Goal: Information Seeking & Learning: Learn about a topic

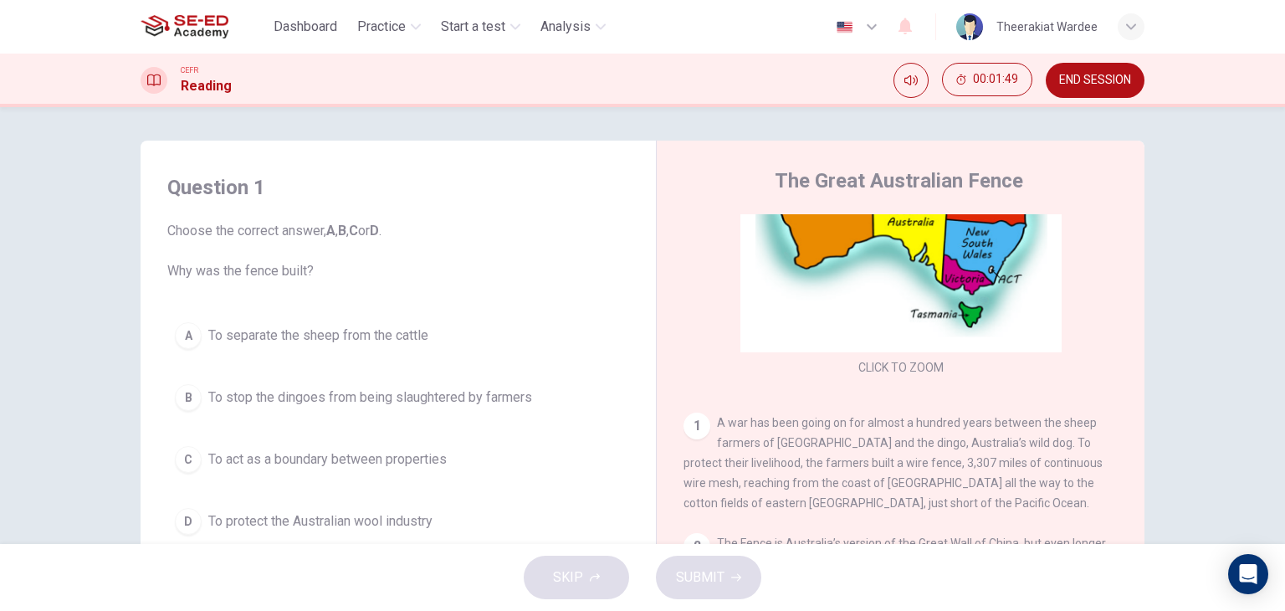
scroll to position [204, 0]
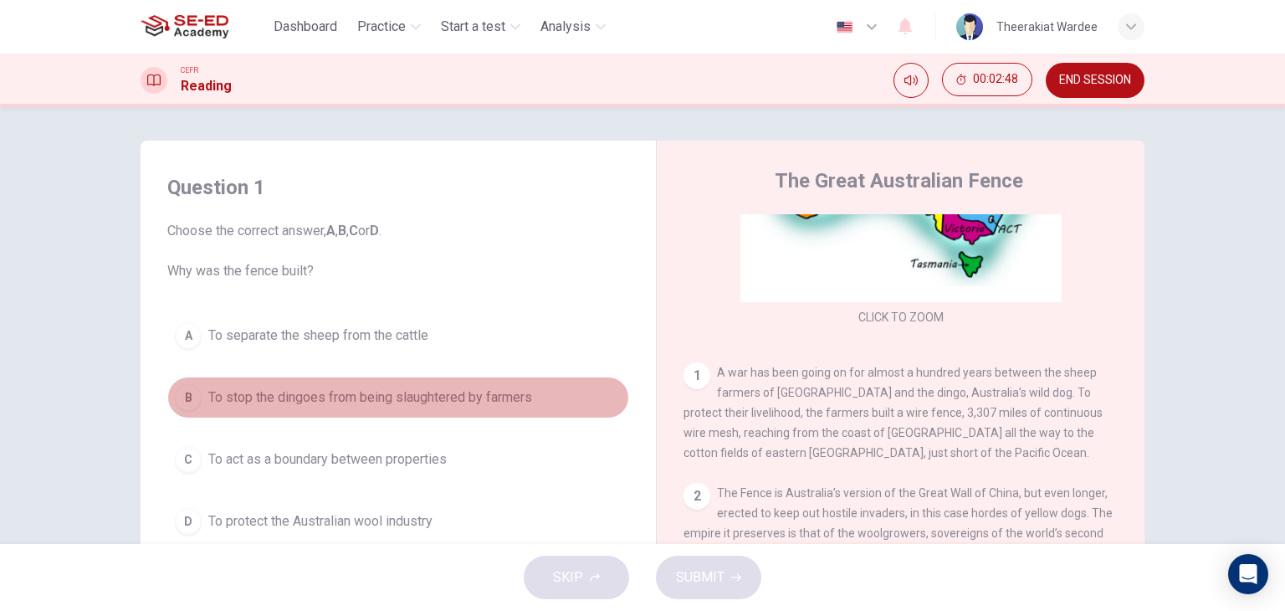
click at [437, 399] on span "To stop the dingoes from being slaughtered by farmers" at bounding box center [370, 397] width 324 height 20
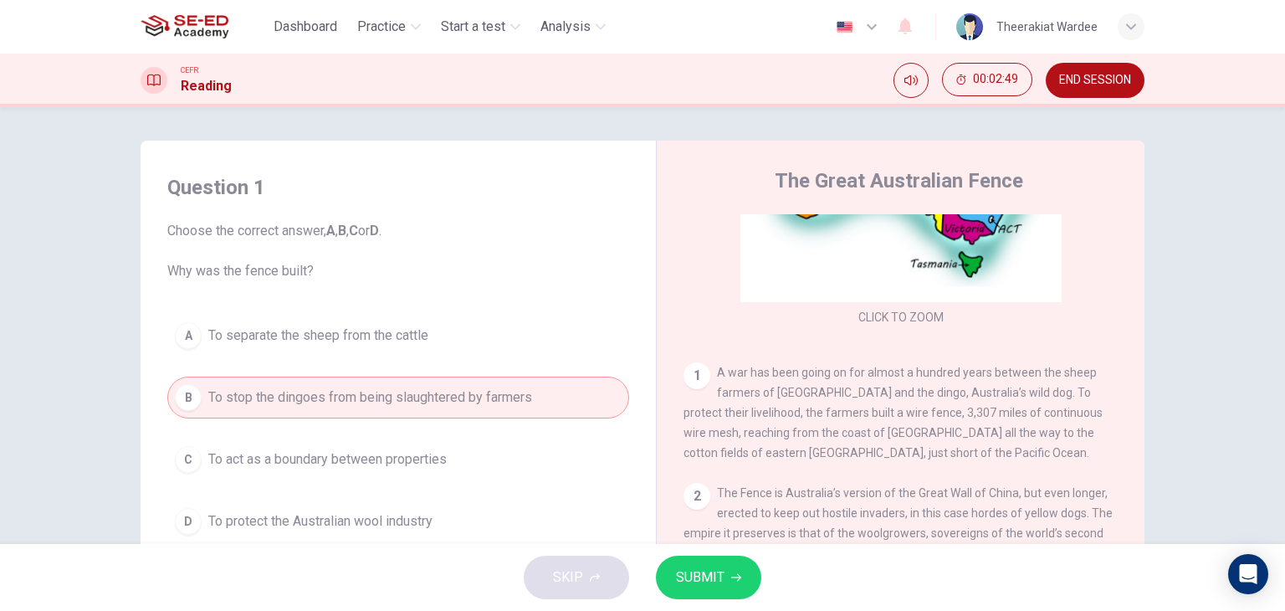
click at [704, 576] on span "SUBMIT" at bounding box center [700, 576] width 49 height 23
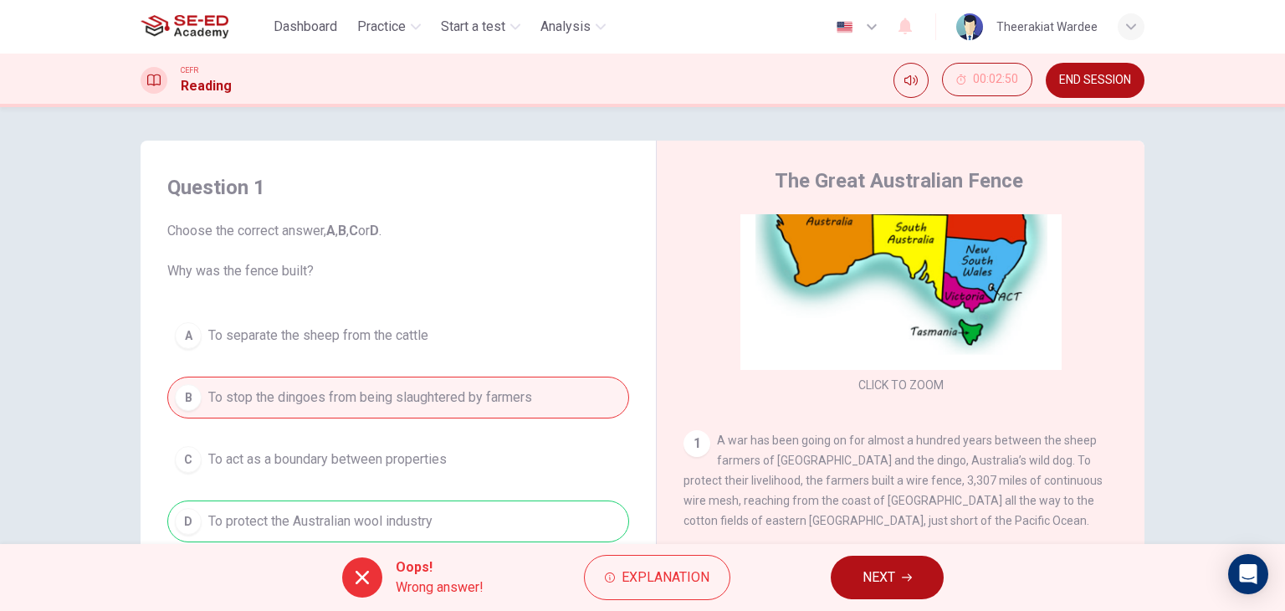
scroll to position [0, 0]
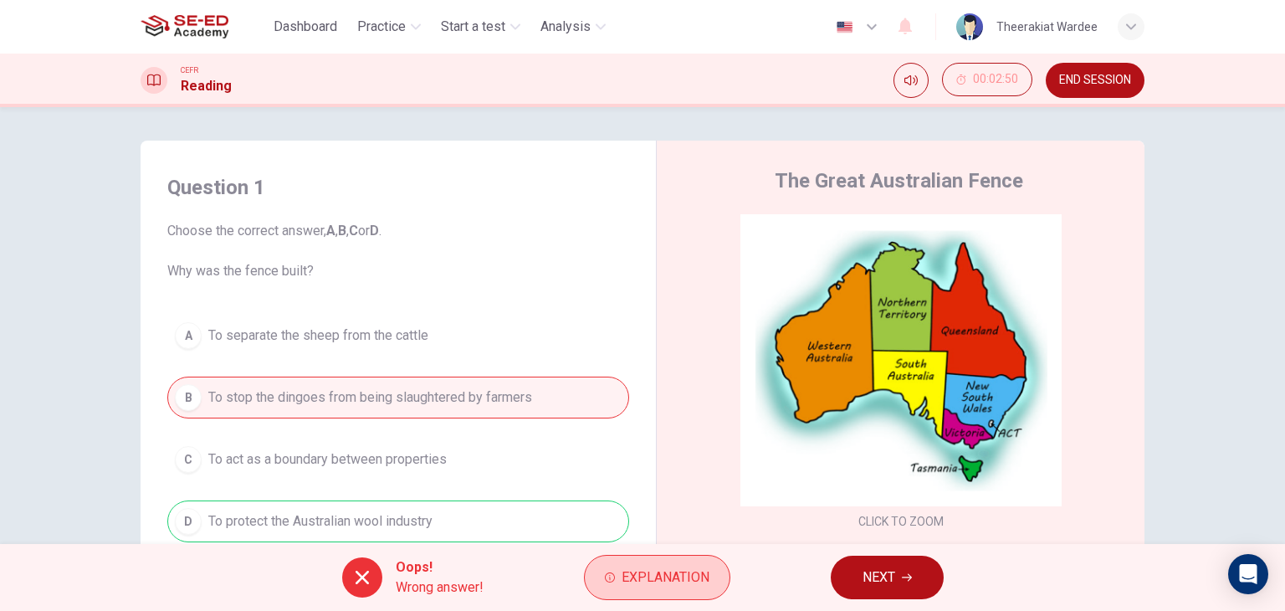
click at [652, 589] on button "Explanation" at bounding box center [657, 577] width 146 height 45
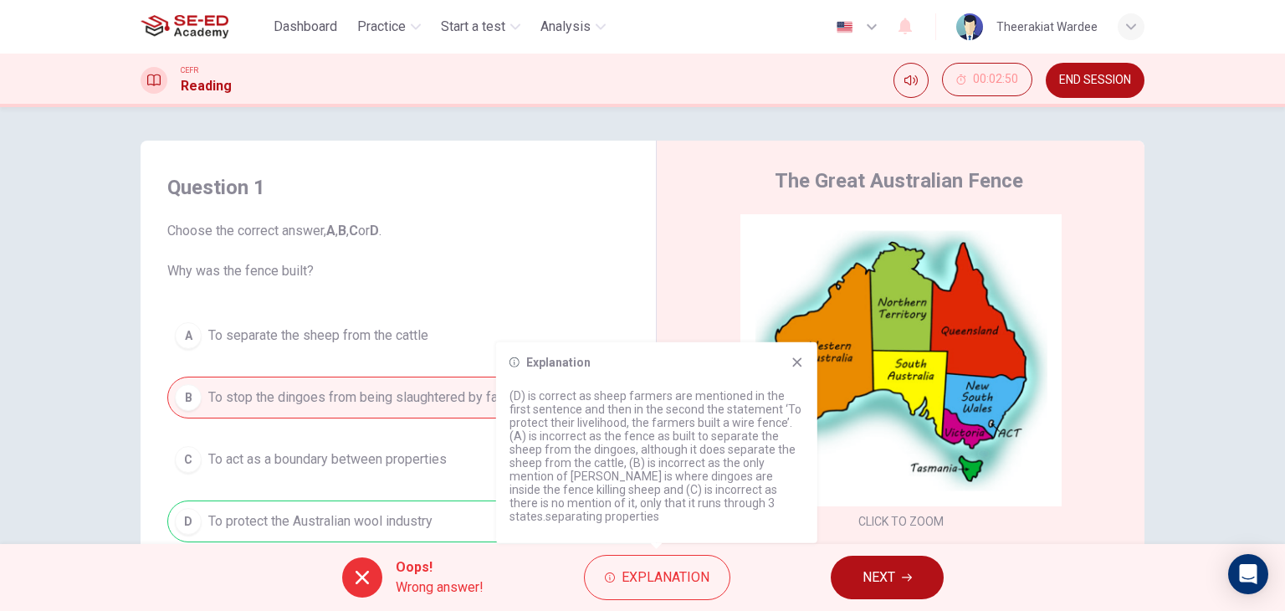
click at [801, 365] on icon at bounding box center [796, 361] width 13 height 13
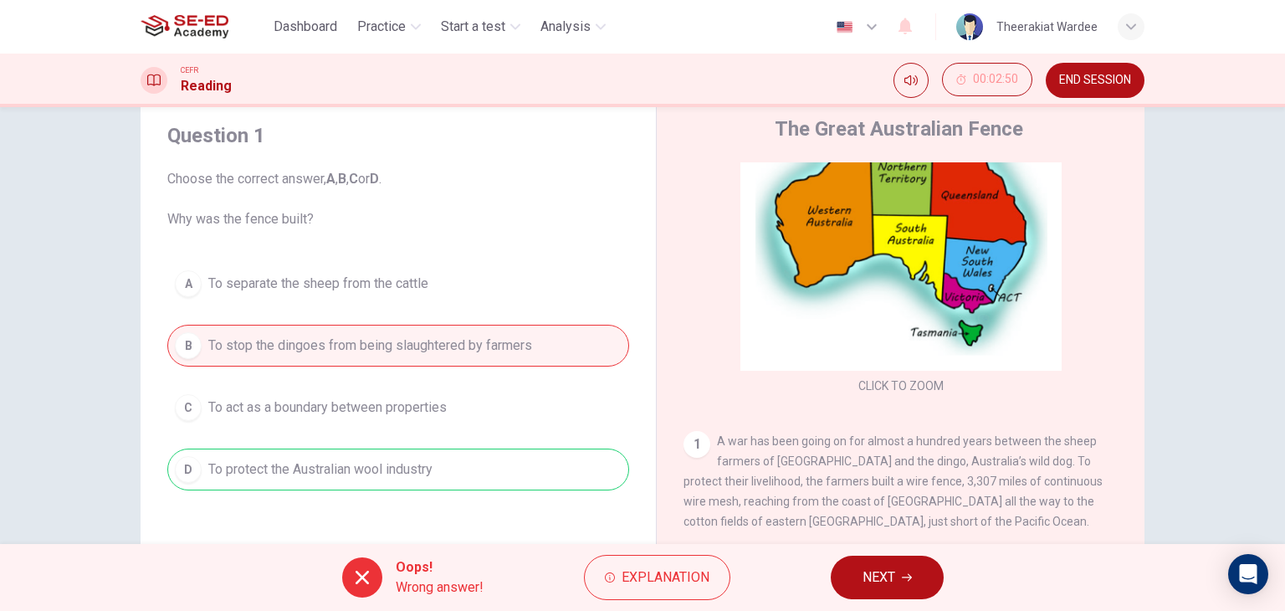
scroll to position [172, 0]
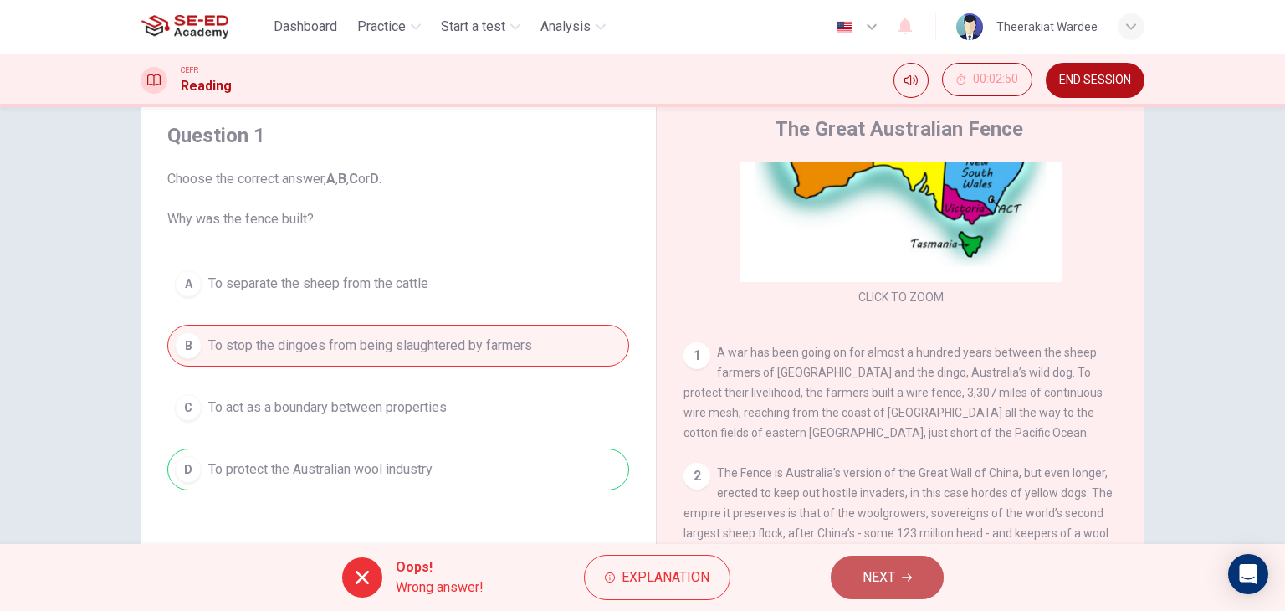
click at [883, 574] on span "NEXT" at bounding box center [878, 576] width 33 height 23
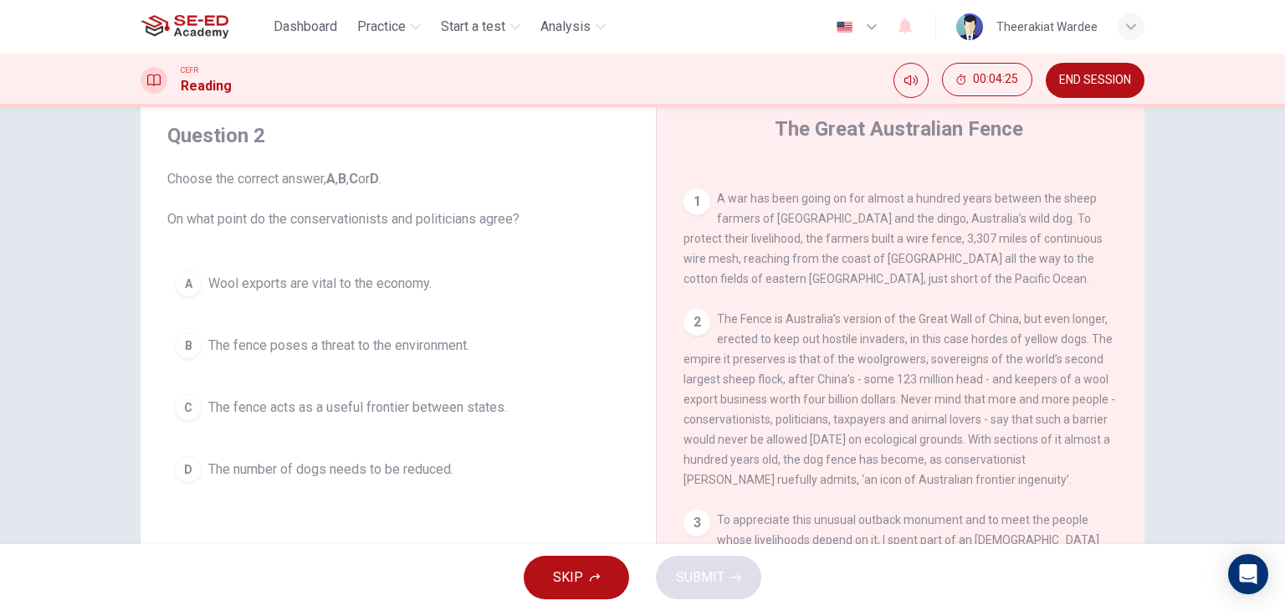
scroll to position [380, 0]
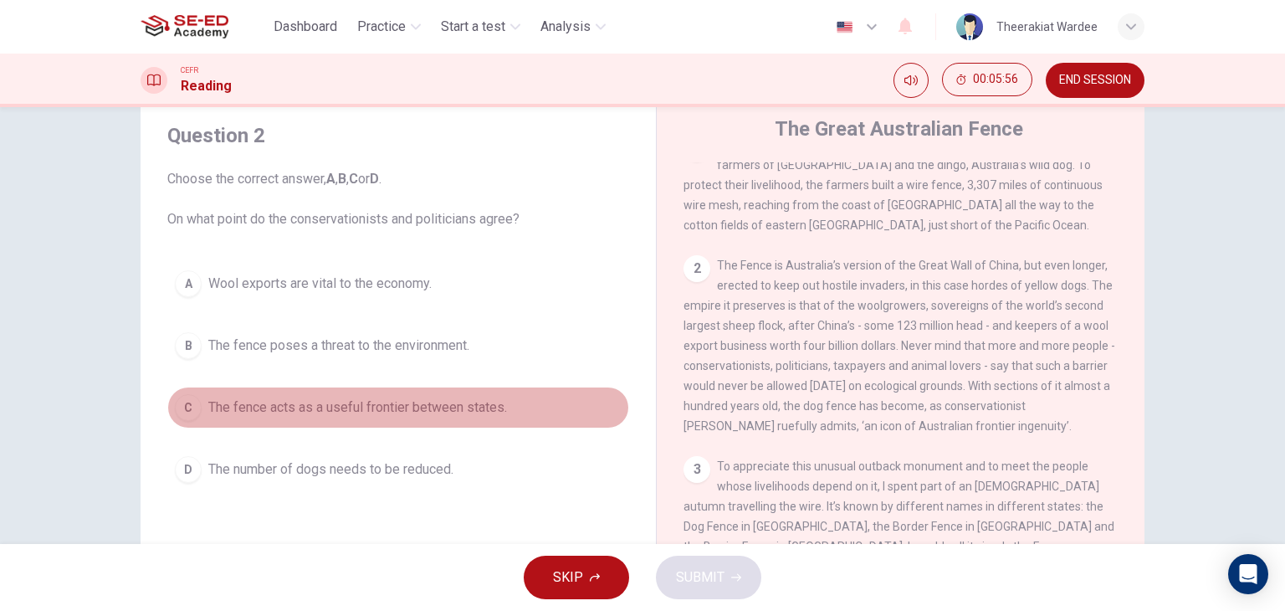
click at [448, 417] on button "C The fence acts as a useful frontier between states." at bounding box center [398, 407] width 462 height 42
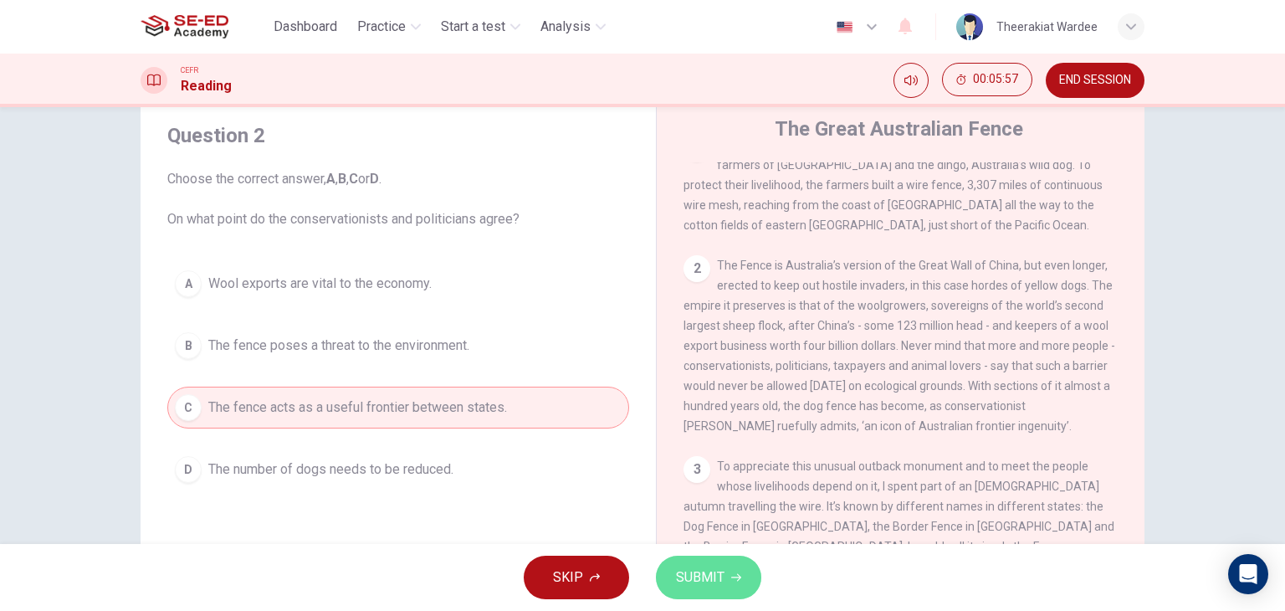
click at [689, 586] on span "SUBMIT" at bounding box center [700, 576] width 49 height 23
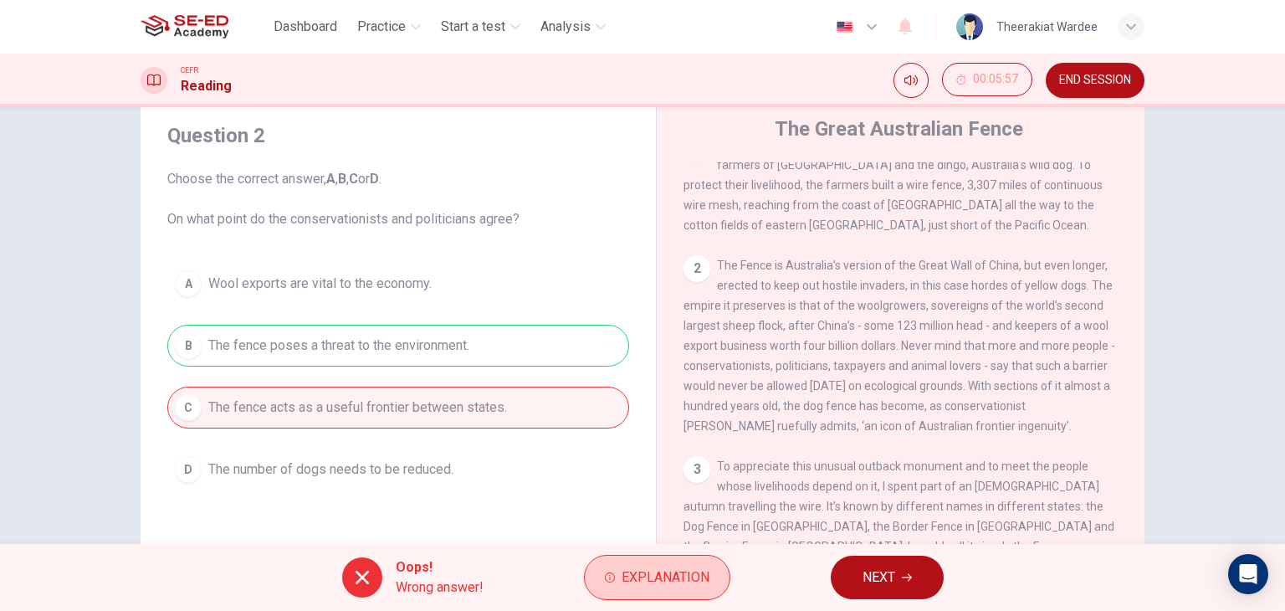
click at [661, 576] on span "Explanation" at bounding box center [665, 576] width 88 height 23
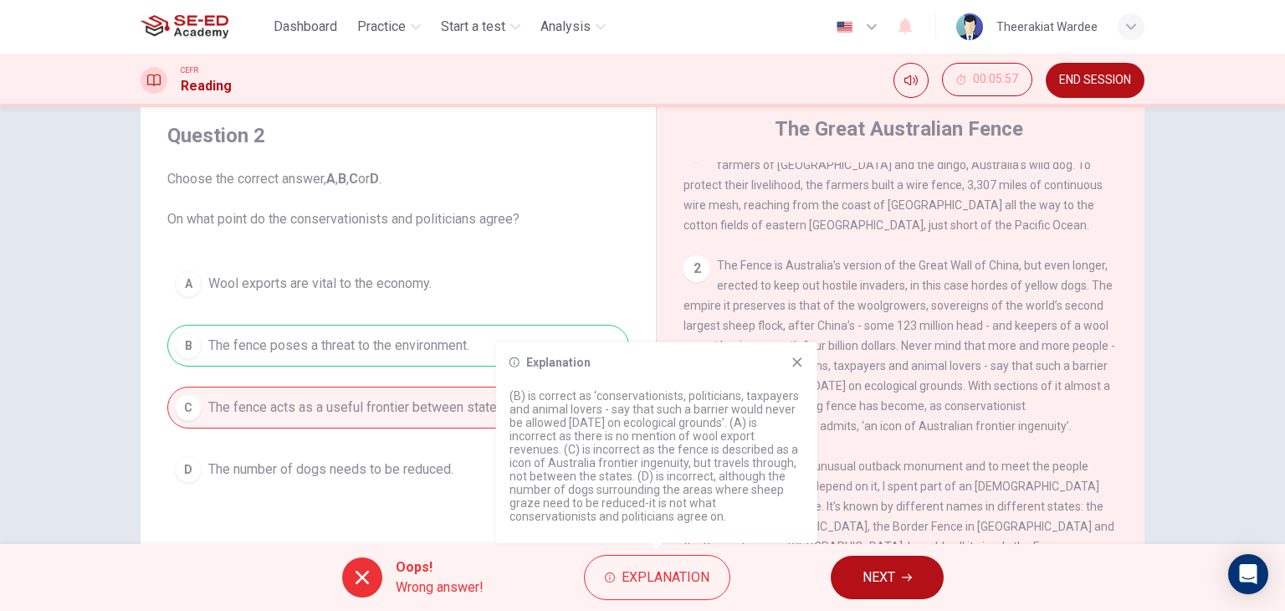
click at [801, 369] on div "Explanation (B) is correct as ‘conservationists, politicians, taxpayers and ani…" at bounding box center [656, 442] width 321 height 201
click at [796, 362] on icon at bounding box center [796, 361] width 13 height 13
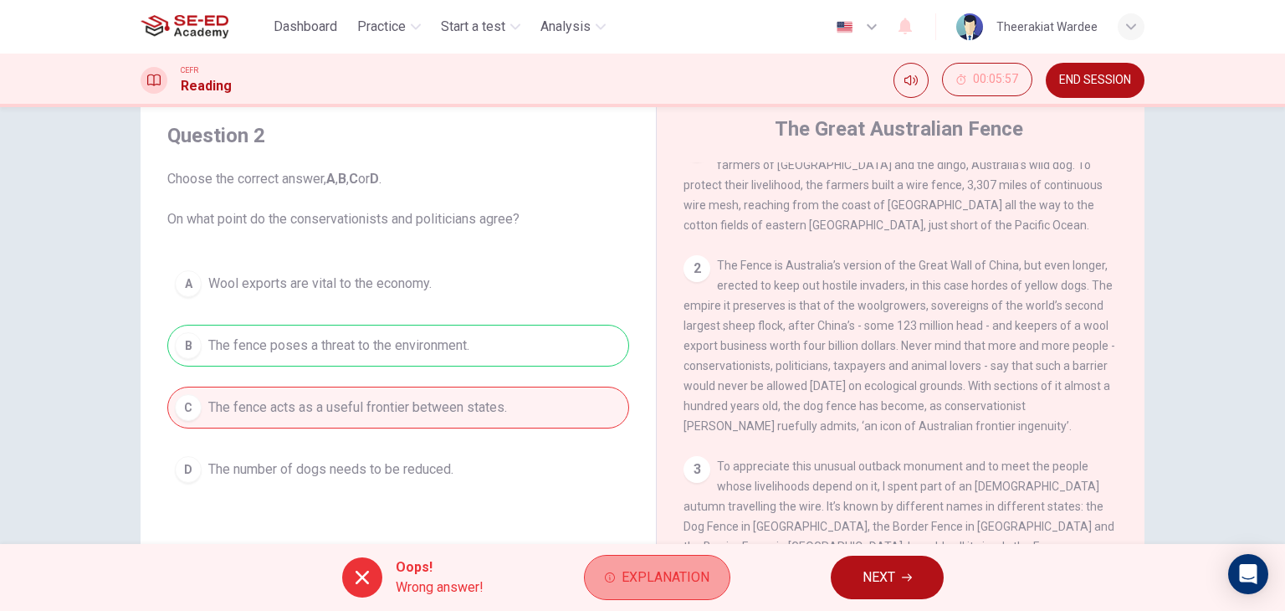
click at [650, 596] on button "Explanation" at bounding box center [657, 577] width 146 height 45
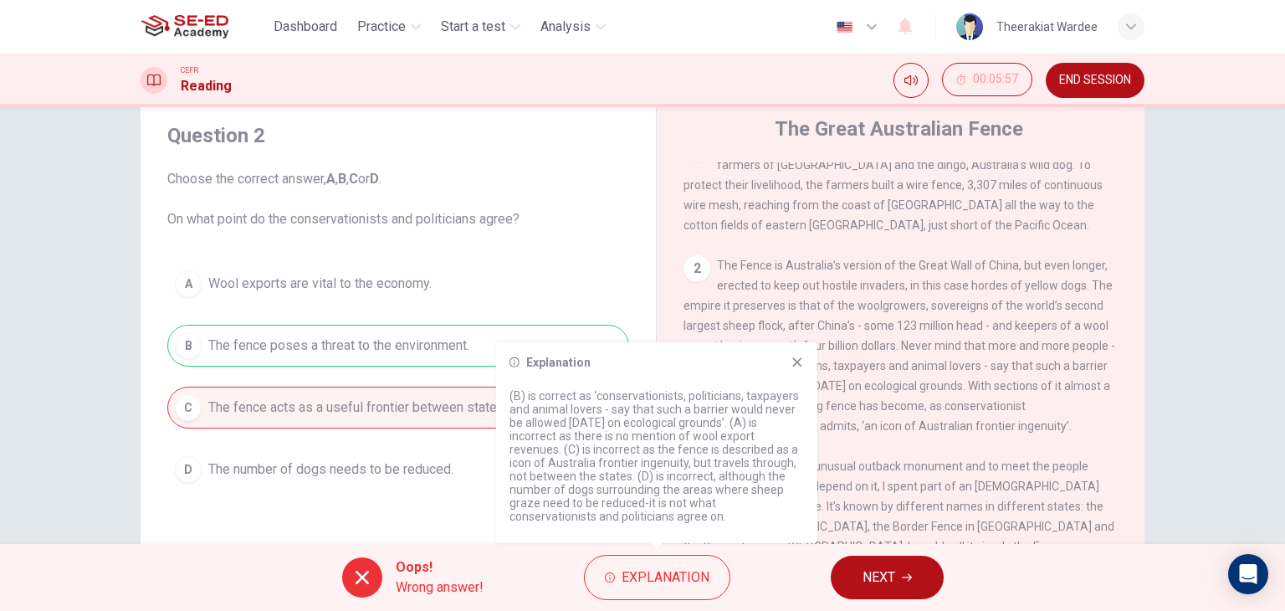
click at [795, 367] on icon at bounding box center [796, 361] width 13 height 13
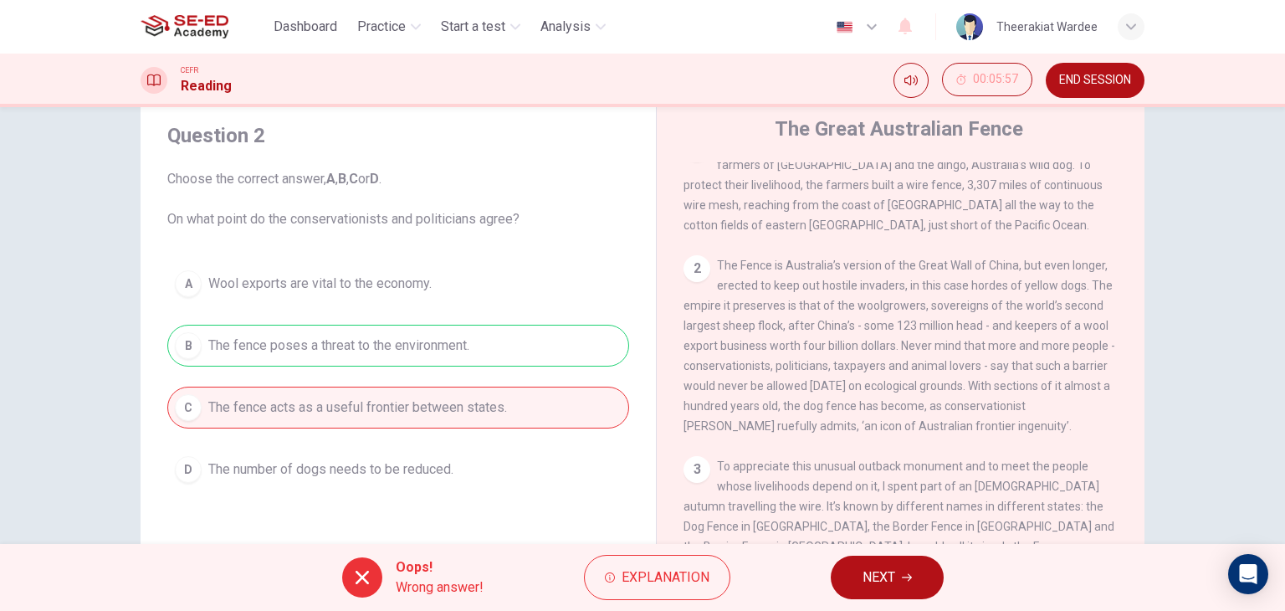
drag, startPoint x: 880, startPoint y: 359, endPoint x: 1008, endPoint y: 354, distance: 128.1
click at [944, 357] on div "2 The Fence is Australia’s version of the Great Wall of China, but even longer,…" at bounding box center [900, 345] width 435 height 181
drag, startPoint x: 1024, startPoint y: 354, endPoint x: 1042, endPoint y: 352, distance: 18.5
click at [1042, 352] on span "The Fence is Australia’s version of the Great Wall of China, but even longer, e…" at bounding box center [899, 345] width 432 height 174
click at [706, 392] on span "The Fence is Australia’s version of the Great Wall of China, but even longer, e…" at bounding box center [899, 345] width 432 height 174
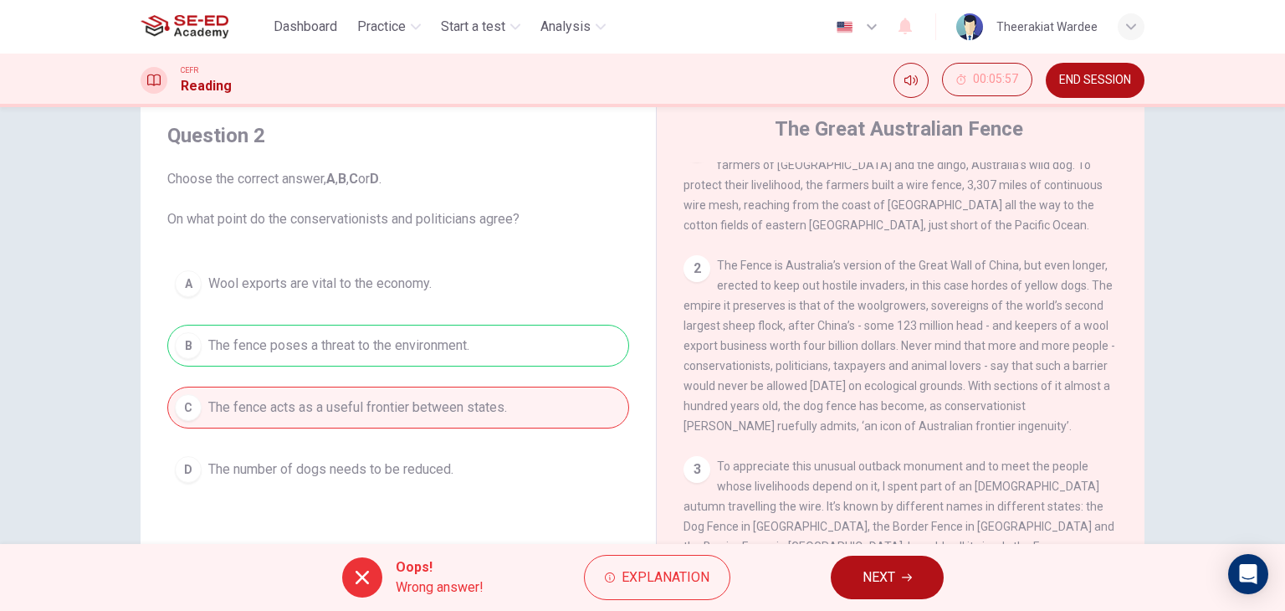
drag, startPoint x: 842, startPoint y: 392, endPoint x: 895, endPoint y: 399, distance: 53.1
click at [895, 399] on span "The Fence is Australia’s version of the Great Wall of China, but even longer, e…" at bounding box center [899, 345] width 432 height 174
click at [872, 571] on span "NEXT" at bounding box center [878, 576] width 33 height 23
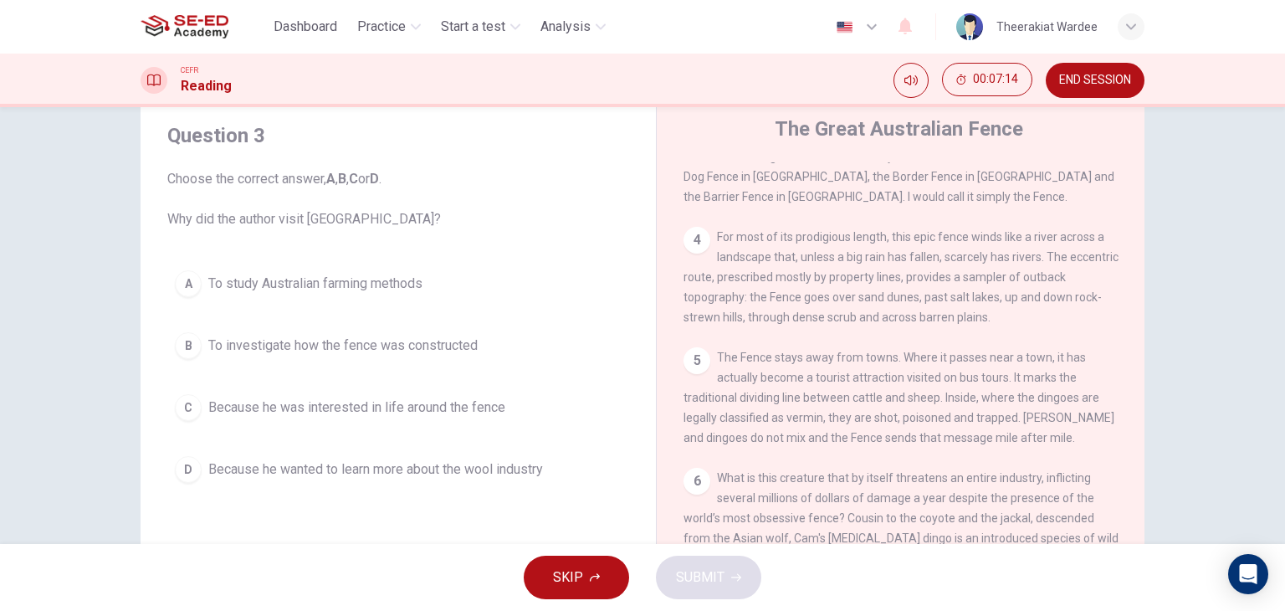
scroll to position [732, 0]
drag, startPoint x: 1137, startPoint y: 355, endPoint x: 1140, endPoint y: 371, distance: 16.2
click at [1140, 371] on div "Question 3 Choose the correct answer, A , B , C or D . Why did the author visit…" at bounding box center [642, 379] width 1057 height 581
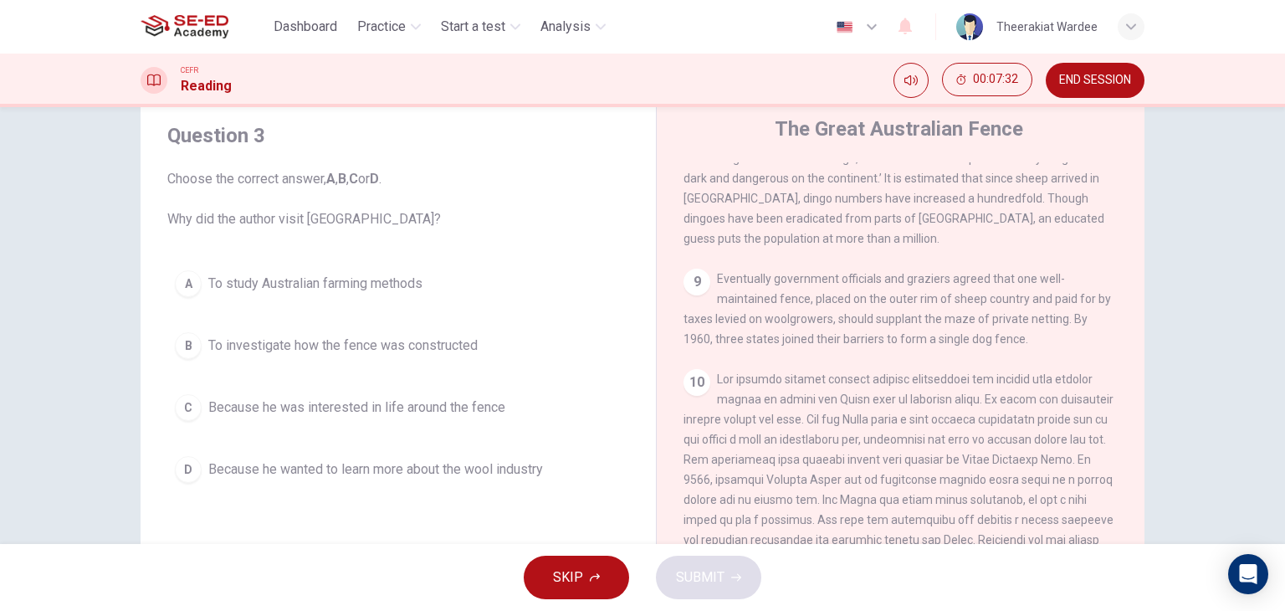
scroll to position [891, 0]
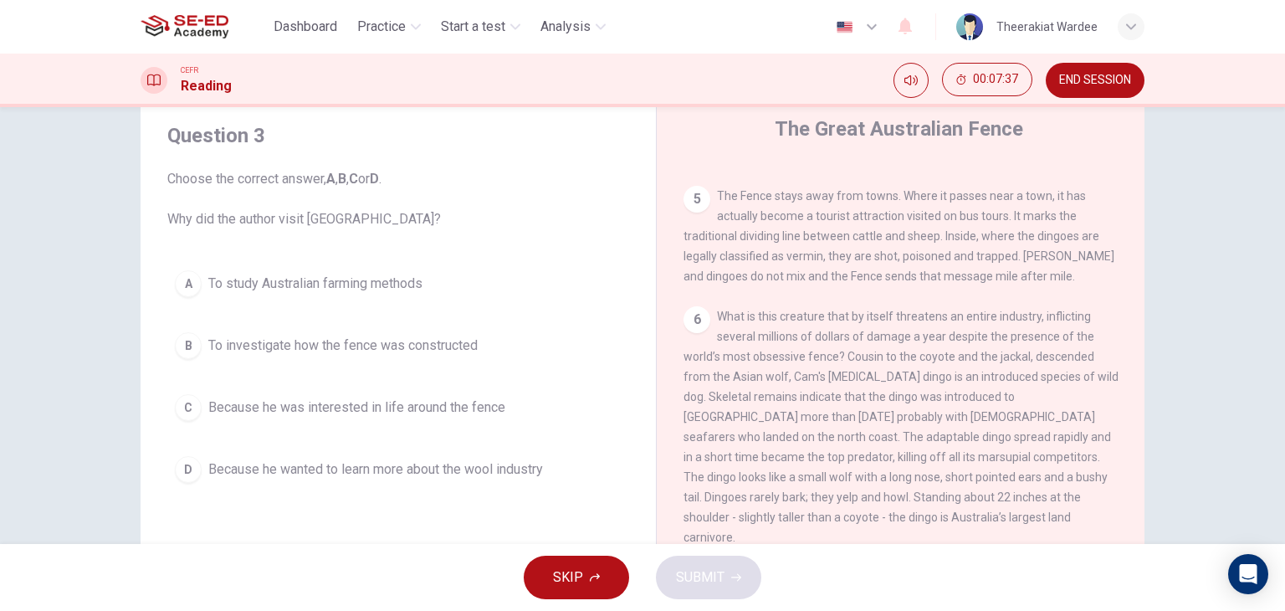
click at [221, 339] on span "To investigate how the fence was constructed" at bounding box center [342, 345] width 269 height 20
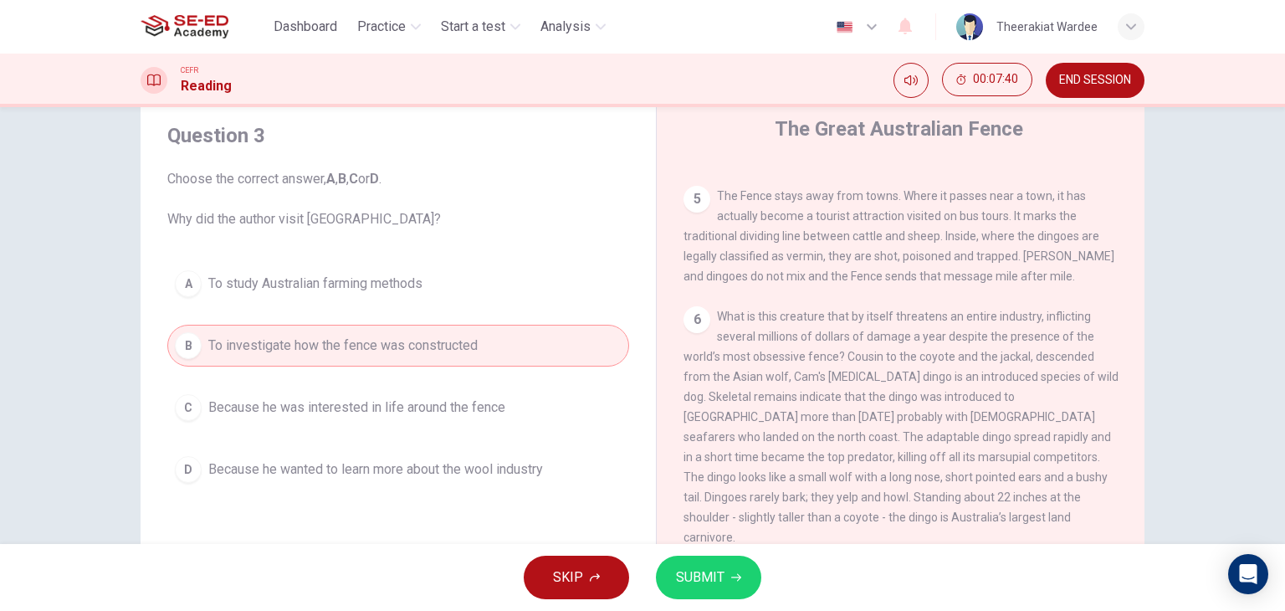
click at [709, 570] on span "SUBMIT" at bounding box center [700, 576] width 49 height 23
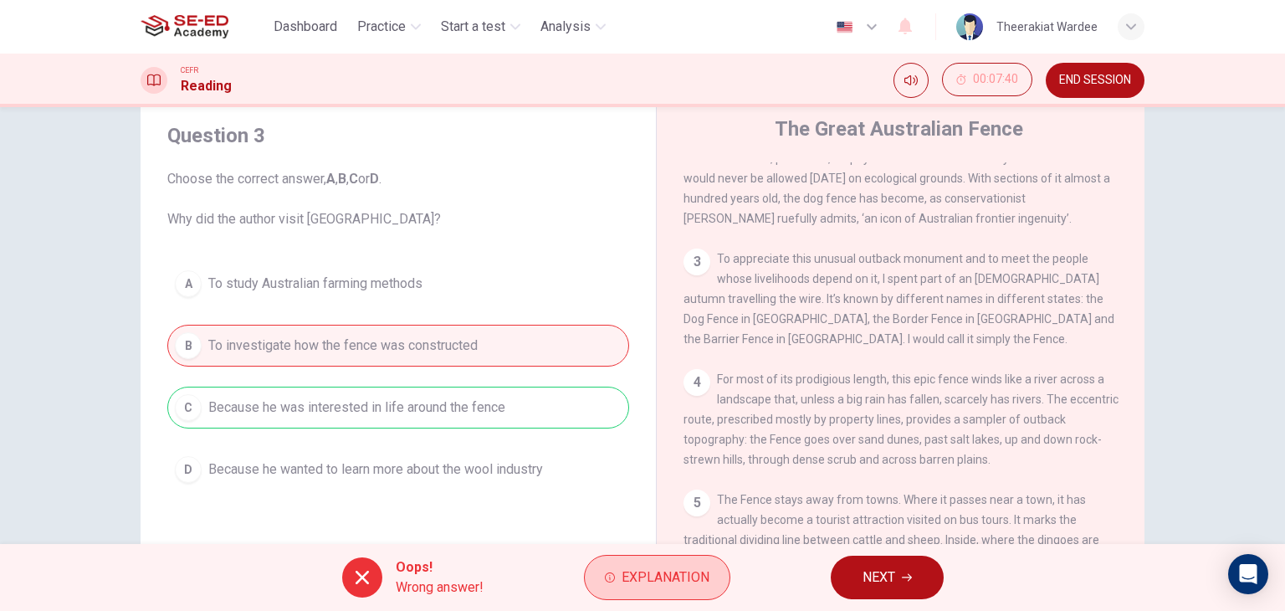
scroll to position [590, 0]
click at [696, 577] on span "Explanation" at bounding box center [665, 576] width 88 height 23
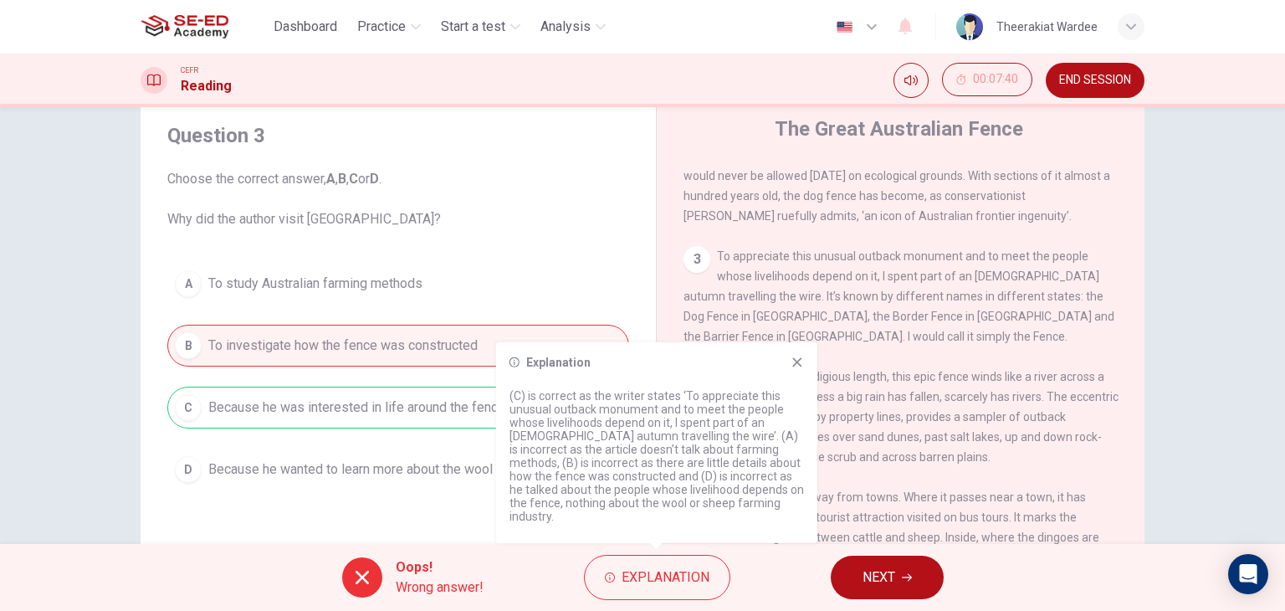
click at [791, 369] on icon at bounding box center [796, 361] width 13 height 13
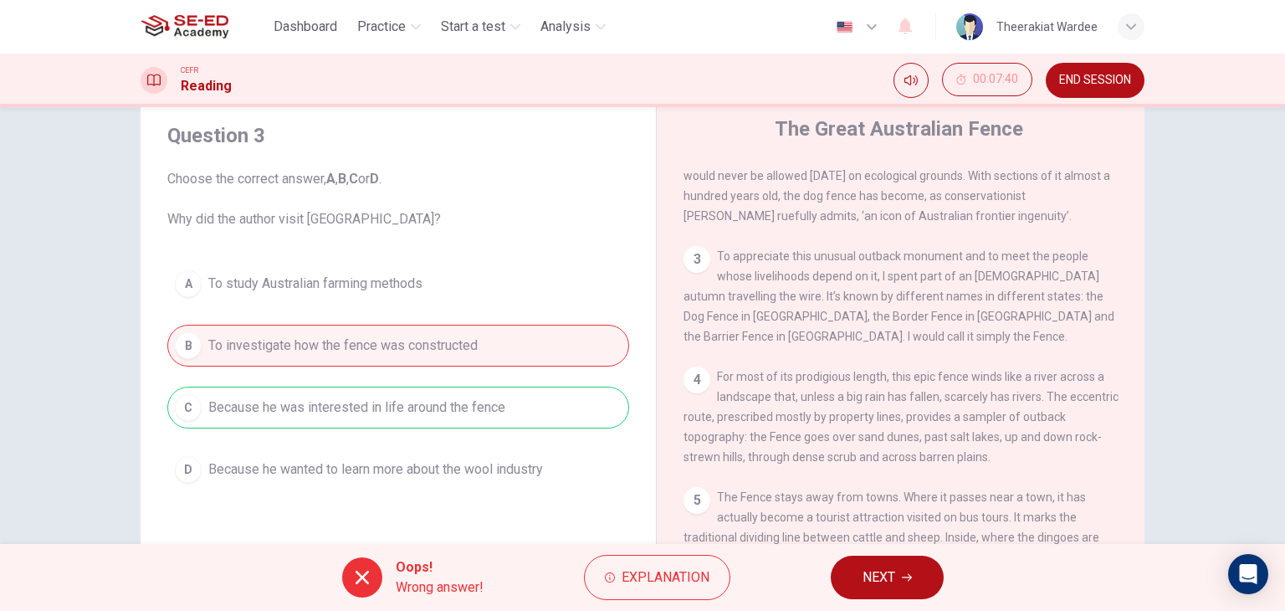
click at [901, 581] on button "NEXT" at bounding box center [887, 576] width 113 height 43
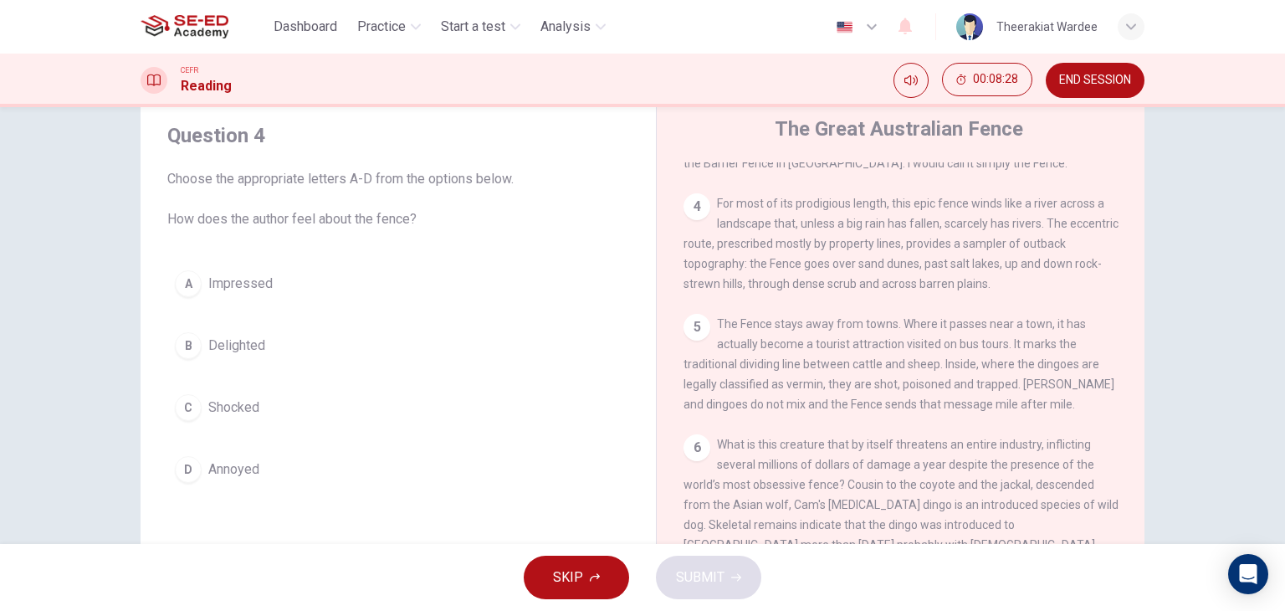
scroll to position [771, 0]
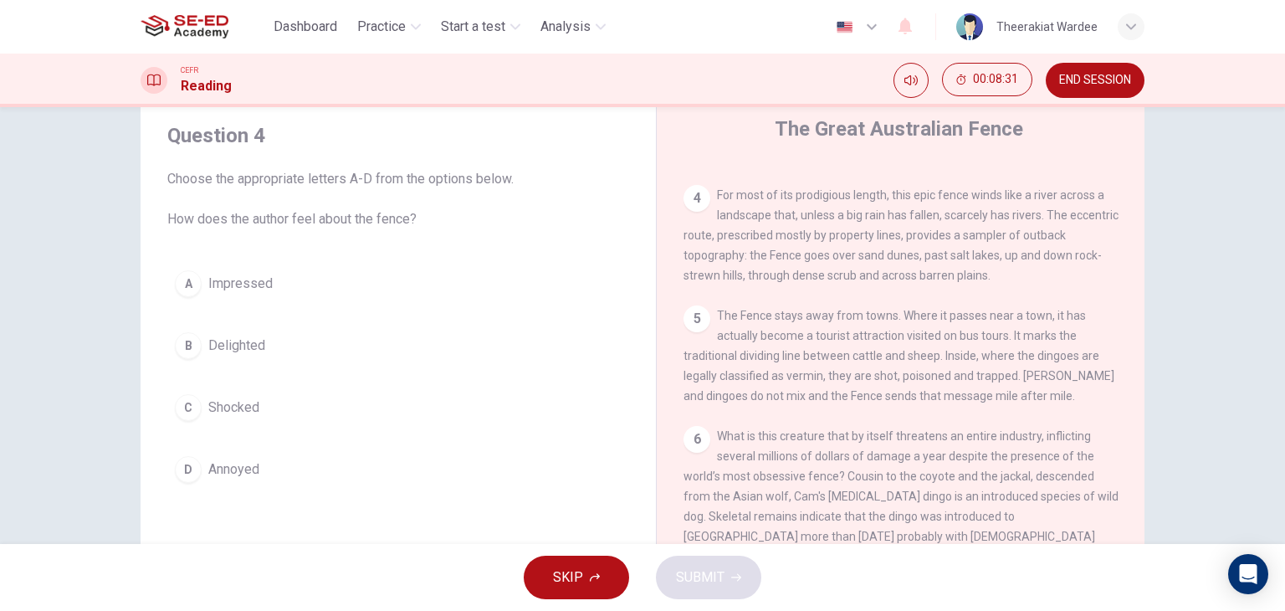
drag, startPoint x: 794, startPoint y: 207, endPoint x: 871, endPoint y: 212, distance: 77.1
click at [871, 212] on span "For most of its prodigious length, this epic fence winds like a river across a …" at bounding box center [900, 235] width 435 height 94
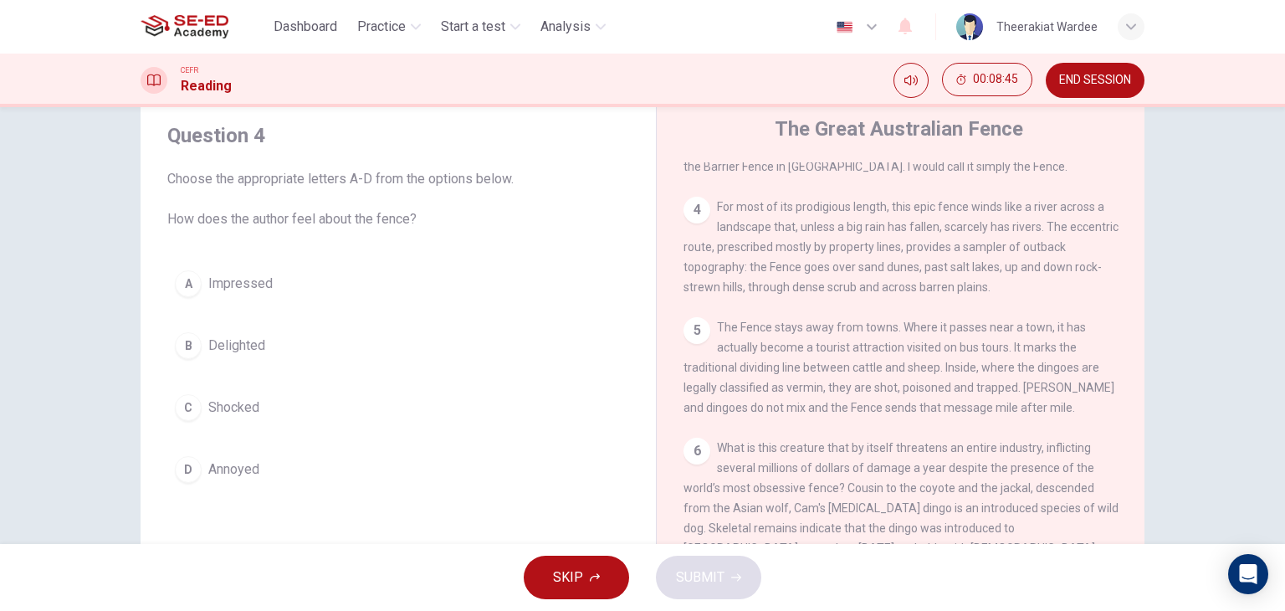
scroll to position [760, 0]
click at [225, 416] on span "Shocked" at bounding box center [233, 407] width 51 height 20
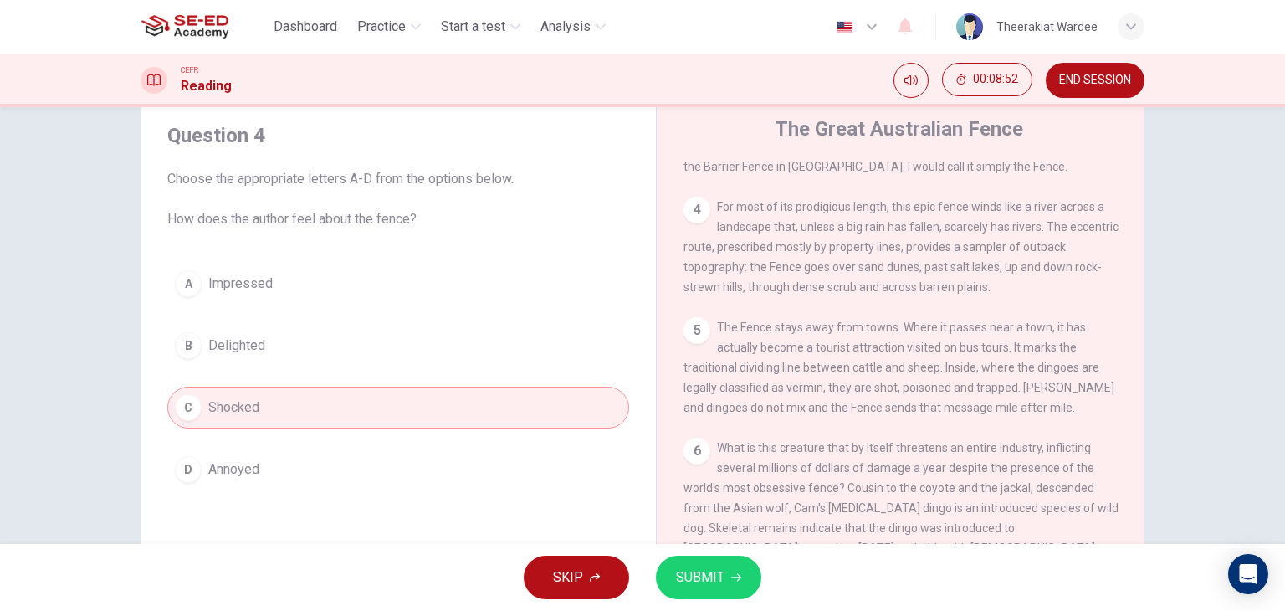
click at [723, 587] on span "SUBMIT" at bounding box center [700, 576] width 49 height 23
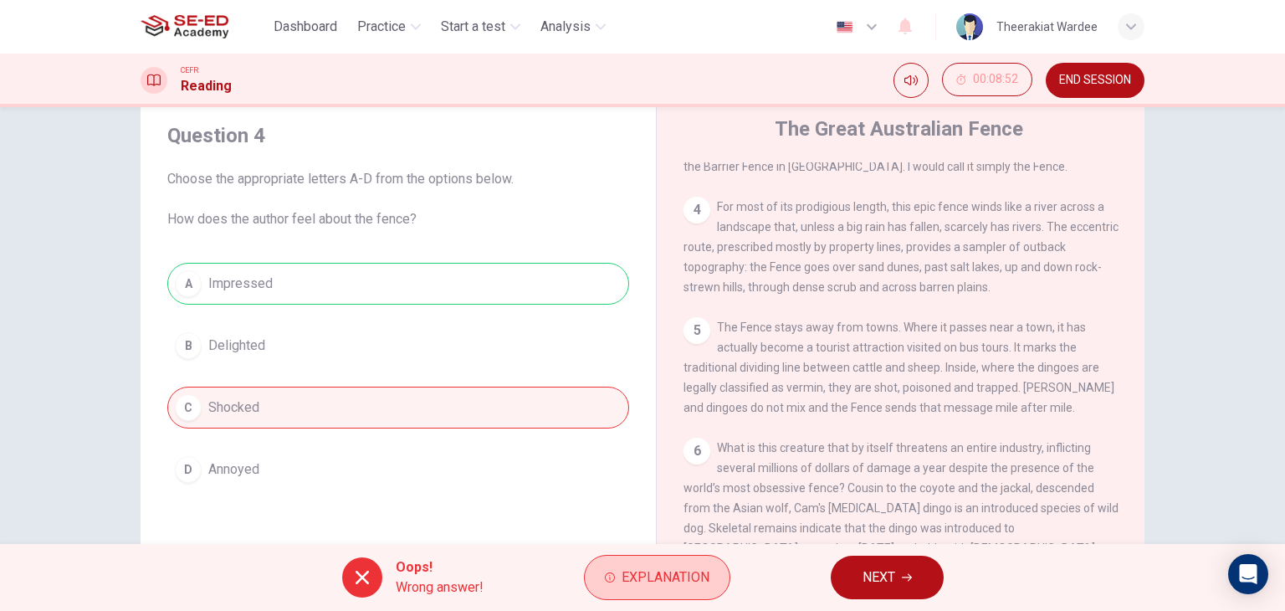
click at [671, 576] on span "Explanation" at bounding box center [665, 576] width 88 height 23
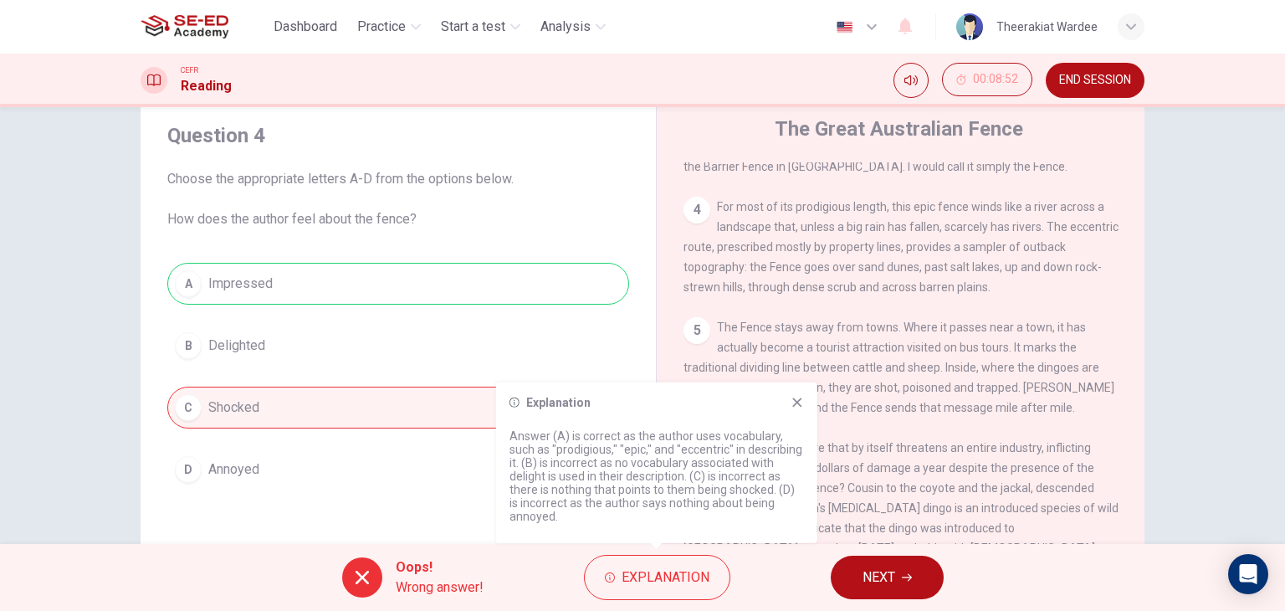
click at [800, 399] on icon at bounding box center [796, 401] width 9 height 9
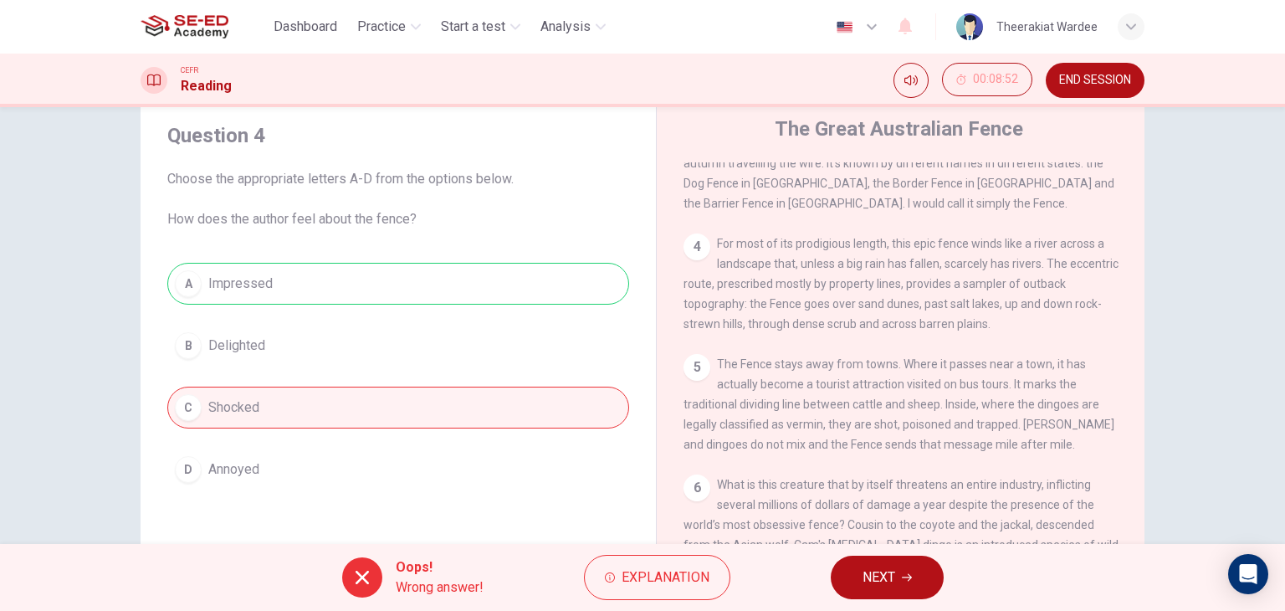
scroll to position [726, 0]
click at [890, 587] on span "NEXT" at bounding box center [878, 576] width 33 height 23
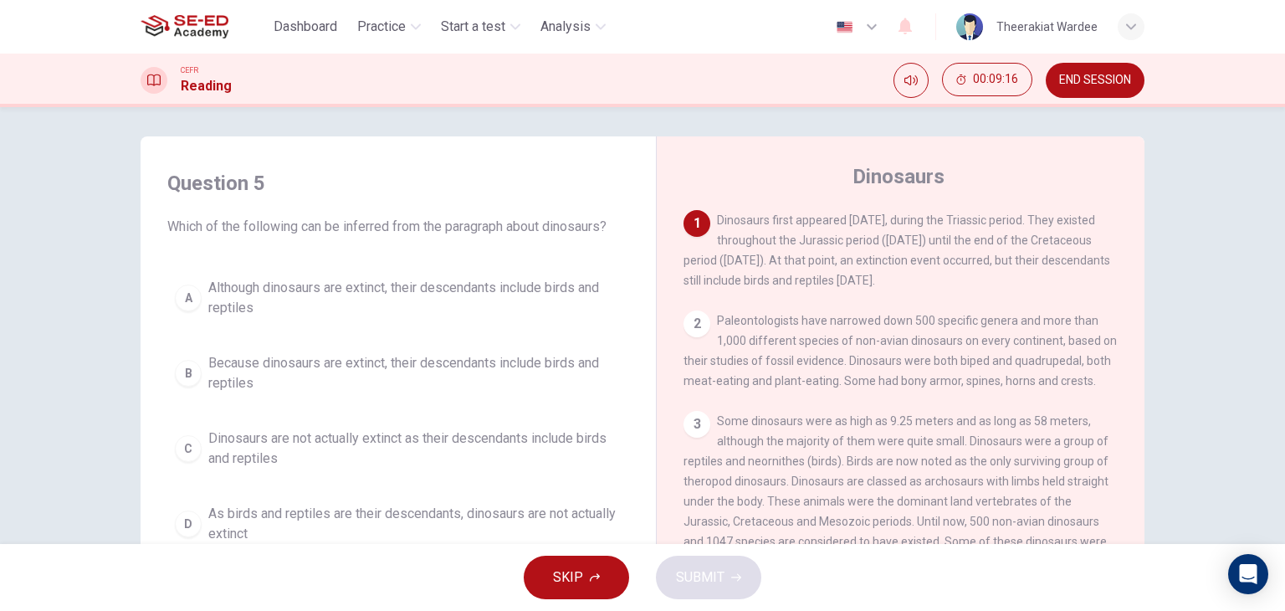
scroll to position [9, 0]
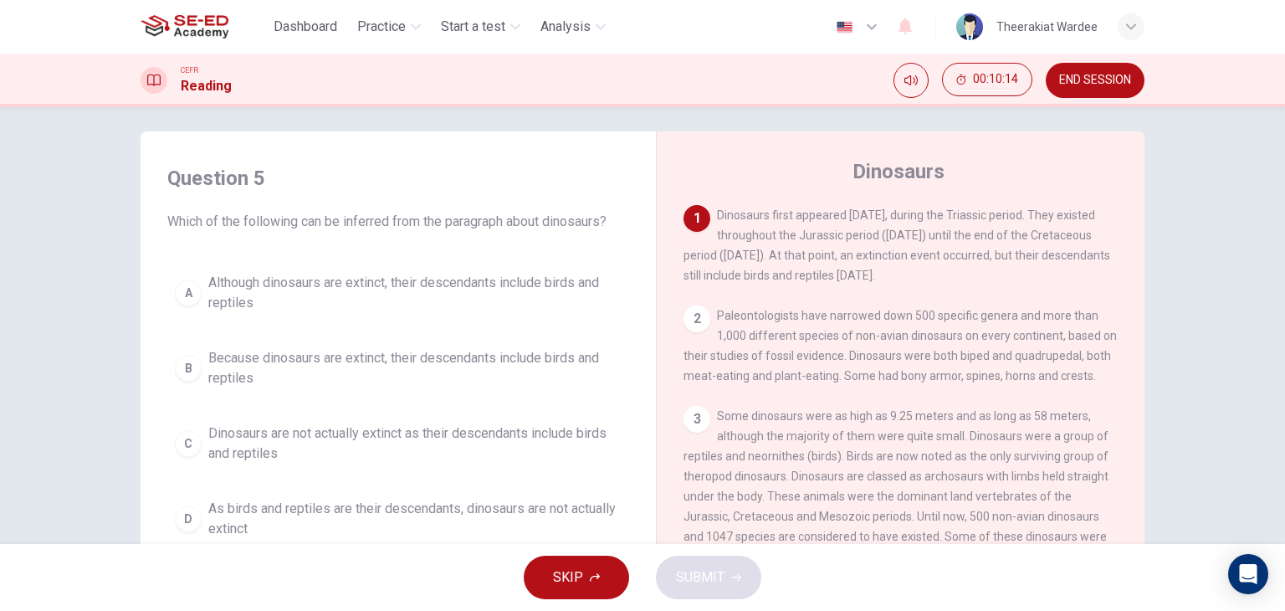
click at [336, 284] on span "Although dinosaurs are extinct, their descendants include birds and reptiles" at bounding box center [414, 293] width 413 height 40
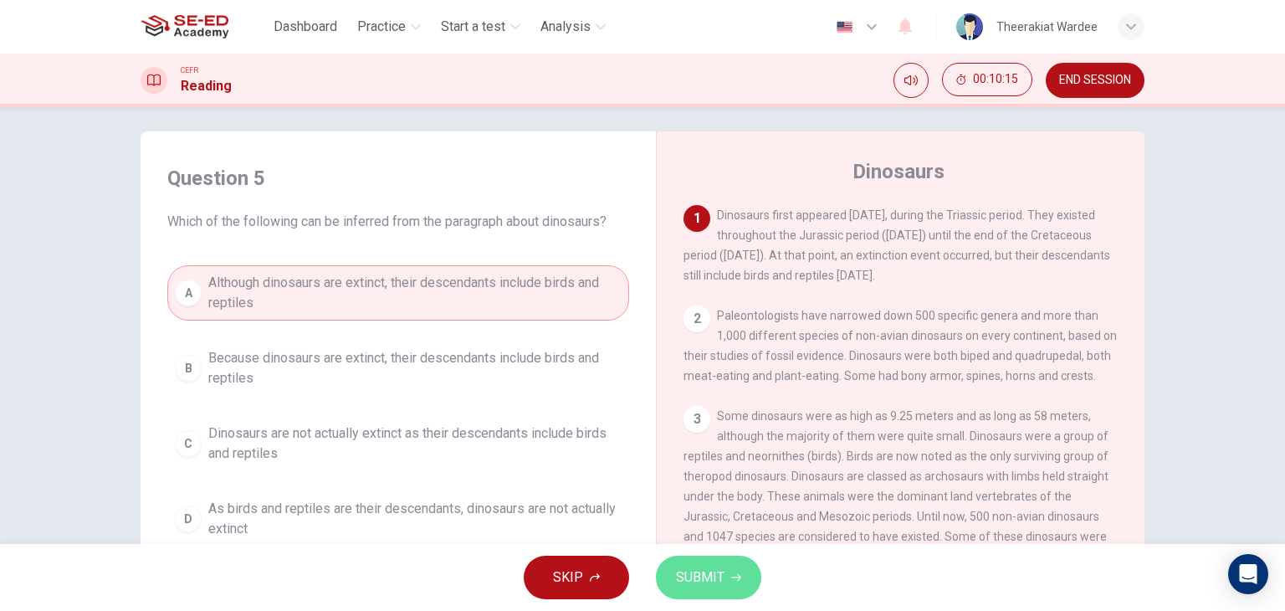
click at [735, 568] on button "SUBMIT" at bounding box center [708, 576] width 105 height 43
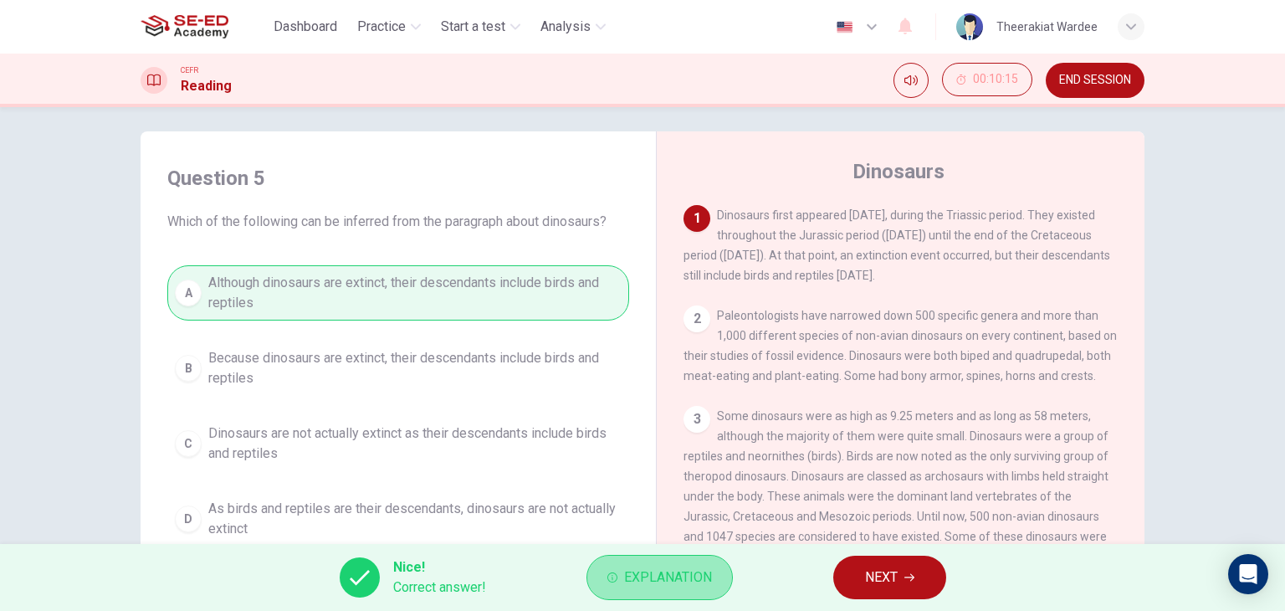
click at [698, 592] on button "Explanation" at bounding box center [659, 577] width 146 height 45
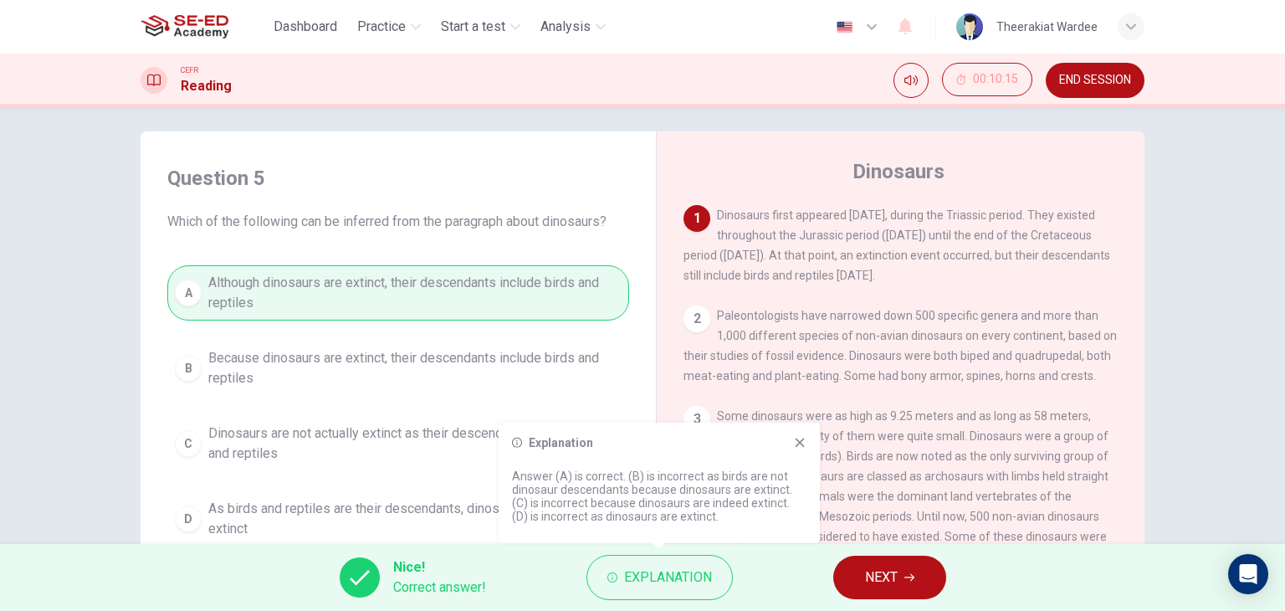
click at [800, 439] on icon at bounding box center [799, 442] width 13 height 13
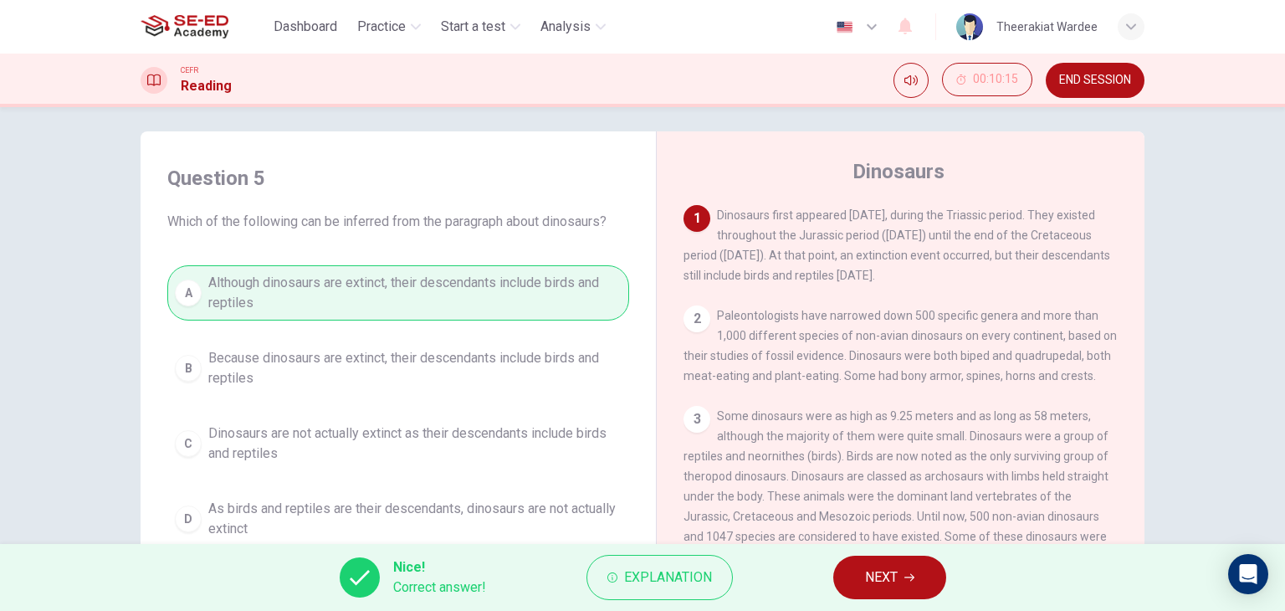
click at [886, 564] on button "NEXT" at bounding box center [889, 576] width 113 height 43
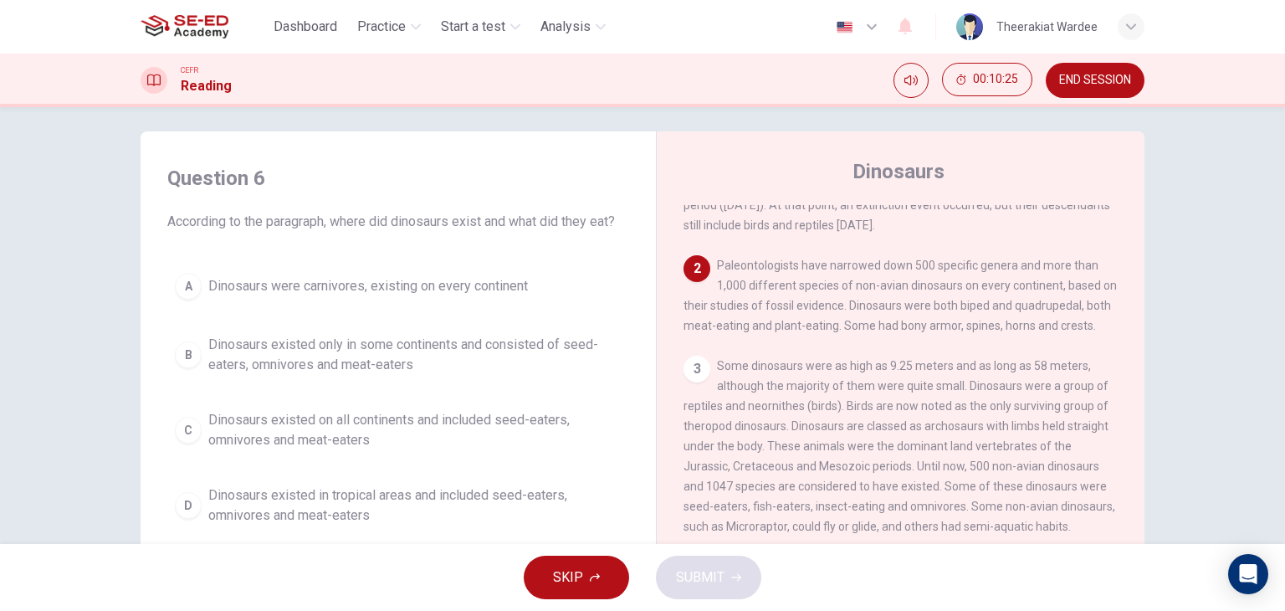
scroll to position [74, 0]
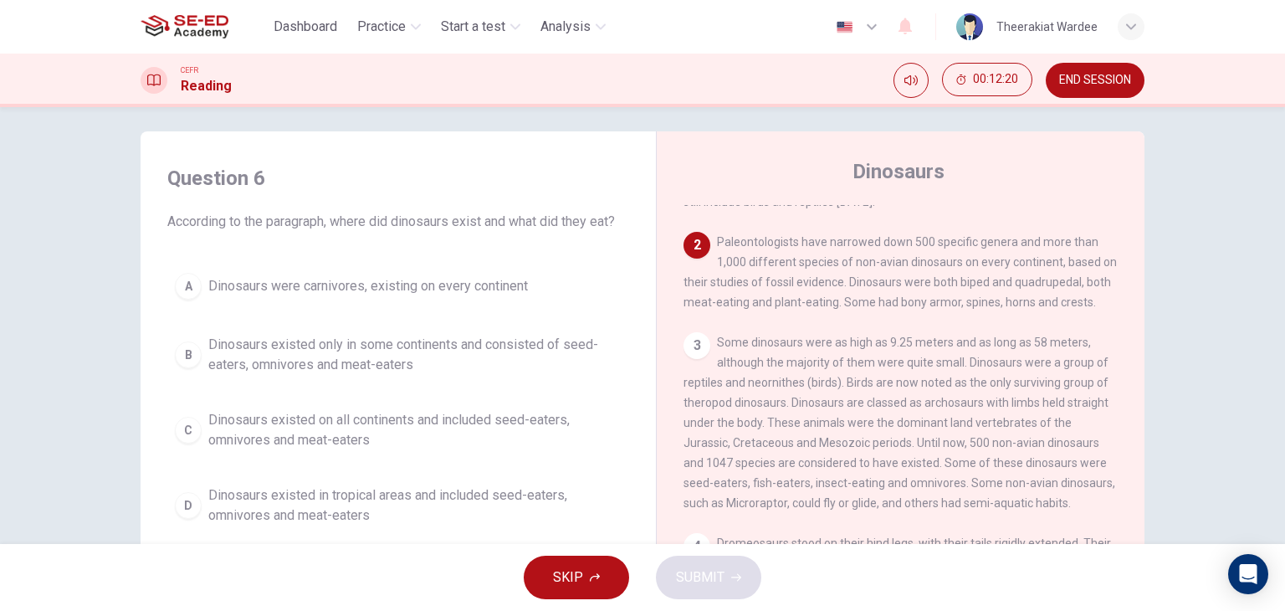
drag, startPoint x: 294, startPoint y: 432, endPoint x: 316, endPoint y: 429, distance: 22.7
click at [294, 432] on span "Dinosaurs existed on all continents and included seed-eaters, omnivores and mea…" at bounding box center [414, 430] width 413 height 40
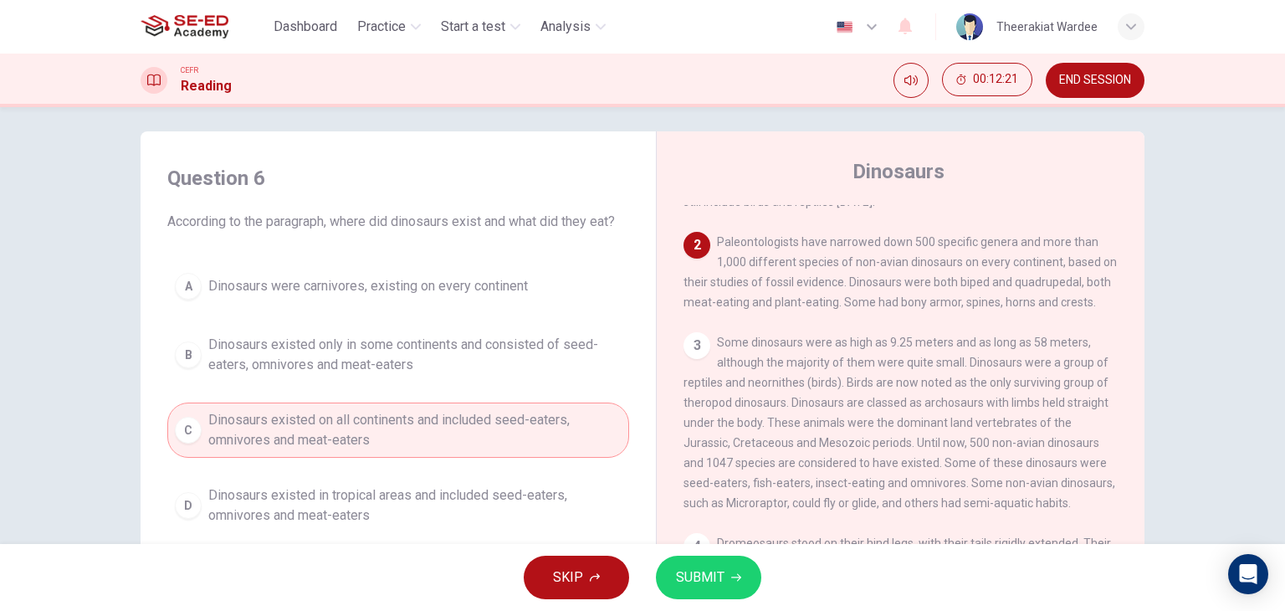
click at [710, 580] on span "SUBMIT" at bounding box center [700, 576] width 49 height 23
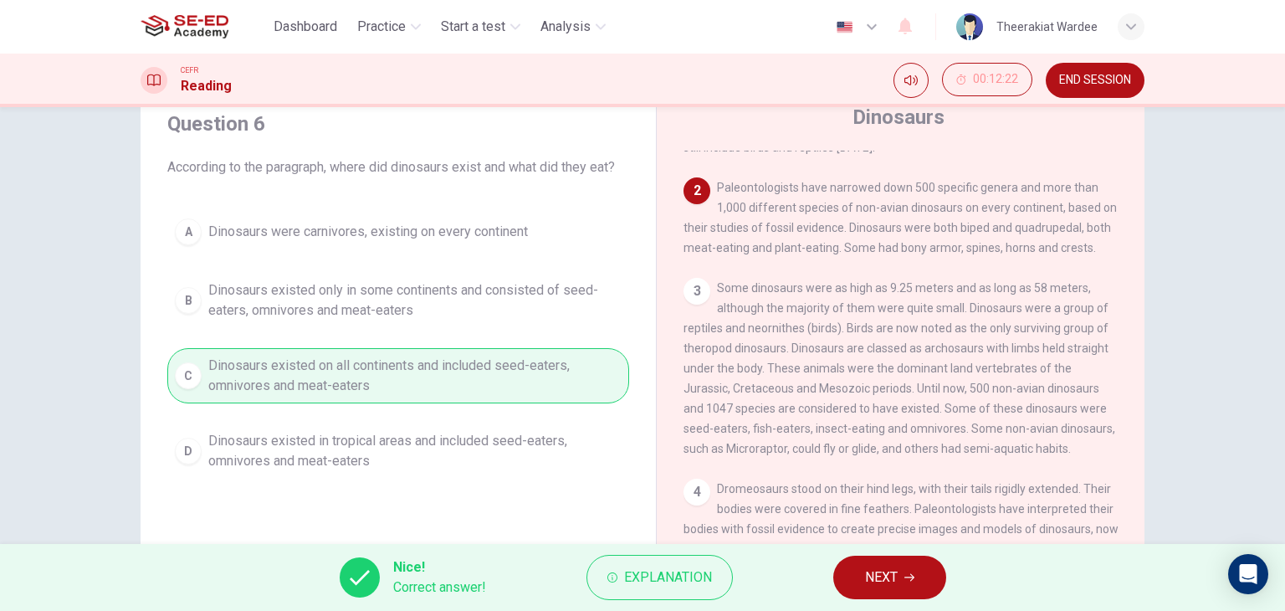
scroll to position [93, 0]
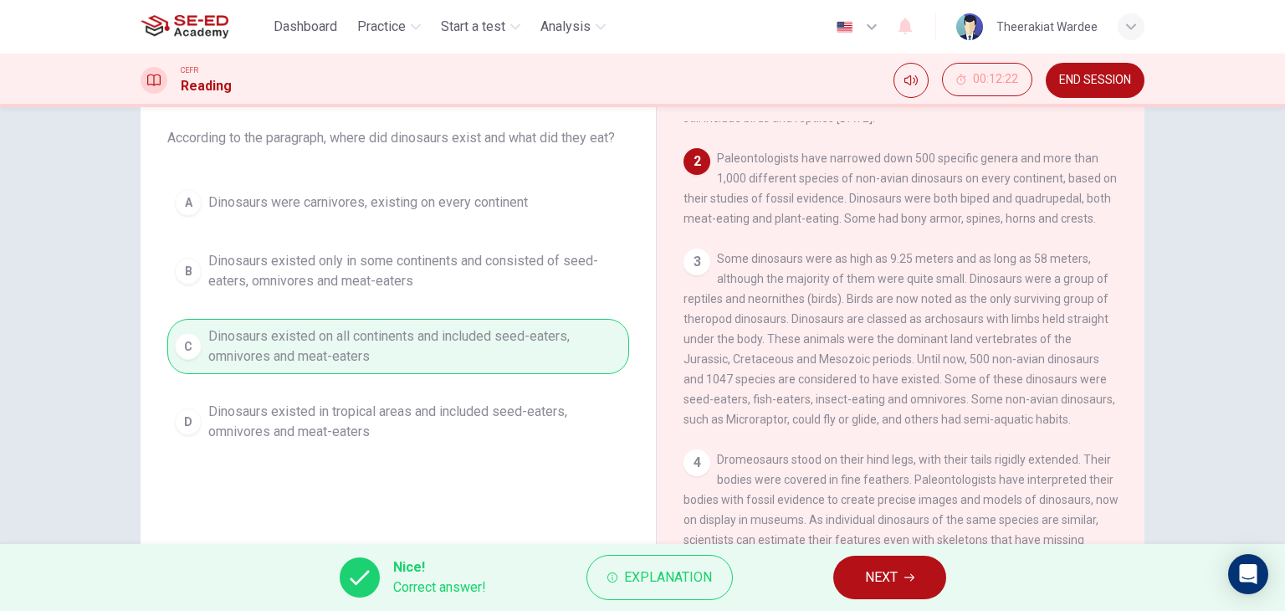
click at [900, 584] on button "NEXT" at bounding box center [889, 576] width 113 height 43
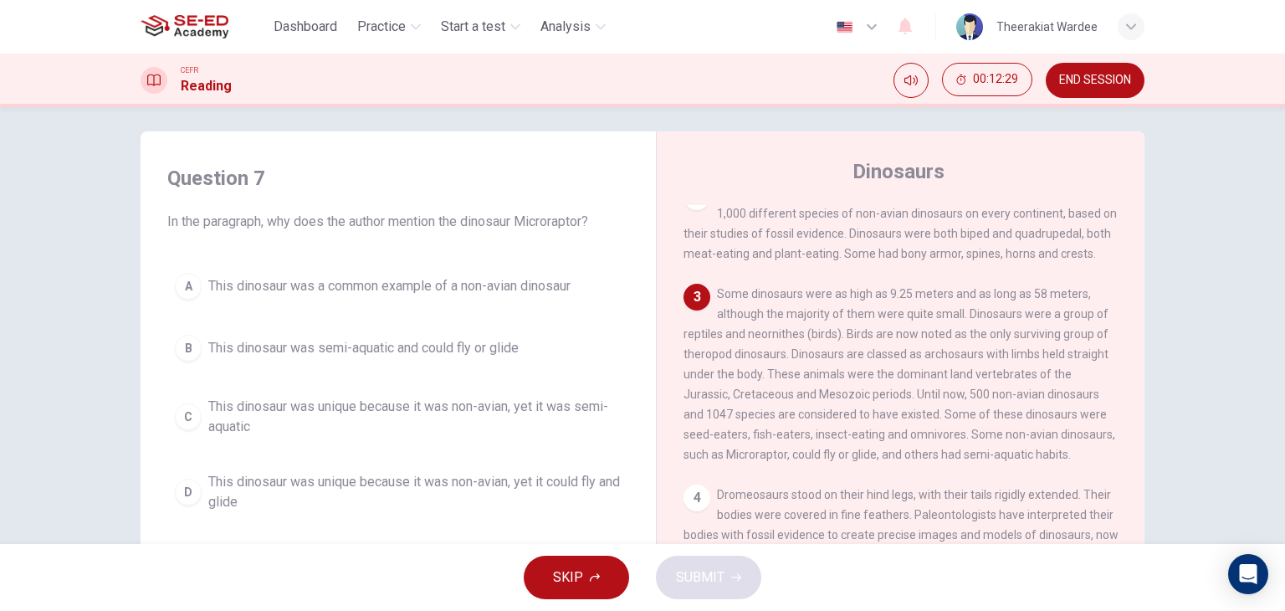
scroll to position [167, 0]
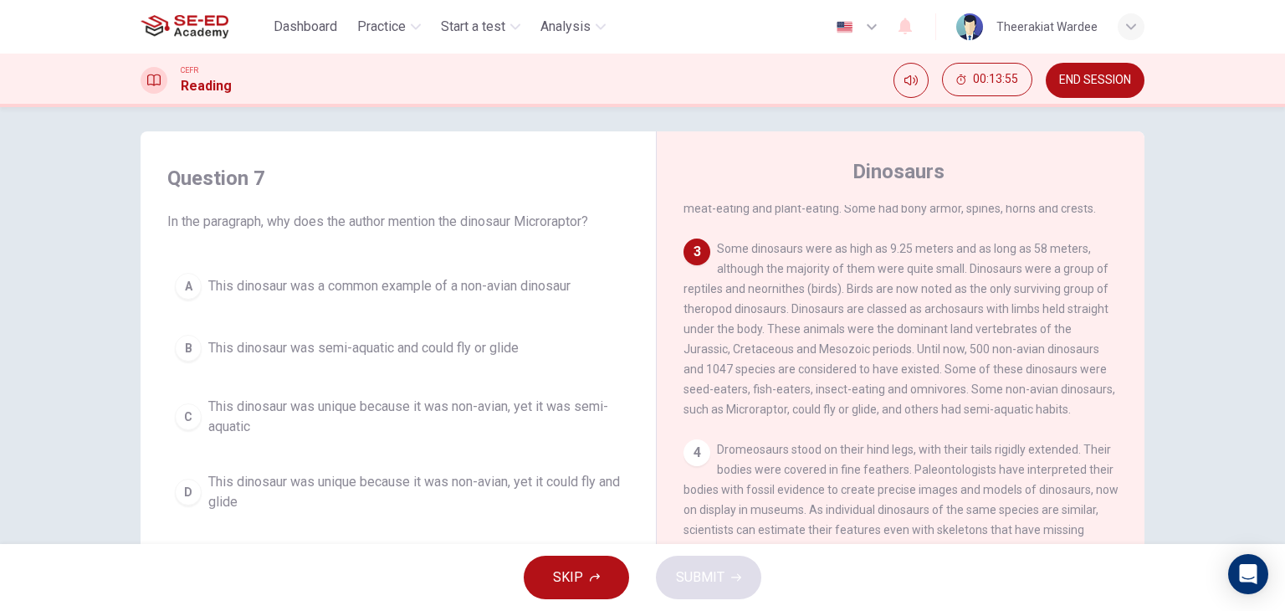
click at [479, 351] on span "This dinosaur was semi-aquatic and could fly or glide" at bounding box center [363, 348] width 310 height 20
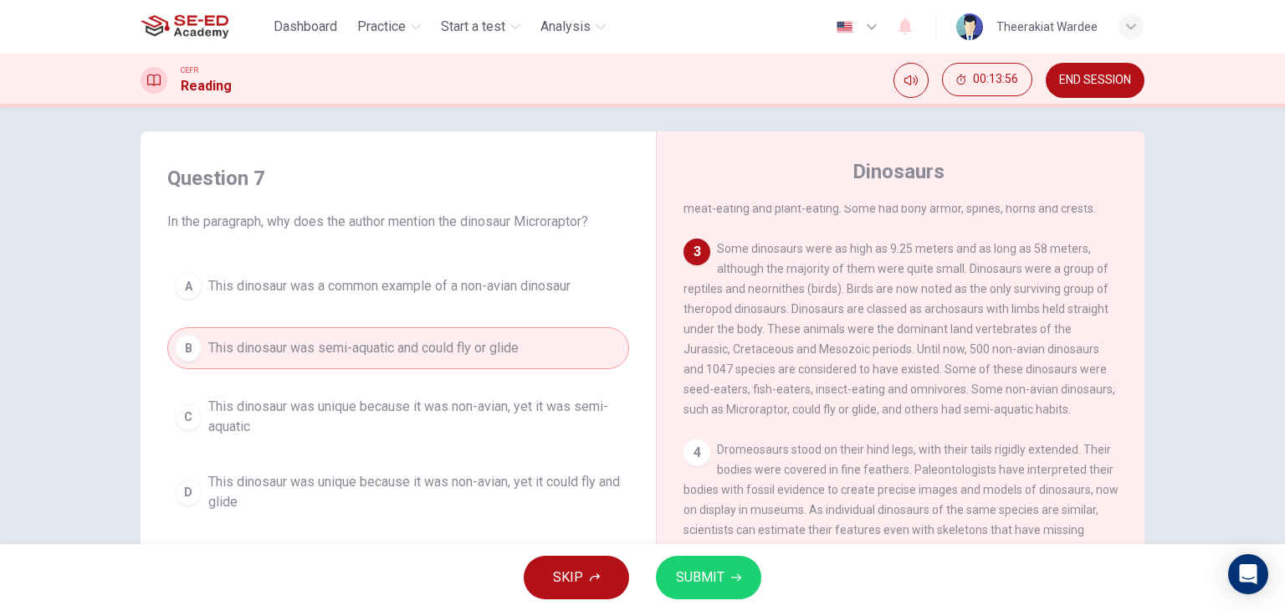
click at [698, 566] on span "SUBMIT" at bounding box center [700, 576] width 49 height 23
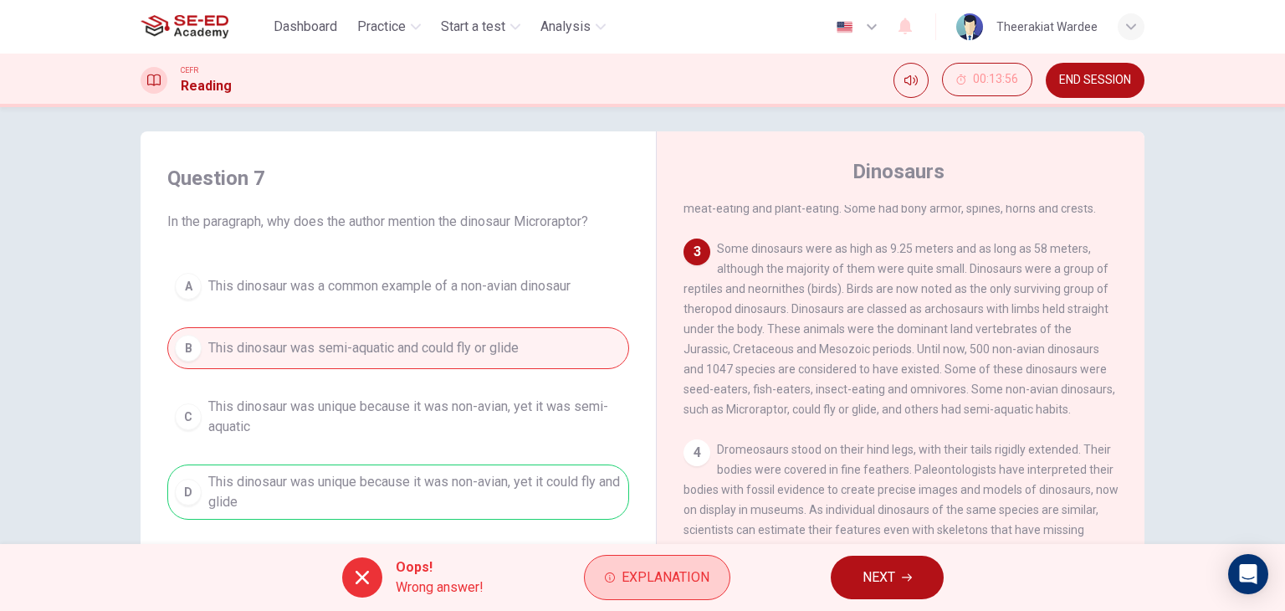
click at [673, 570] on span "Explanation" at bounding box center [665, 576] width 88 height 23
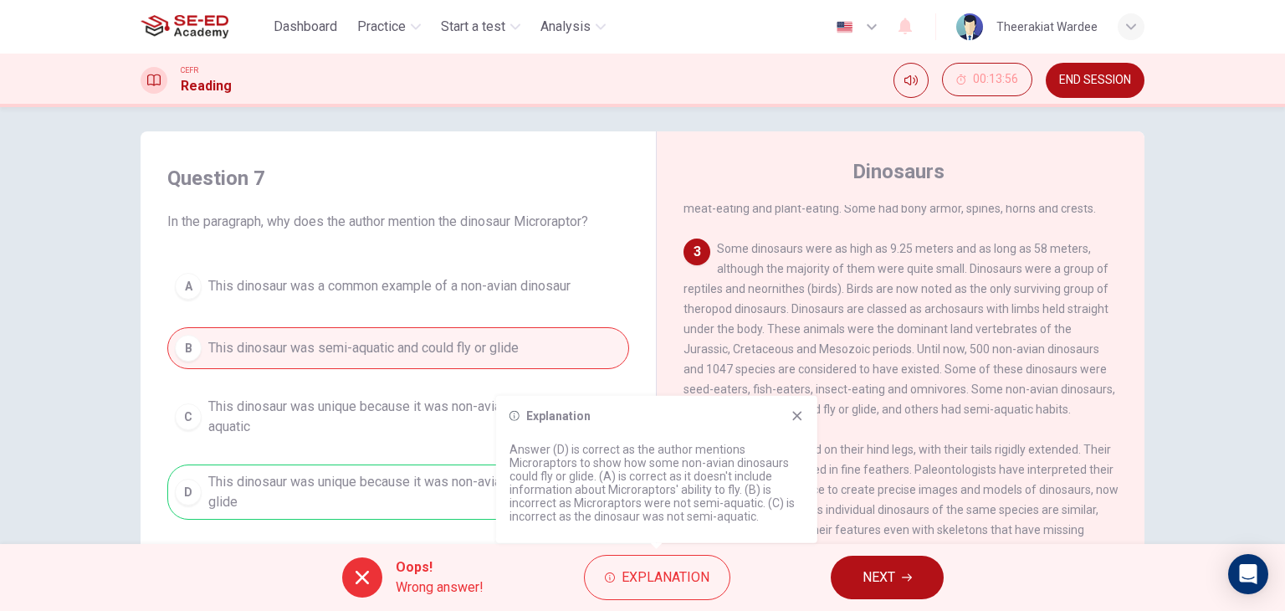
click at [796, 416] on icon at bounding box center [796, 415] width 9 height 9
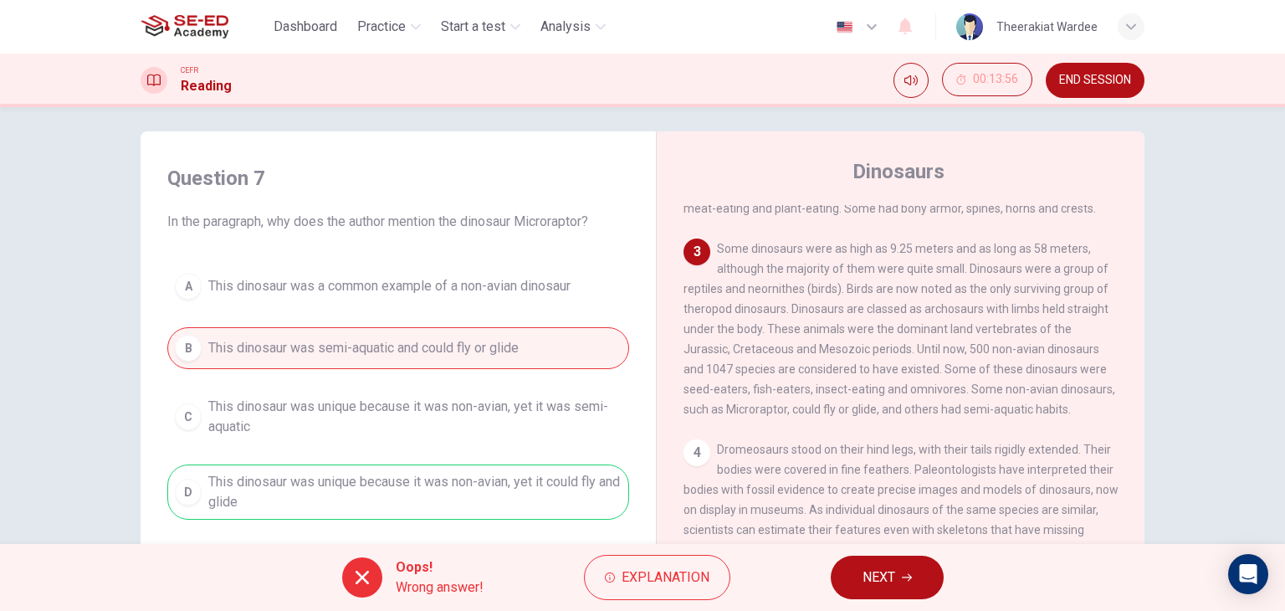
click at [877, 591] on button "NEXT" at bounding box center [887, 576] width 113 height 43
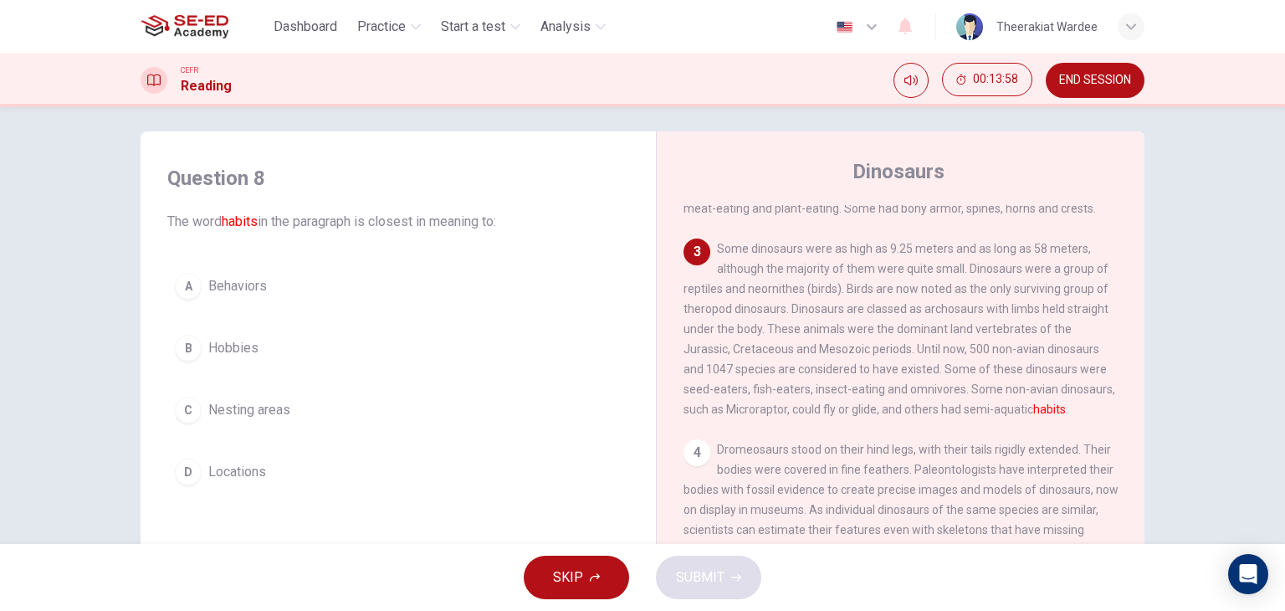
scroll to position [335, 0]
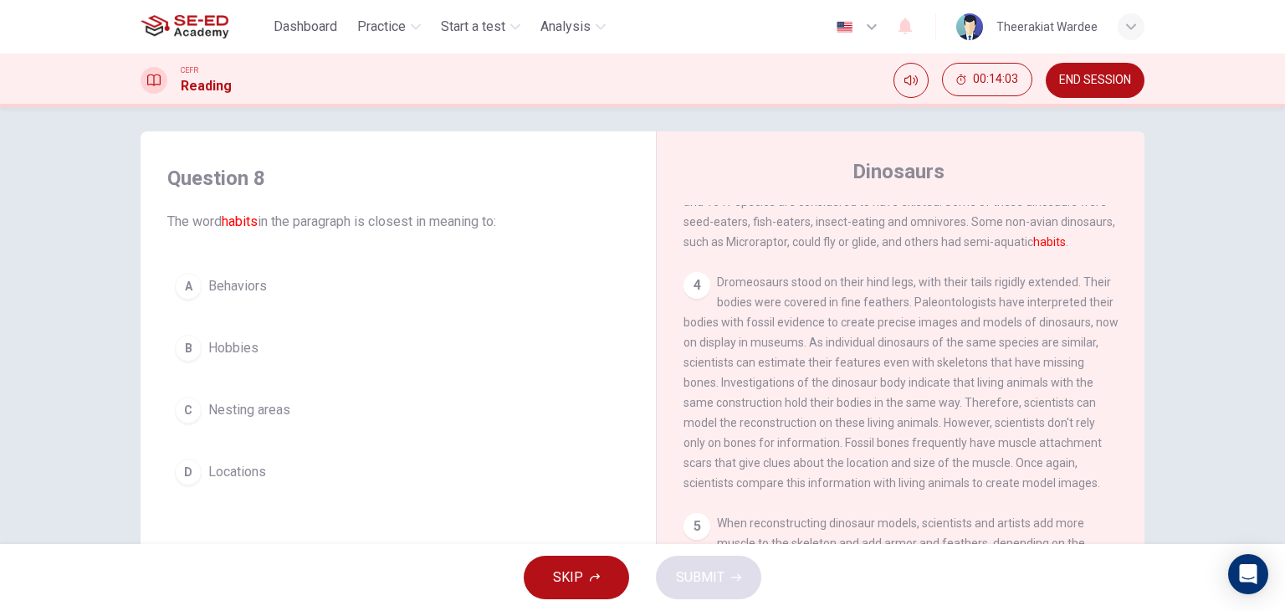
click at [246, 295] on span "Behaviors" at bounding box center [237, 286] width 59 height 20
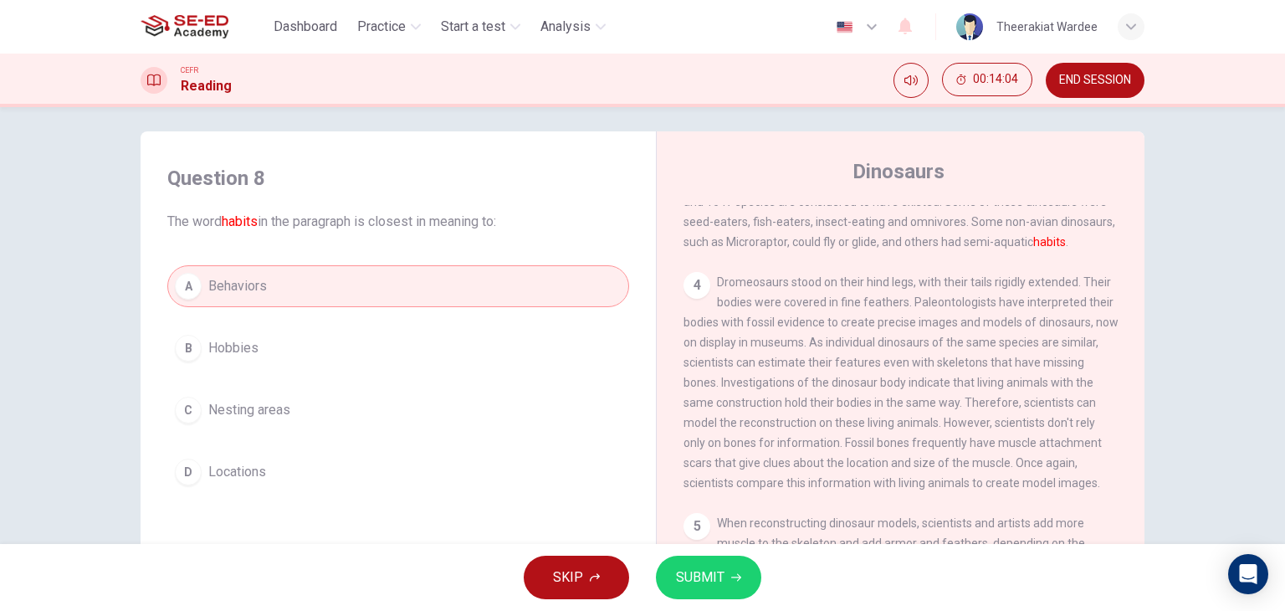
click at [700, 589] on button "SUBMIT" at bounding box center [708, 576] width 105 height 43
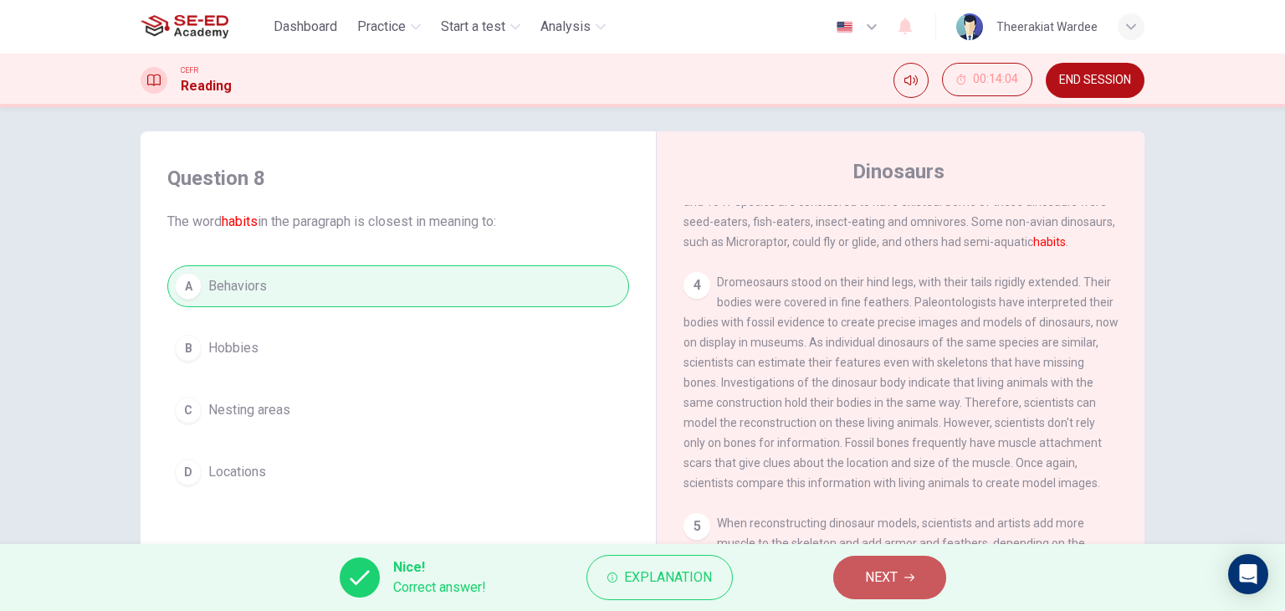
click at [874, 566] on span "NEXT" at bounding box center [881, 576] width 33 height 23
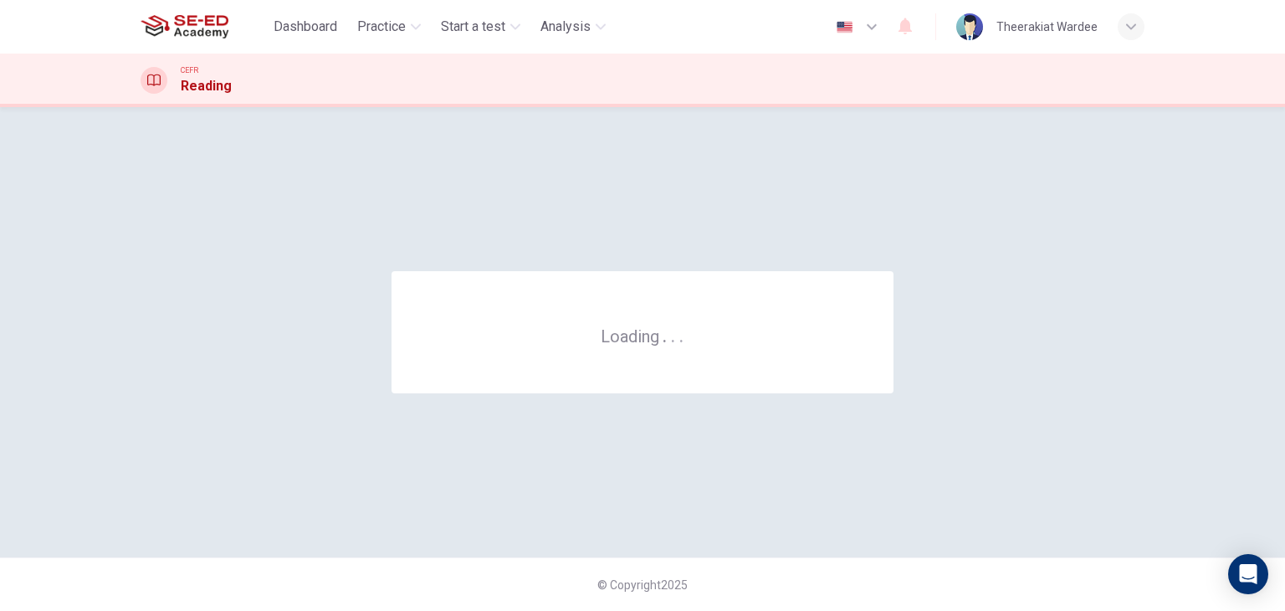
scroll to position [0, 0]
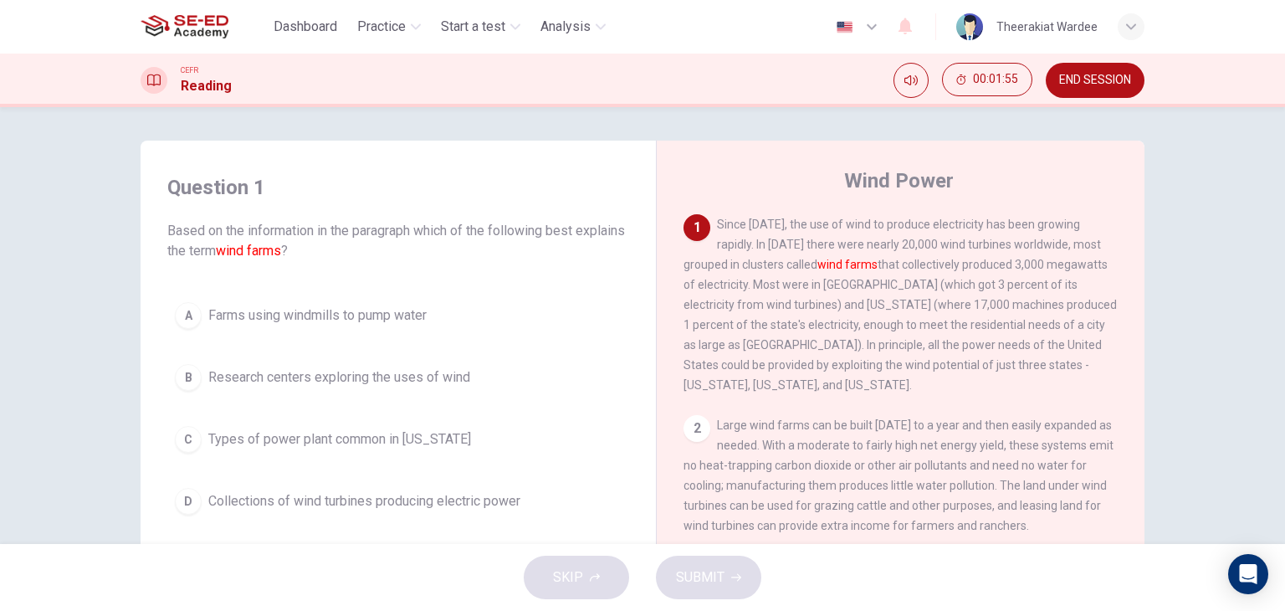
click at [341, 486] on button "D Collections of wind turbines producing electric power" at bounding box center [398, 501] width 462 height 42
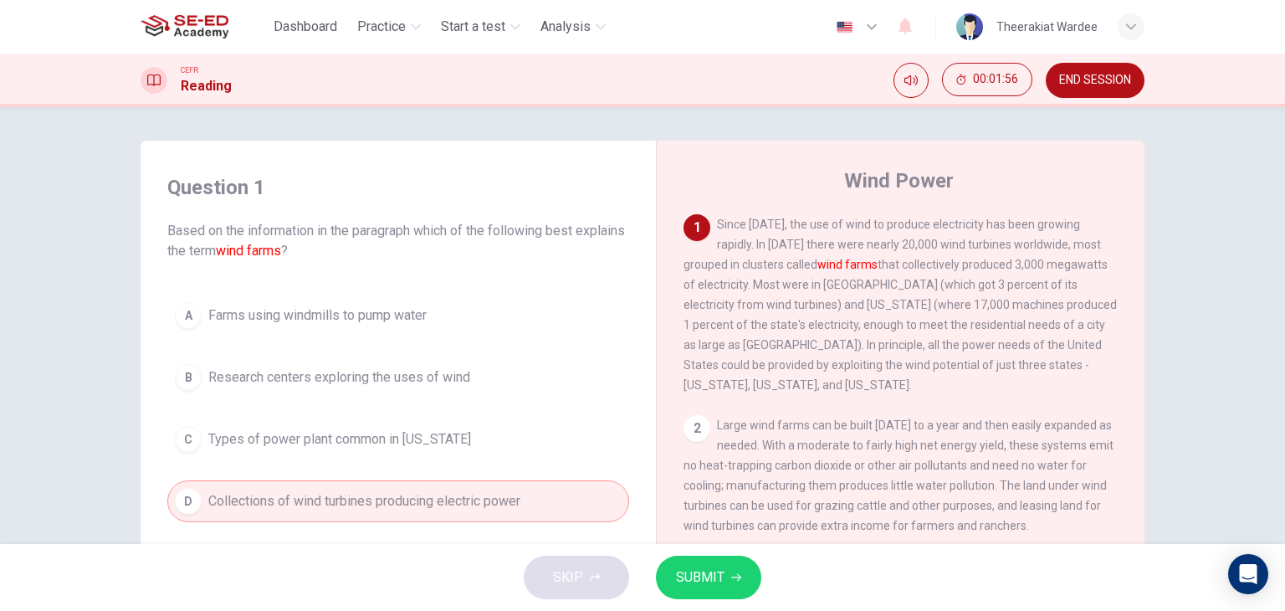
click at [707, 570] on span "SUBMIT" at bounding box center [700, 576] width 49 height 23
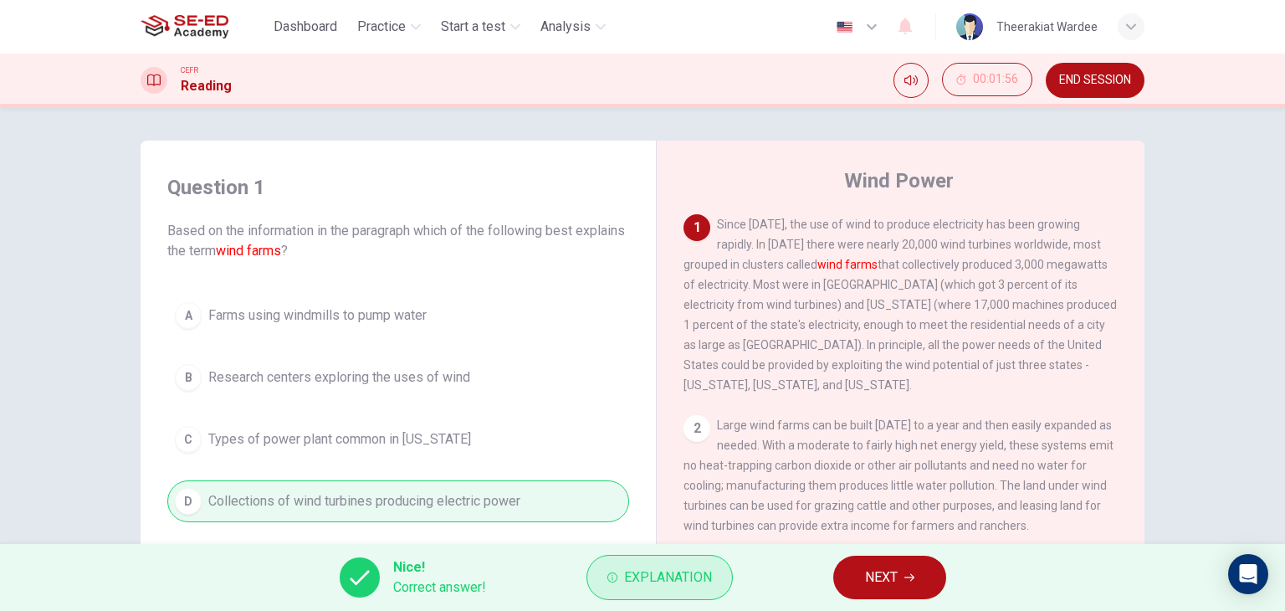
click at [662, 593] on button "Explanation" at bounding box center [659, 577] width 146 height 45
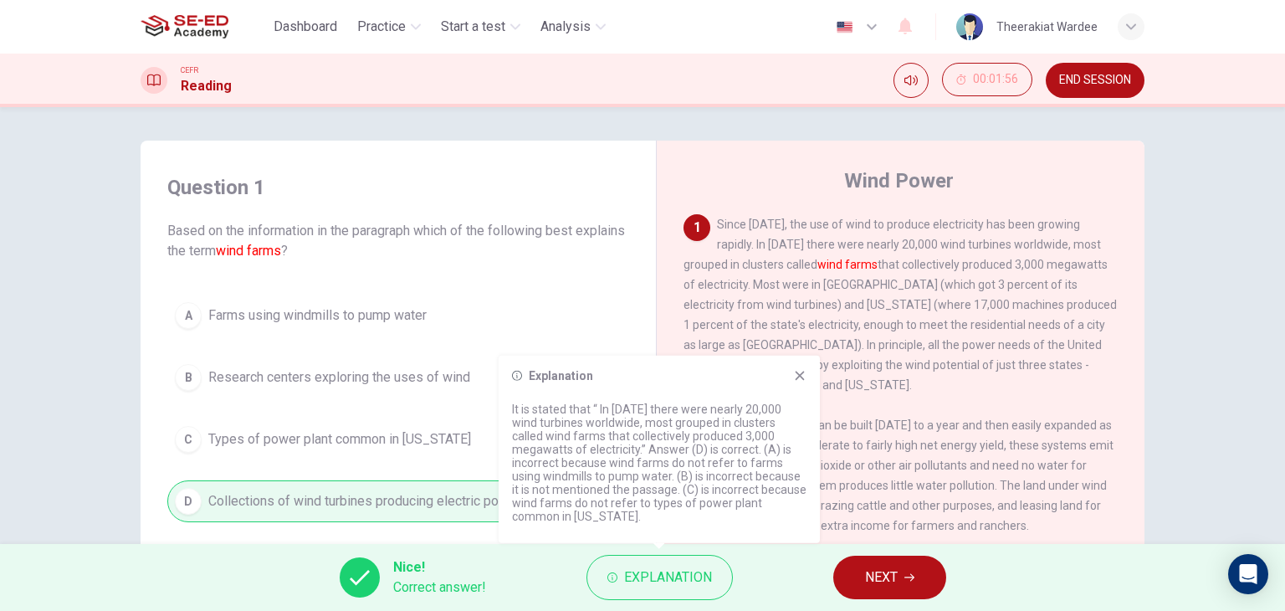
click at [800, 374] on icon at bounding box center [799, 375] width 9 height 9
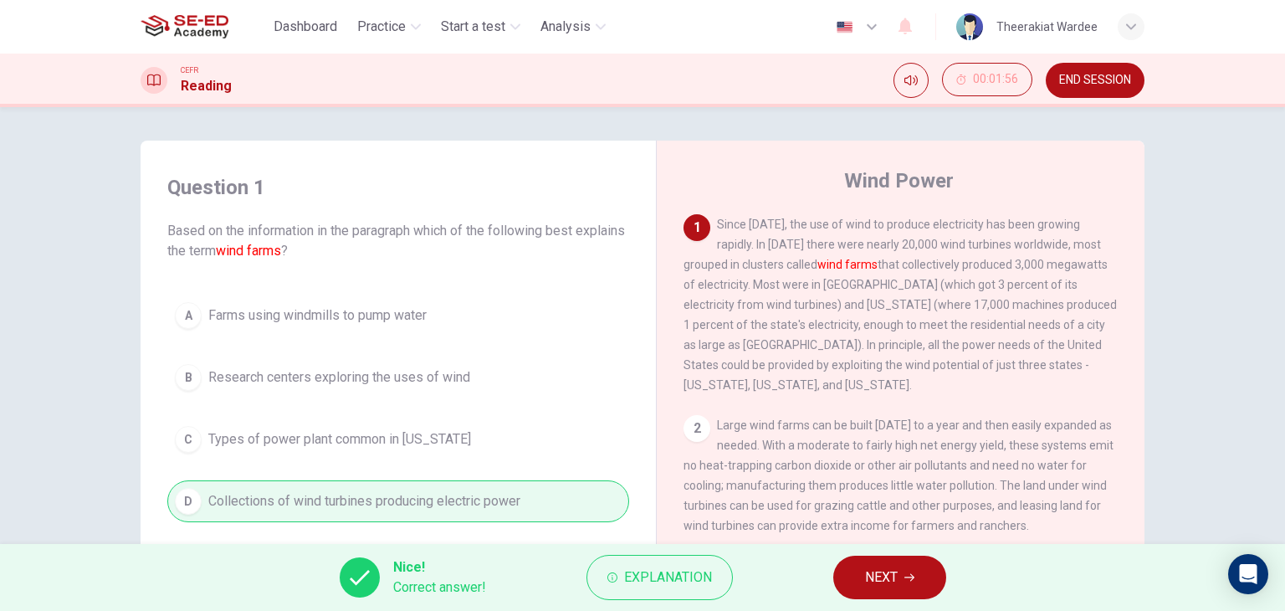
click at [905, 577] on icon "button" at bounding box center [909, 577] width 10 height 10
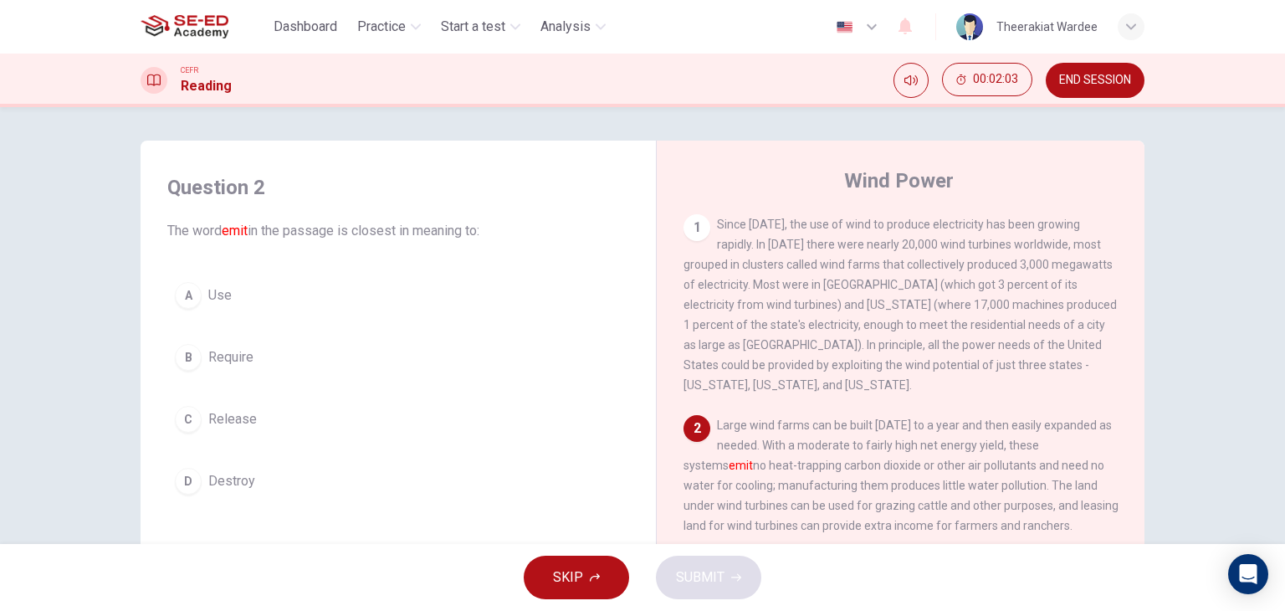
click at [202, 427] on button "C Release" at bounding box center [398, 419] width 462 height 42
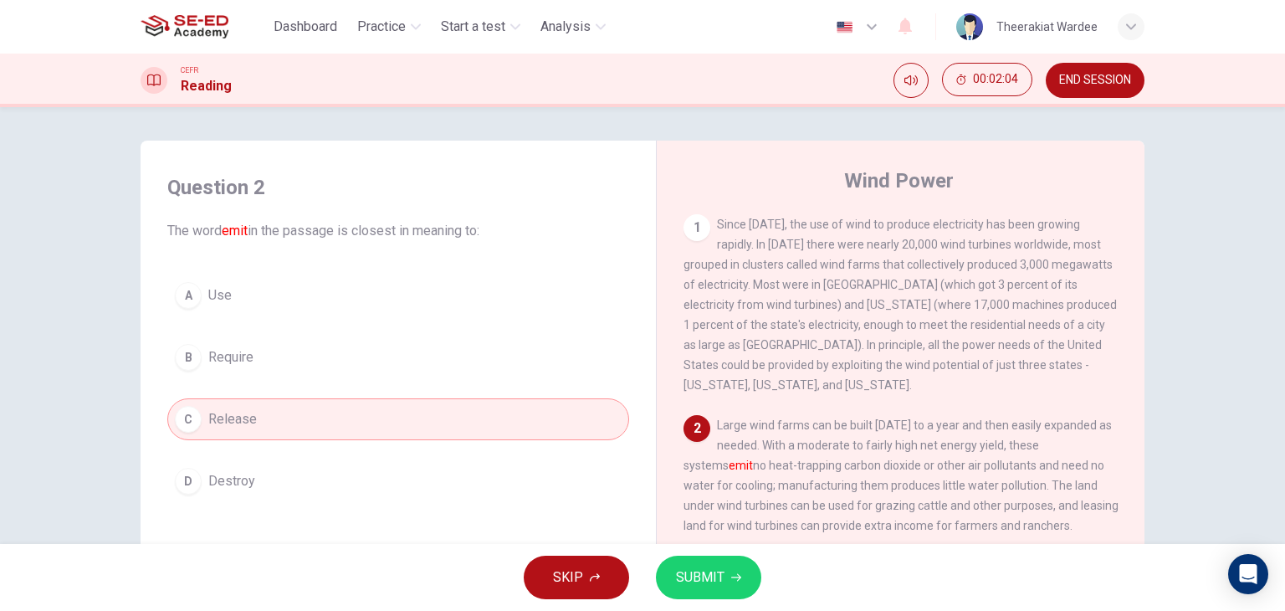
click at [707, 565] on span "SUBMIT" at bounding box center [700, 576] width 49 height 23
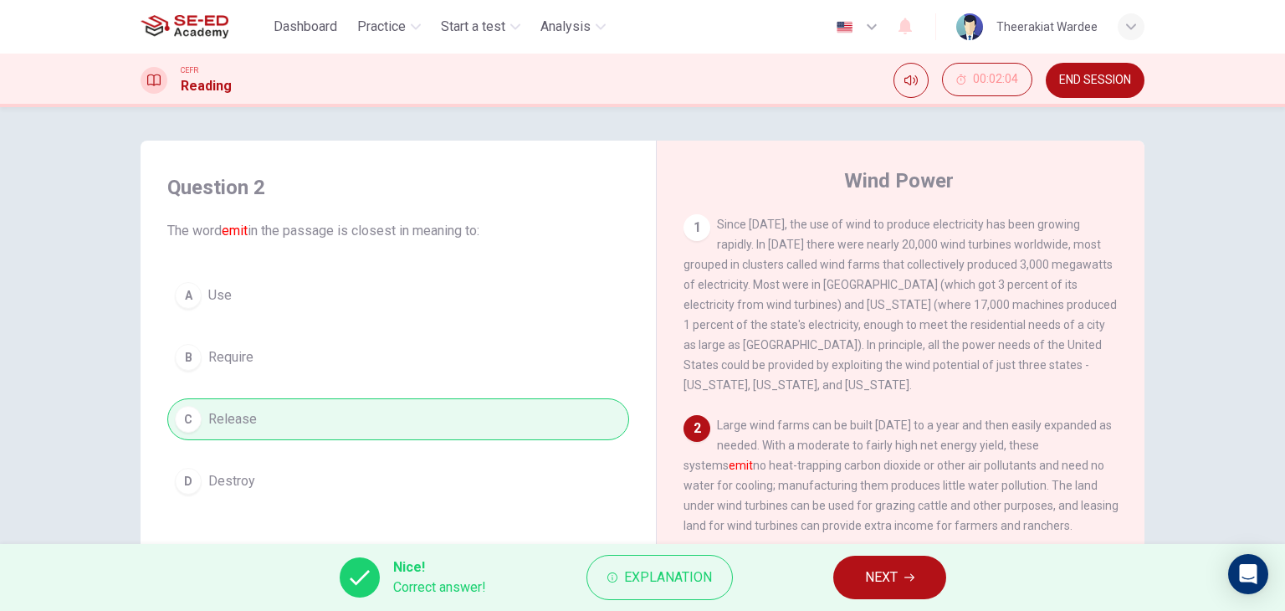
scroll to position [335, 0]
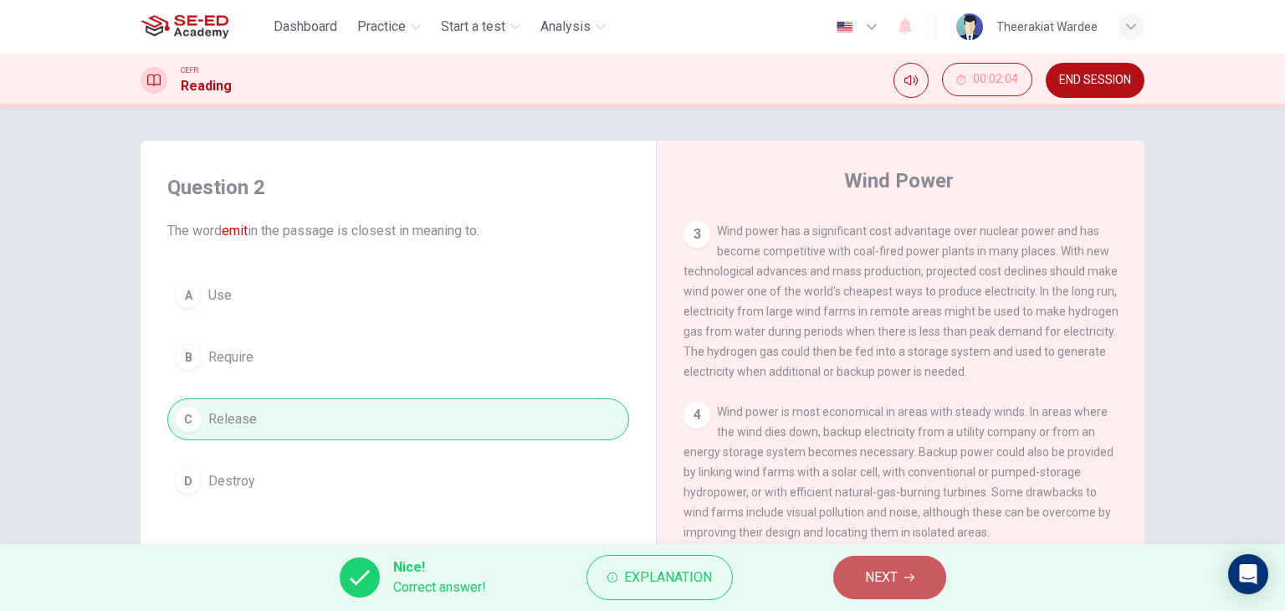
click at [893, 567] on span "NEXT" at bounding box center [881, 576] width 33 height 23
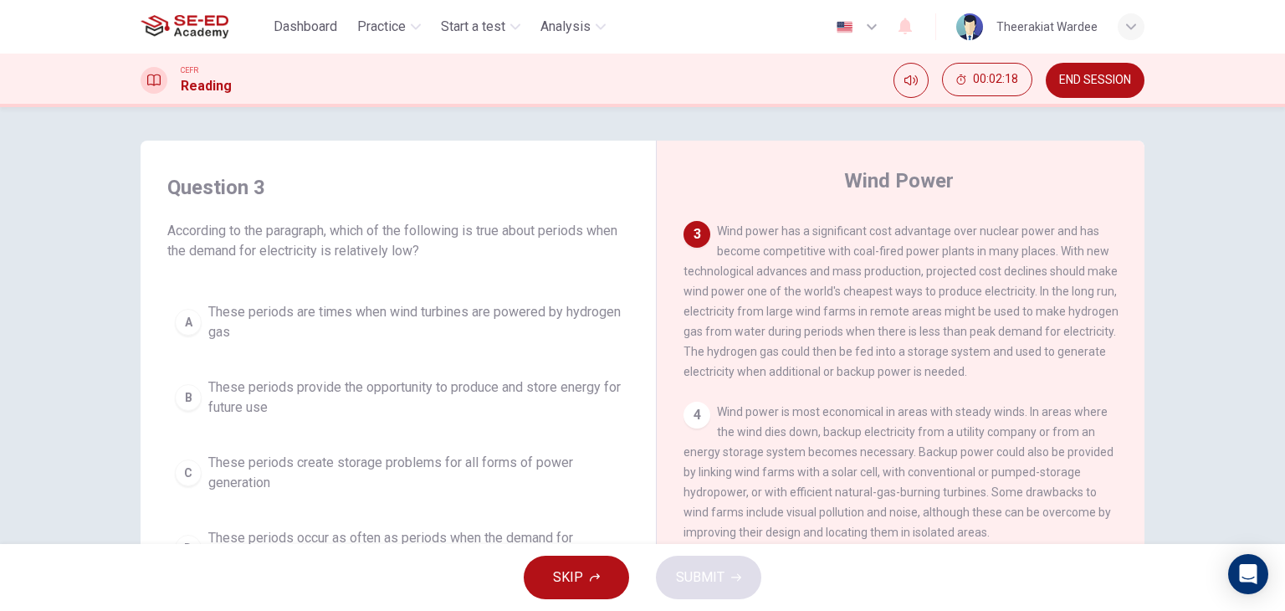
drag, startPoint x: 550, startPoint y: 229, endPoint x: 565, endPoint y: 229, distance: 15.9
click at [565, 229] on span "According to the paragraph, which of the following is true about periods when t…" at bounding box center [398, 241] width 462 height 40
click at [935, 345] on span "Wind power has a significant cost advantage over nuclear power and has become c…" at bounding box center [900, 301] width 435 height 154
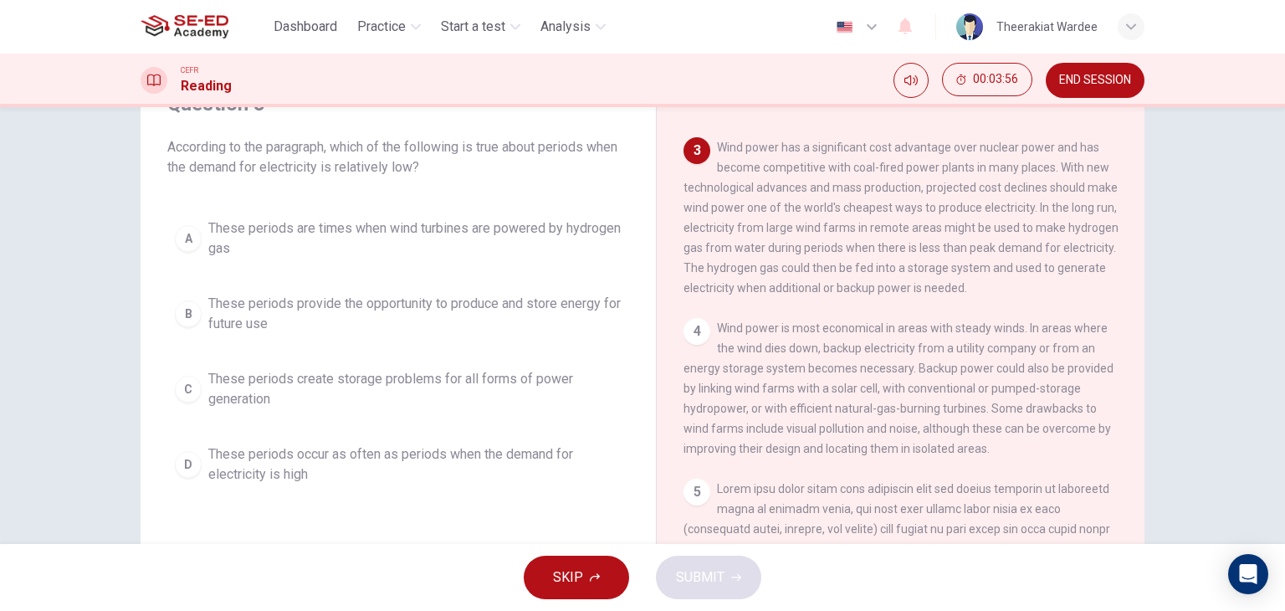
scroll to position [0, 0]
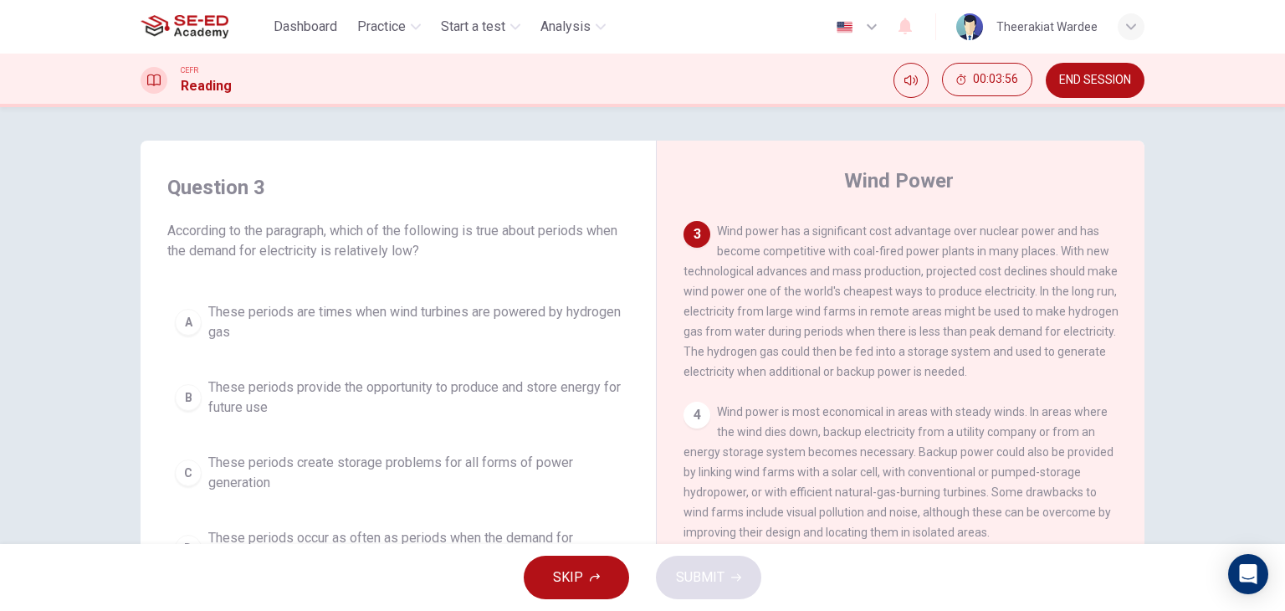
click at [345, 325] on span "These periods are times when wind turbines are powered by hydrogen gas" at bounding box center [414, 322] width 413 height 40
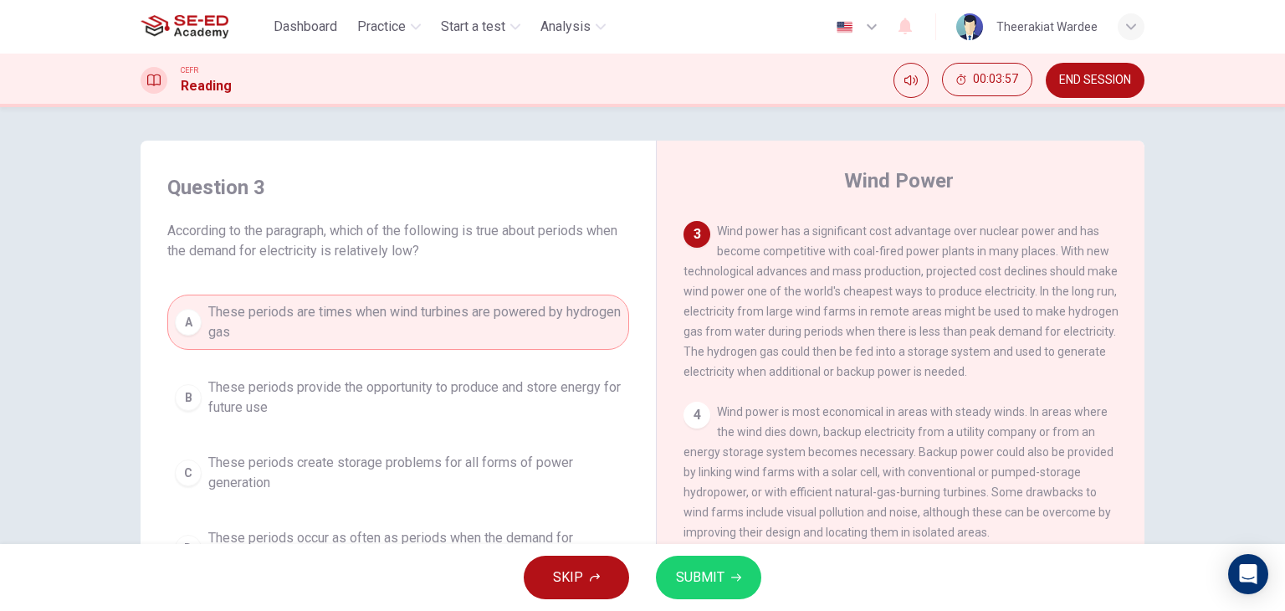
click at [697, 573] on span "SUBMIT" at bounding box center [700, 576] width 49 height 23
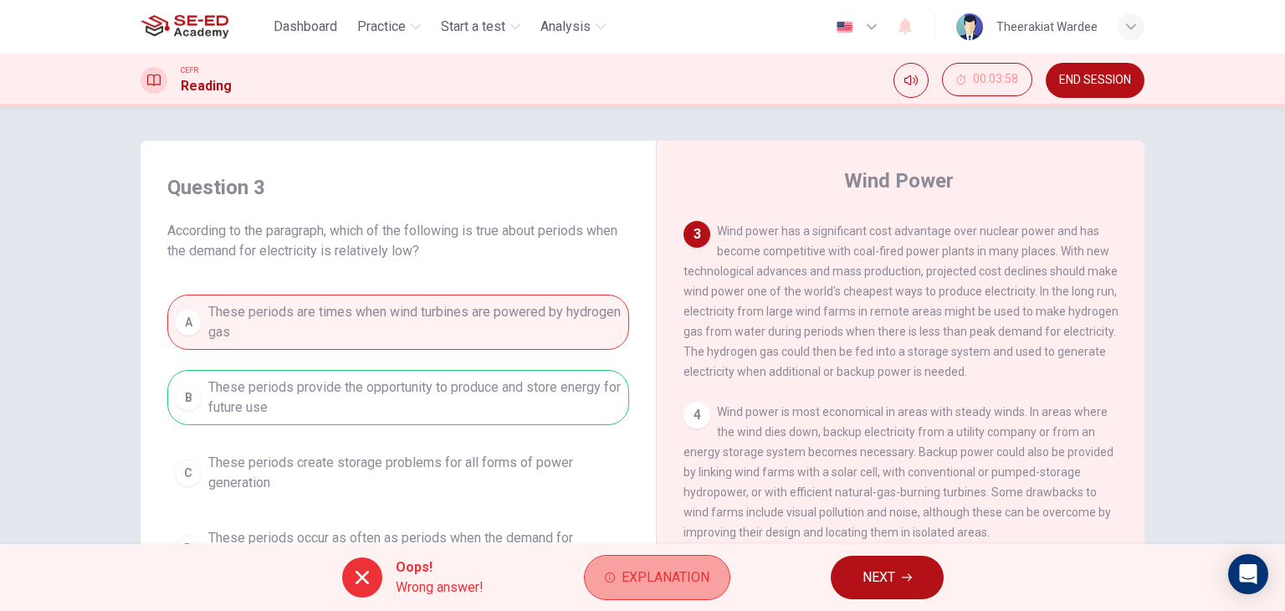
click at [688, 581] on span "Explanation" at bounding box center [665, 576] width 88 height 23
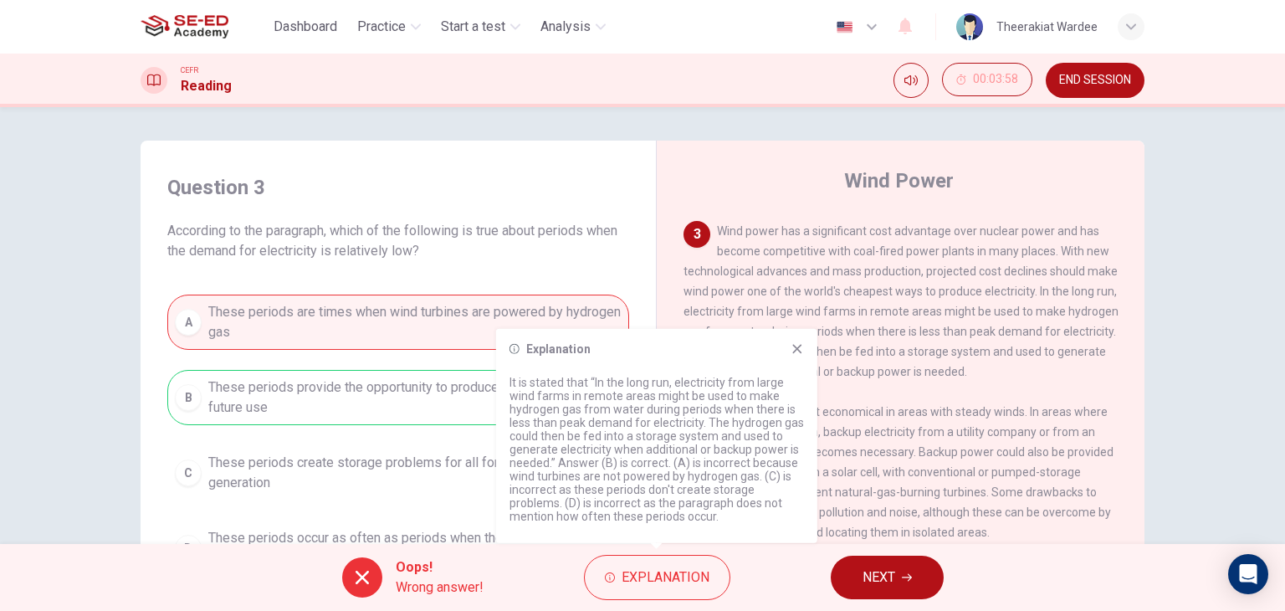
click at [791, 349] on icon at bounding box center [796, 348] width 13 height 13
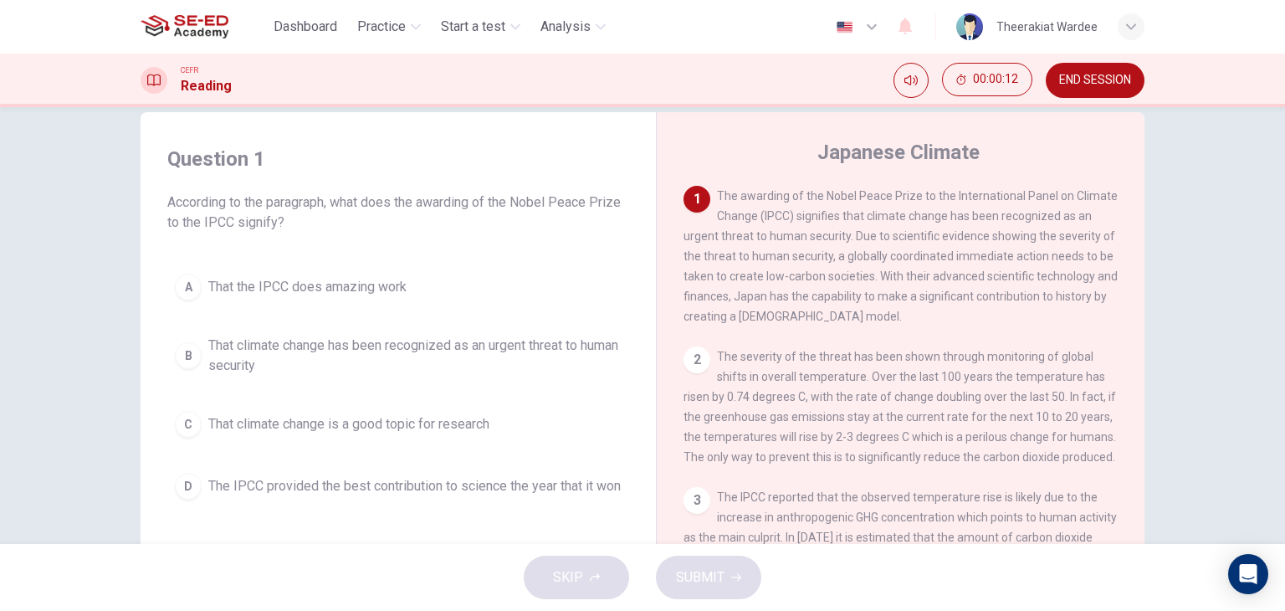
scroll to position [10, 0]
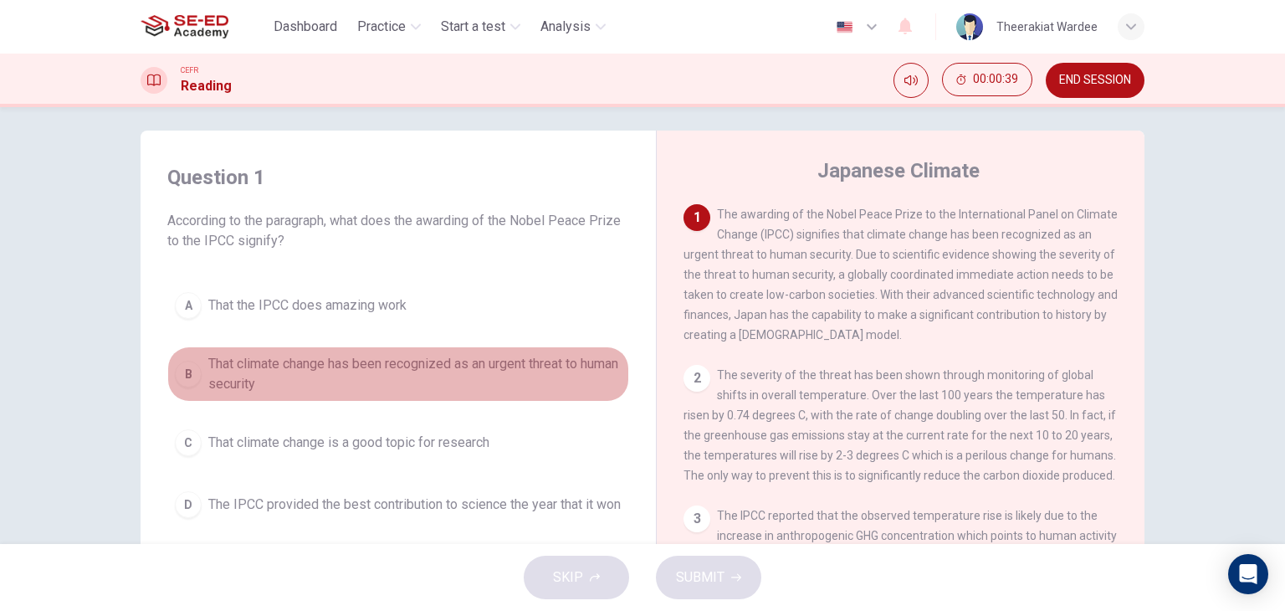
click at [279, 378] on span "That climate change has been recognized as an urgent threat to human security" at bounding box center [414, 374] width 413 height 40
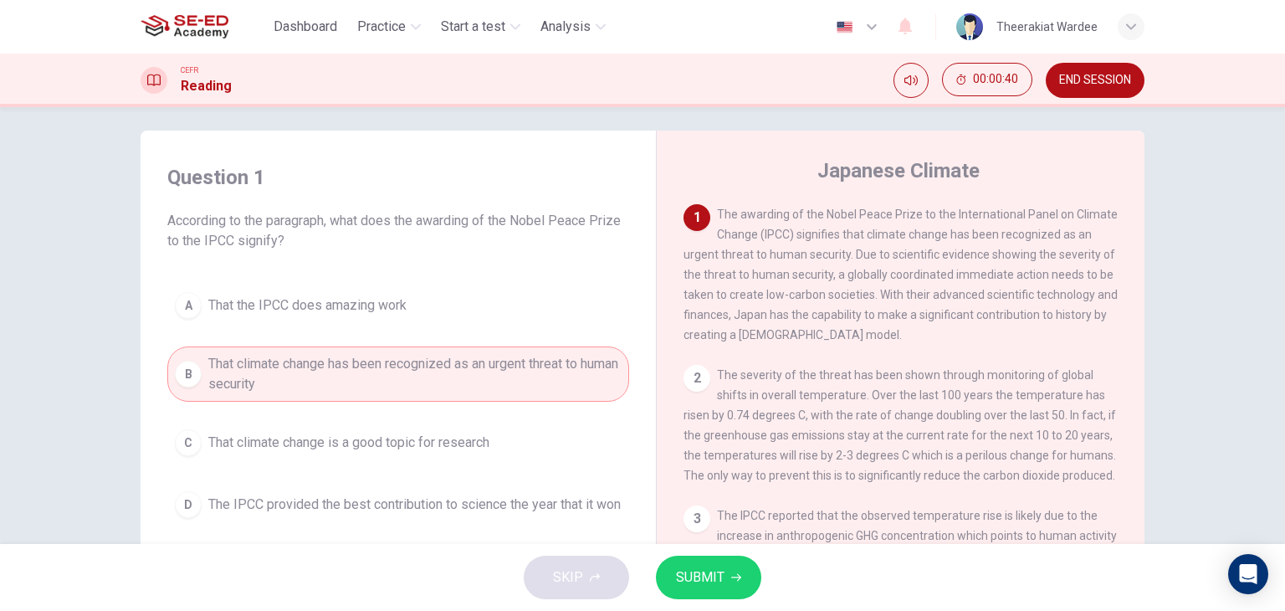
click at [677, 590] on button "SUBMIT" at bounding box center [708, 576] width 105 height 43
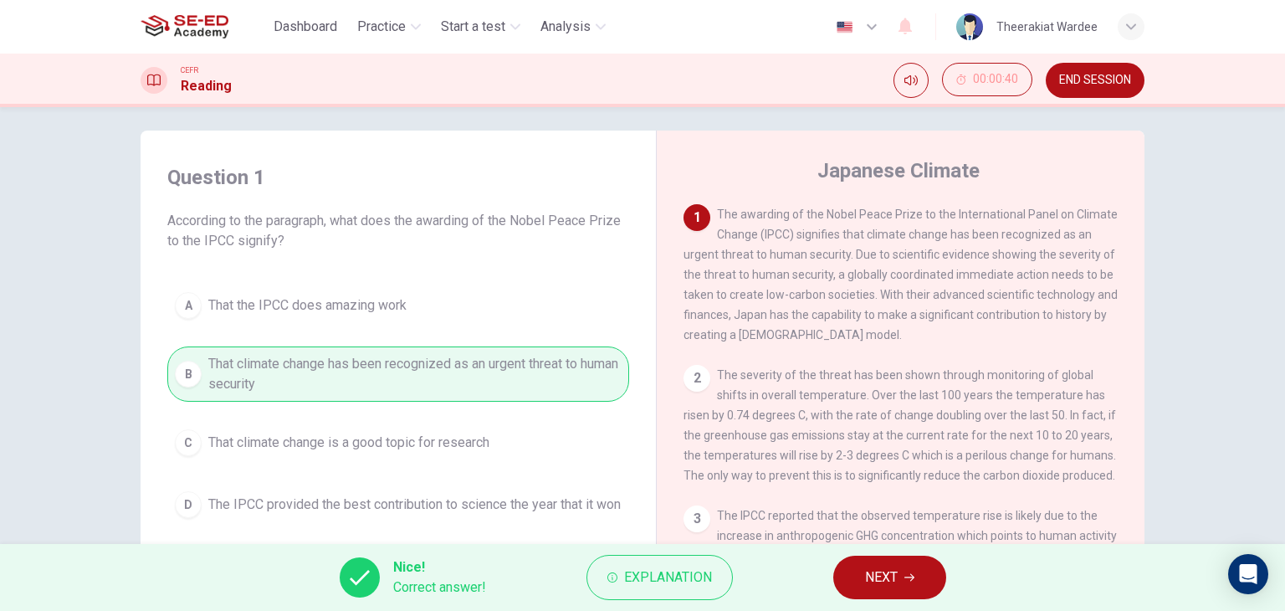
click at [890, 579] on span "NEXT" at bounding box center [881, 576] width 33 height 23
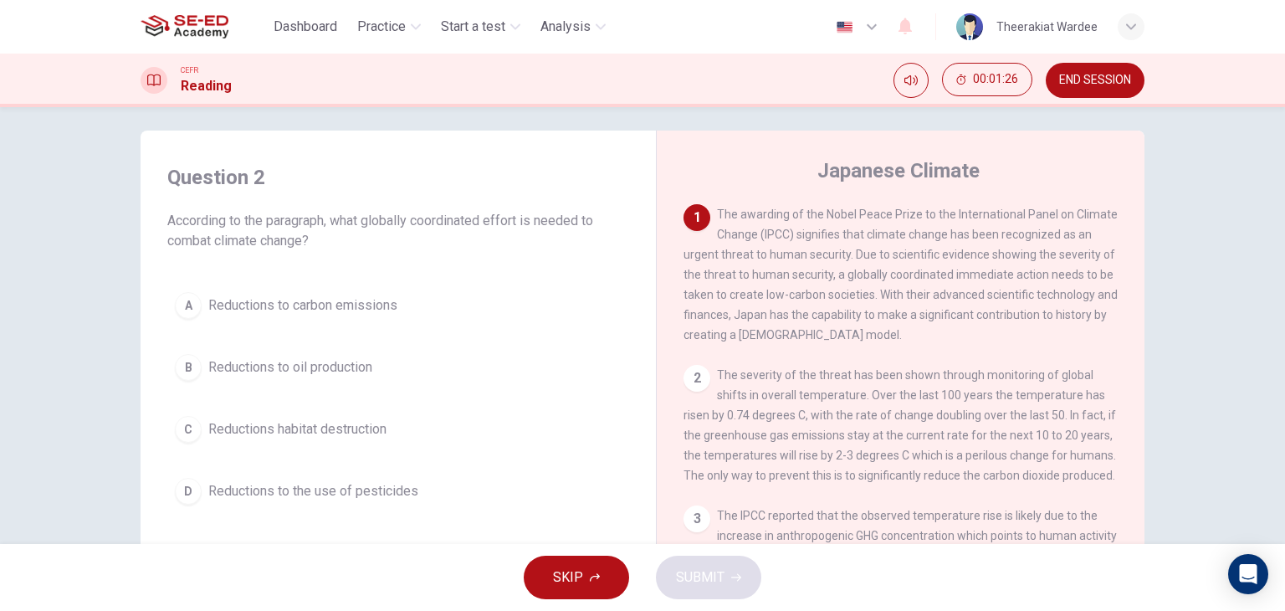
drag, startPoint x: 783, startPoint y: 302, endPoint x: 852, endPoint y: 301, distance: 69.4
click at [852, 301] on span "The awarding of the Nobel Peace Prize to the International Panel on Climate Cha…" at bounding box center [900, 274] width 434 height 134
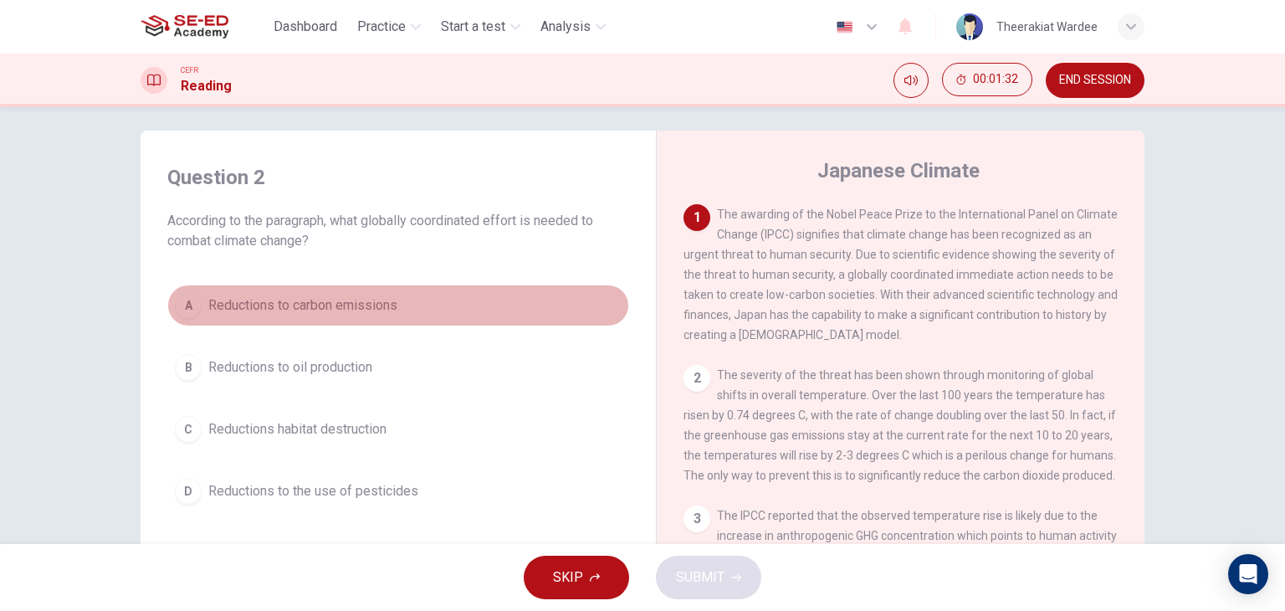
click at [299, 310] on span "Reductions to carbon emissions" at bounding box center [302, 305] width 189 height 20
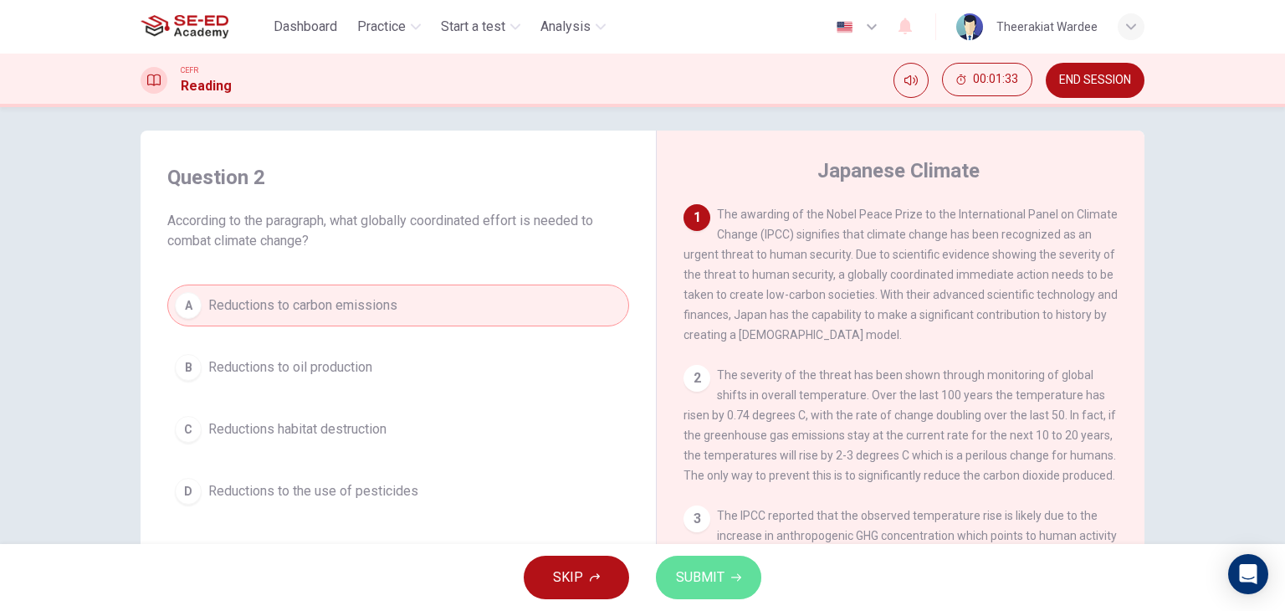
click at [687, 595] on button "SUBMIT" at bounding box center [708, 576] width 105 height 43
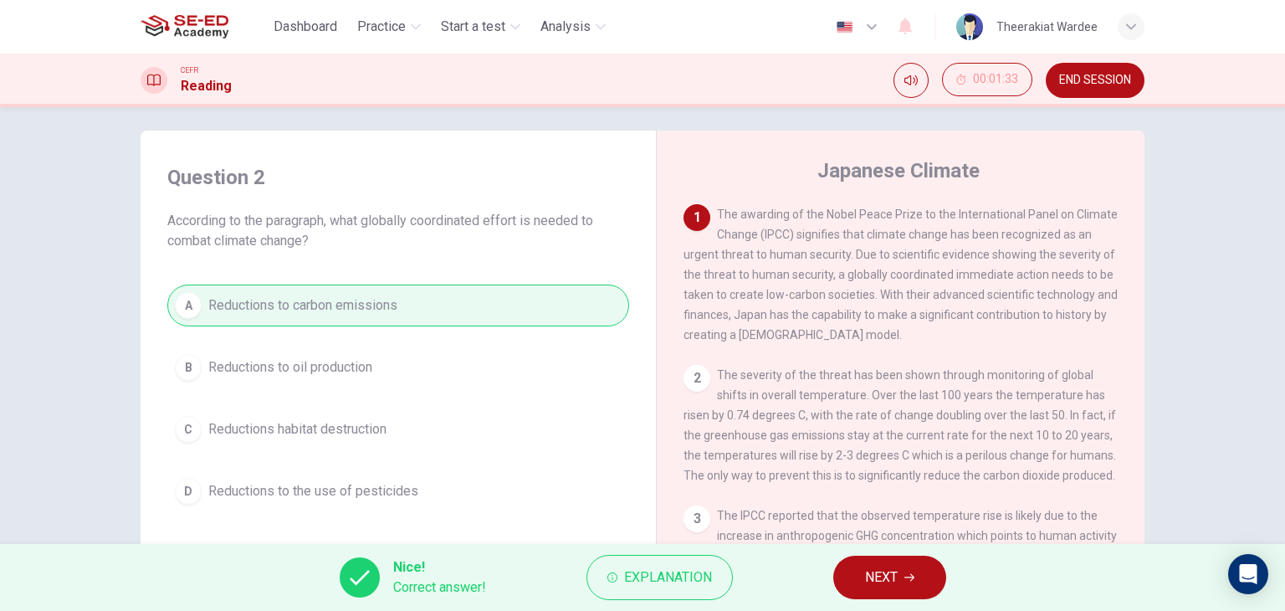
click at [880, 586] on span "NEXT" at bounding box center [881, 576] width 33 height 23
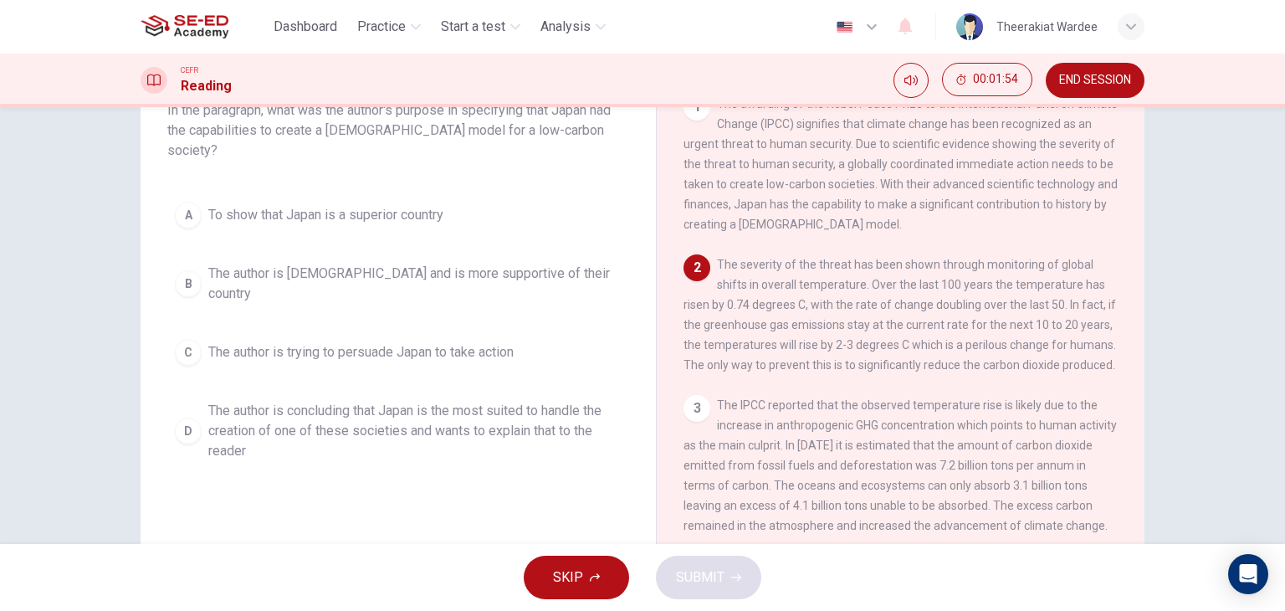
scroll to position [94, 0]
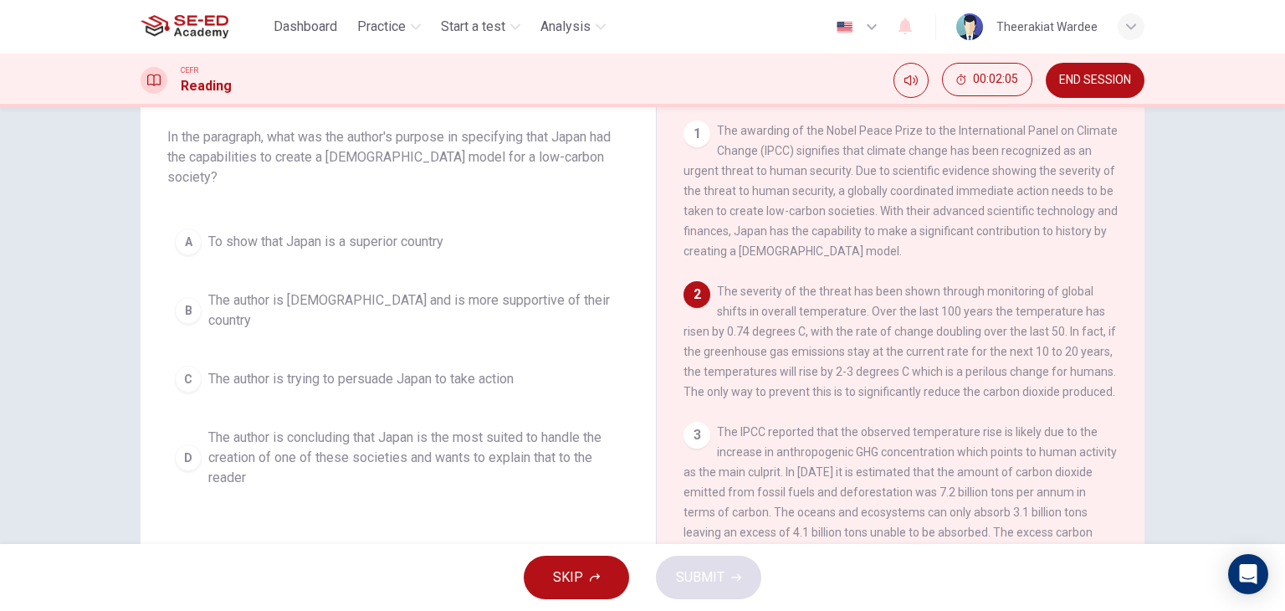
click at [402, 427] on span "The author is concluding that Japan is the most suited to handle the creation o…" at bounding box center [414, 457] width 413 height 60
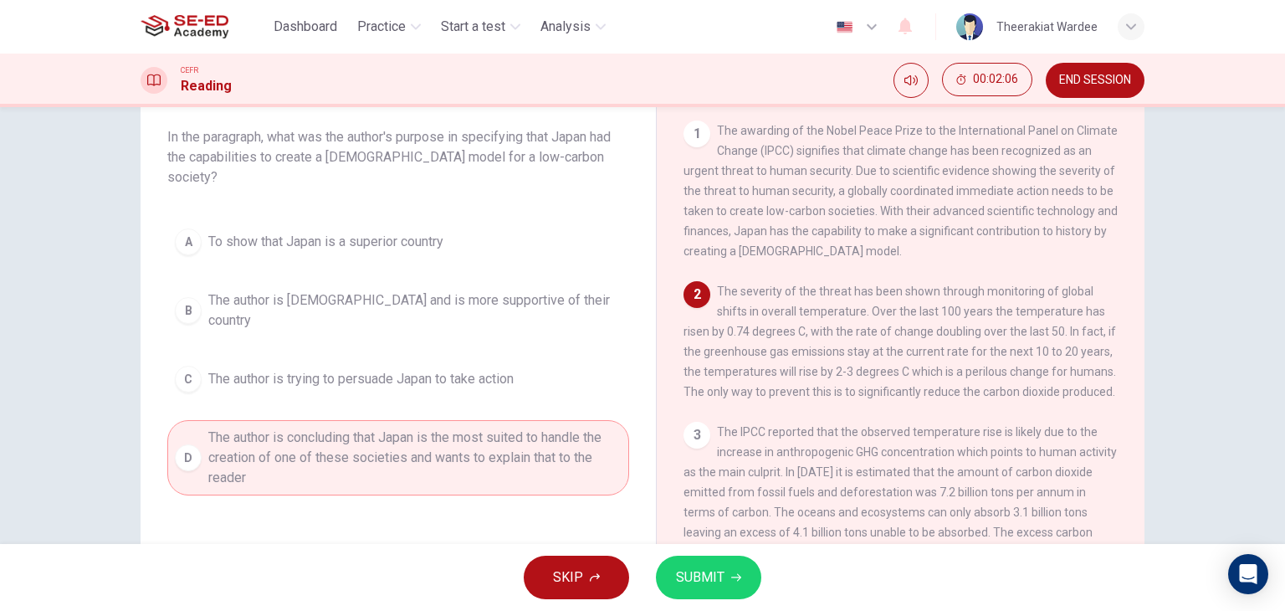
click at [707, 583] on span "SUBMIT" at bounding box center [700, 576] width 49 height 23
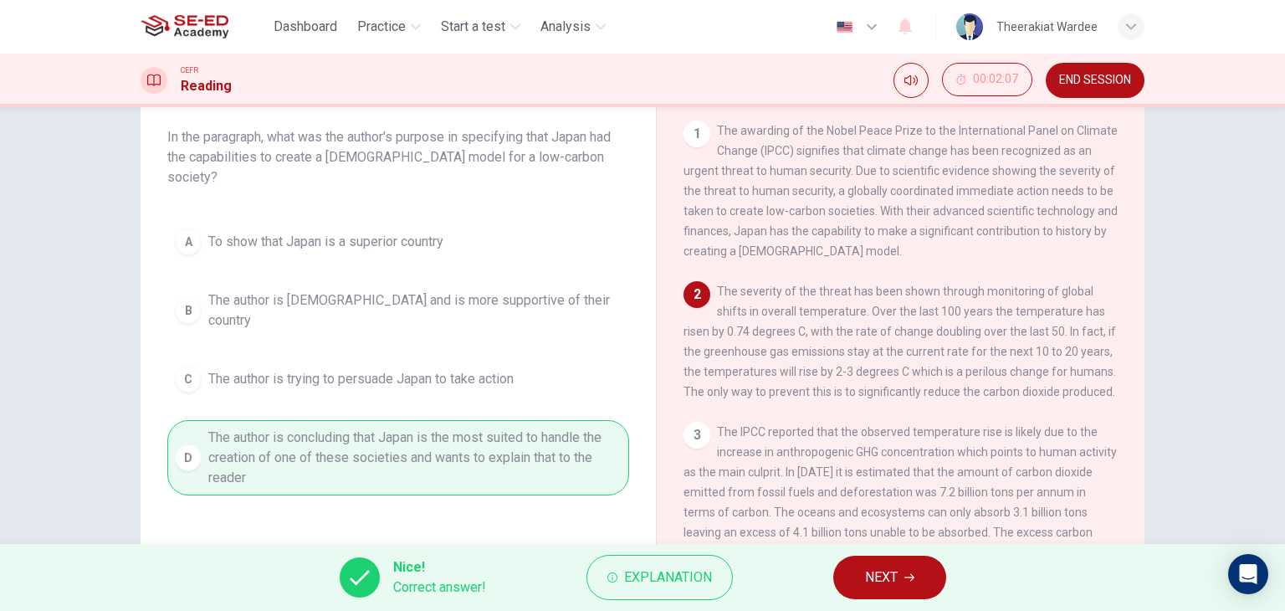
click at [900, 565] on button "NEXT" at bounding box center [889, 576] width 113 height 43
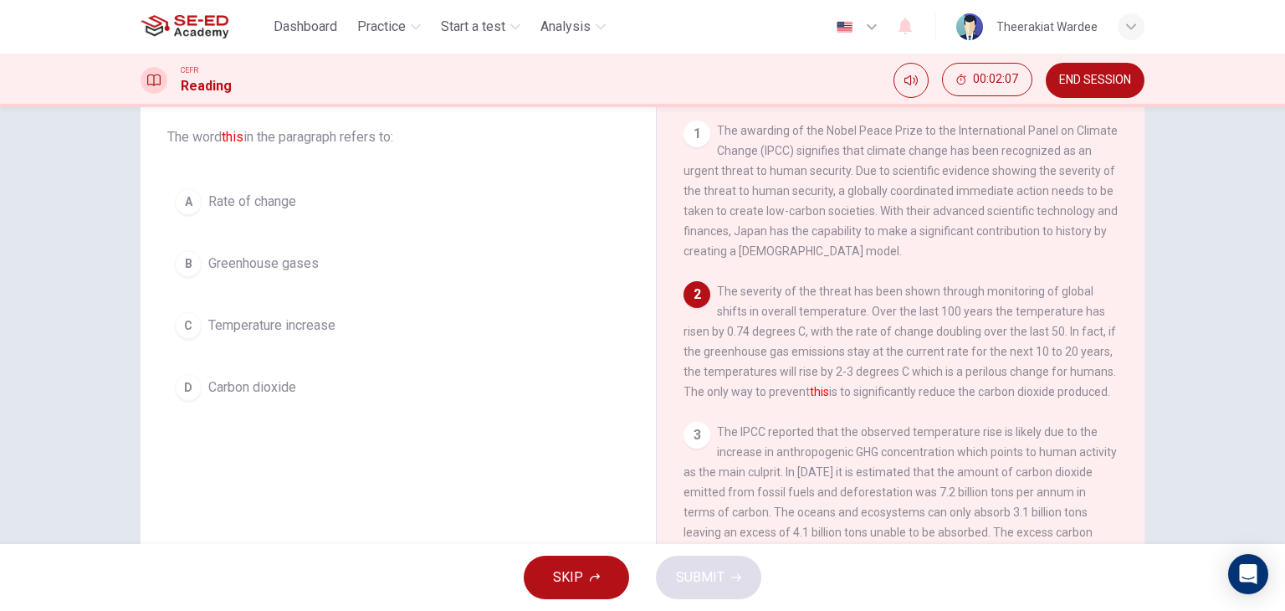
scroll to position [10, 0]
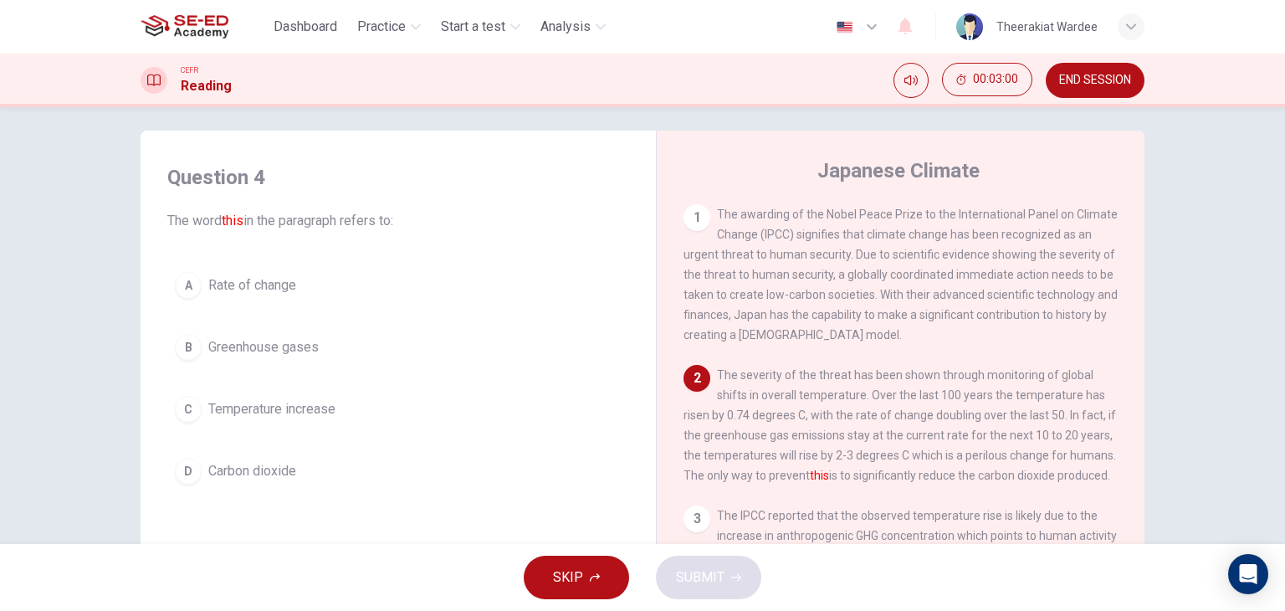
click at [257, 409] on span "Temperature increase" at bounding box center [271, 409] width 127 height 20
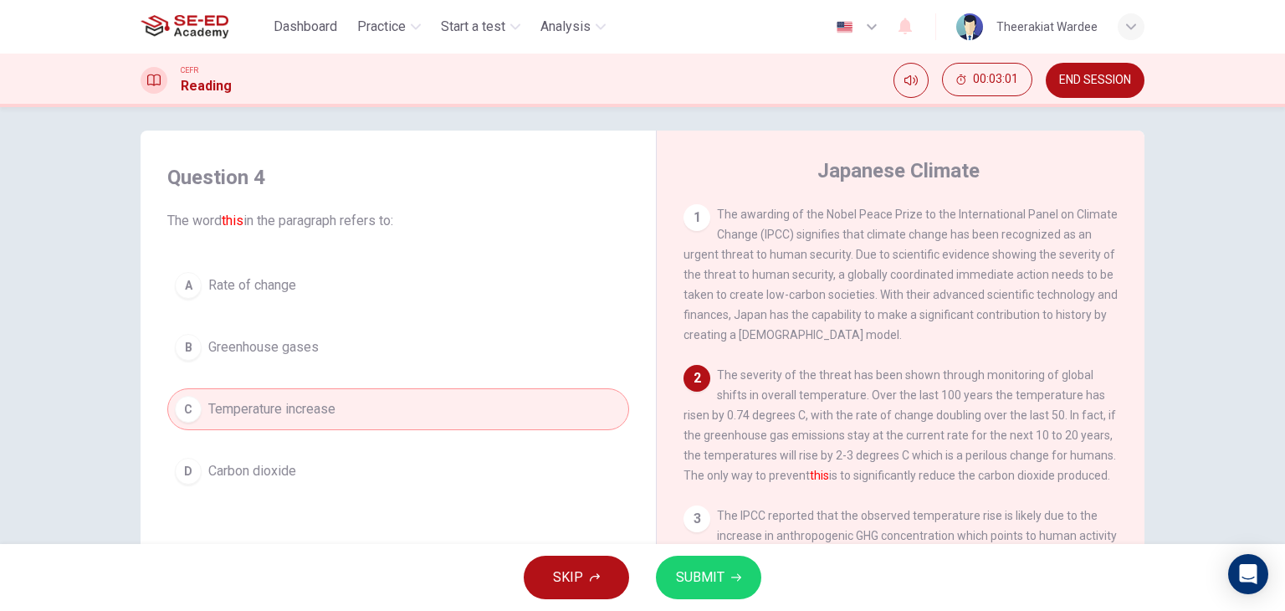
click at [727, 600] on div "SKIP SUBMIT" at bounding box center [642, 577] width 1285 height 67
click at [727, 580] on button "SUBMIT" at bounding box center [708, 576] width 105 height 43
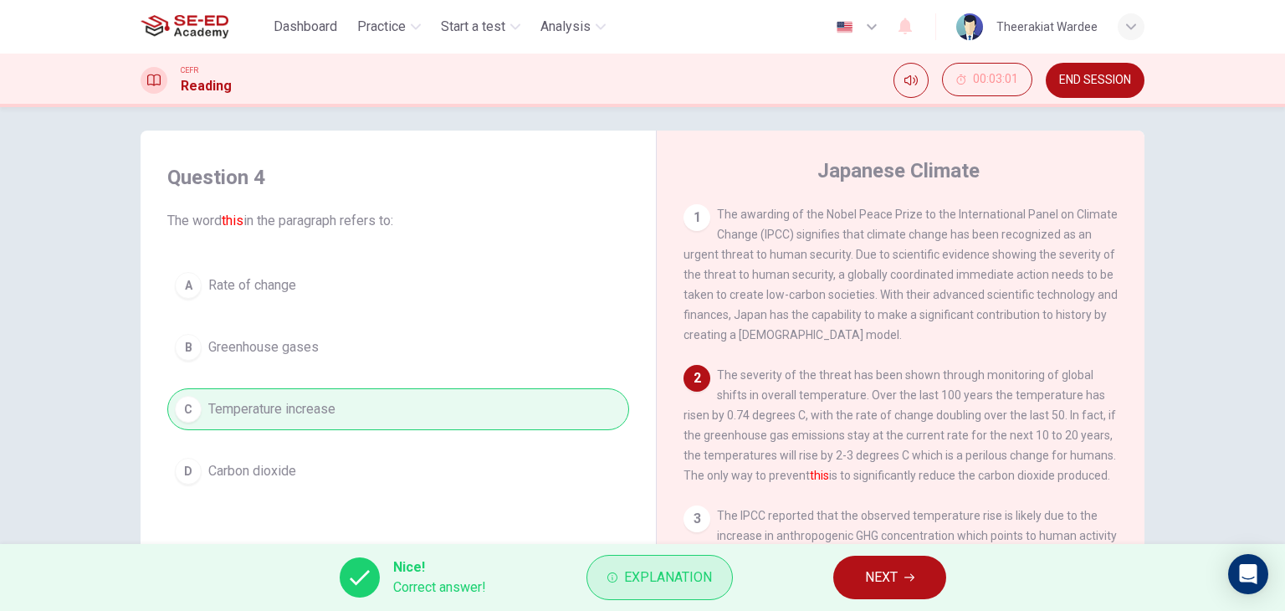
click at [626, 590] on button "Explanation" at bounding box center [659, 577] width 146 height 45
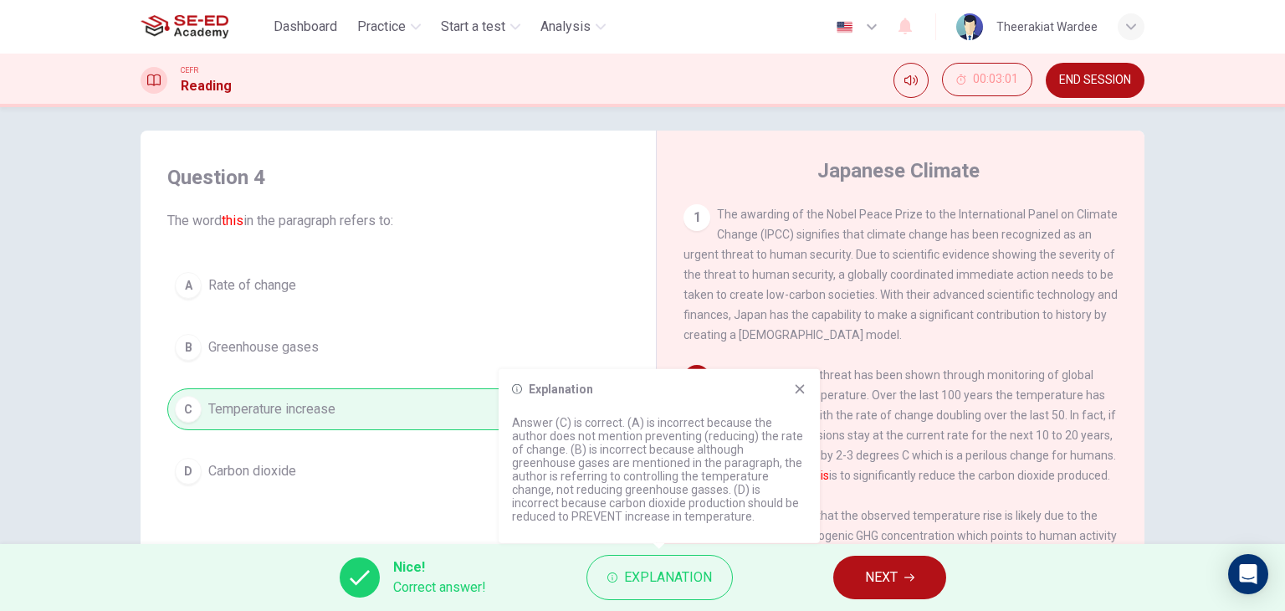
click at [795, 391] on icon at bounding box center [799, 388] width 13 height 13
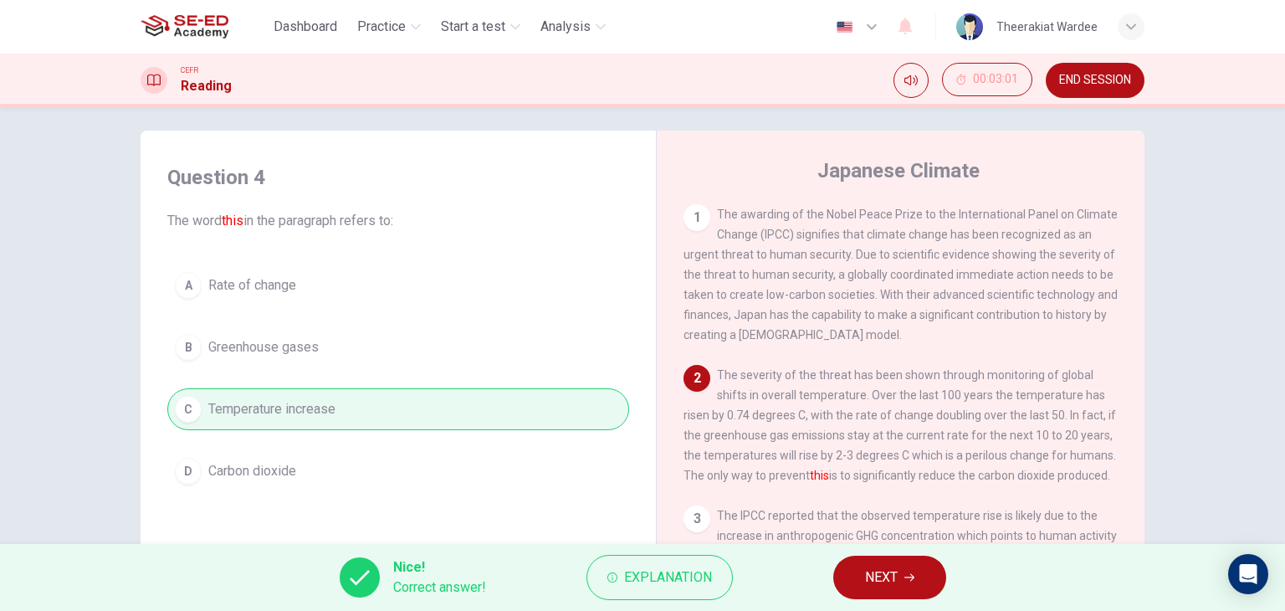
click at [903, 570] on button "NEXT" at bounding box center [889, 576] width 113 height 43
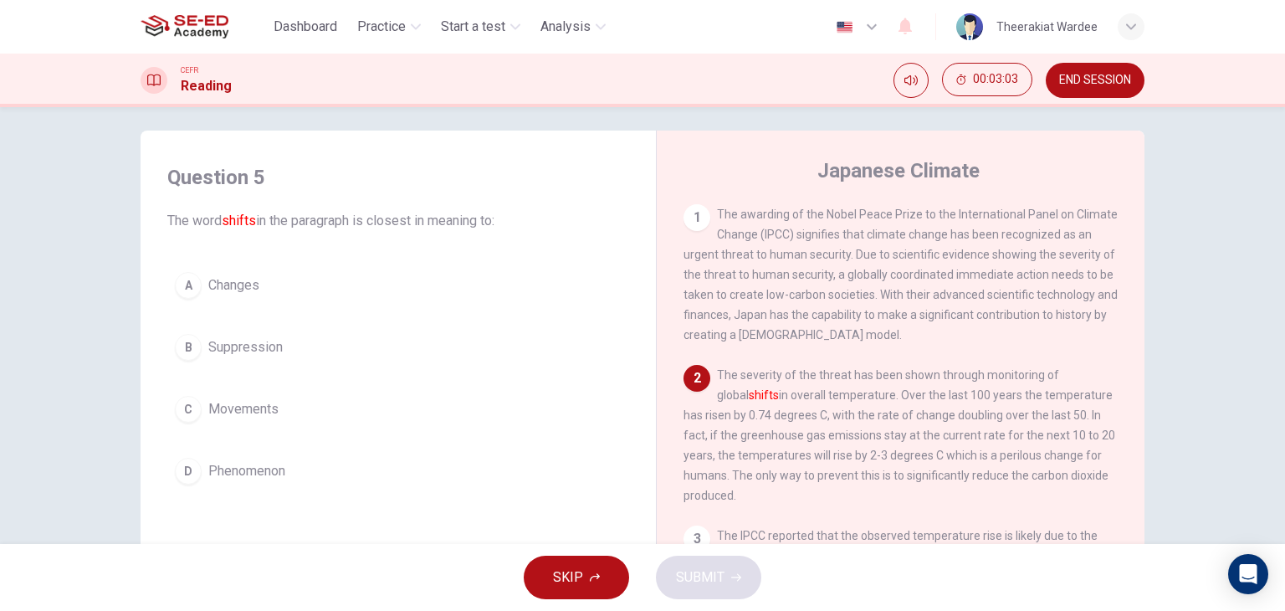
click at [222, 289] on span "Changes" at bounding box center [233, 285] width 51 height 20
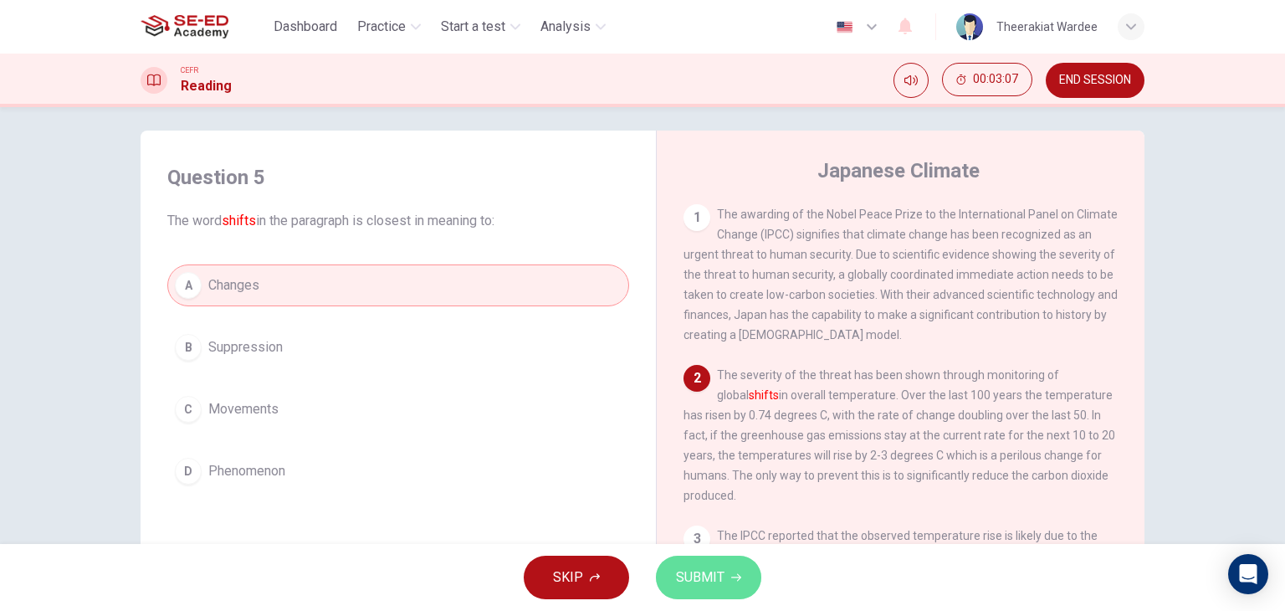
click at [707, 580] on span "SUBMIT" at bounding box center [700, 576] width 49 height 23
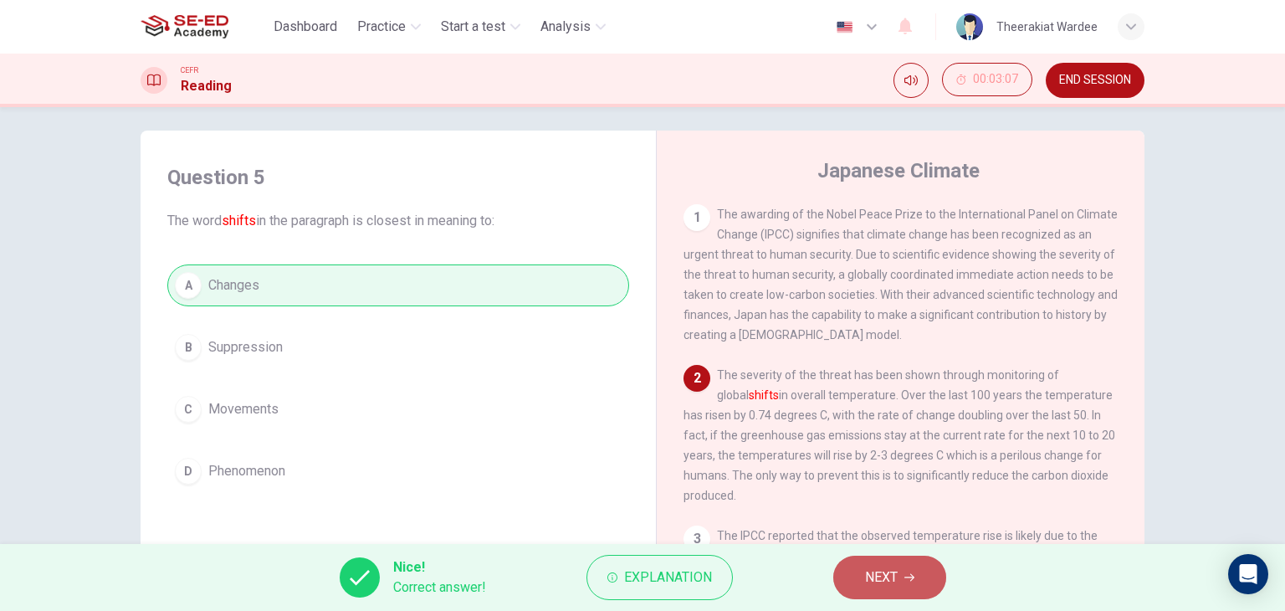
click at [907, 584] on button "NEXT" at bounding box center [889, 576] width 113 height 43
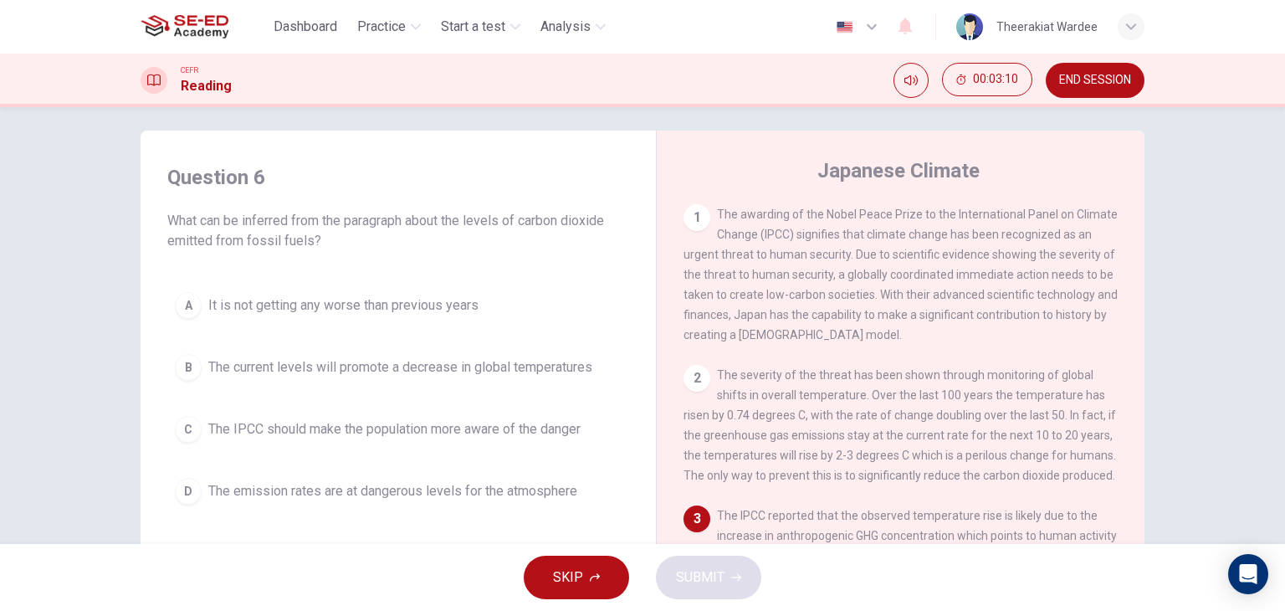
scroll to position [167, 0]
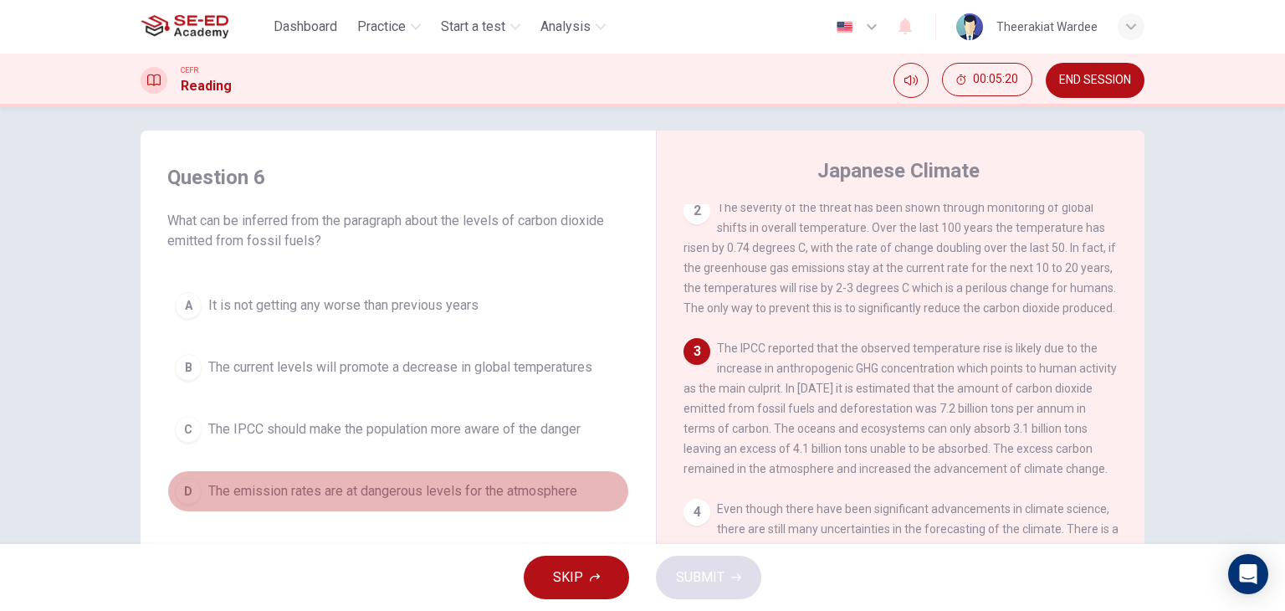
click at [345, 498] on span "The emission rates are at dangerous levels for the atmosphere" at bounding box center [392, 491] width 369 height 20
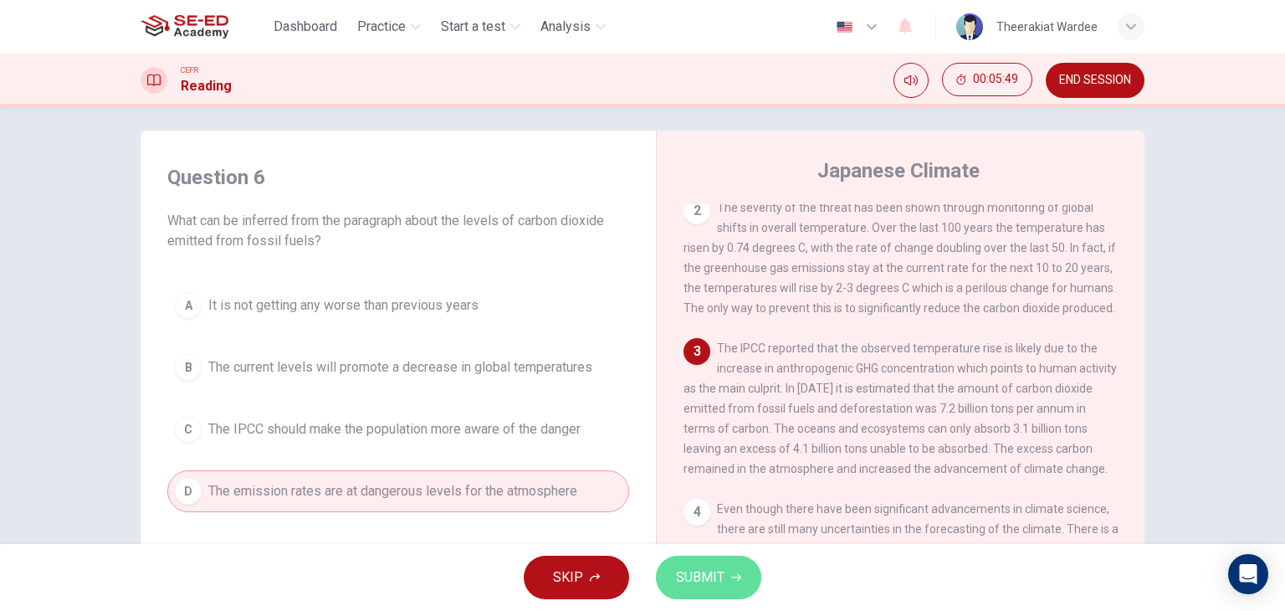
click at [719, 579] on span "SUBMIT" at bounding box center [700, 576] width 49 height 23
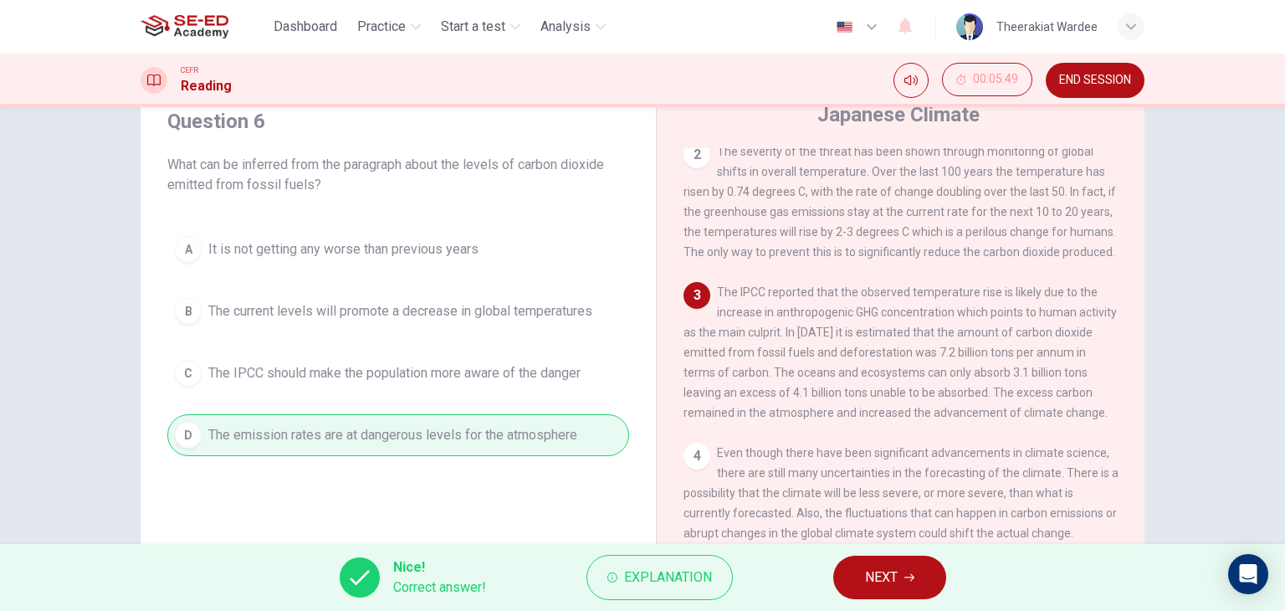
scroll to position [94, 0]
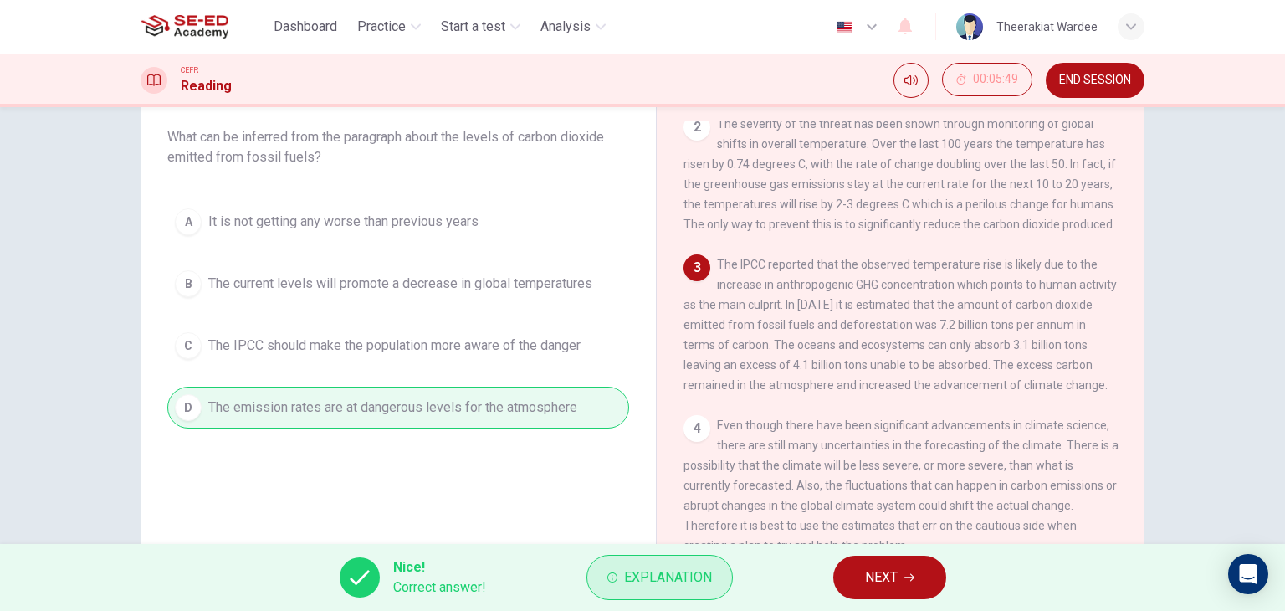
click at [646, 570] on span "Explanation" at bounding box center [668, 576] width 88 height 23
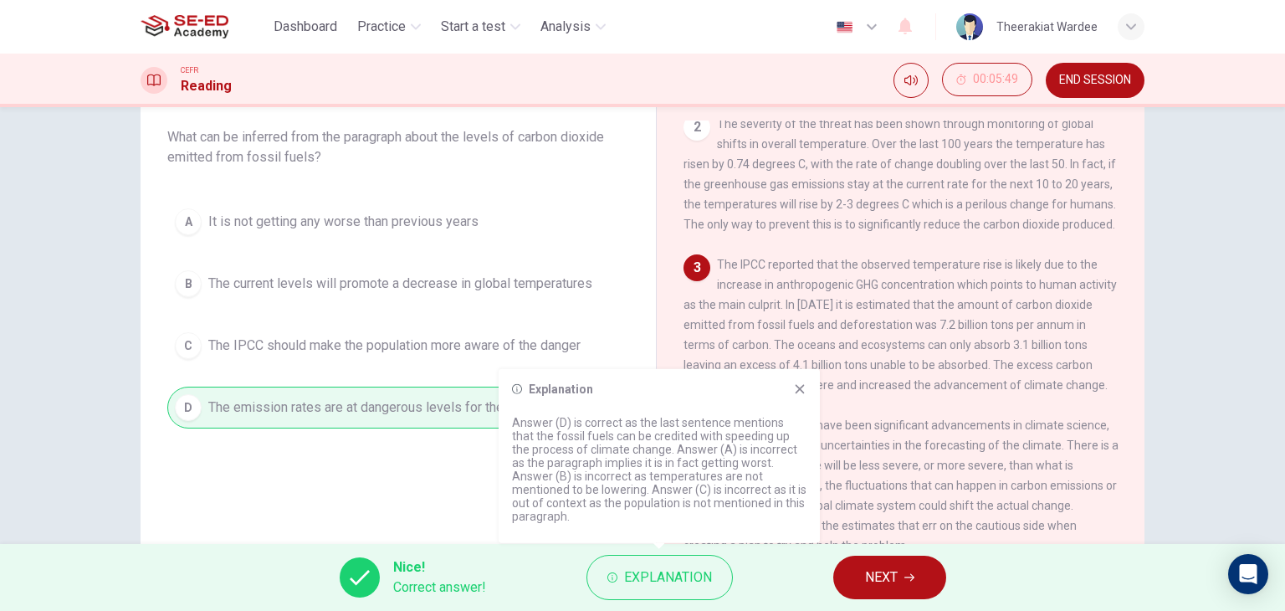
click at [798, 393] on icon at bounding box center [799, 388] width 9 height 9
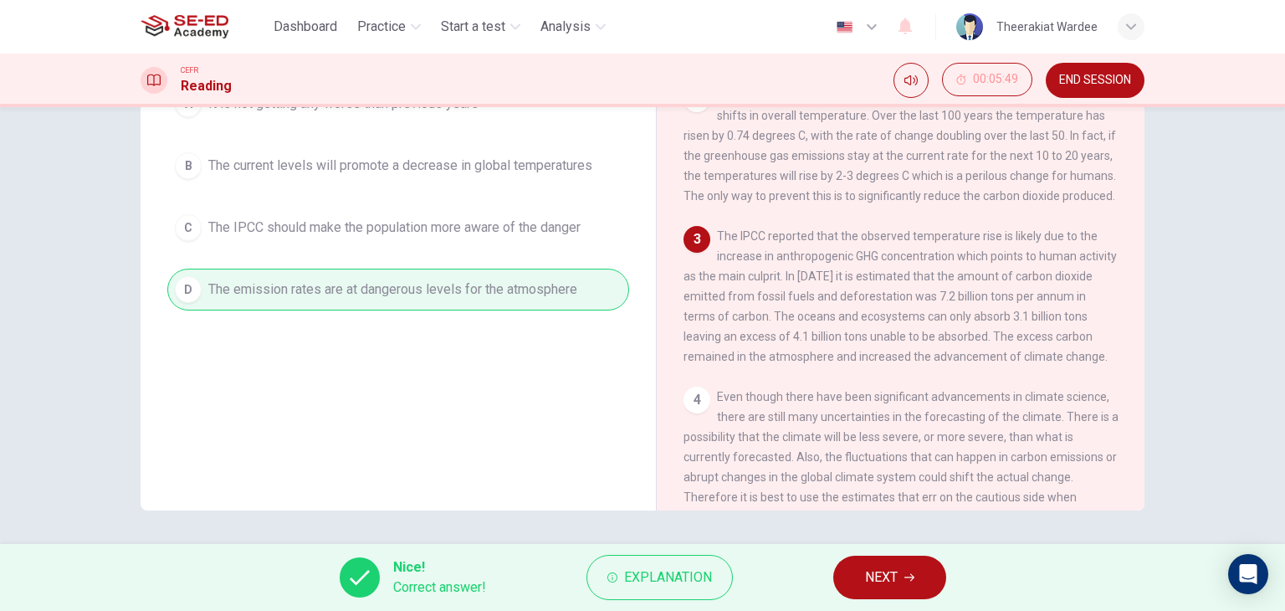
scroll to position [67, 0]
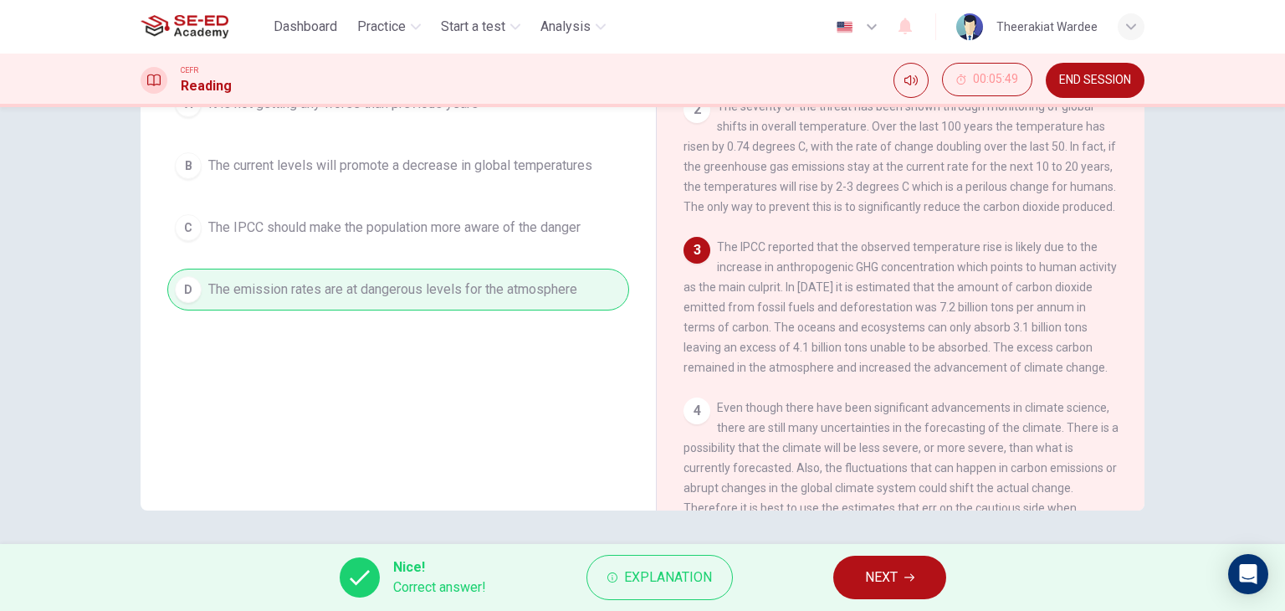
click at [891, 591] on button "NEXT" at bounding box center [889, 576] width 113 height 43
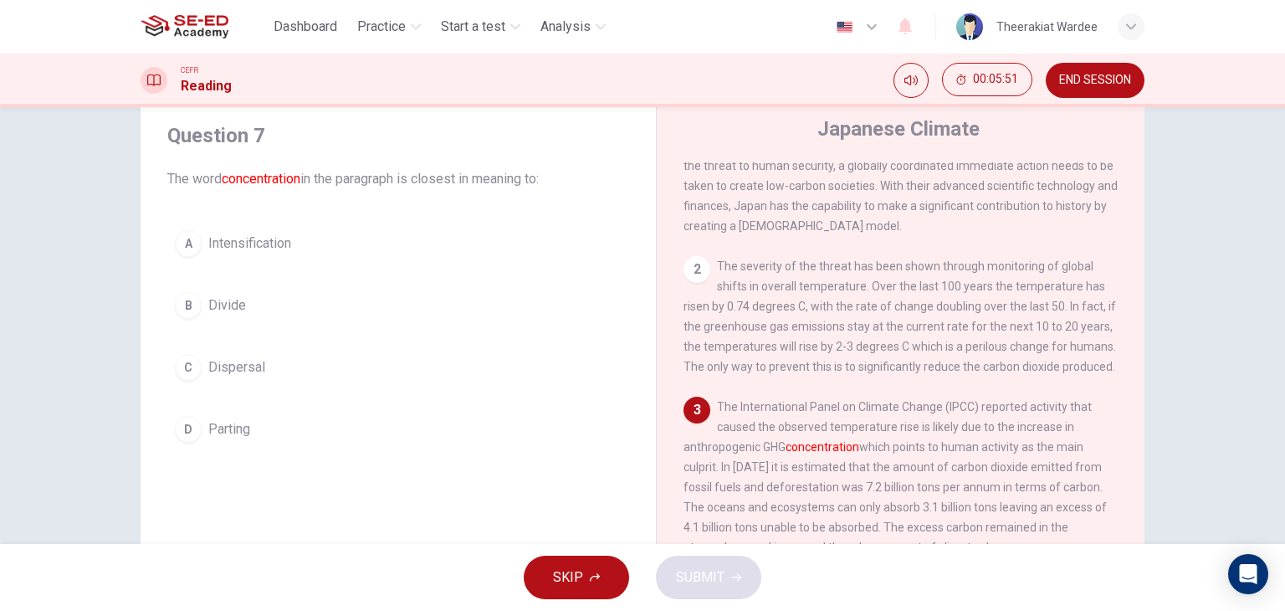
scroll to position [24, 0]
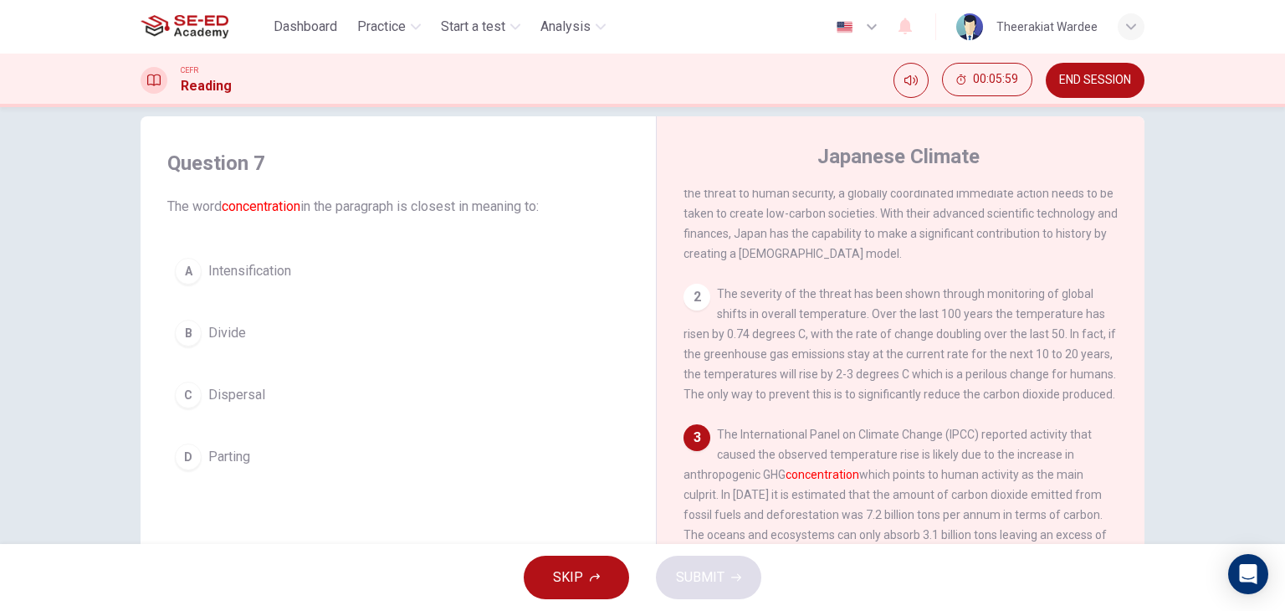
click at [268, 275] on span "Intensification" at bounding box center [249, 271] width 83 height 20
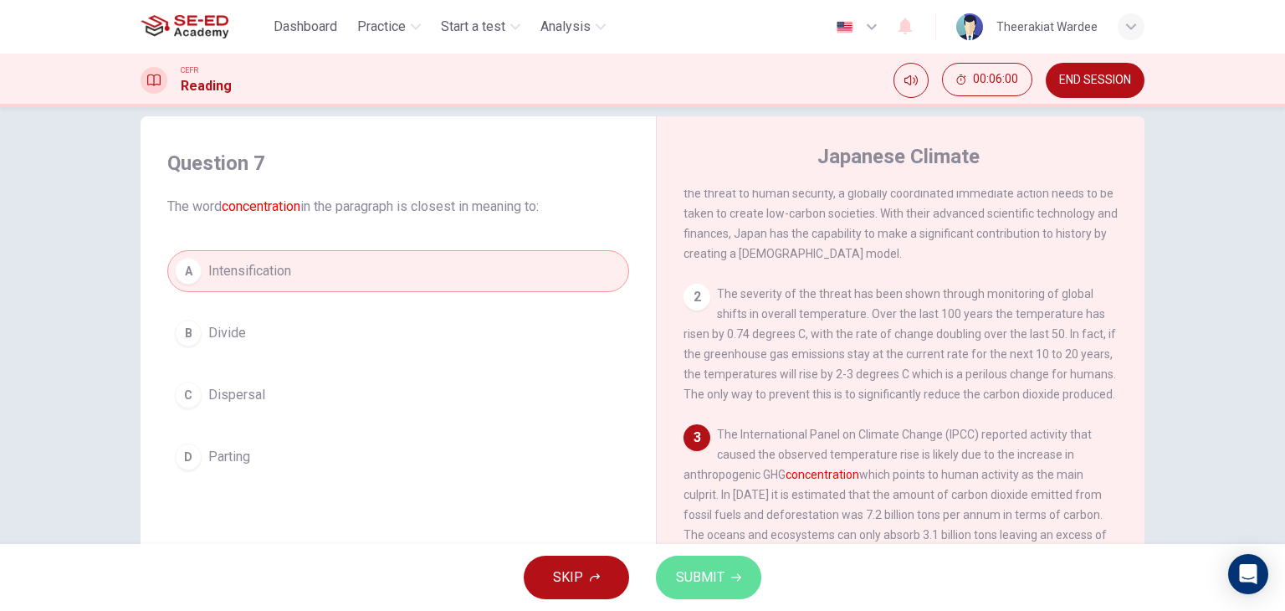
click at [705, 586] on span "SUBMIT" at bounding box center [700, 576] width 49 height 23
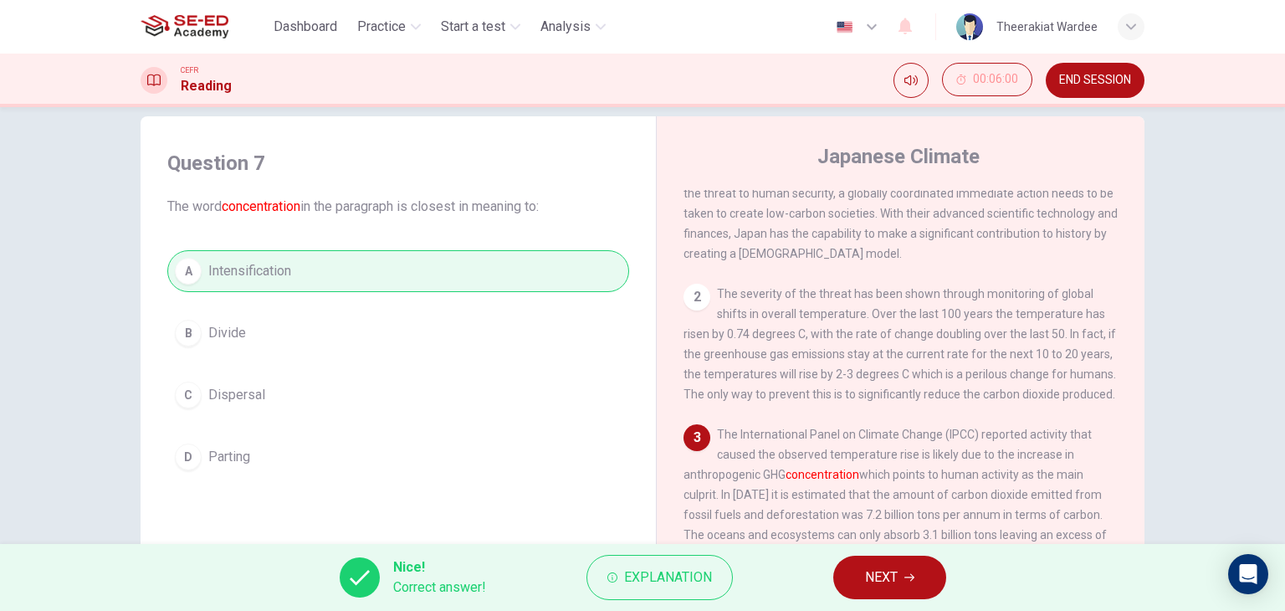
scroll to position [108, 0]
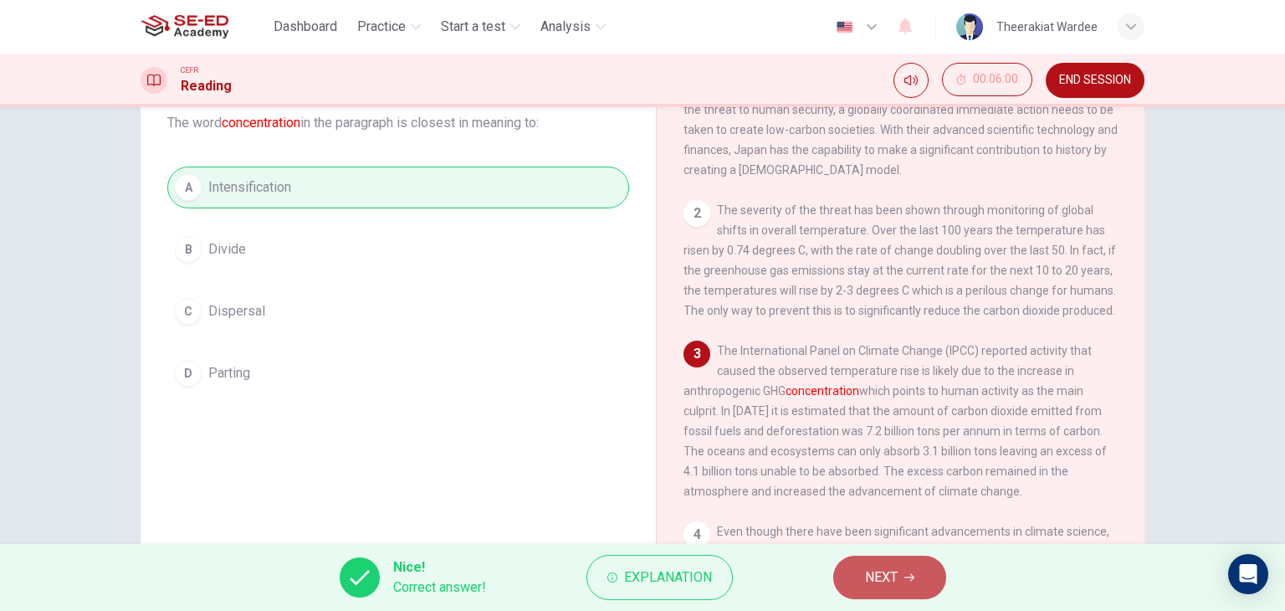
click at [920, 576] on button "NEXT" at bounding box center [889, 576] width 113 height 43
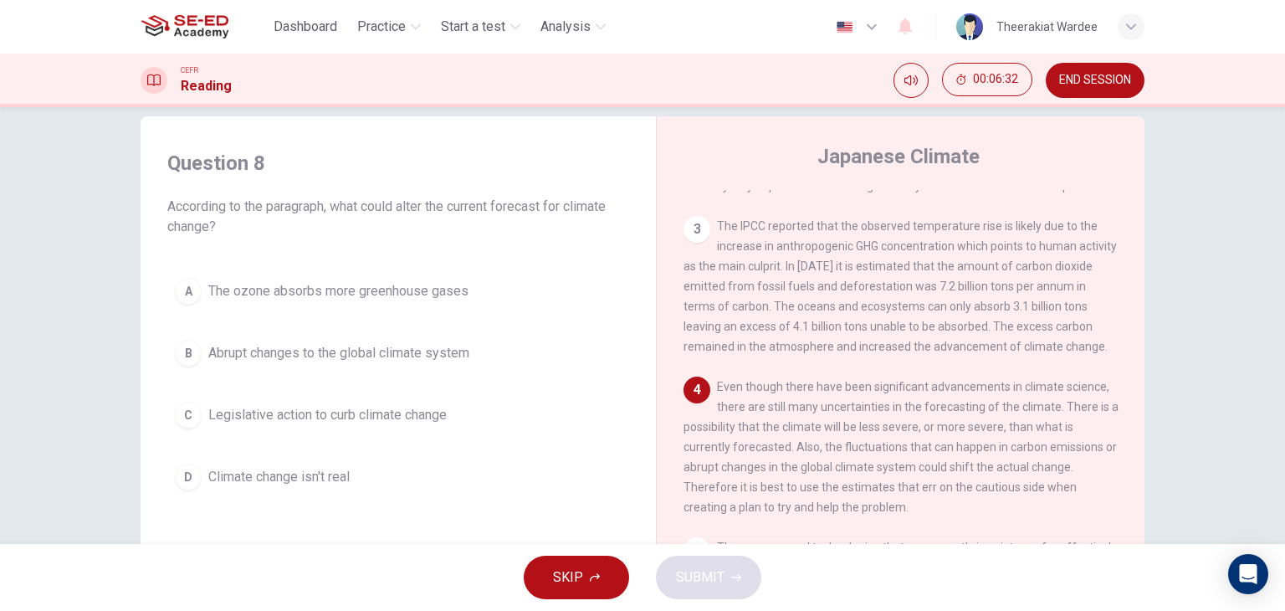
scroll to position [318, 0]
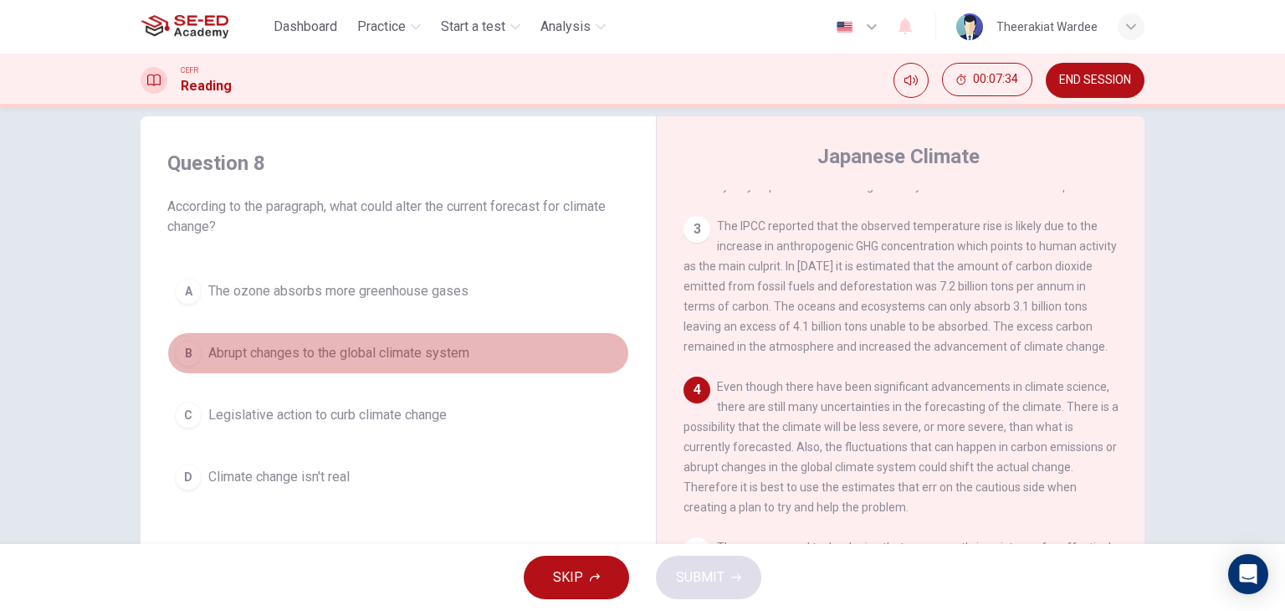
click at [374, 361] on span "Abrupt changes to the global climate system" at bounding box center [338, 353] width 261 height 20
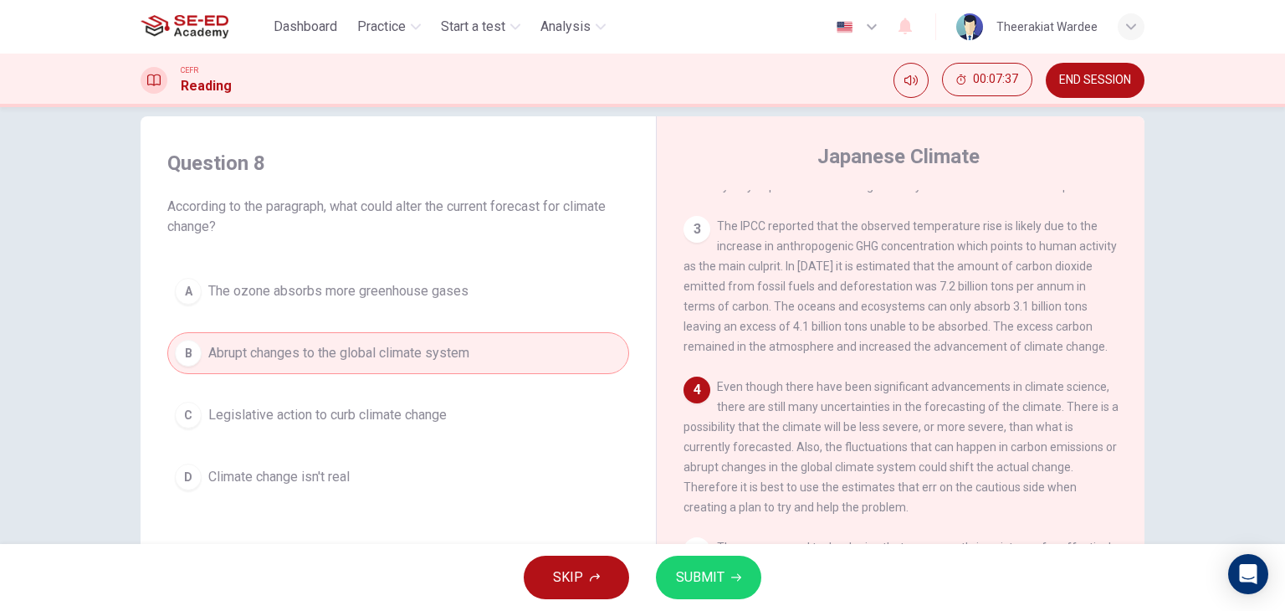
click at [716, 587] on span "SUBMIT" at bounding box center [700, 576] width 49 height 23
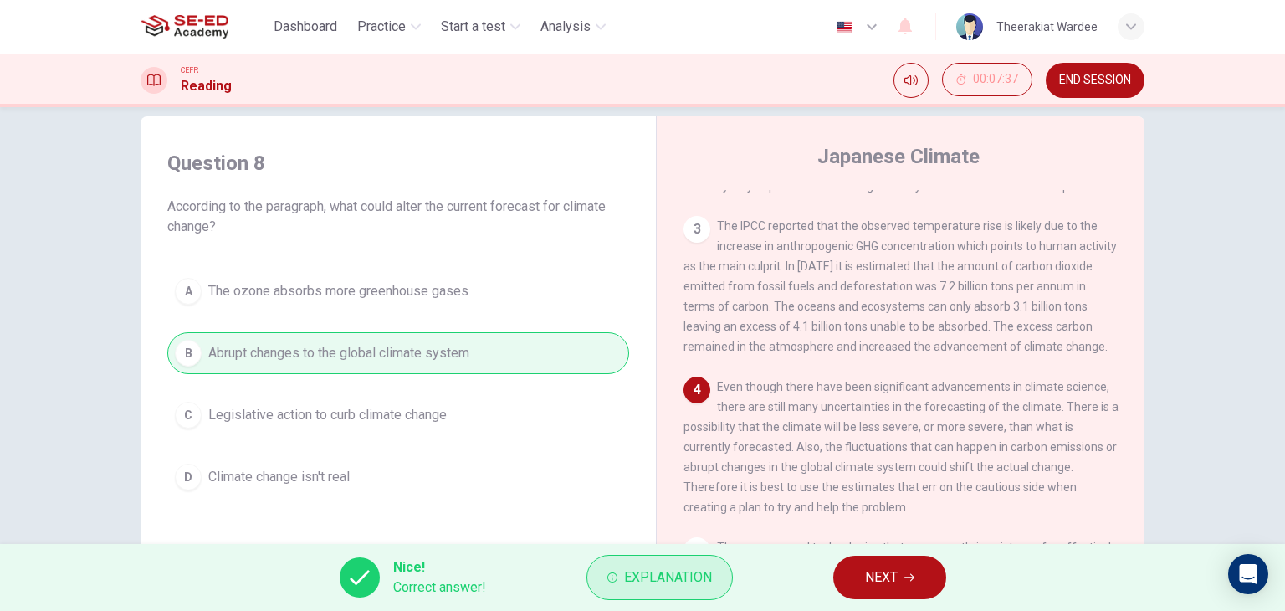
click at [662, 580] on span "Explanation" at bounding box center [668, 576] width 88 height 23
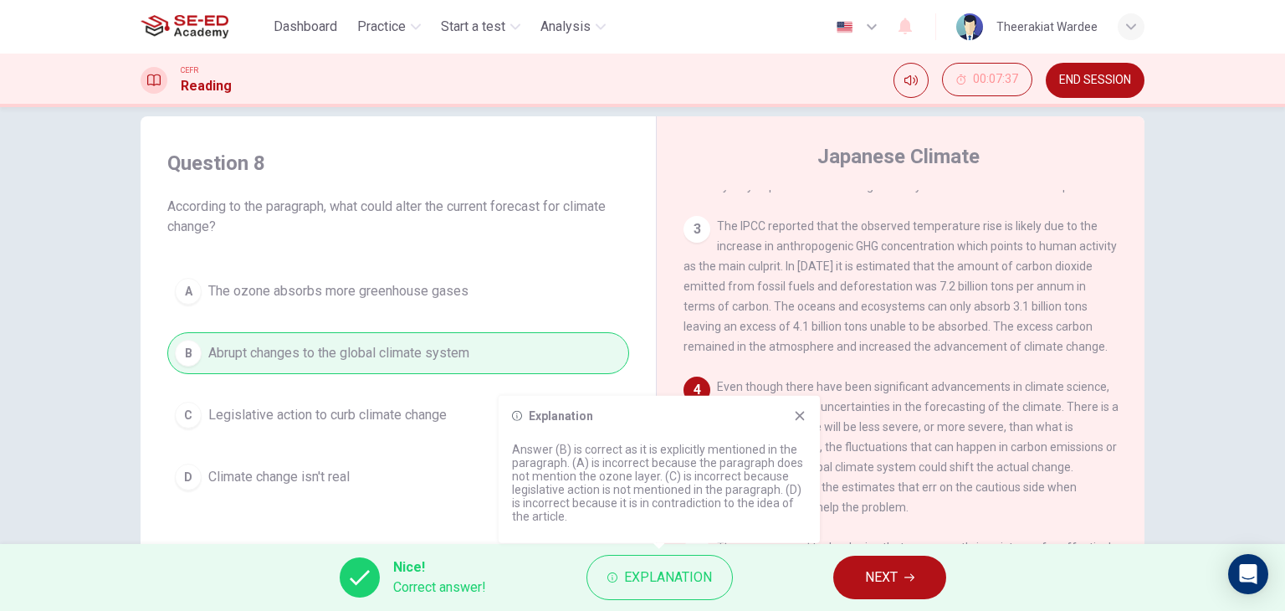
click at [796, 417] on icon at bounding box center [799, 415] width 9 height 9
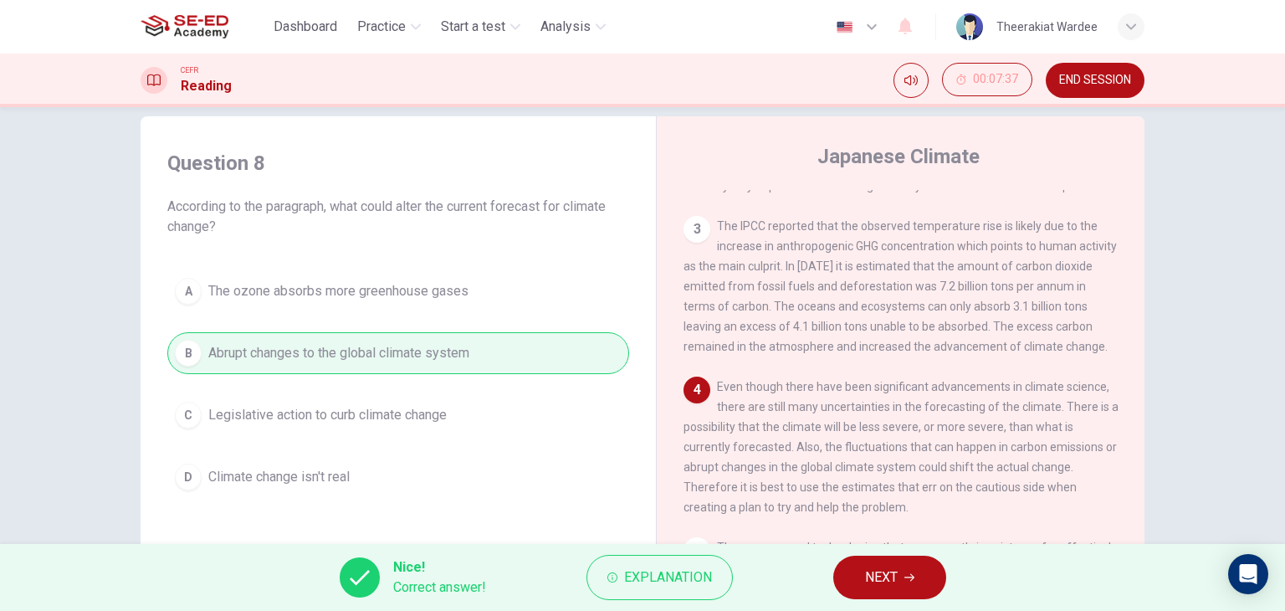
click at [871, 574] on span "NEXT" at bounding box center [881, 576] width 33 height 23
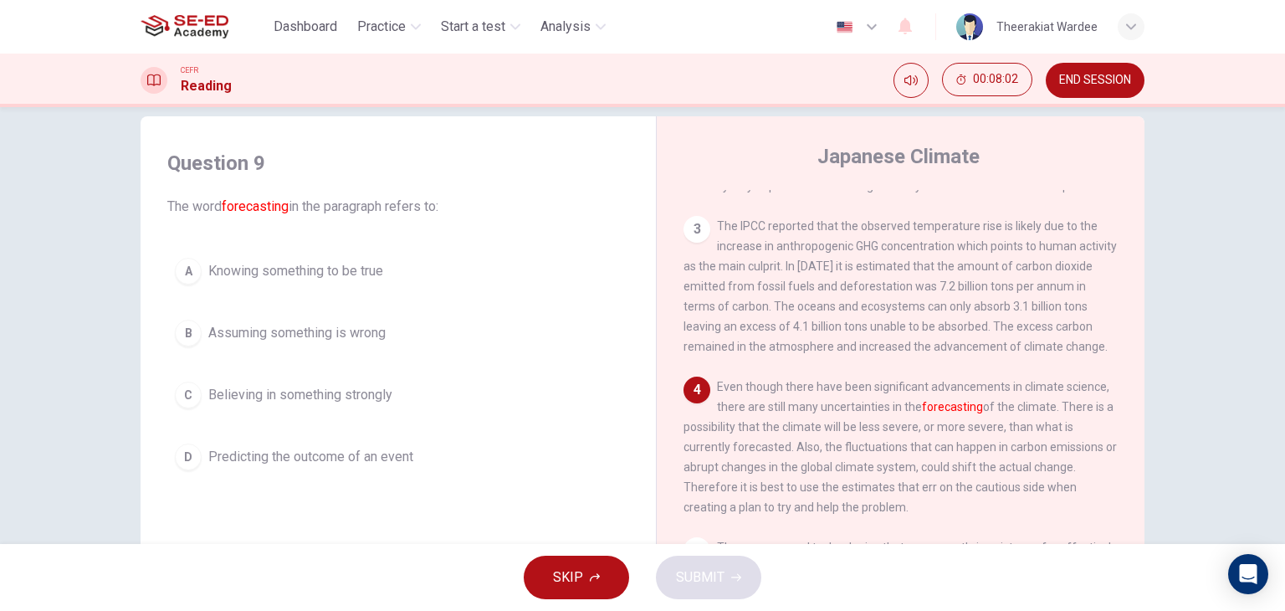
click at [284, 460] on span "Predicting the outcome of an event" at bounding box center [310, 457] width 205 height 20
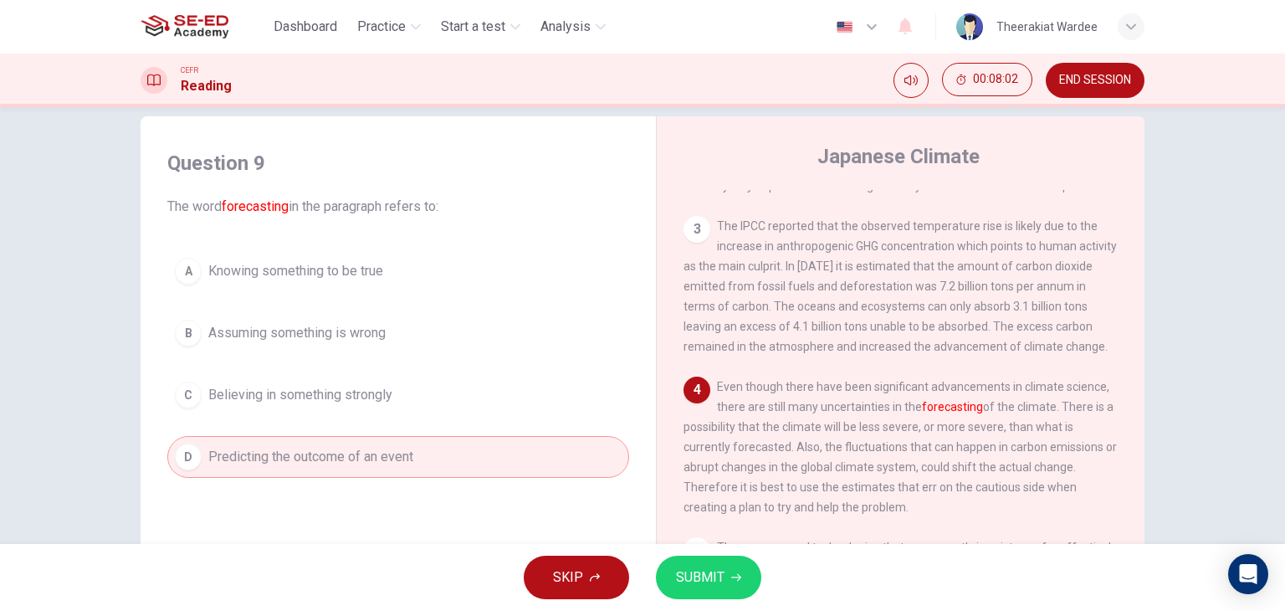
click at [694, 586] on span "SUBMIT" at bounding box center [700, 576] width 49 height 23
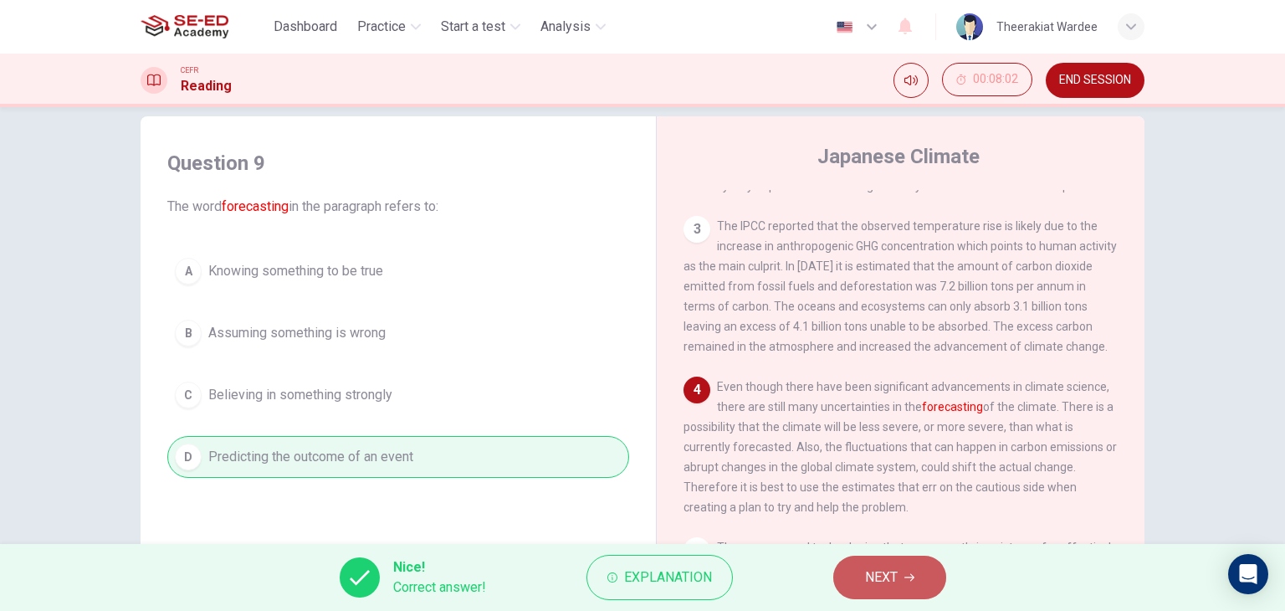
click at [882, 586] on span "NEXT" at bounding box center [881, 576] width 33 height 23
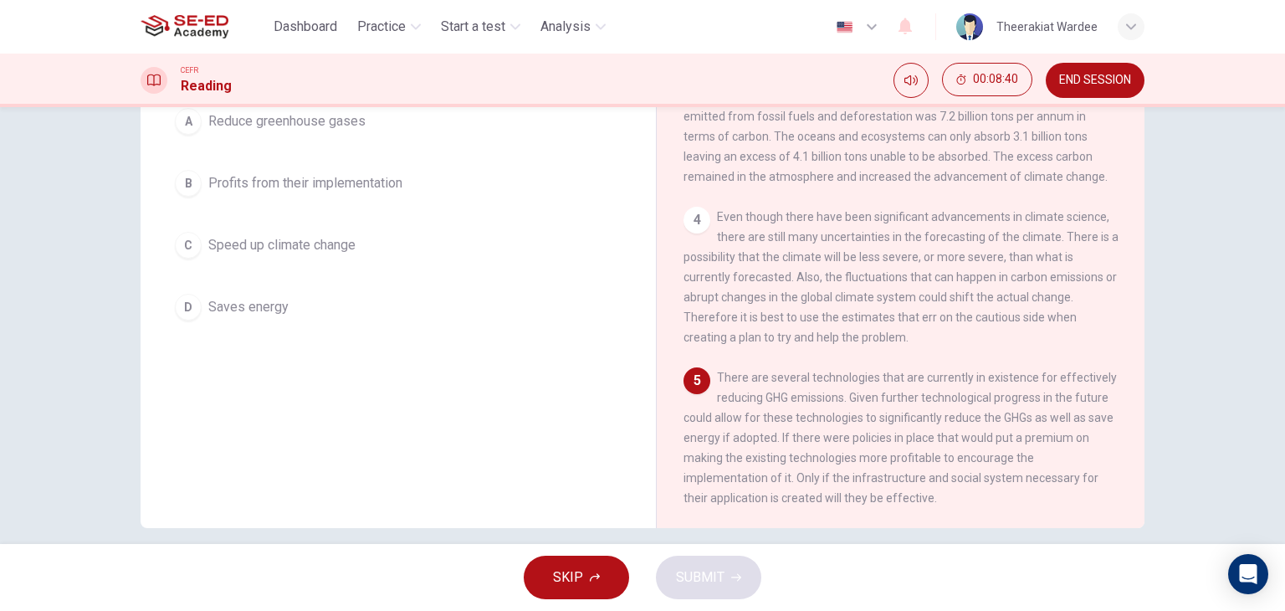
scroll to position [212, 0]
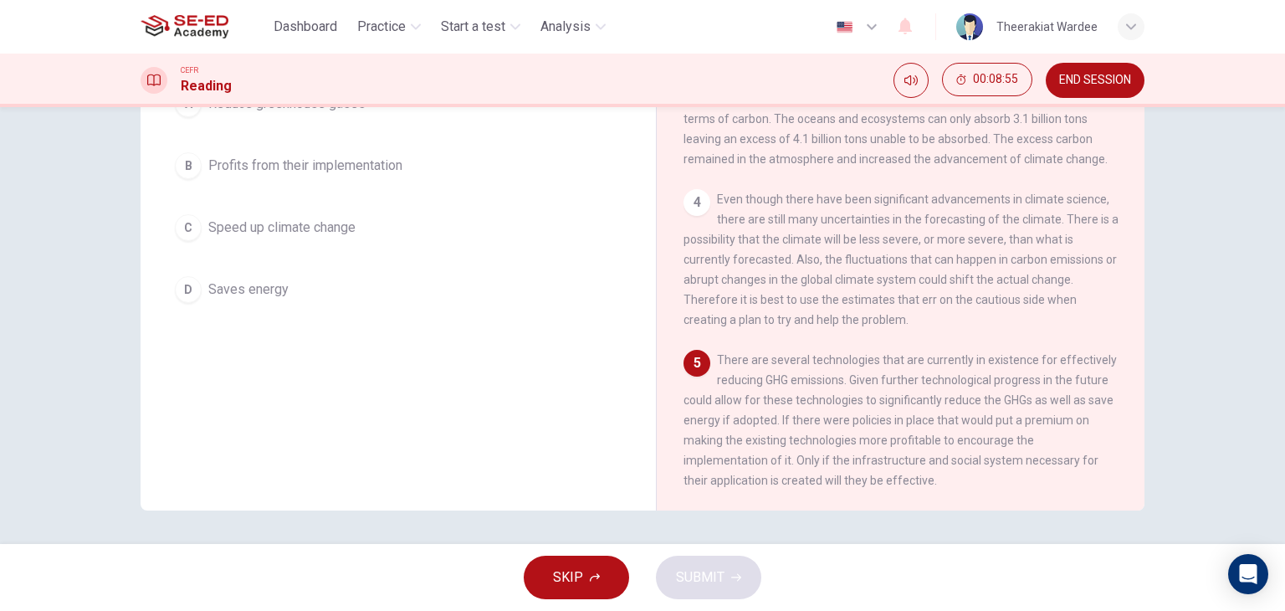
click at [352, 218] on span "Speed up climate change" at bounding box center [281, 227] width 147 height 20
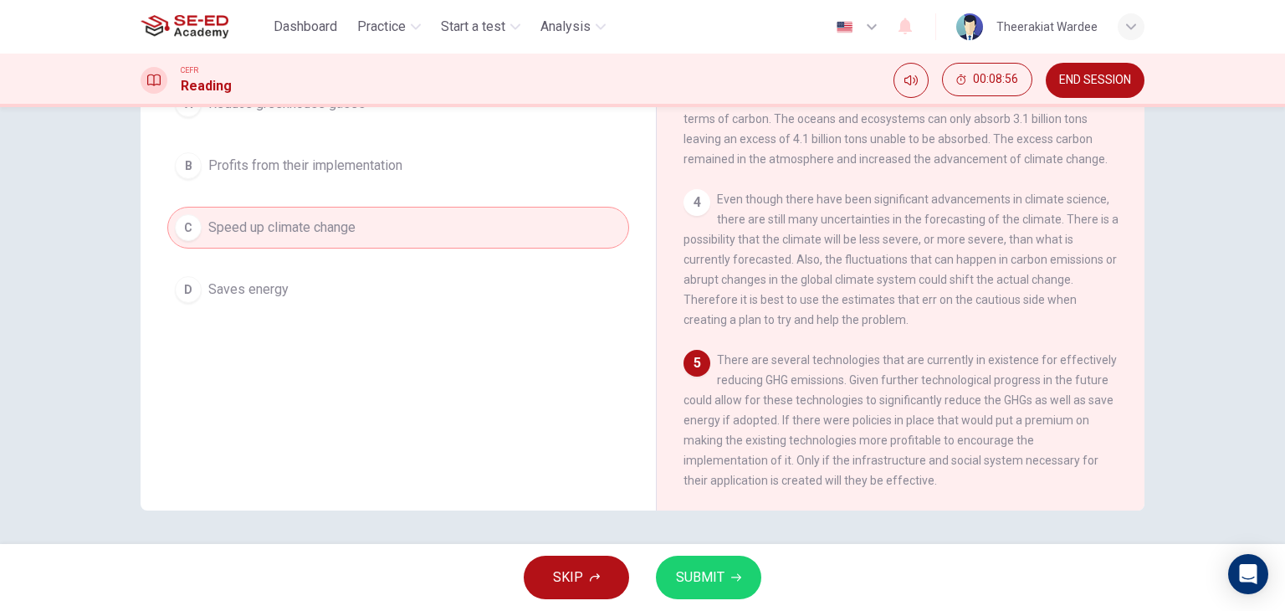
click at [717, 582] on span "SUBMIT" at bounding box center [700, 576] width 49 height 23
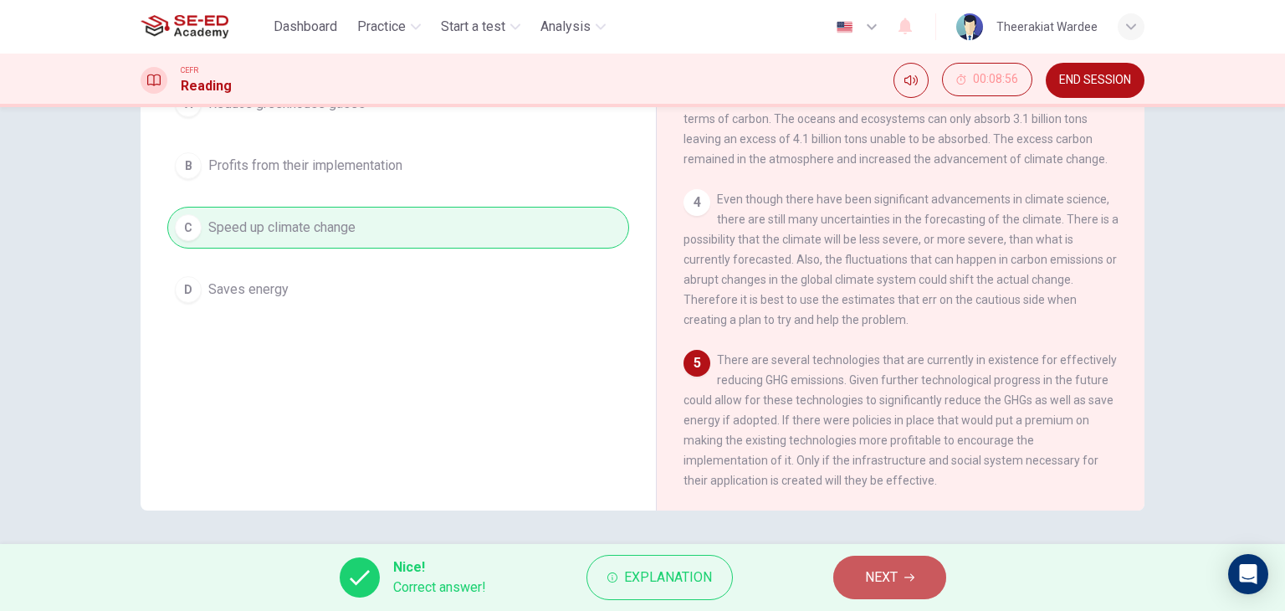
click at [876, 580] on span "NEXT" at bounding box center [881, 576] width 33 height 23
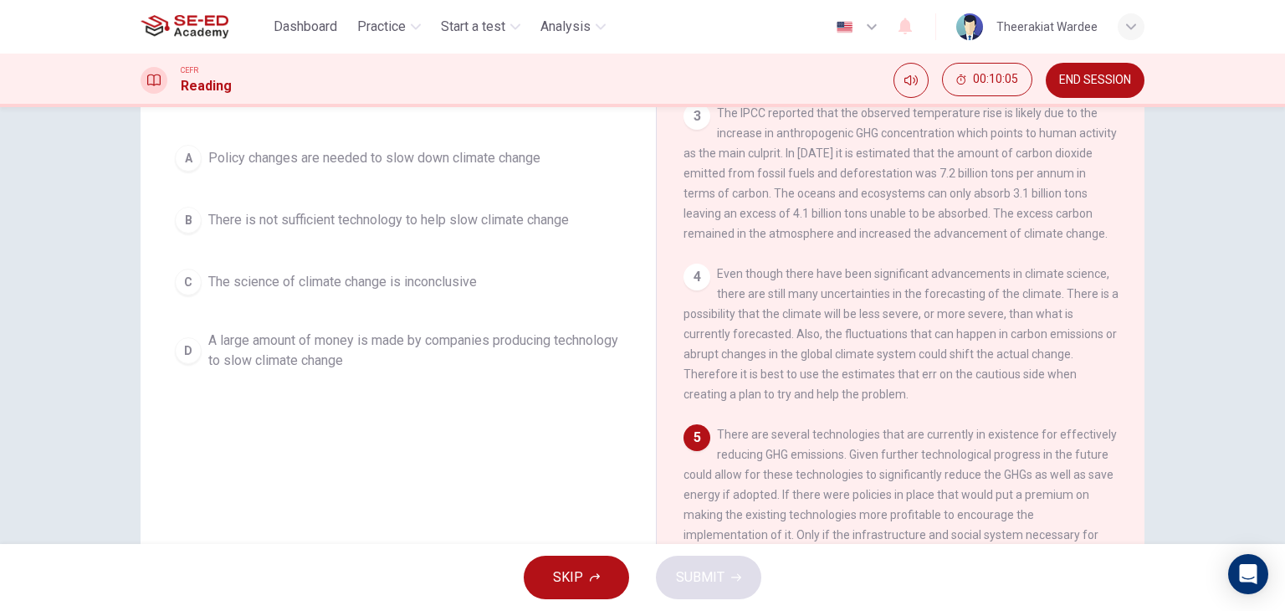
scroll to position [108, 0]
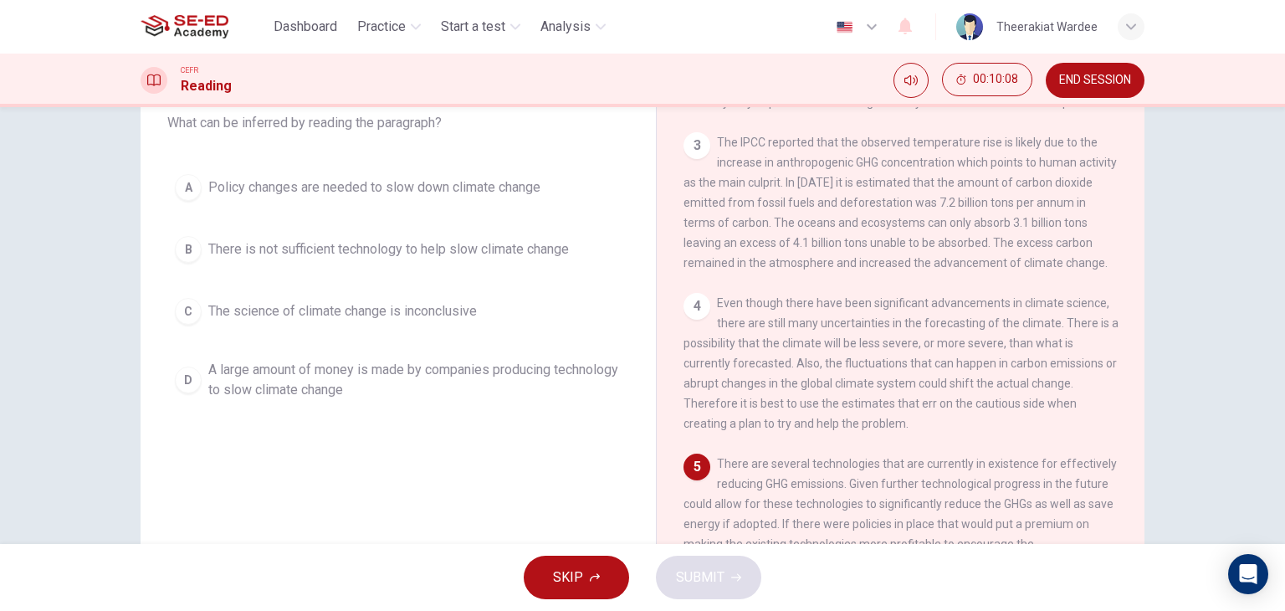
click at [311, 197] on button "A Policy changes are needed to slow down climate change" at bounding box center [398, 187] width 462 height 42
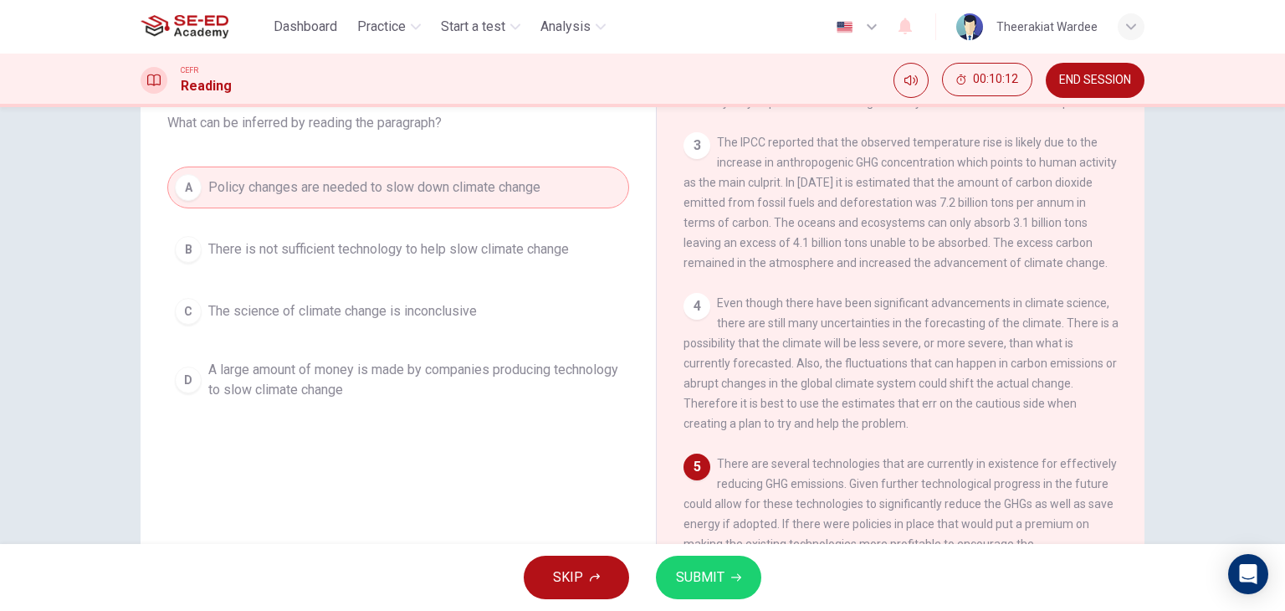
click at [749, 574] on button "SUBMIT" at bounding box center [708, 576] width 105 height 43
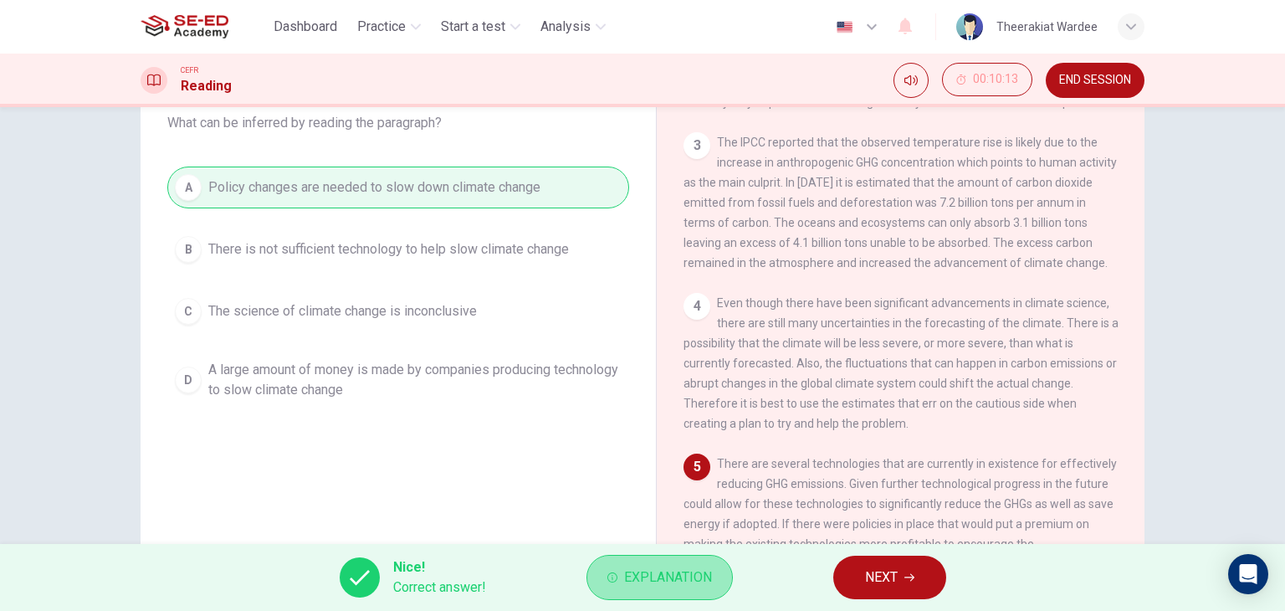
click at [624, 583] on span "Explanation" at bounding box center [668, 576] width 88 height 23
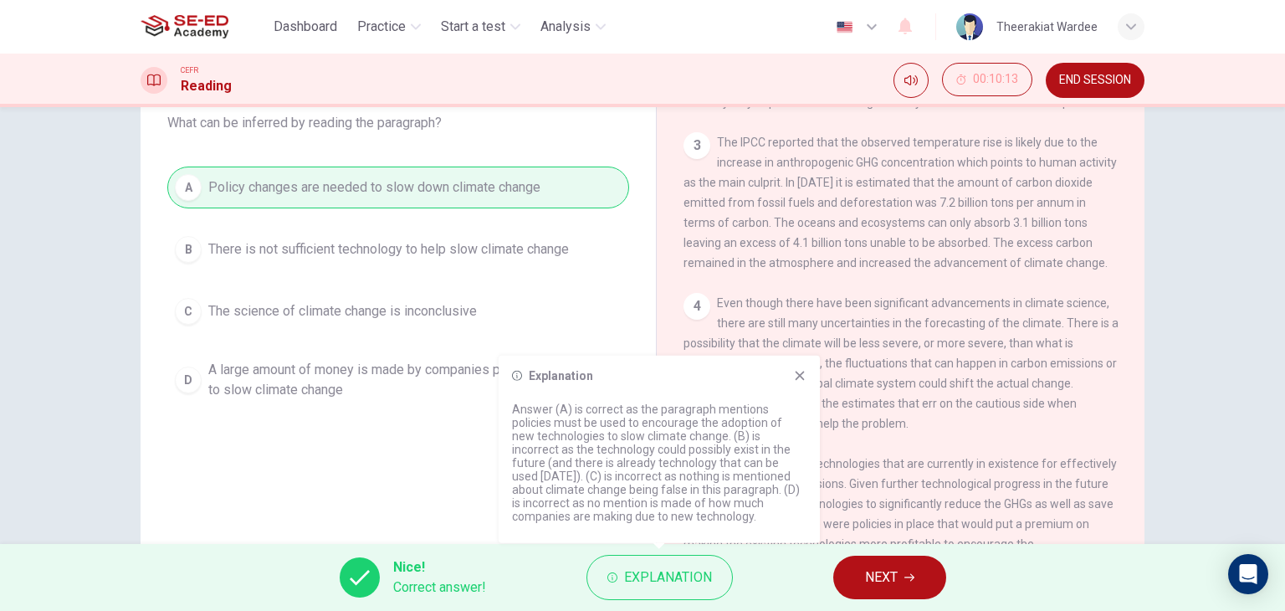
drag, startPoint x: 583, startPoint y: 408, endPoint x: 652, endPoint y: 414, distance: 69.7
click at [652, 414] on p "Answer (A) is correct as the paragraph mentions policies must be used to encour…" at bounding box center [659, 462] width 294 height 120
click at [806, 380] on div "Explanation Answer (A) is correct as the paragraph mentions policies must be us…" at bounding box center [659, 448] width 321 height 187
click at [800, 378] on icon at bounding box center [799, 375] width 13 height 13
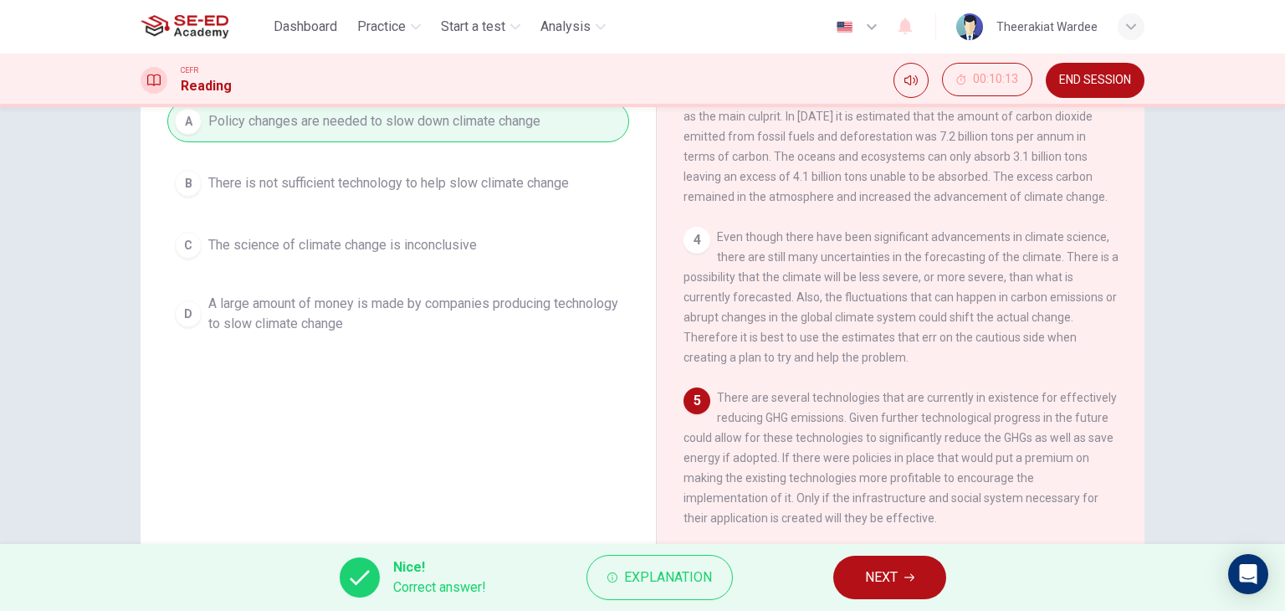
scroll to position [192, 0]
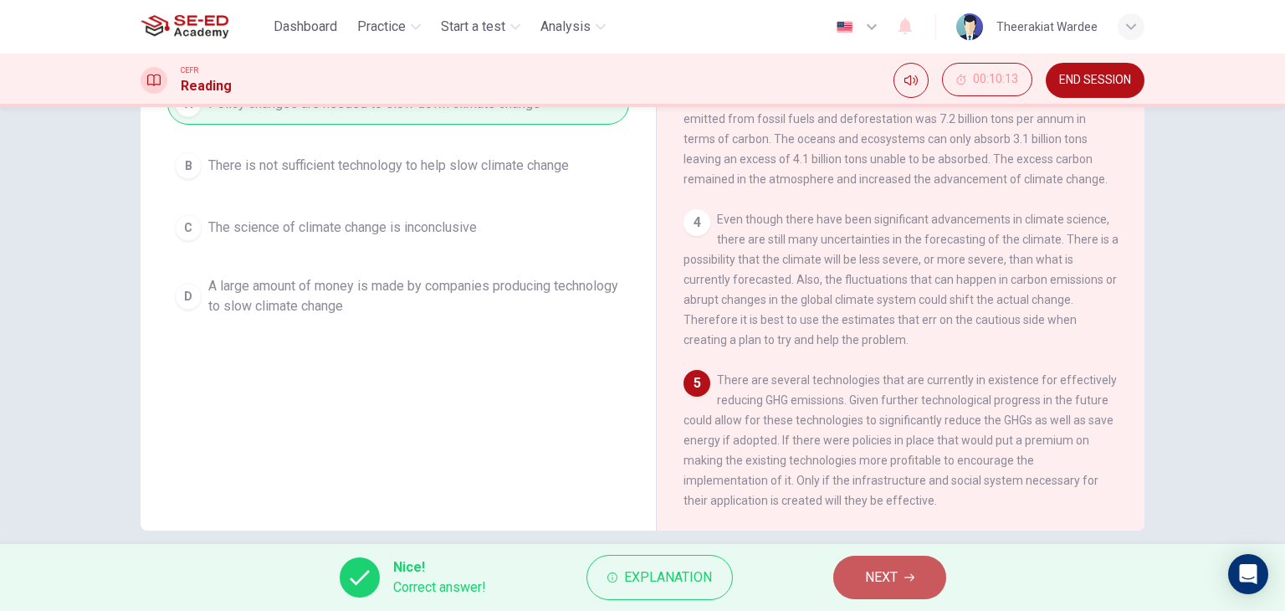
click at [872, 578] on span "NEXT" at bounding box center [881, 576] width 33 height 23
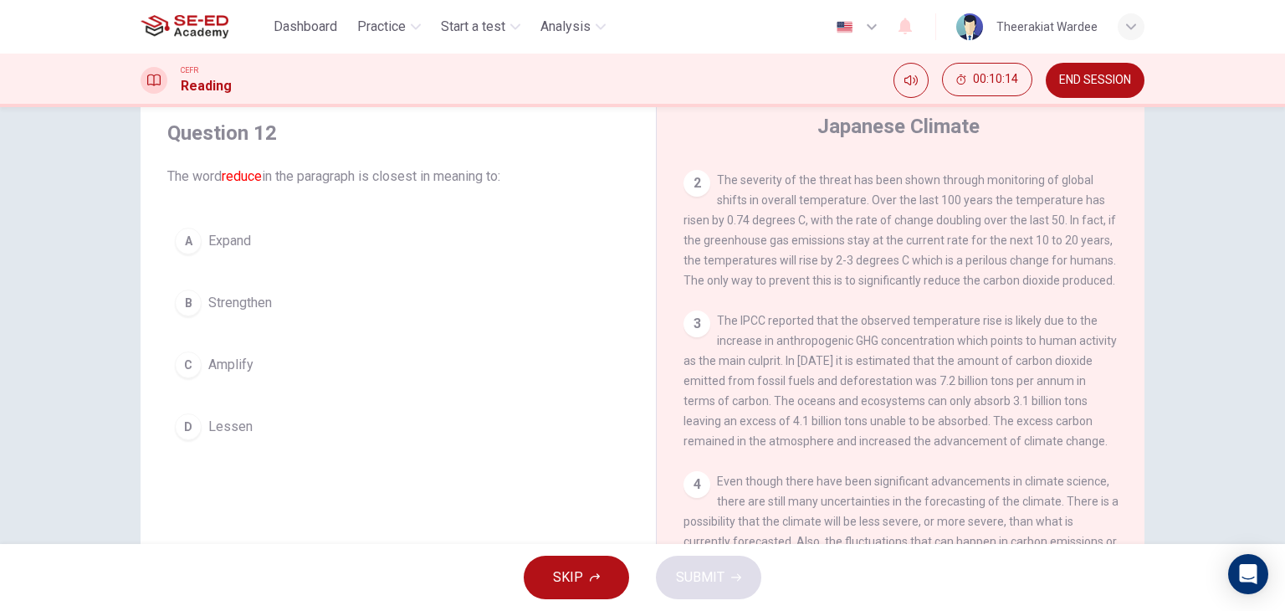
scroll to position [24, 0]
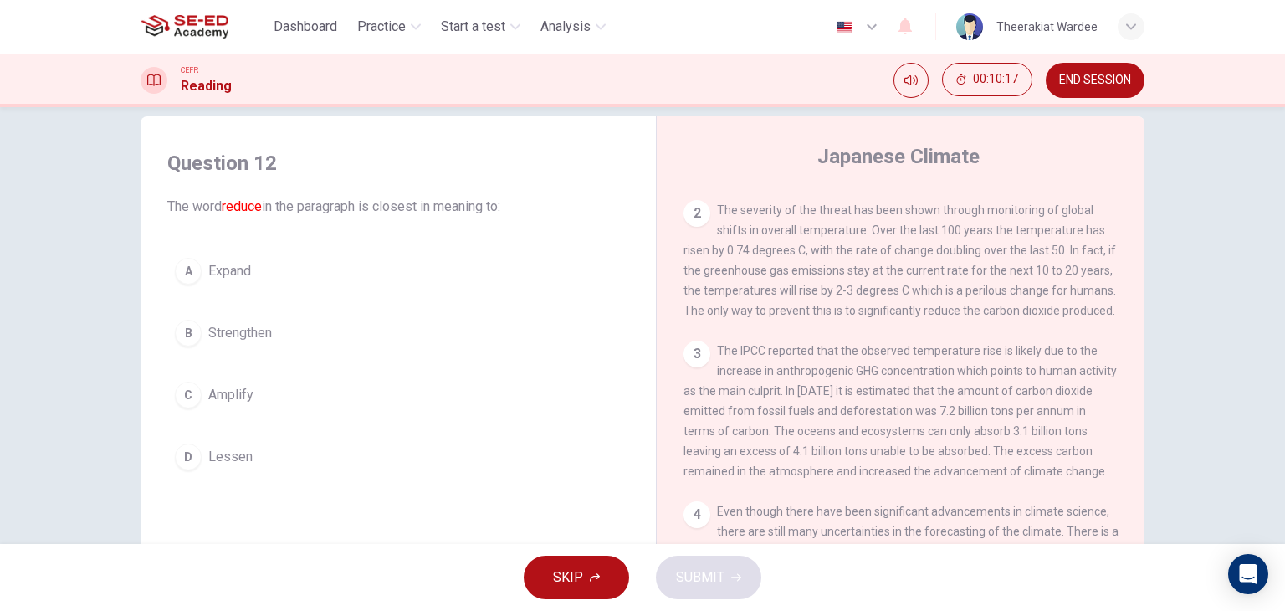
click at [228, 455] on span "Lessen" at bounding box center [230, 457] width 44 height 20
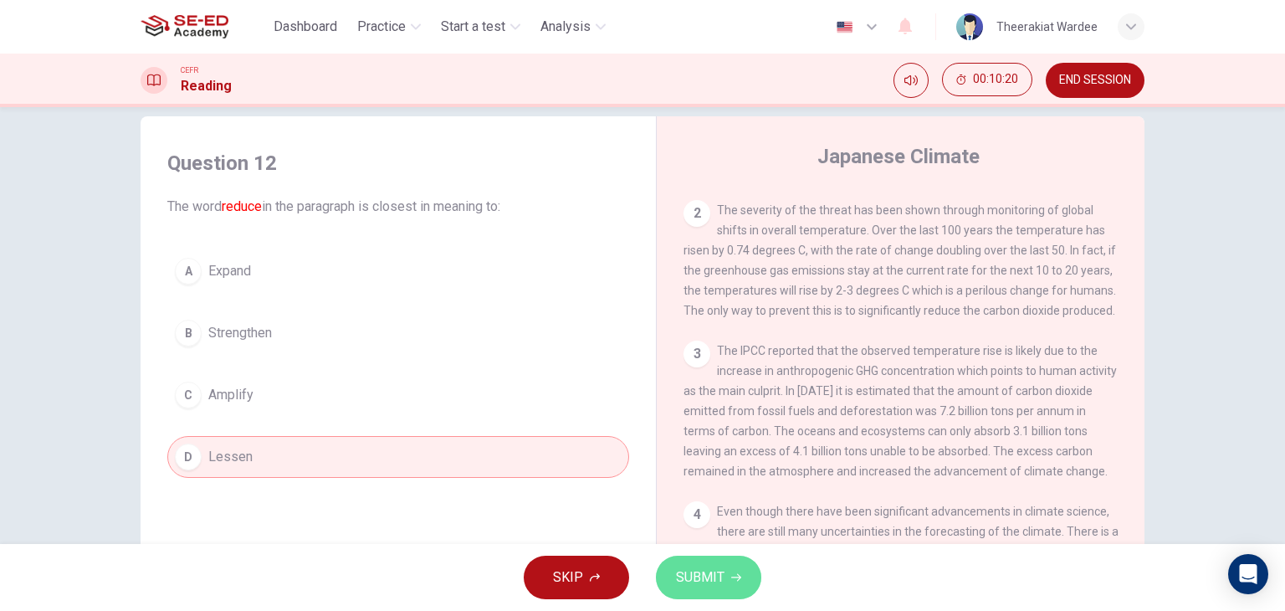
click at [721, 587] on span "SUBMIT" at bounding box center [700, 576] width 49 height 23
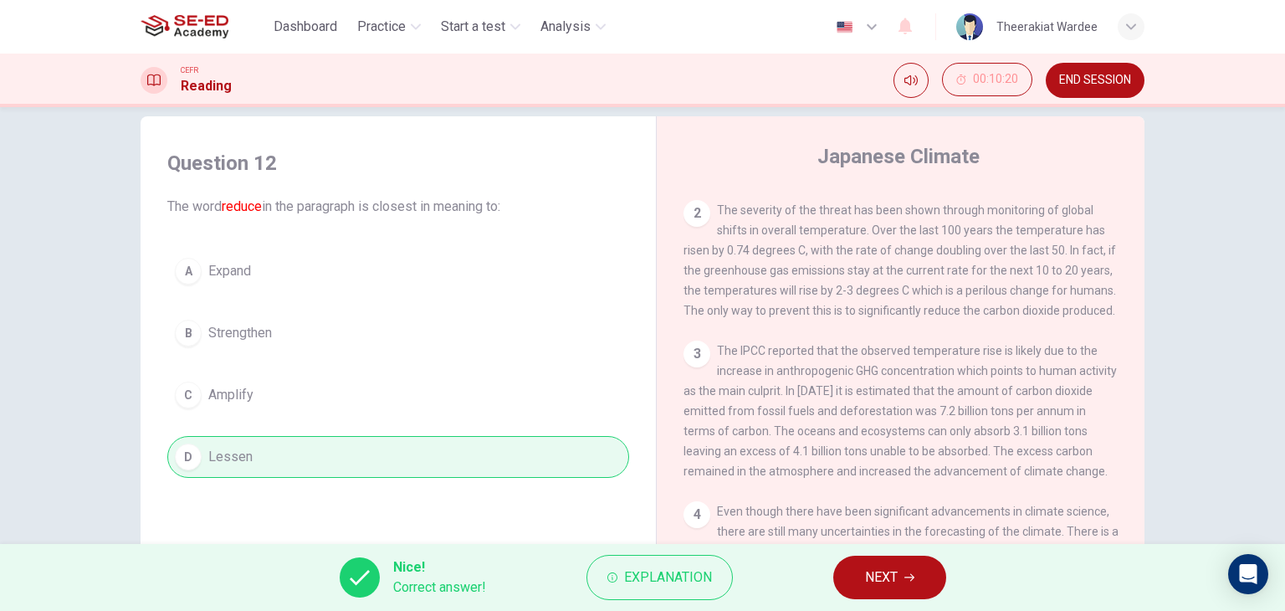
click at [877, 575] on span "NEXT" at bounding box center [881, 576] width 33 height 23
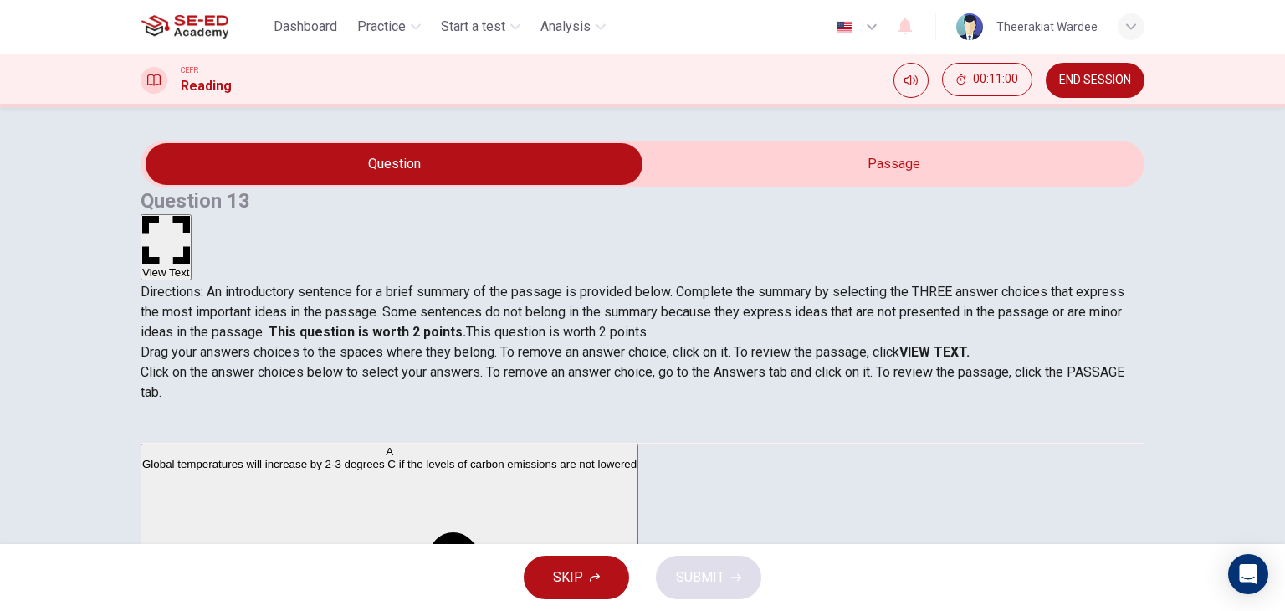
scroll to position [0, 0]
drag, startPoint x: 235, startPoint y: 252, endPoint x: 311, endPoint y: 254, distance: 76.2
click at [311, 282] on div "Directions: An introductory sentence for a brief summary of the passage is prov…" at bounding box center [643, 312] width 1004 height 60
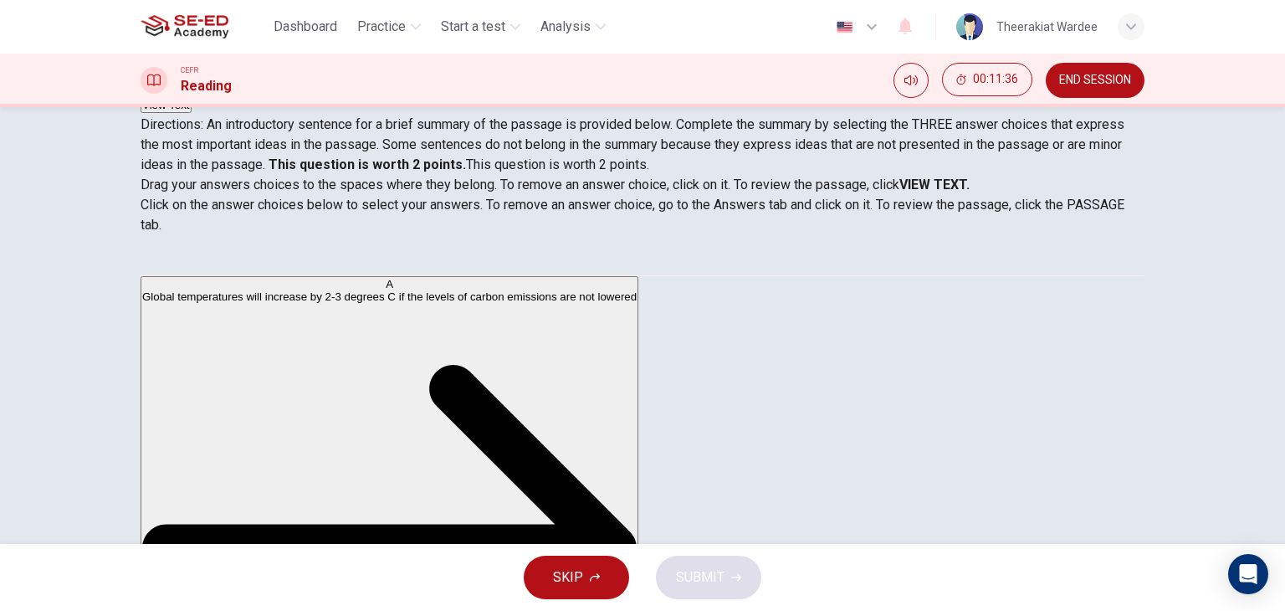
drag, startPoint x: 447, startPoint y: 323, endPoint x: 723, endPoint y: 359, distance: 278.4
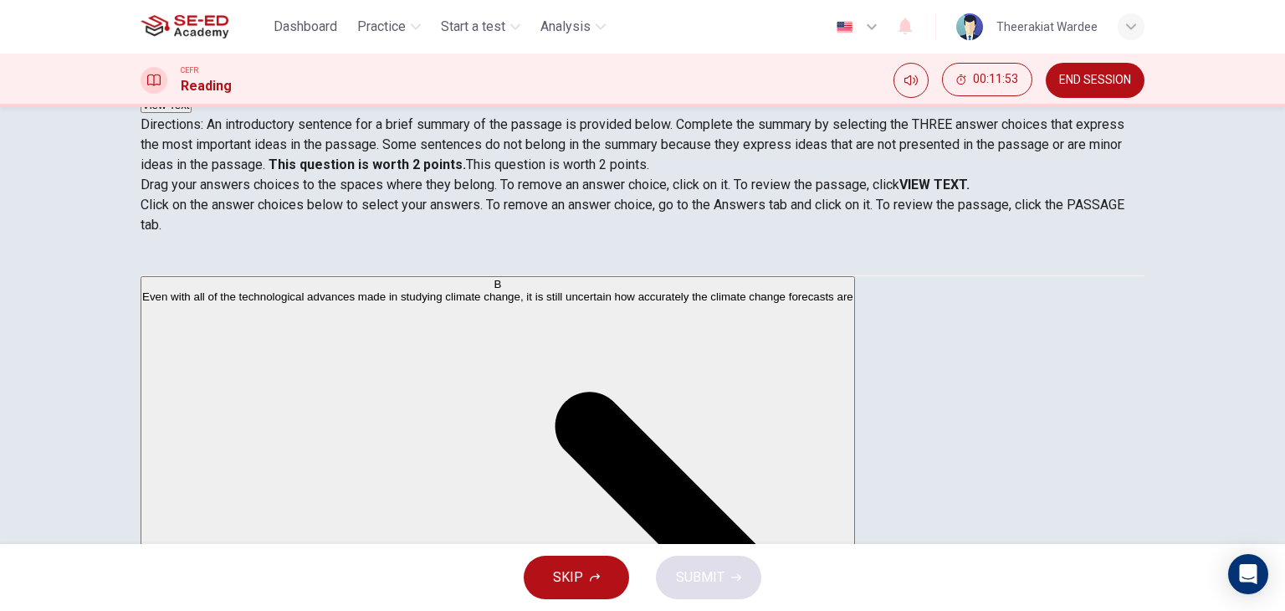
scroll to position [166, 0]
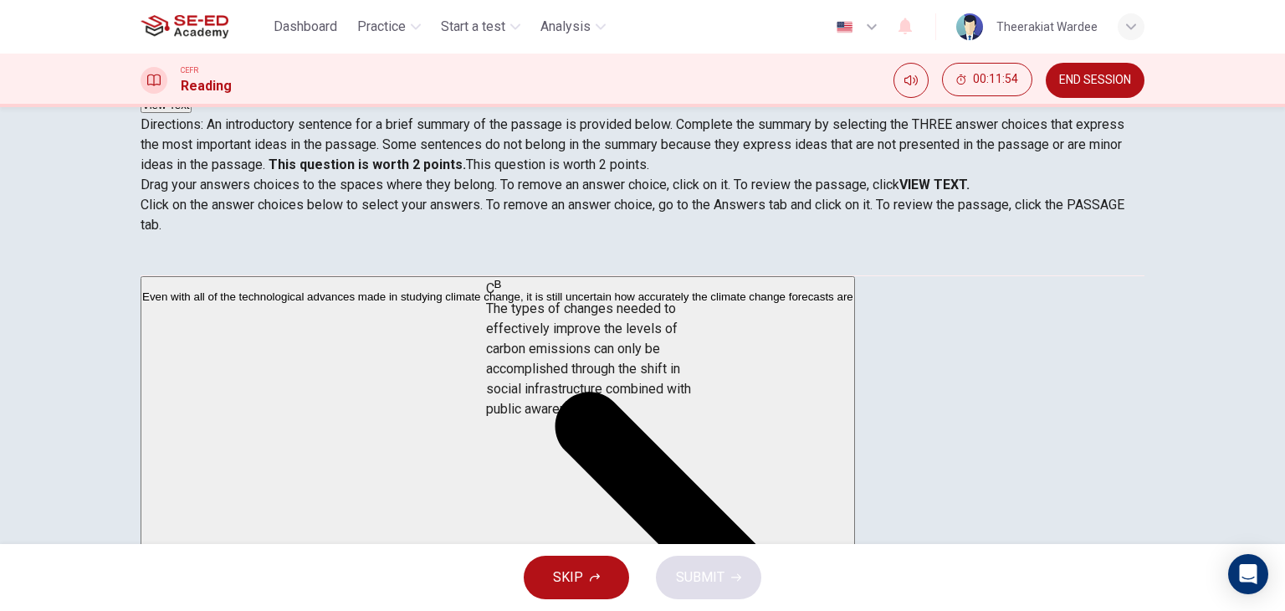
drag, startPoint x: 299, startPoint y: 363, endPoint x: 622, endPoint y: 389, distance: 324.7
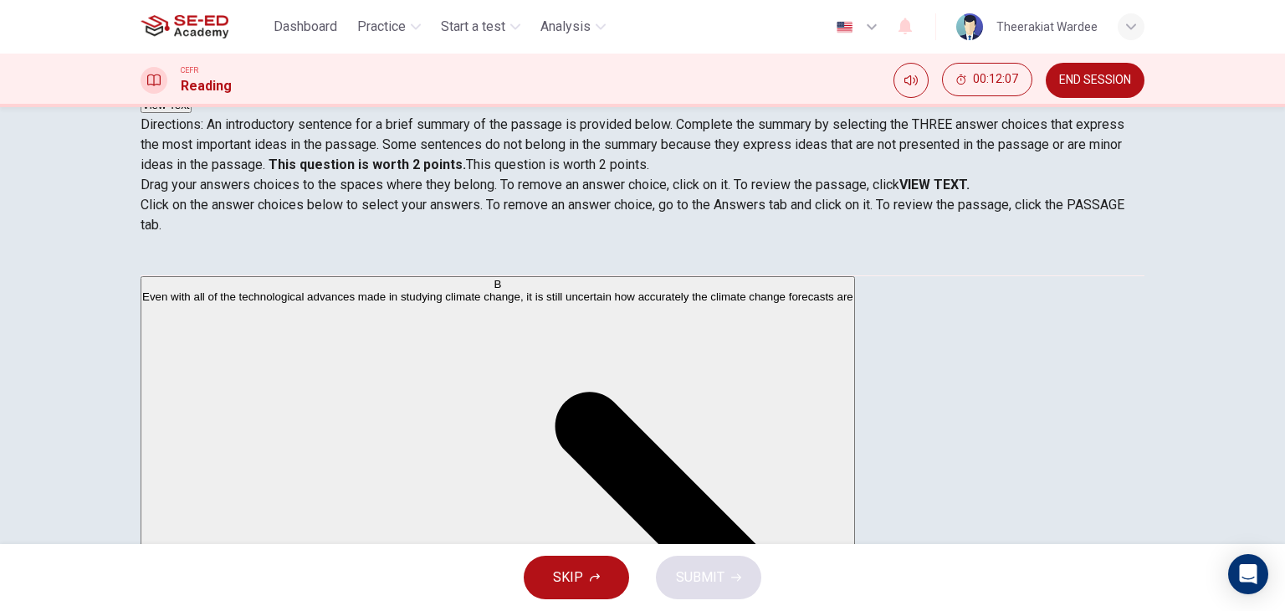
scroll to position [251, 0]
drag, startPoint x: 270, startPoint y: 487, endPoint x: 634, endPoint y: 465, distance: 364.5
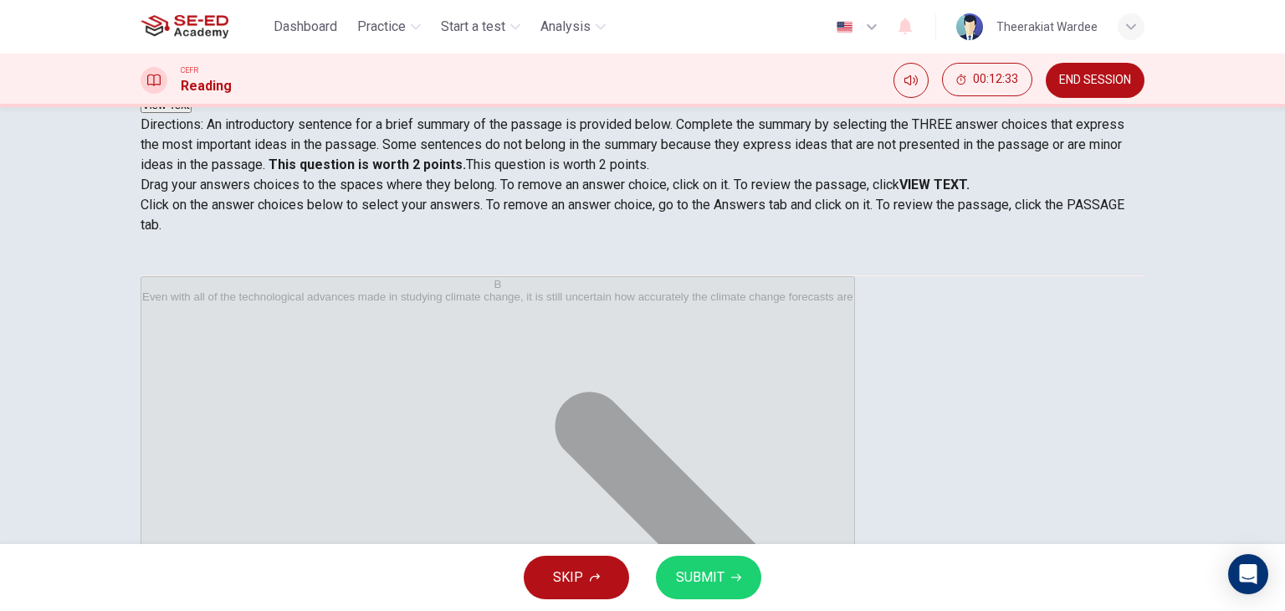
scroll to position [171, 0]
click at [716, 575] on span "SUBMIT" at bounding box center [700, 576] width 49 height 23
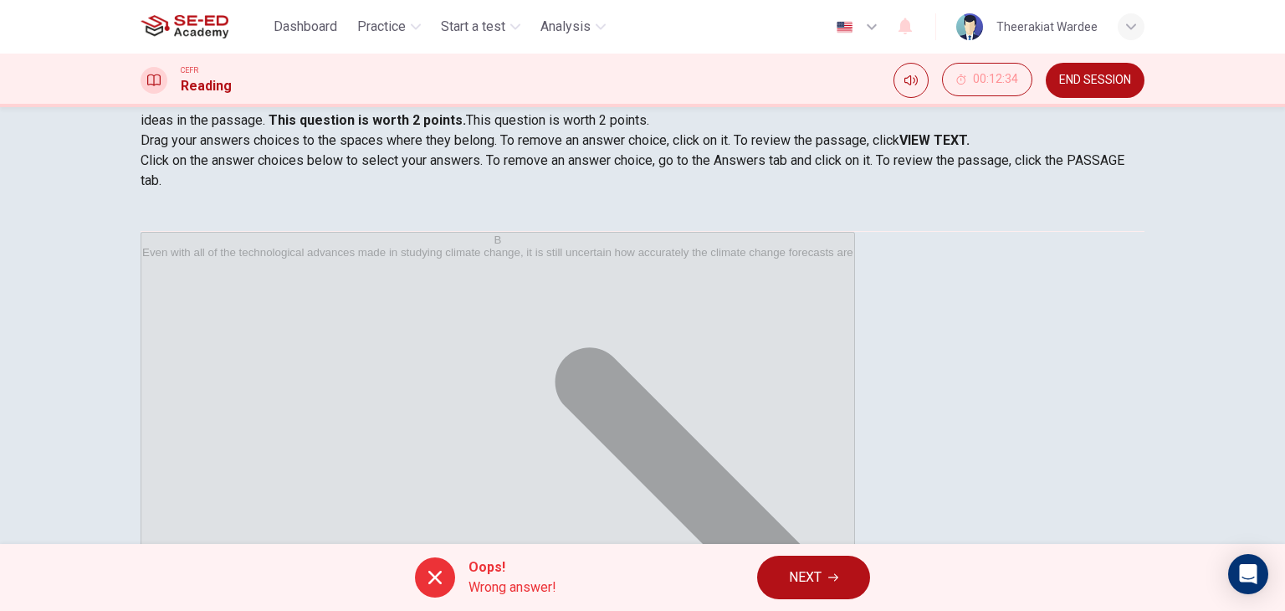
scroll to position [174, 0]
click at [824, 567] on button "NEXT" at bounding box center [813, 576] width 113 height 43
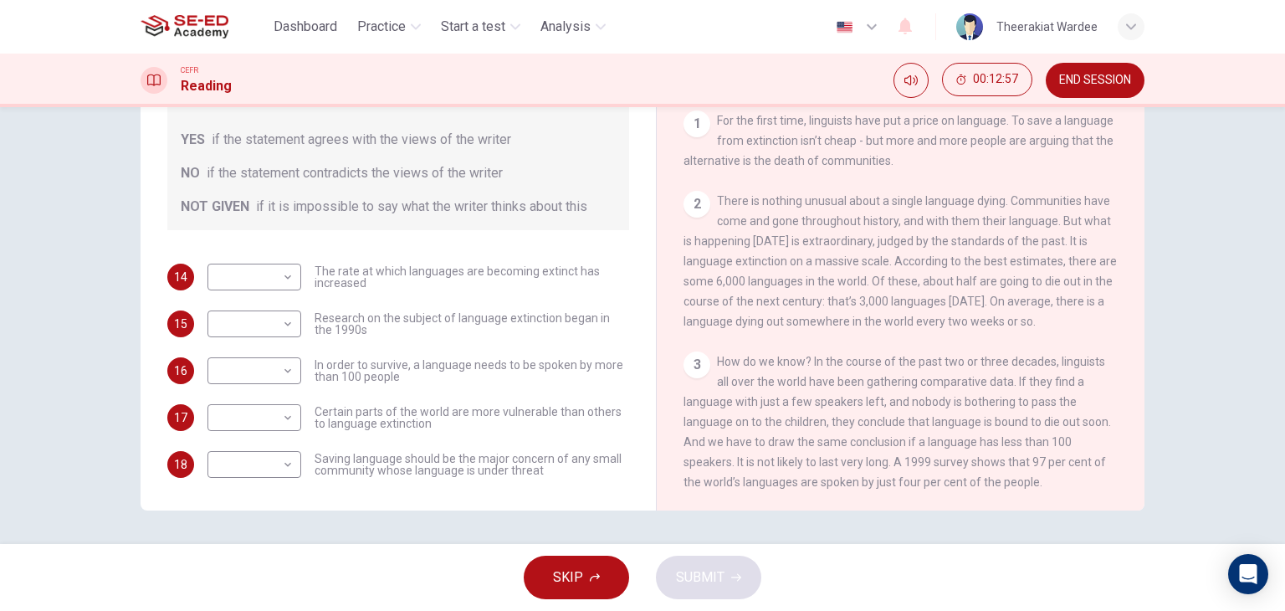
scroll to position [163, 0]
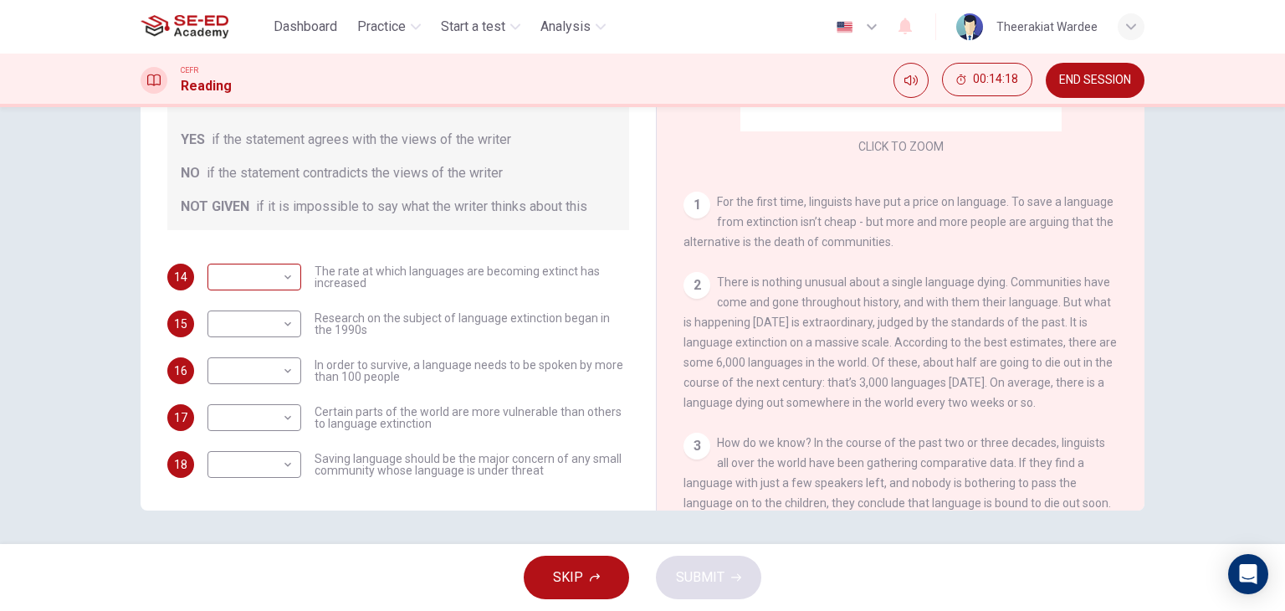
click at [264, 278] on body "This site uses cookies, as explained in our Privacy Policy . If you agree to th…" at bounding box center [642, 305] width 1285 height 611
click at [253, 302] on li "YES" at bounding box center [250, 302] width 94 height 27
type input "YES"
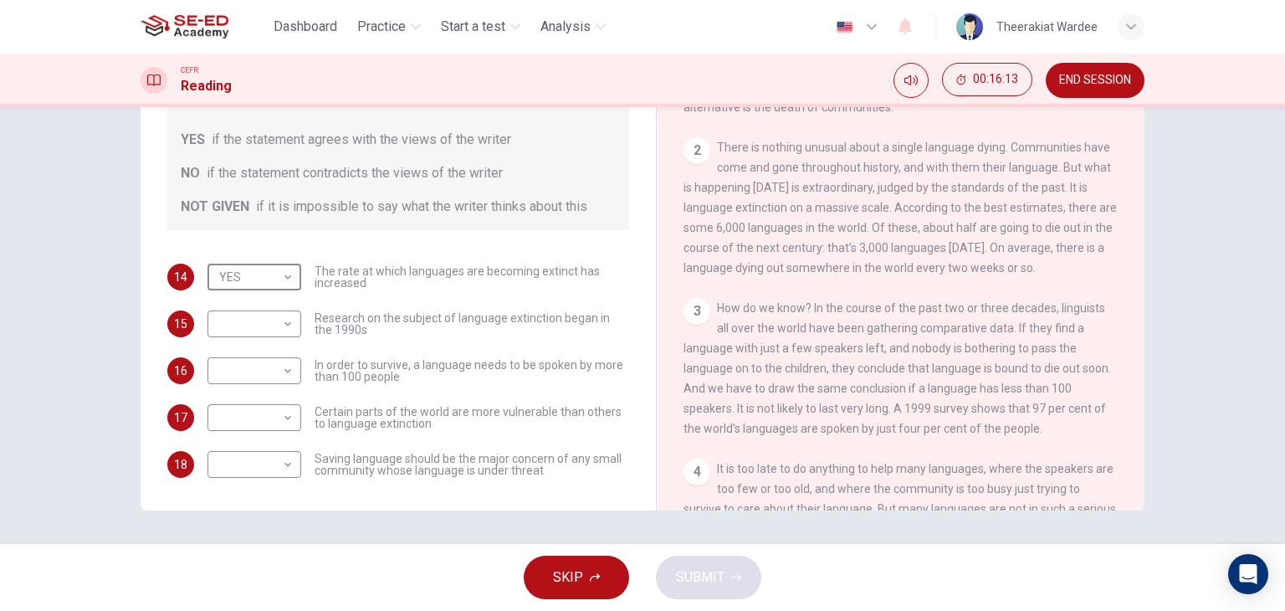
scroll to position [308, 0]
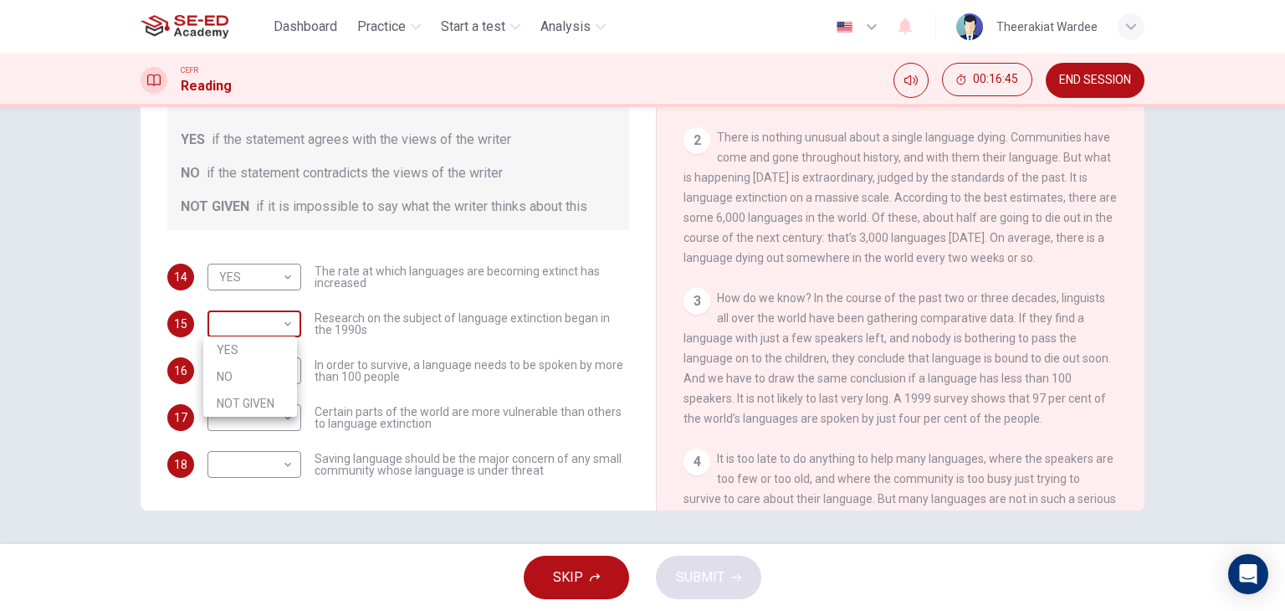
click at [251, 314] on body "This site uses cookies, as explained in our Privacy Policy . If you agree to th…" at bounding box center [642, 305] width 1285 height 611
click at [236, 356] on li "YES" at bounding box center [250, 349] width 94 height 27
type input "YES"
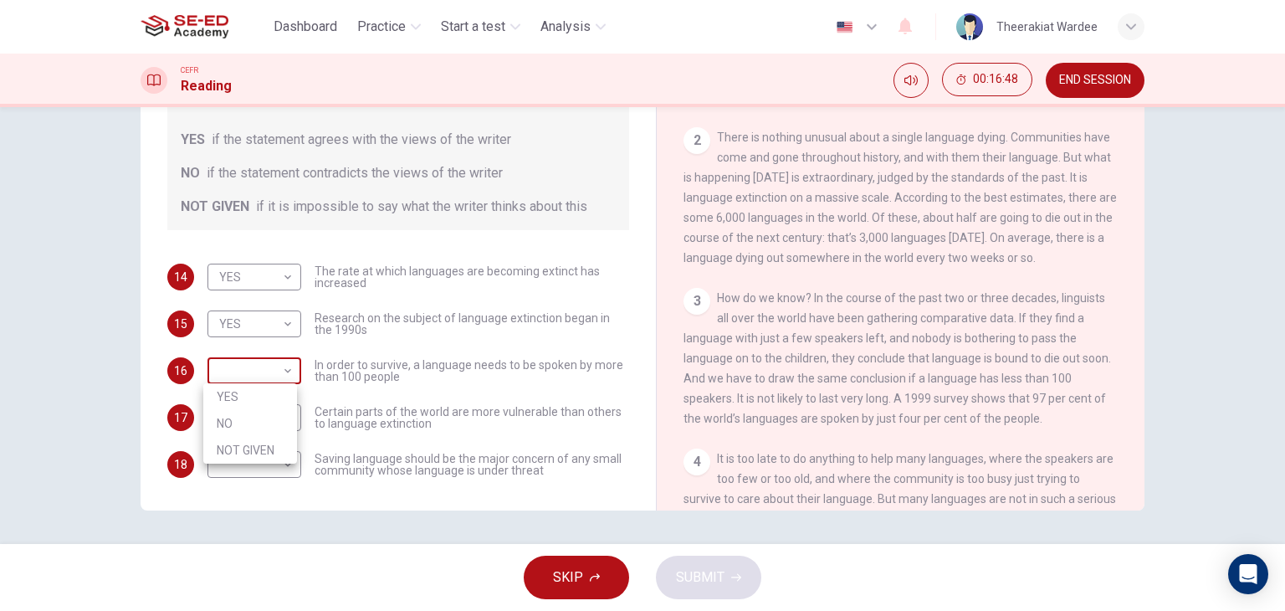
click at [273, 386] on body "This site uses cookies, as explained in our Privacy Policy . If you agree to th…" at bounding box center [642, 305] width 1285 height 611
click at [251, 395] on li "YES" at bounding box center [250, 396] width 94 height 27
type input "YES"
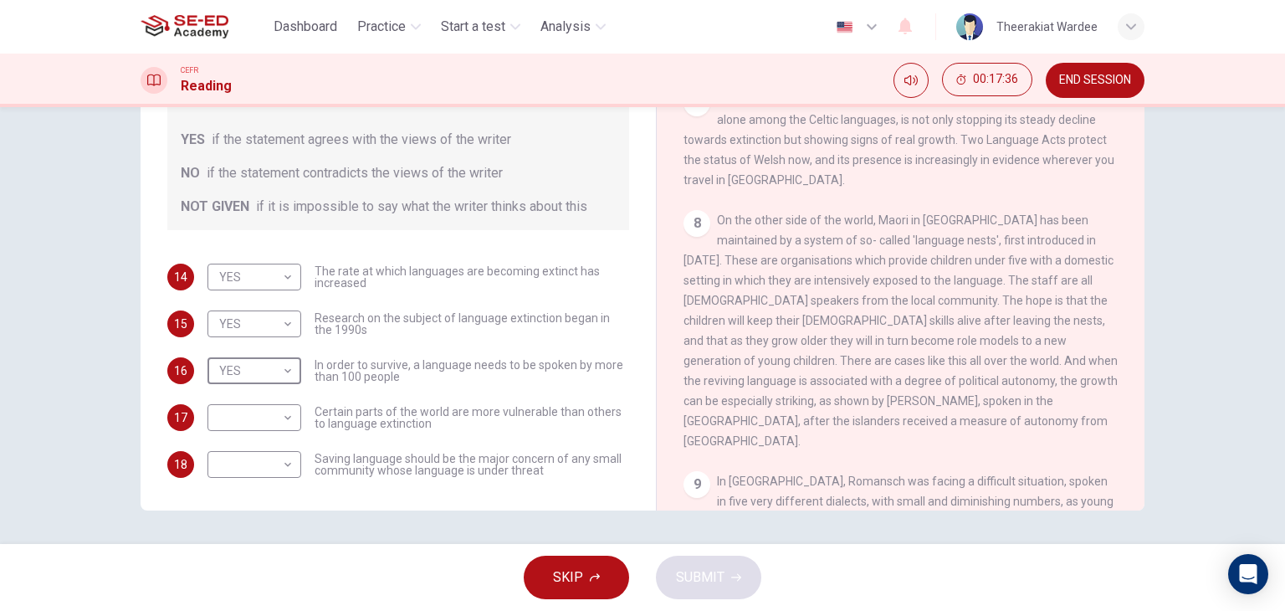
scroll to position [1848, 0]
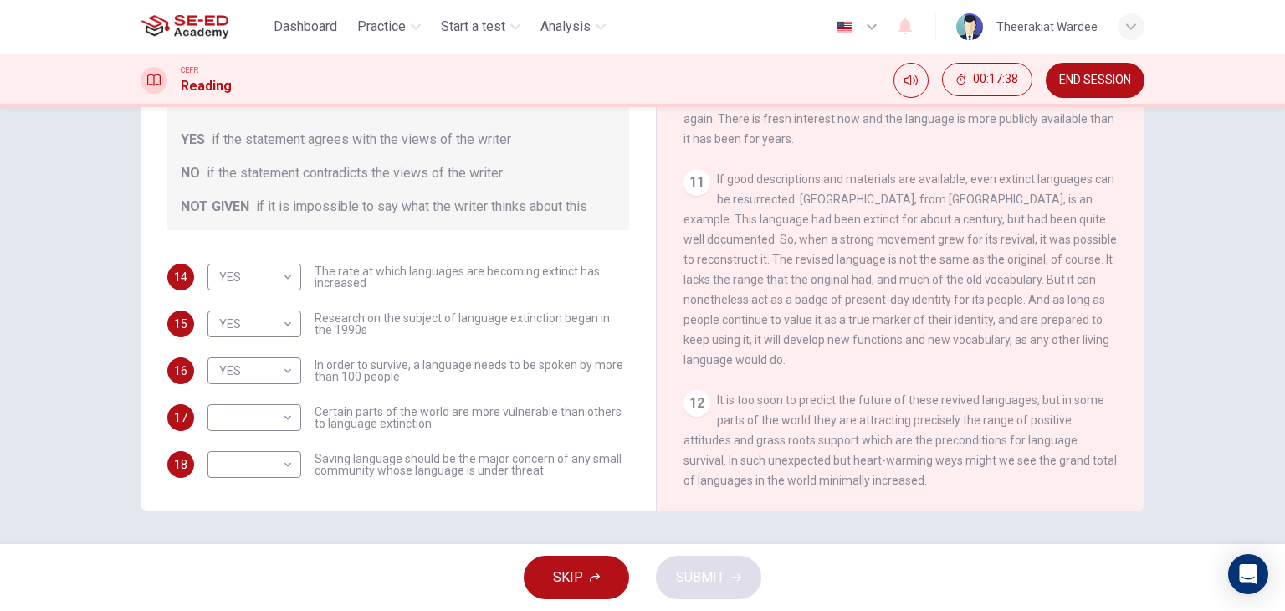
drag, startPoint x: 755, startPoint y: 403, endPoint x: 857, endPoint y: 403, distance: 102.0
click at [857, 403] on div "12 It is too soon to predict the future of these revived languages, but in some…" at bounding box center [900, 440] width 435 height 100
drag, startPoint x: 1000, startPoint y: 463, endPoint x: 1066, endPoint y: 470, distance: 66.5
click at [1066, 470] on div "12 It is too soon to predict the future of these revived languages, but in some…" at bounding box center [900, 440] width 435 height 100
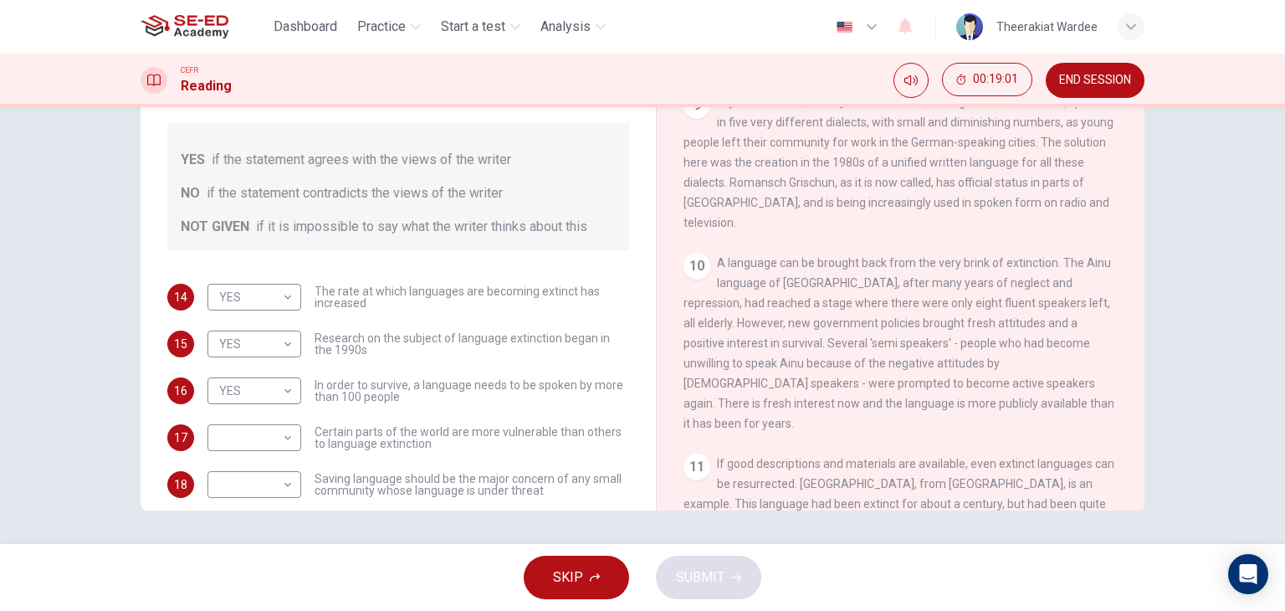
scroll to position [1541, 0]
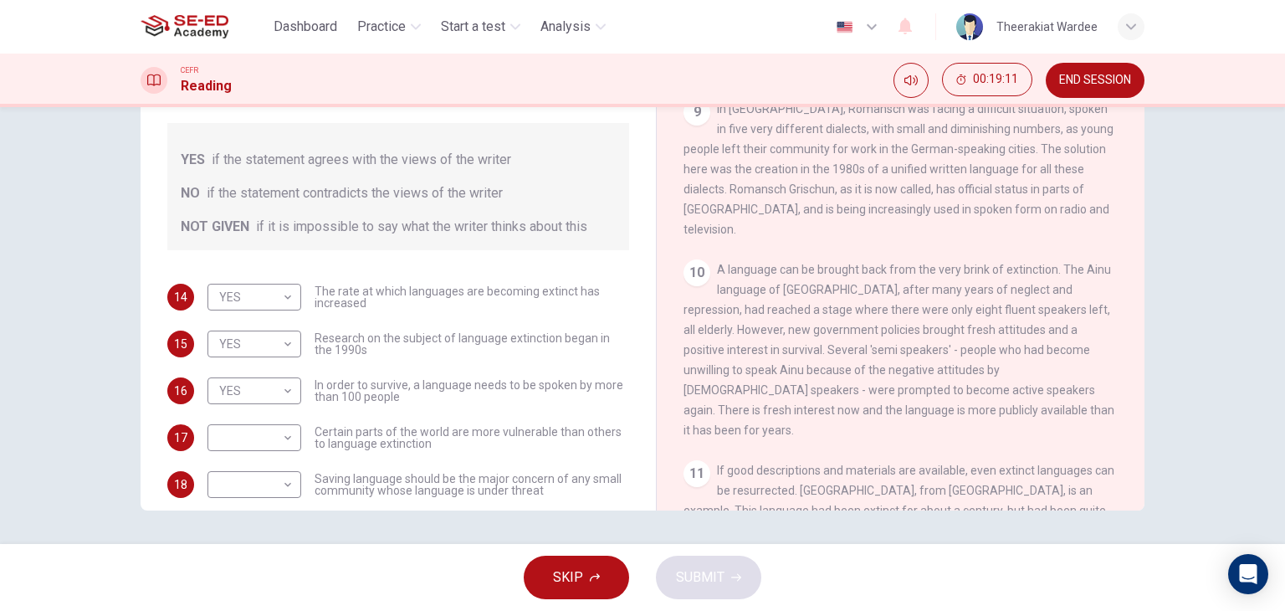
drag, startPoint x: 945, startPoint y: 253, endPoint x: 964, endPoint y: 251, distance: 18.6
click at [964, 236] on span "In [GEOGRAPHIC_DATA], Romansch was facing a difficult situation, spoken in five…" at bounding box center [898, 169] width 430 height 134
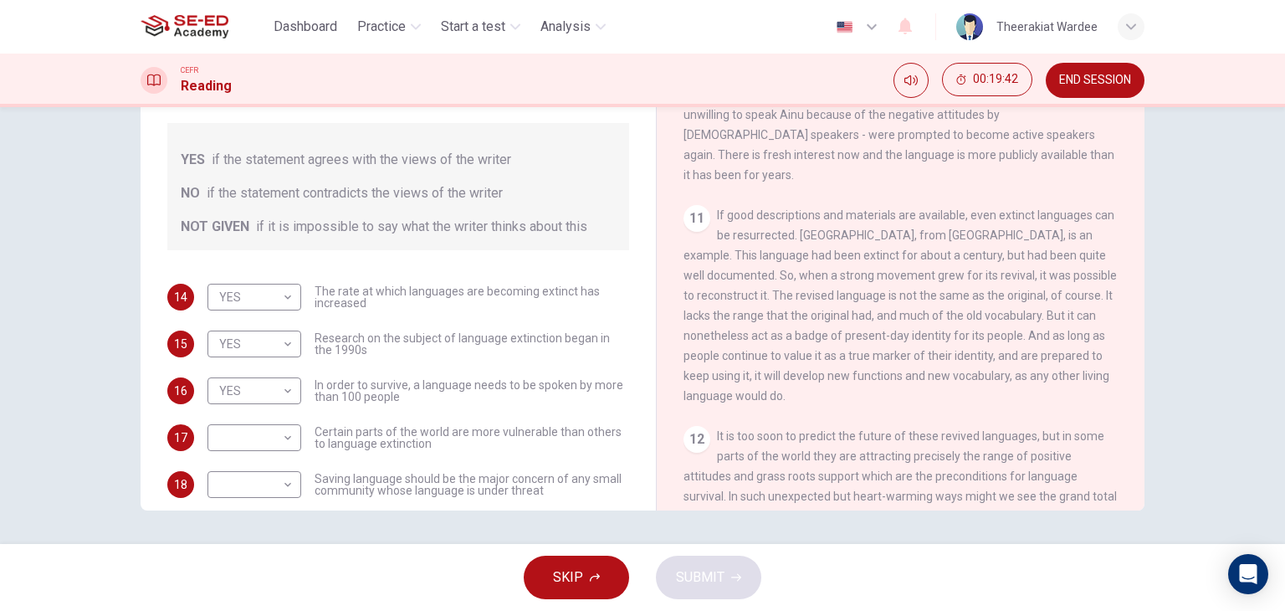
scroll to position [1848, 0]
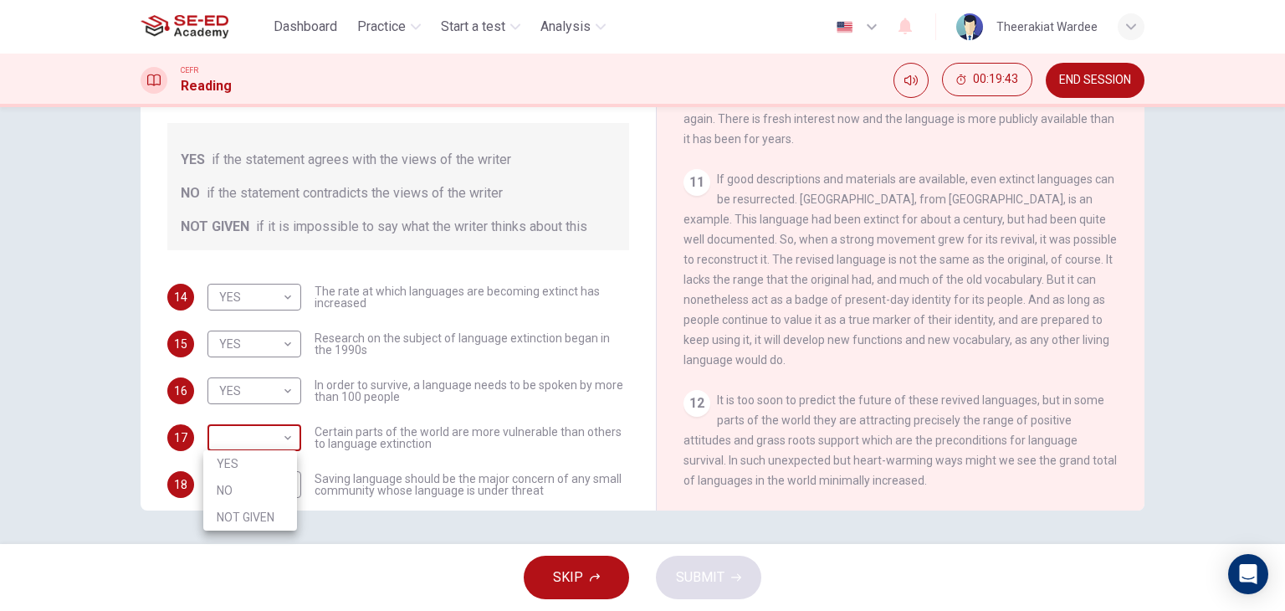
click at [254, 429] on body "This site uses cookies, as explained in our Privacy Policy . If you agree to th…" at bounding box center [642, 305] width 1285 height 611
click at [237, 463] on li "YES" at bounding box center [250, 463] width 94 height 27
type input "YES"
click at [224, 492] on body "This site uses cookies, as explained in our Privacy Policy . If you agree to th…" at bounding box center [642, 305] width 1285 height 611
click at [224, 508] on li "YES" at bounding box center [250, 510] width 94 height 27
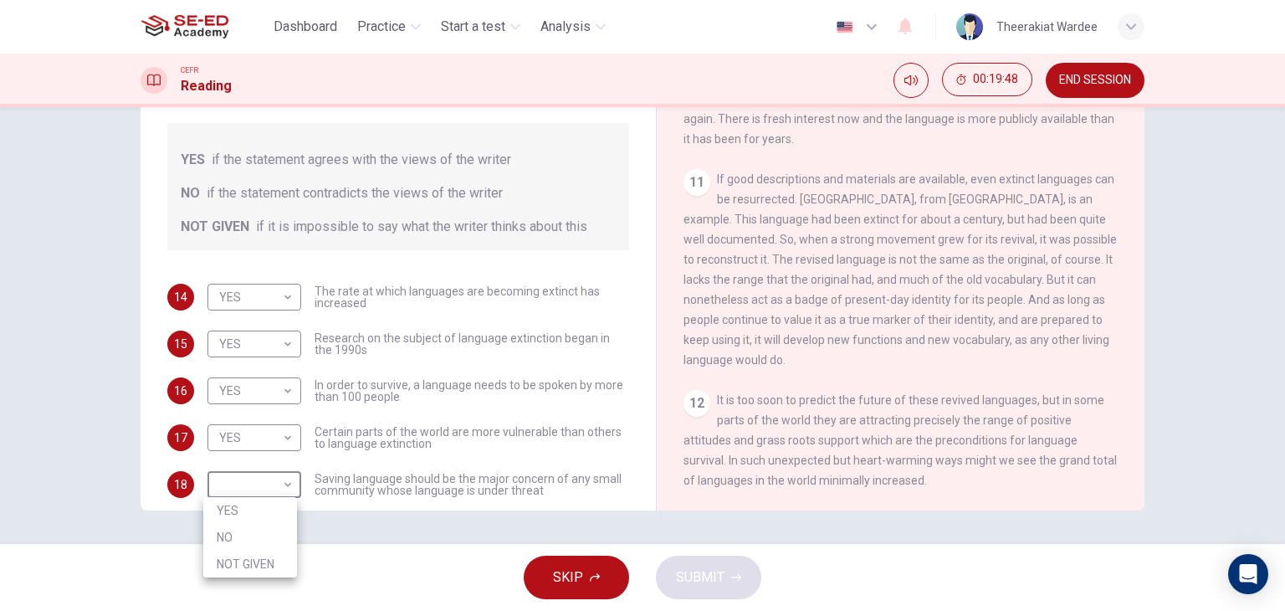
type input "YES"
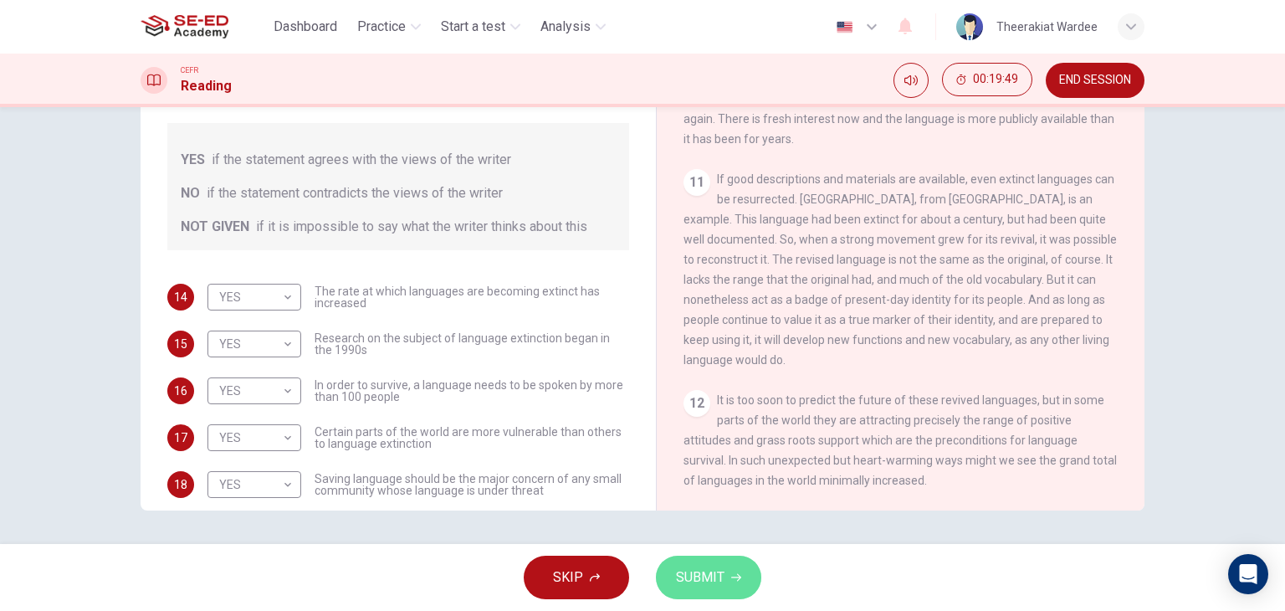
click at [709, 575] on span "SUBMIT" at bounding box center [700, 576] width 49 height 23
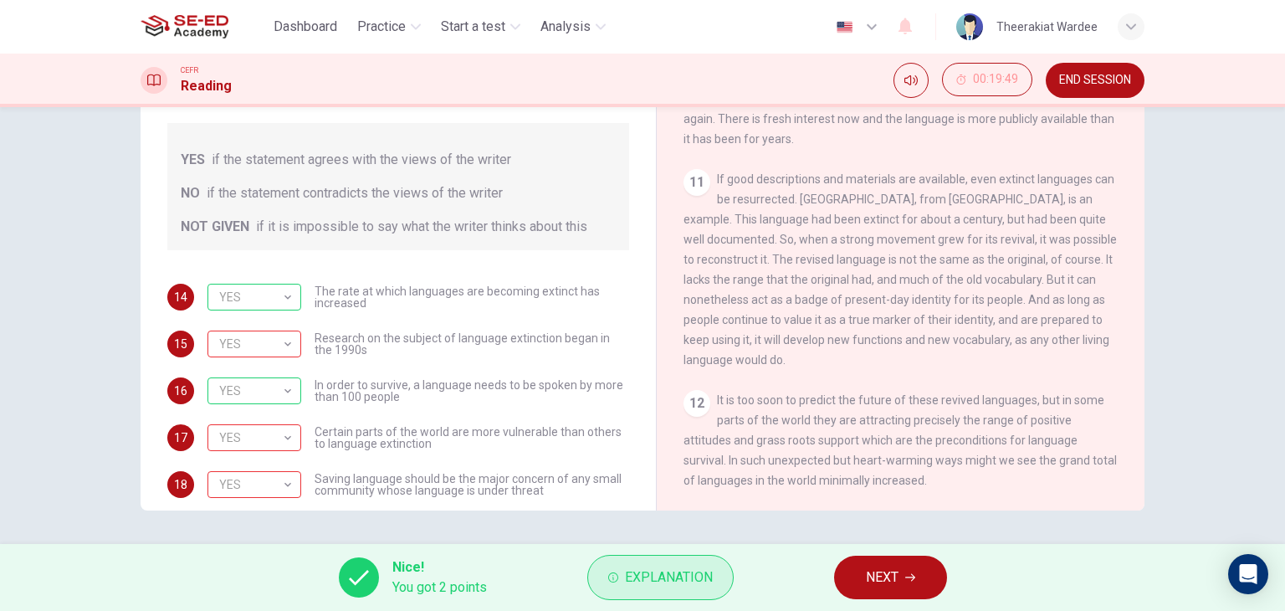
click at [642, 590] on button "Explanation" at bounding box center [660, 577] width 146 height 45
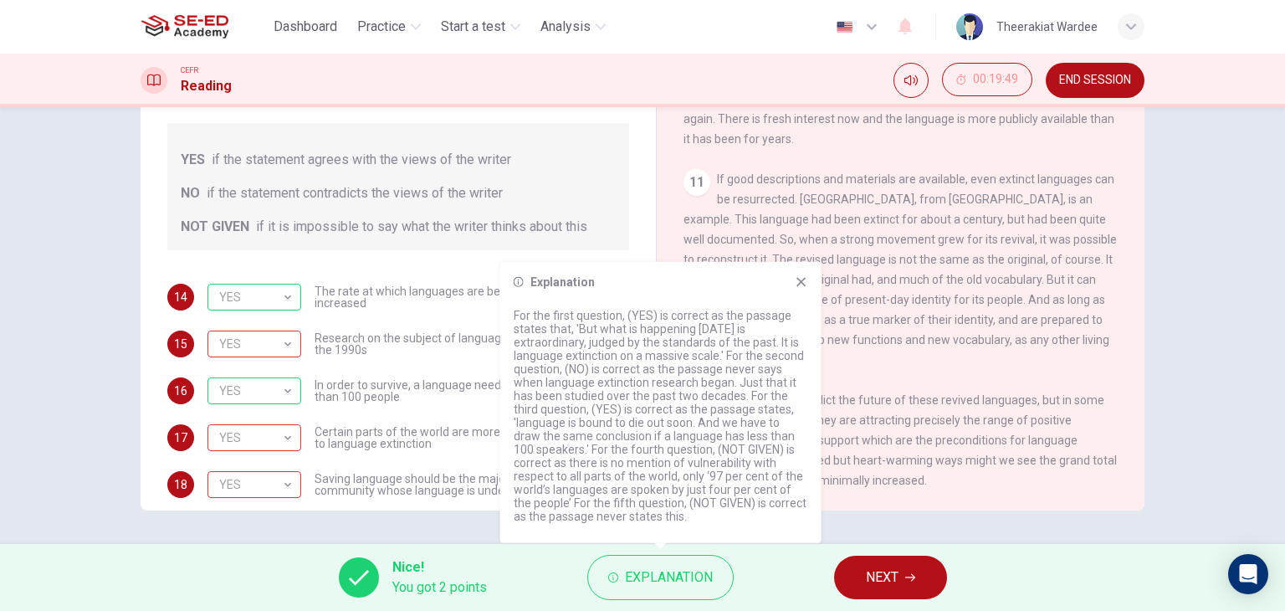
click at [793, 287] on div "Explanation" at bounding box center [661, 281] width 294 height 13
click at [800, 279] on icon at bounding box center [801, 281] width 13 height 13
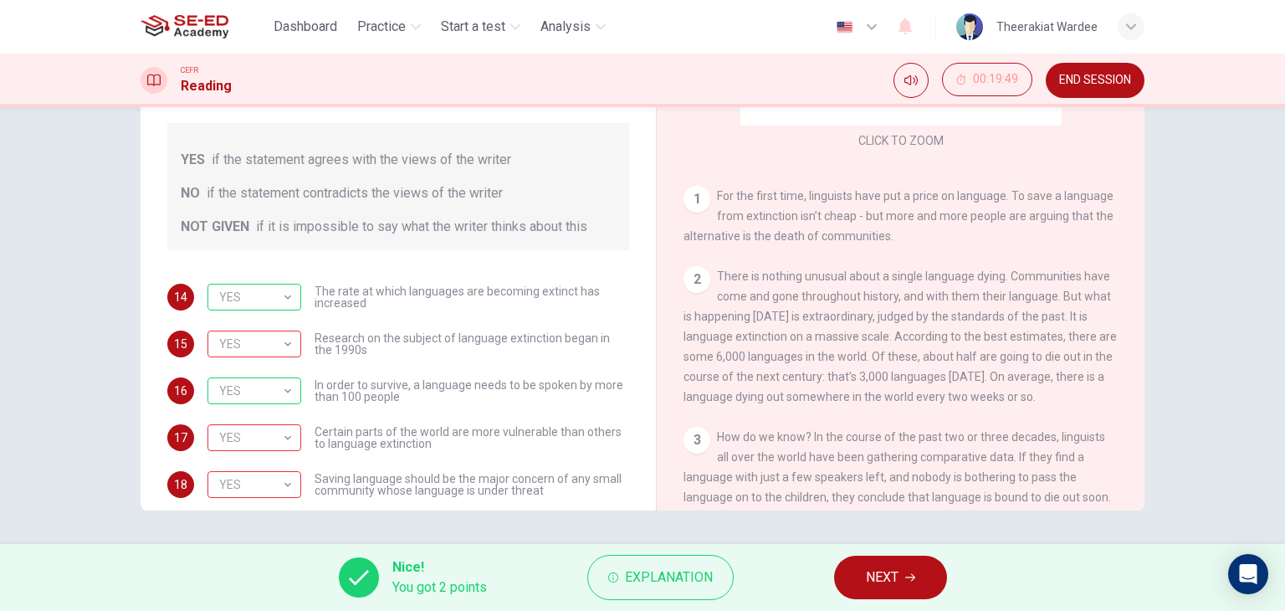
scroll to position [251, 0]
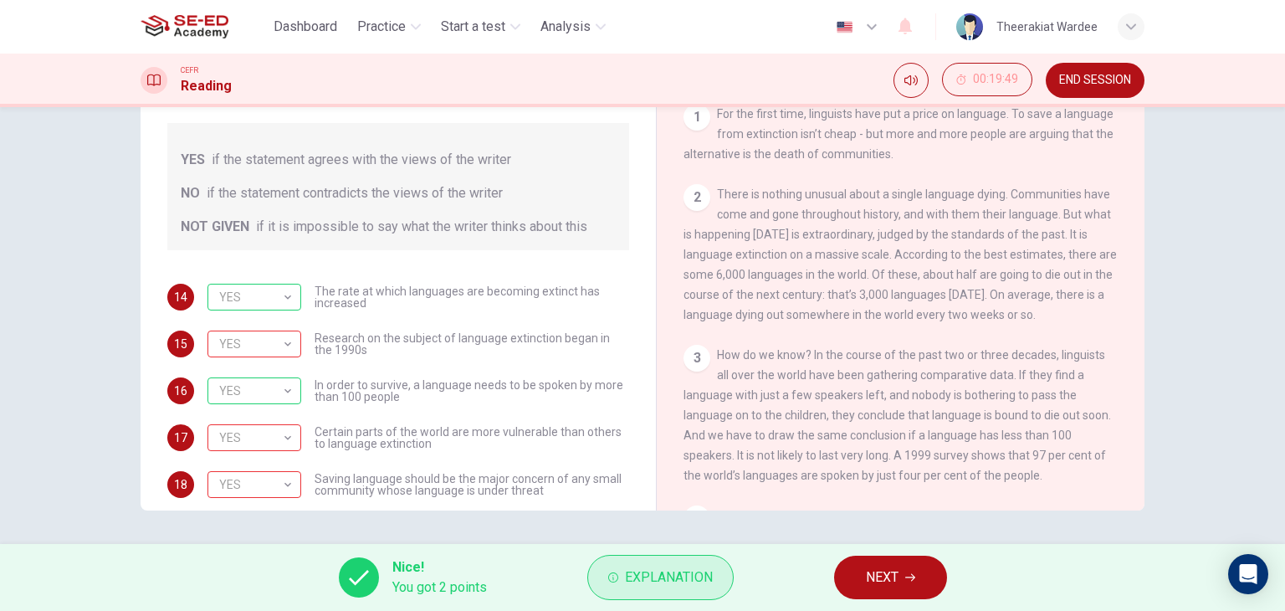
click at [653, 573] on span "Explanation" at bounding box center [669, 576] width 88 height 23
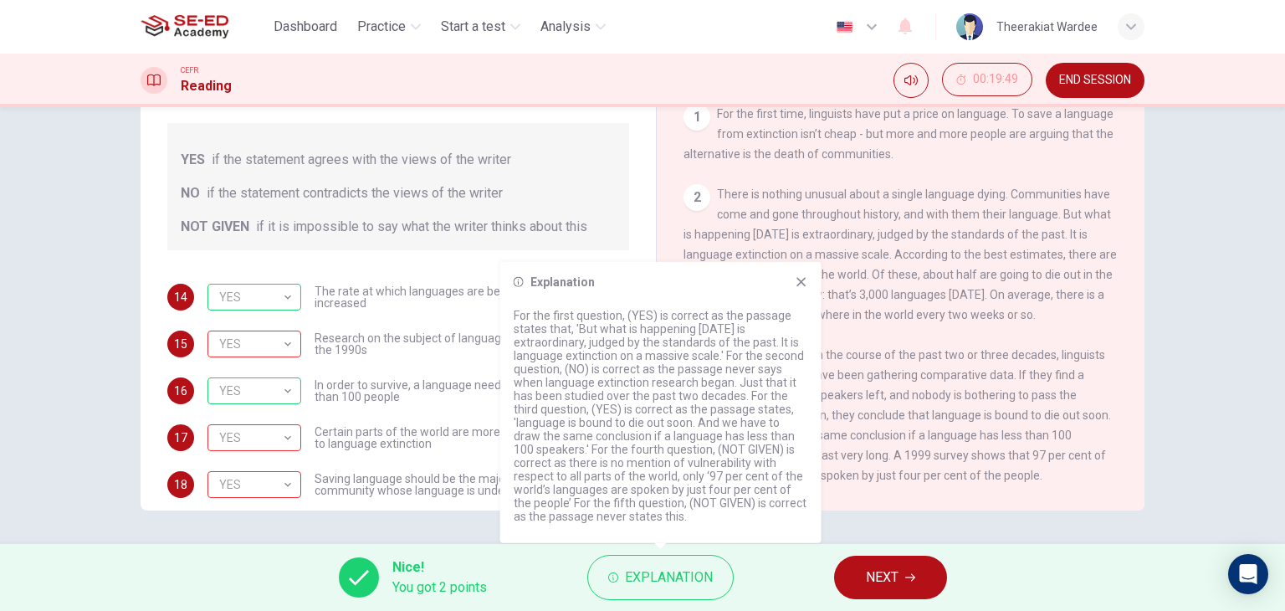
click at [427, 446] on span "Certain parts of the world are more vulnerable than others to language extincti…" at bounding box center [472, 437] width 315 height 23
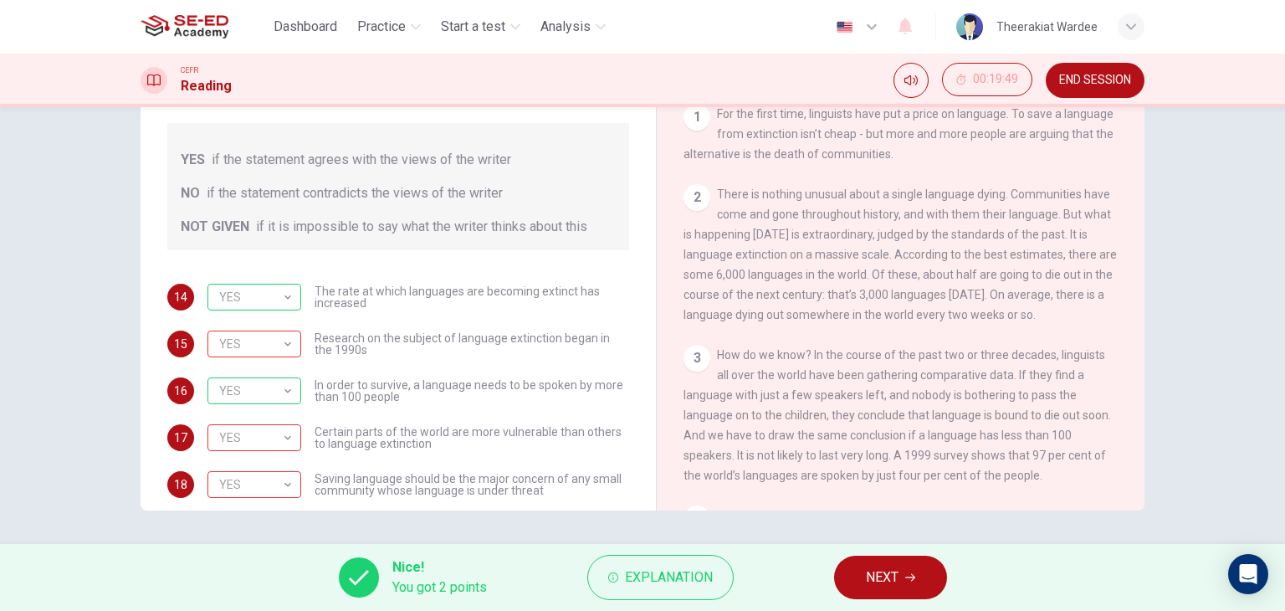
click at [939, 577] on button "NEXT" at bounding box center [890, 576] width 113 height 43
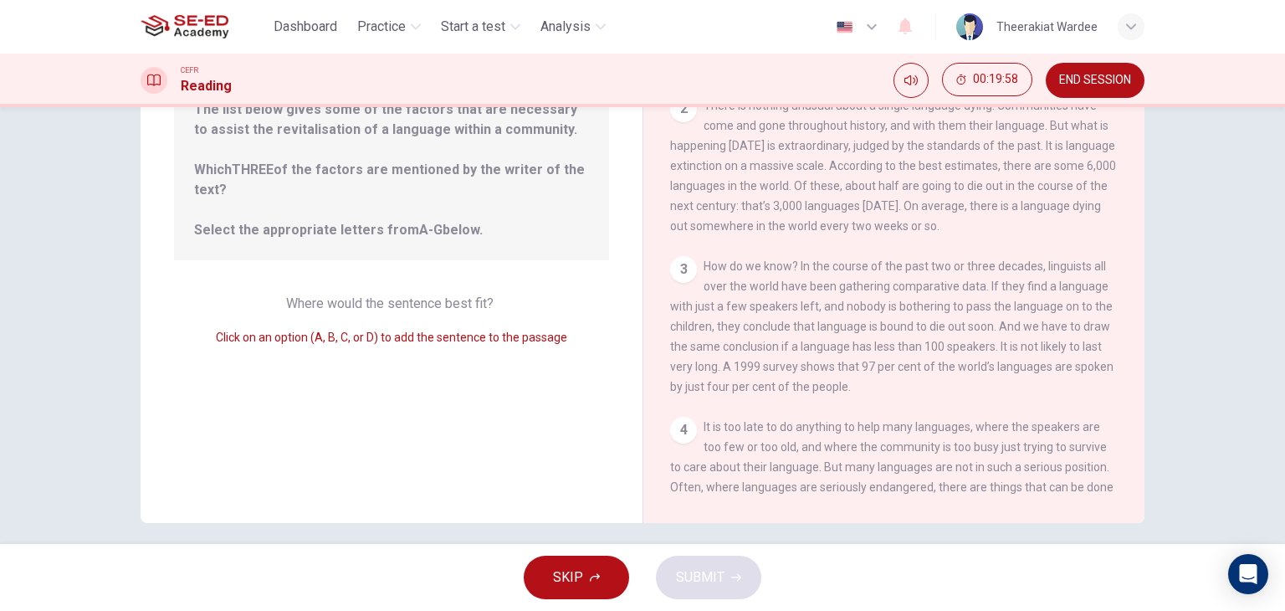
scroll to position [212, 0]
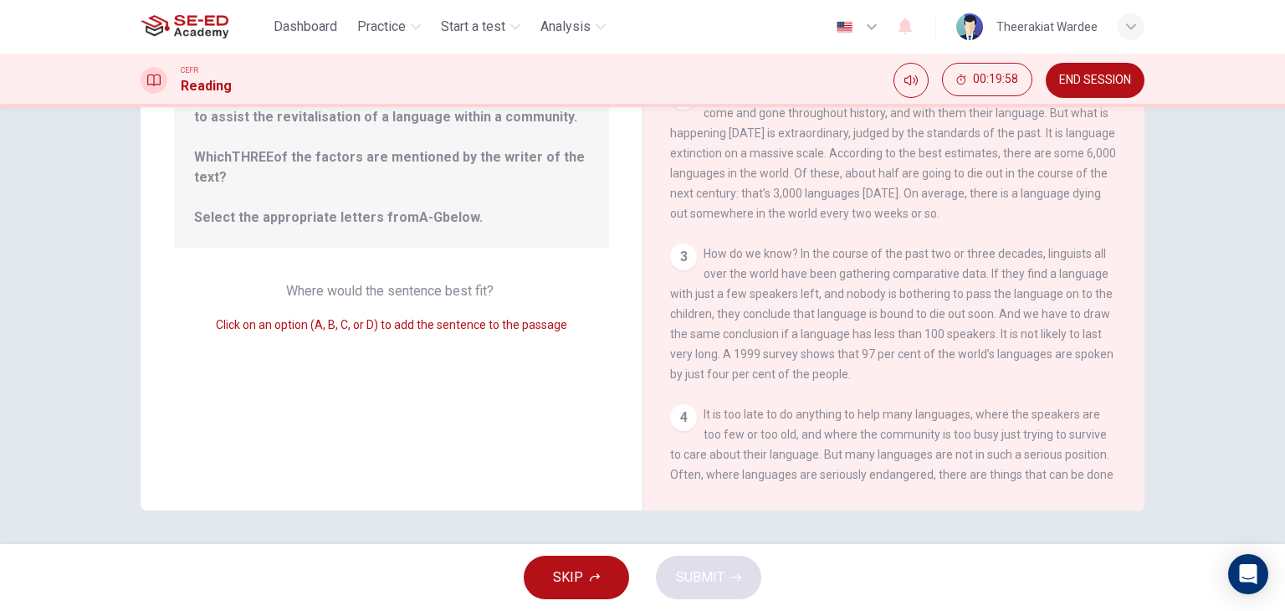
click at [422, 340] on div "Question 19 Look at the four that indicate where the following sentence could b…" at bounding box center [392, 219] width 502 height 581
click at [691, 437] on div "4 It is too late to do anything to help many languages, where the speakers are …" at bounding box center [894, 454] width 448 height 100
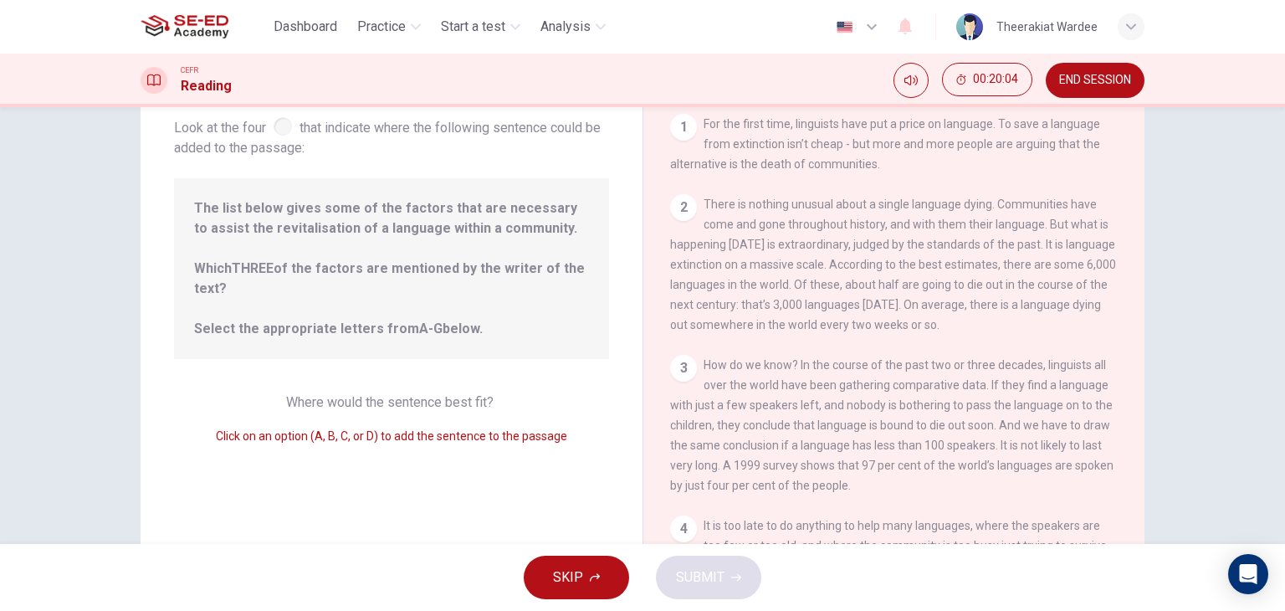
scroll to position [0, 0]
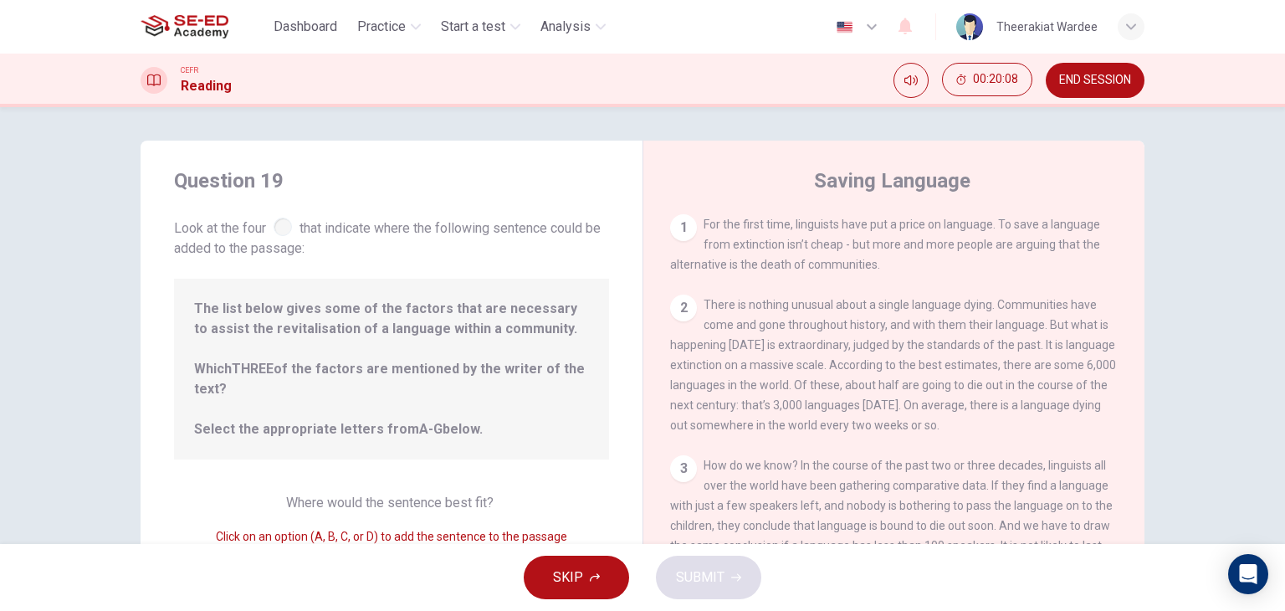
drag, startPoint x: 191, startPoint y: 308, endPoint x: 299, endPoint y: 369, distance: 124.0
click at [264, 310] on span "The list below gives some of the factors that are necessary to assist the revit…" at bounding box center [391, 369] width 395 height 141
click at [224, 439] on div "The list below gives some of the factors that are necessary to assist the revit…" at bounding box center [391, 369] width 435 height 181
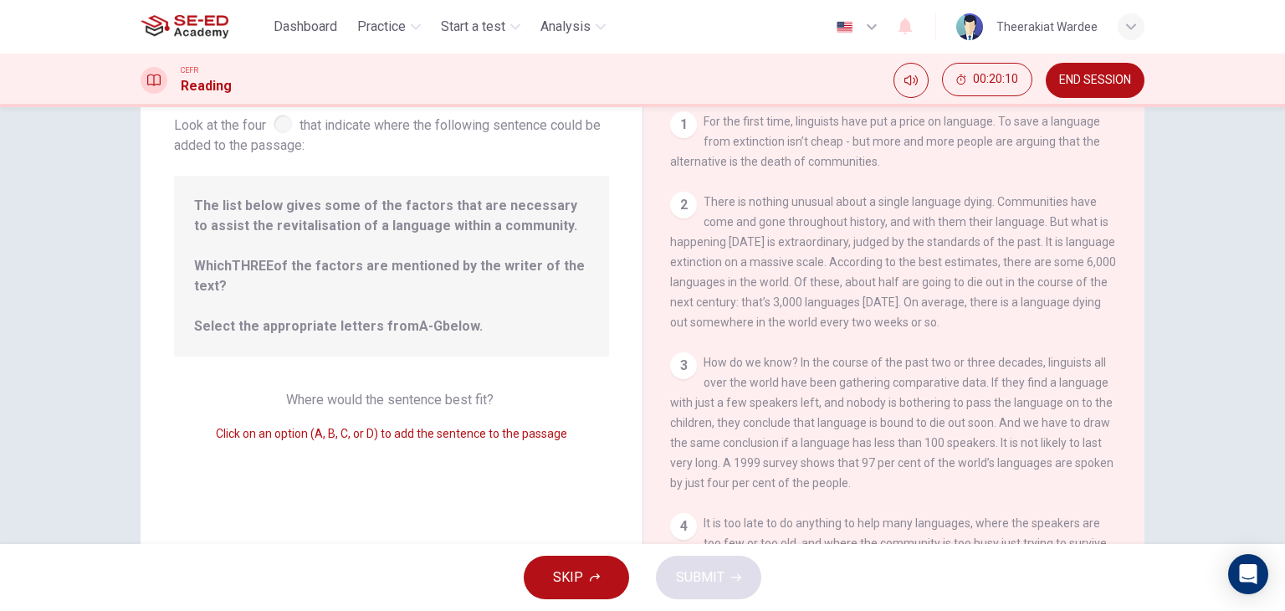
scroll to position [212, 0]
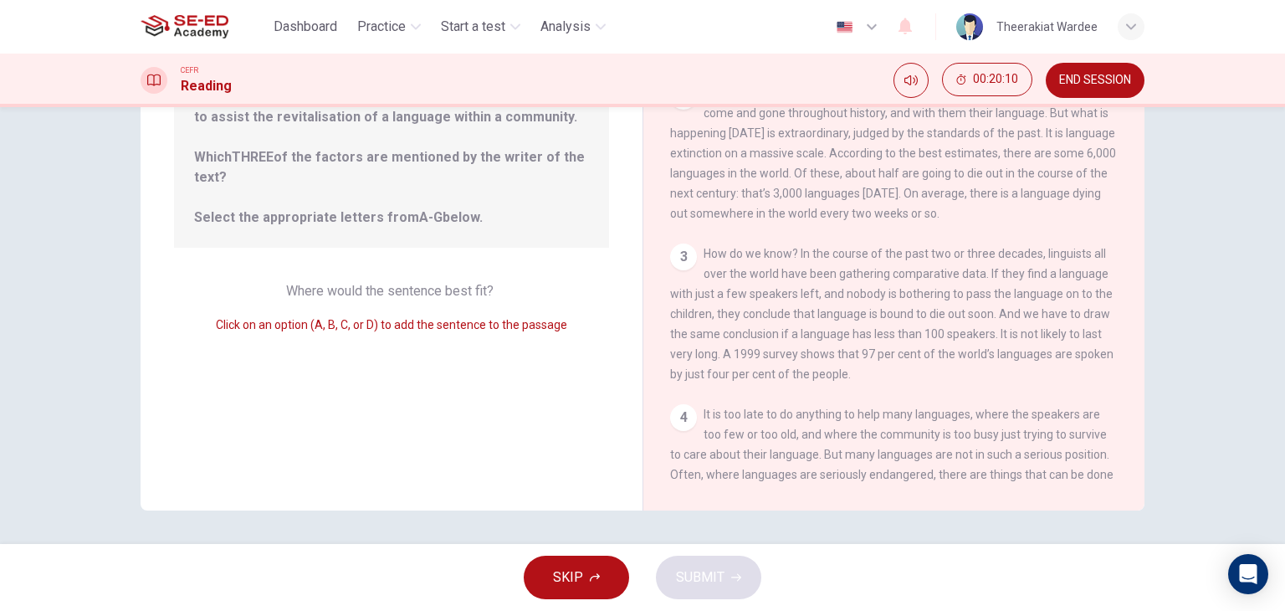
click at [283, 379] on div "Question 19 Look at the four that indicate where the following sentence could b…" at bounding box center [392, 219] width 502 height 581
click at [374, 372] on div "Question 19 Look at the four that indicate where the following sentence could b…" at bounding box center [392, 219] width 502 height 581
click at [765, 332] on div "3 How do we know? In the course of the past two or three decades, linguists all…" at bounding box center [894, 313] width 448 height 141
click at [711, 579] on div "SKIP SUBMIT" at bounding box center [642, 577] width 1285 height 67
click at [447, 382] on div "Question 19 Look at the four that indicate where the following sentence could b…" at bounding box center [392, 219] width 502 height 581
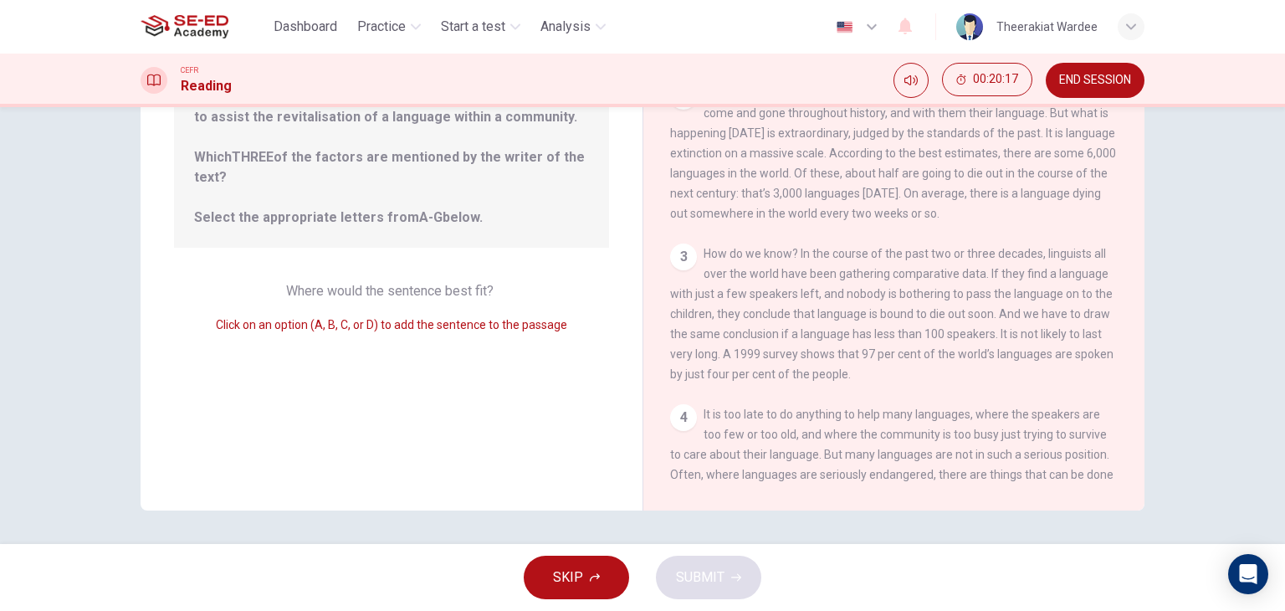
click at [401, 319] on span "Click on an option (A, B, C, or D) to add the sentence to the passage" at bounding box center [391, 324] width 351 height 13
drag, startPoint x: 235, startPoint y: 325, endPoint x: 354, endPoint y: 333, distance: 119.0
click at [352, 333] on div "Click on an option (A, B, C, or D) to add the sentence to the passage" at bounding box center [391, 325] width 435 height 20
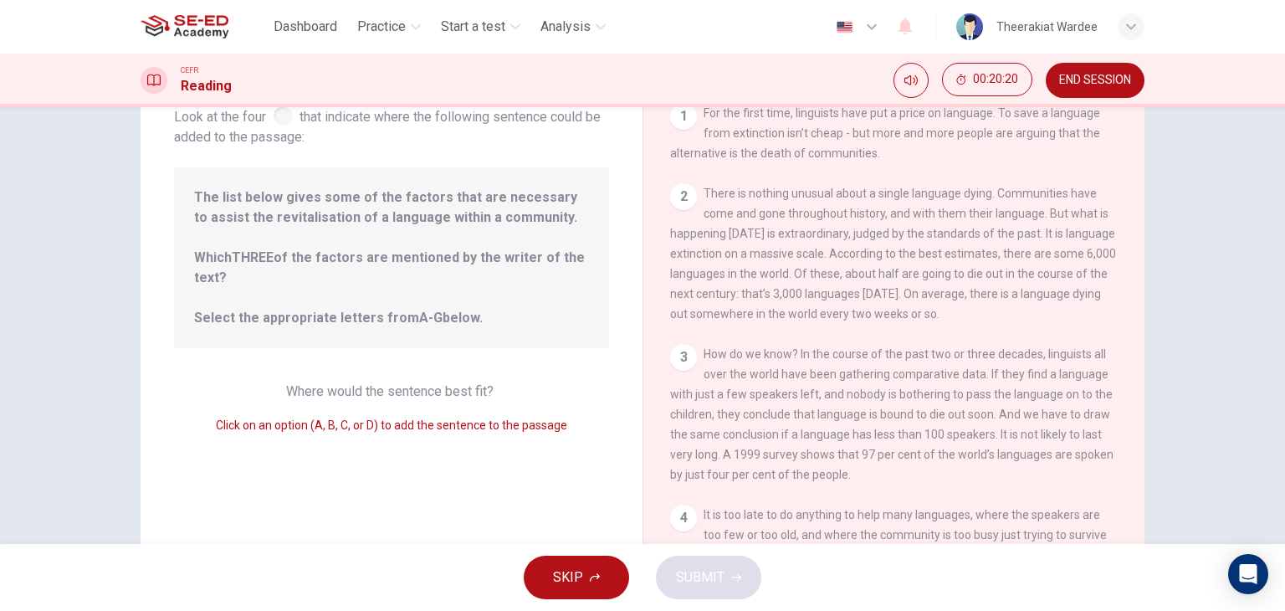
scroll to position [0, 0]
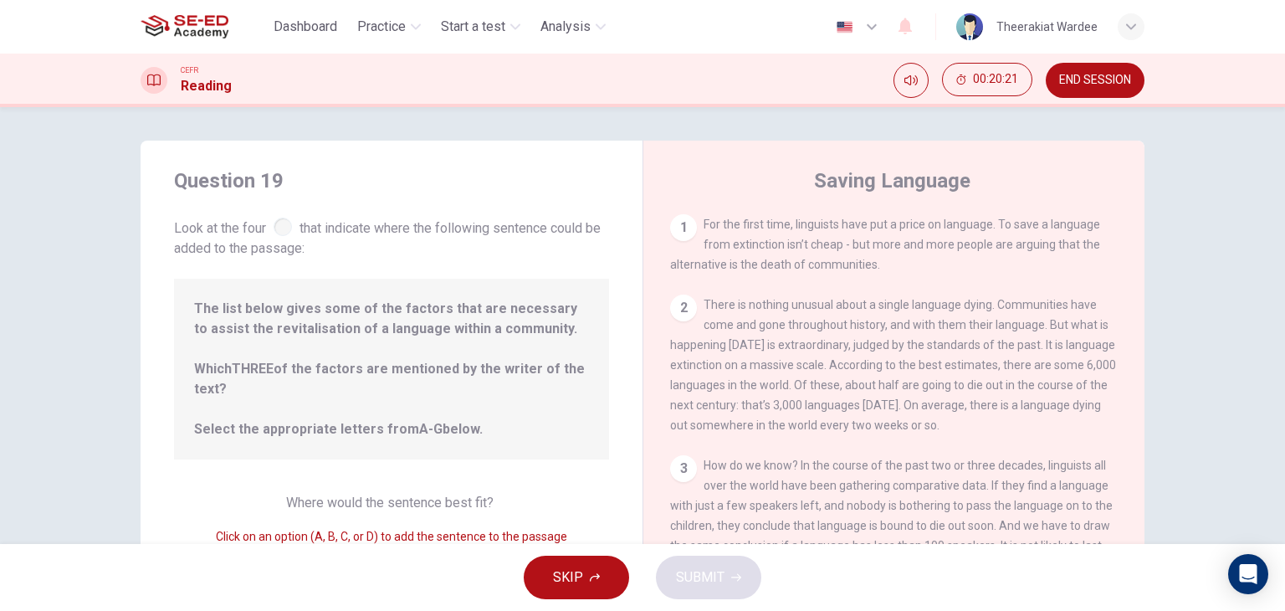
click at [284, 228] on div at bounding box center [283, 226] width 18 height 18
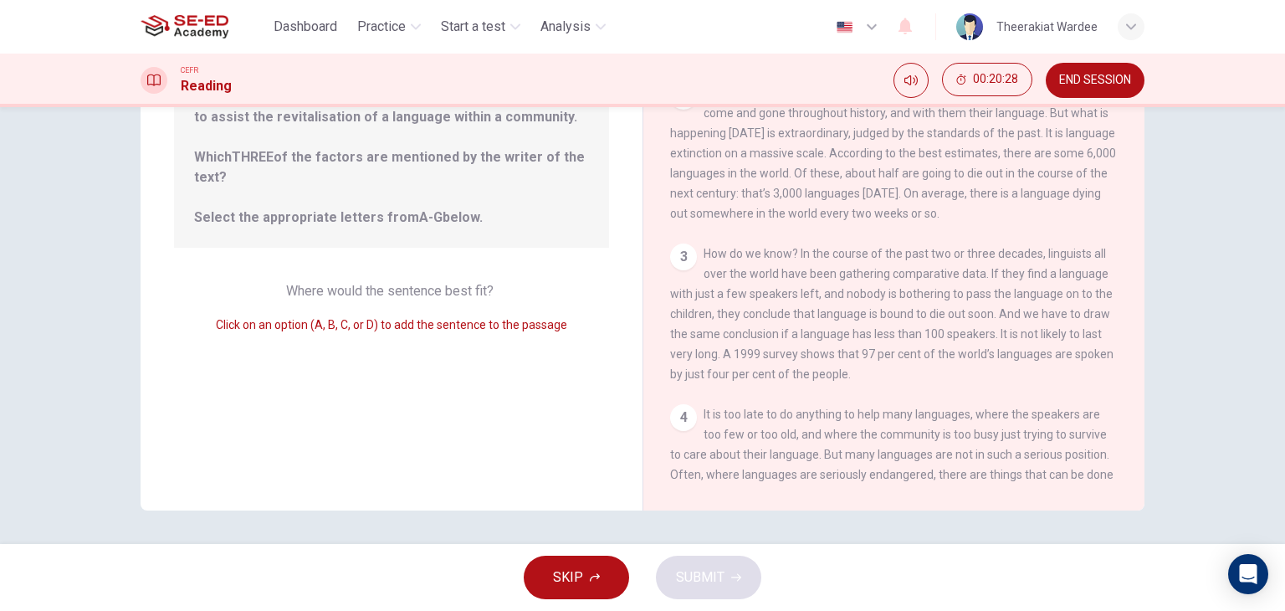
click at [564, 588] on span "SKIP" at bounding box center [568, 576] width 30 height 23
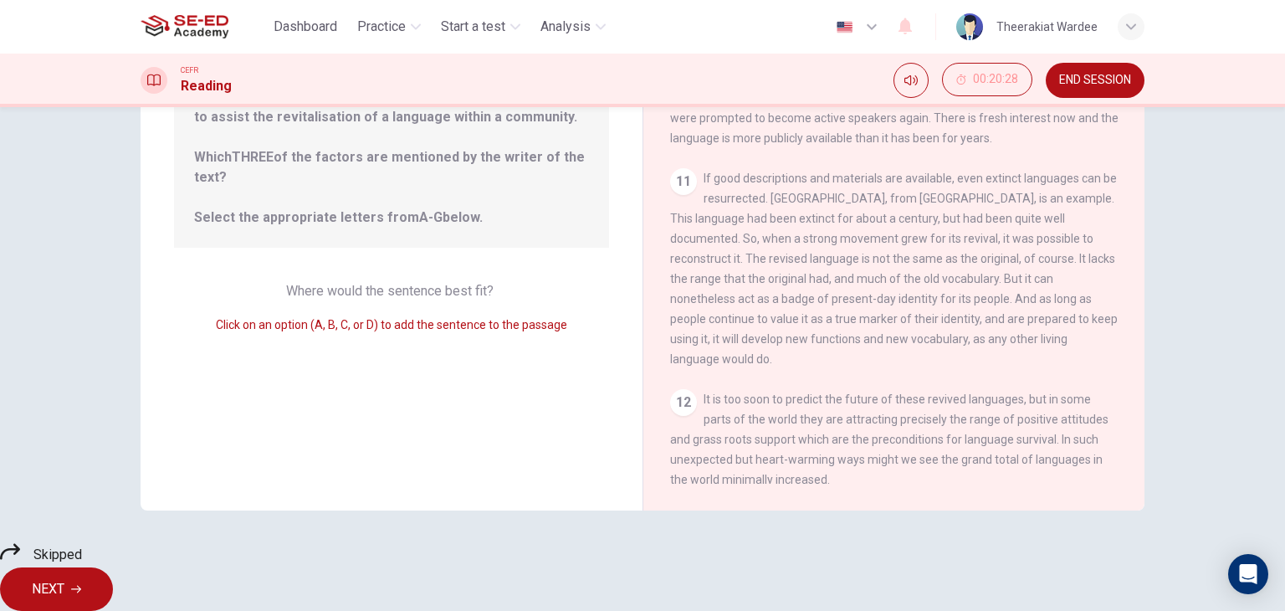
click at [64, 577] on span "NEXT" at bounding box center [48, 588] width 33 height 23
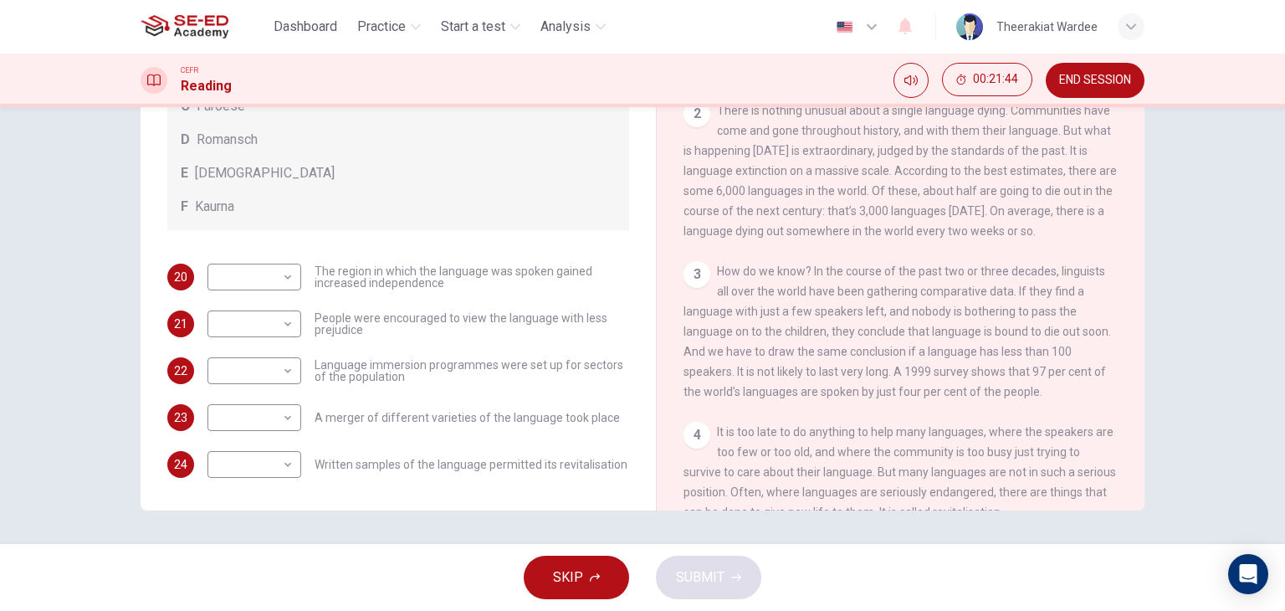
scroll to position [418, 0]
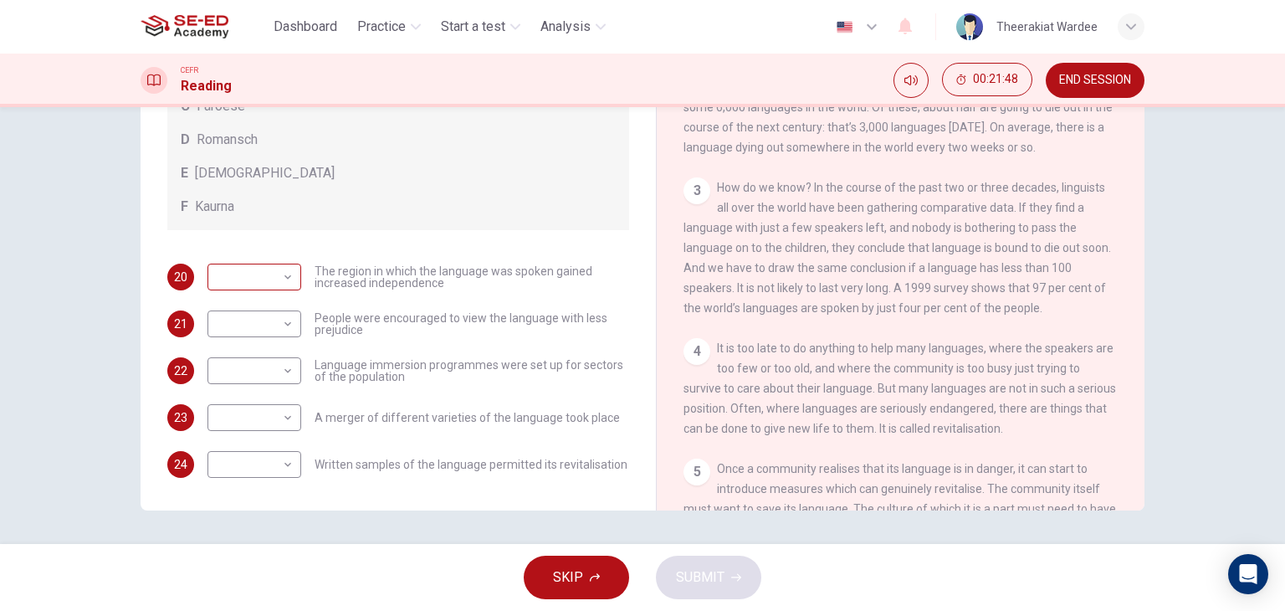
click at [260, 292] on body "This site uses cookies, as explained in our Privacy Policy . If you agree to th…" at bounding box center [642, 305] width 1285 height 611
click at [370, 201] on div at bounding box center [642, 305] width 1285 height 611
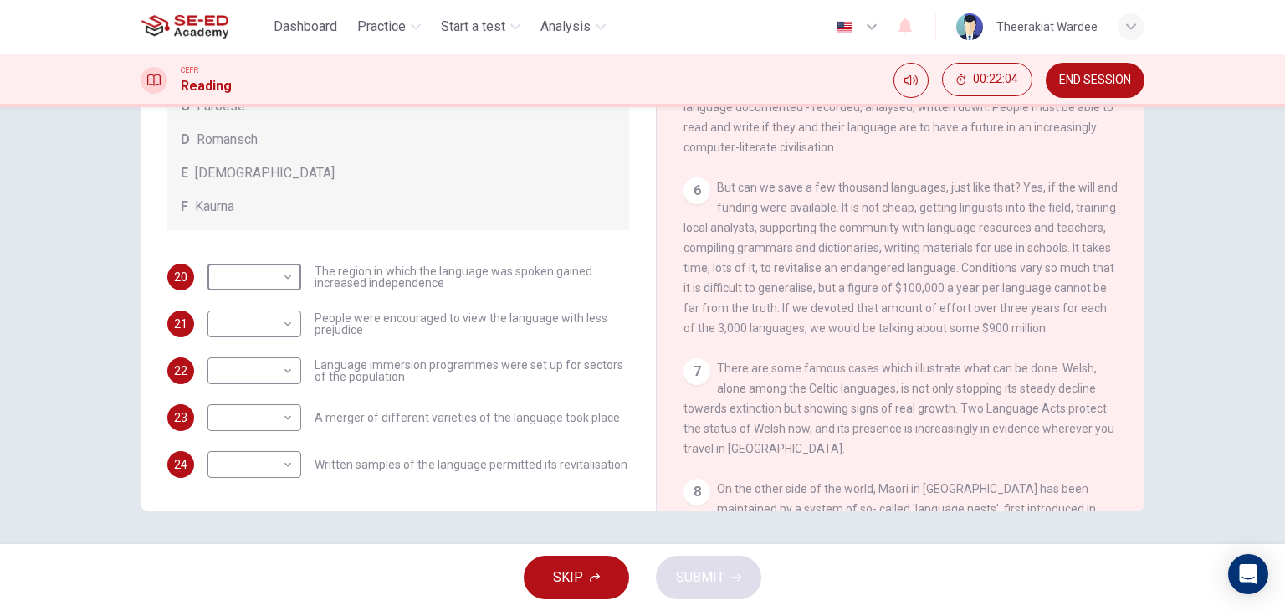
scroll to position [1087, 0]
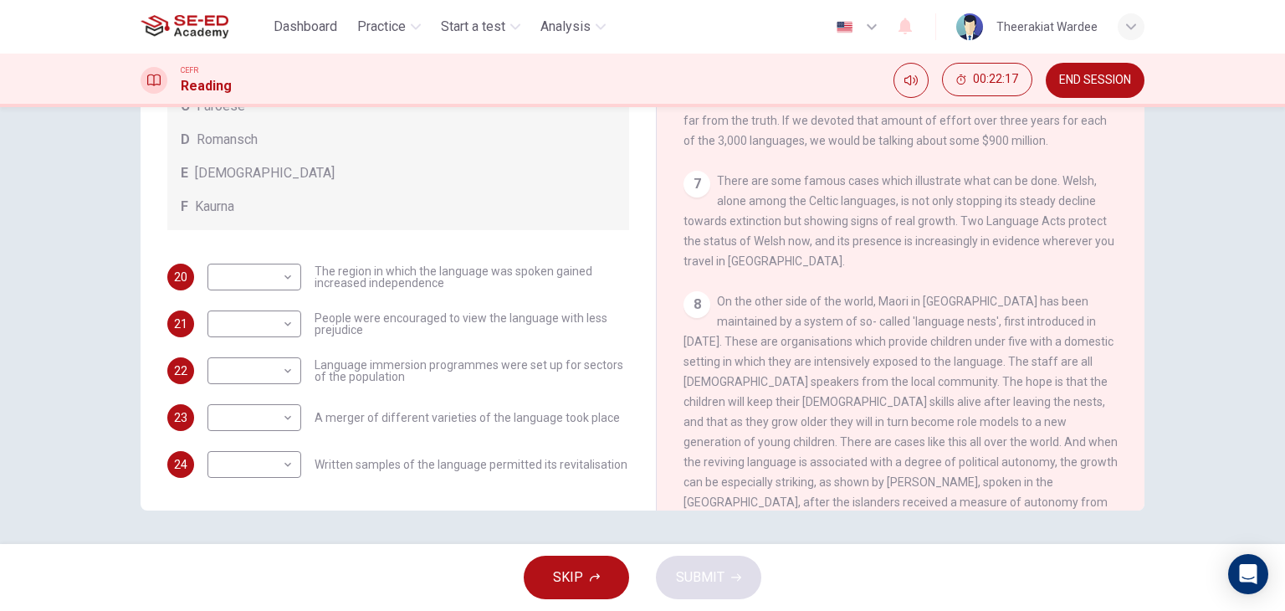
drag, startPoint x: 725, startPoint y: 374, endPoint x: 843, endPoint y: 374, distance: 117.9
click at [843, 374] on span "On the other side of the world, Maori in [GEOGRAPHIC_DATA] has been maintained …" at bounding box center [900, 411] width 434 height 234
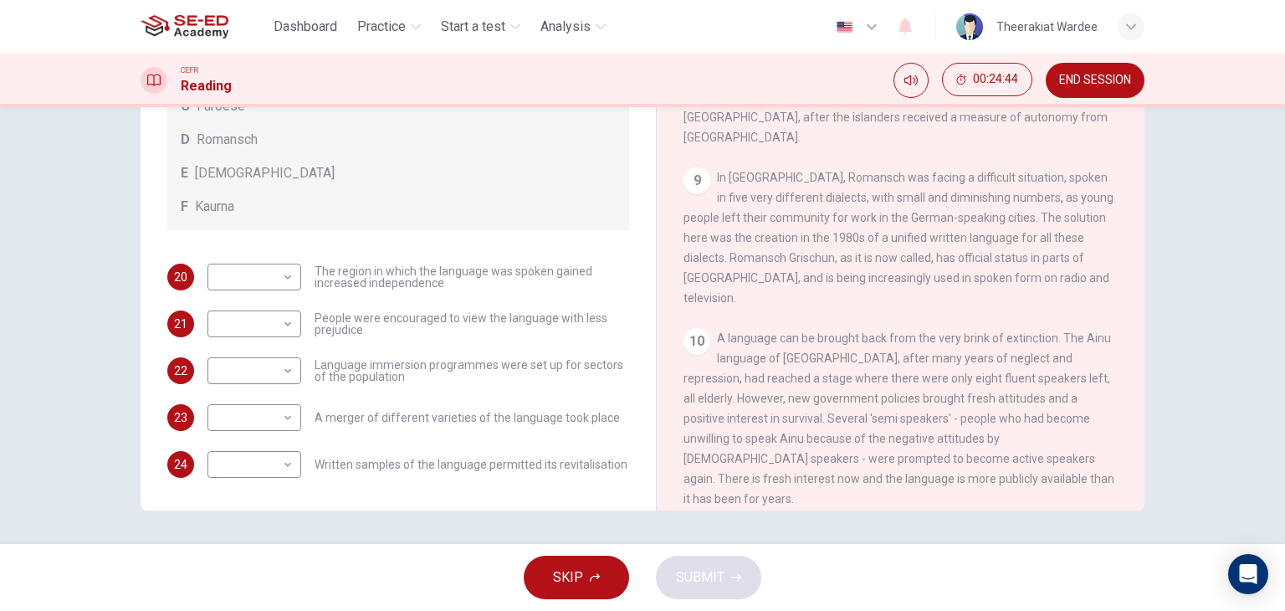
scroll to position [1518, 0]
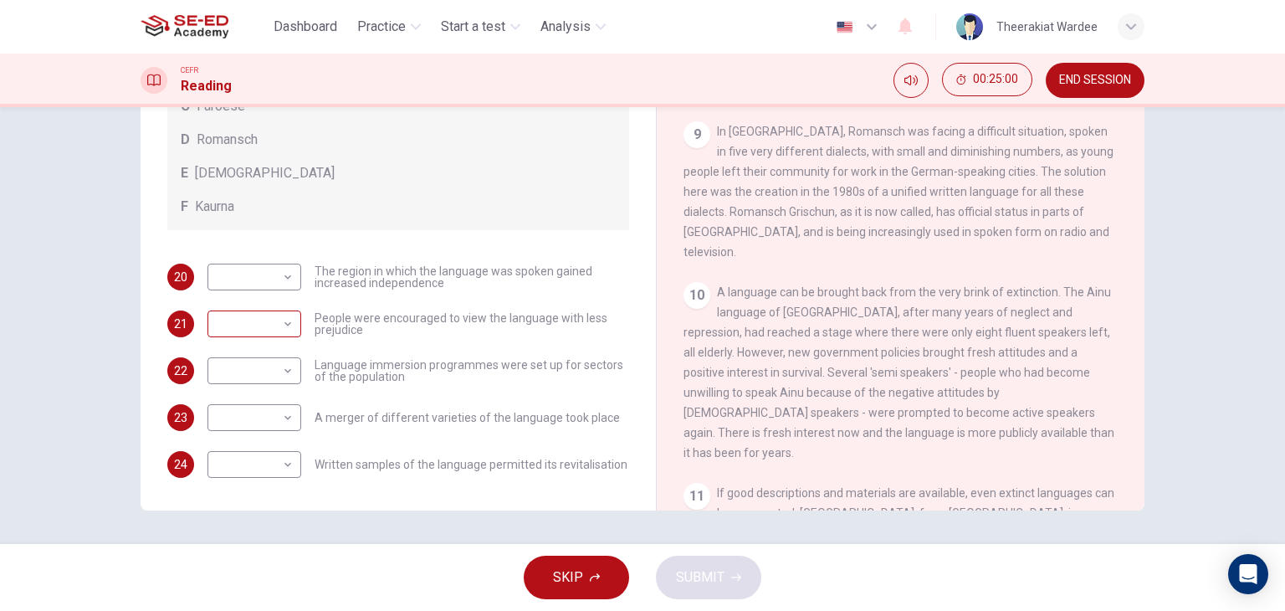
click at [269, 325] on body "This site uses cookies, as explained in our Privacy Policy . If you agree to th…" at bounding box center [642, 305] width 1285 height 611
click at [231, 453] on li "E" at bounding box center [250, 456] width 94 height 27
type input "E"
click at [249, 282] on body "This site uses cookies, as explained in our Privacy Policy . If you agree to th…" at bounding box center [642, 305] width 1285 height 611
click at [238, 379] on li "D" at bounding box center [250, 383] width 94 height 27
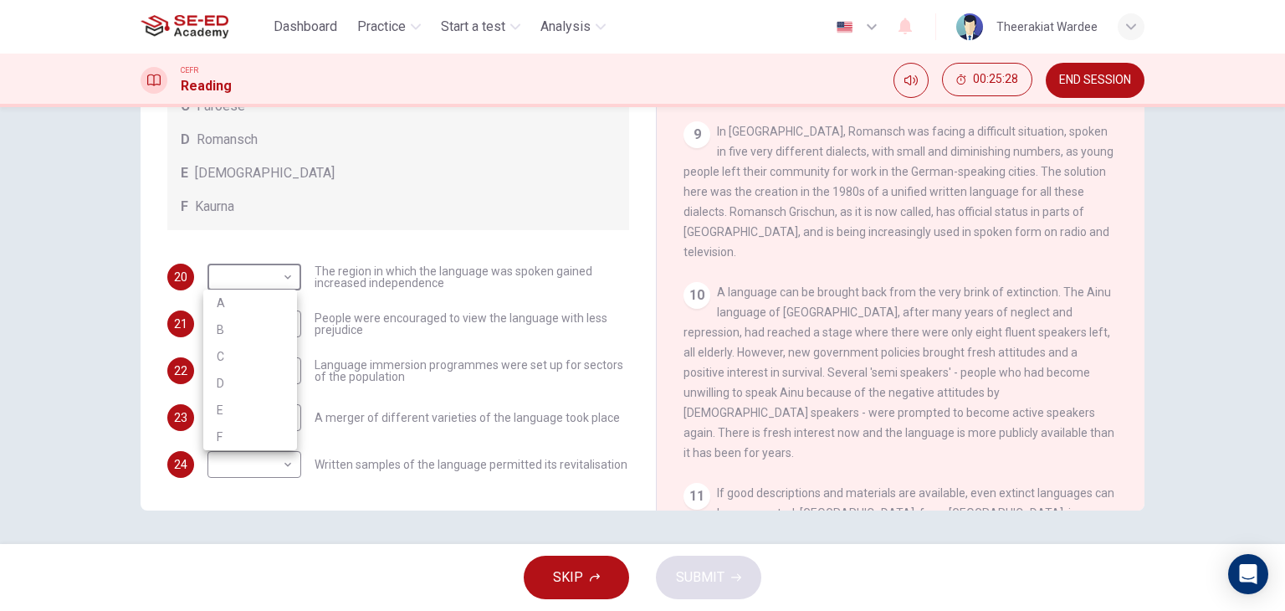
type input "D"
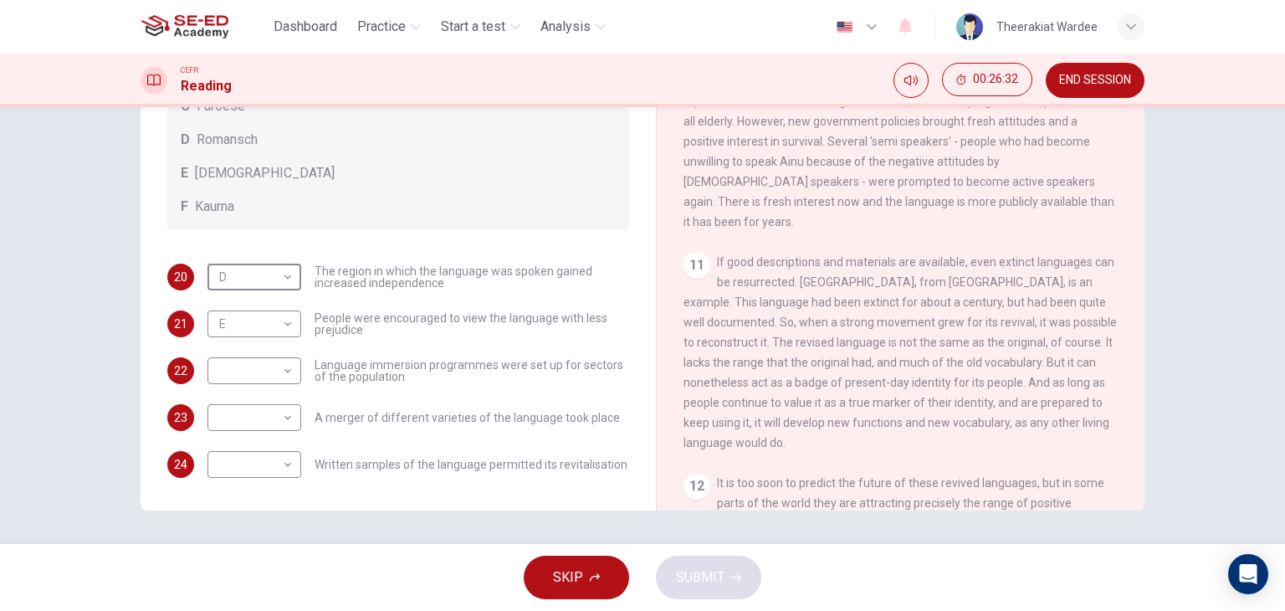
scroll to position [1733, 0]
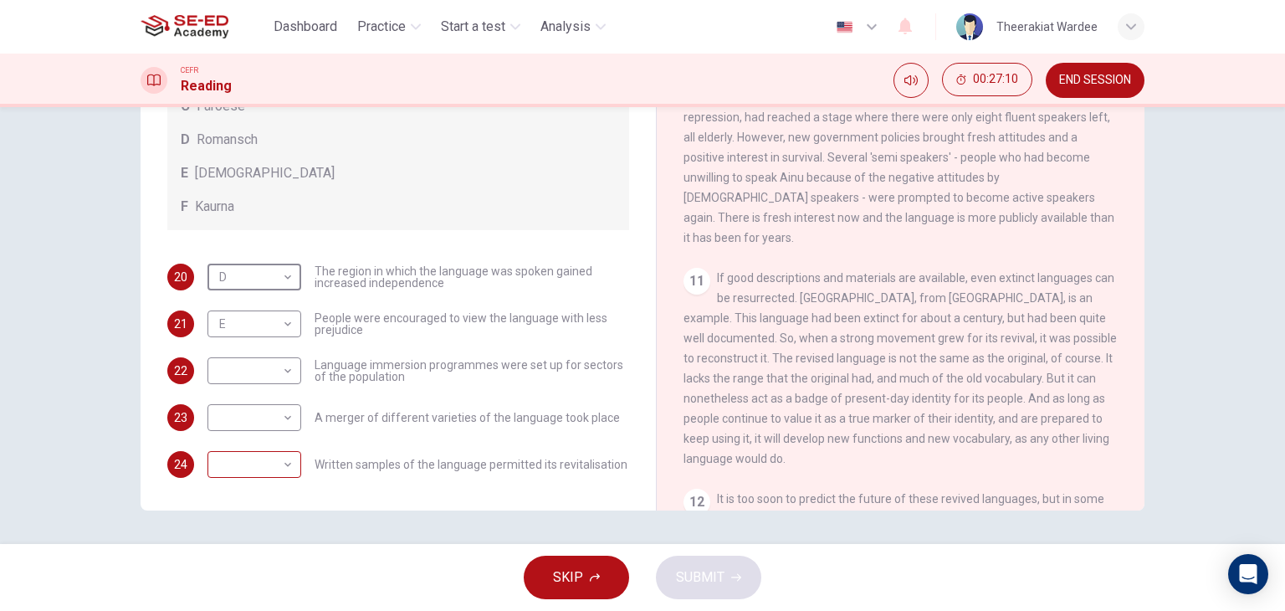
click at [271, 462] on body "This site uses cookies, as explained in our Privacy Policy . If you agree to th…" at bounding box center [642, 305] width 1285 height 611
click at [228, 575] on li "F" at bounding box center [250, 583] width 94 height 27
type input "F"
click at [432, 199] on div "F Kaurna" at bounding box center [398, 207] width 435 height 20
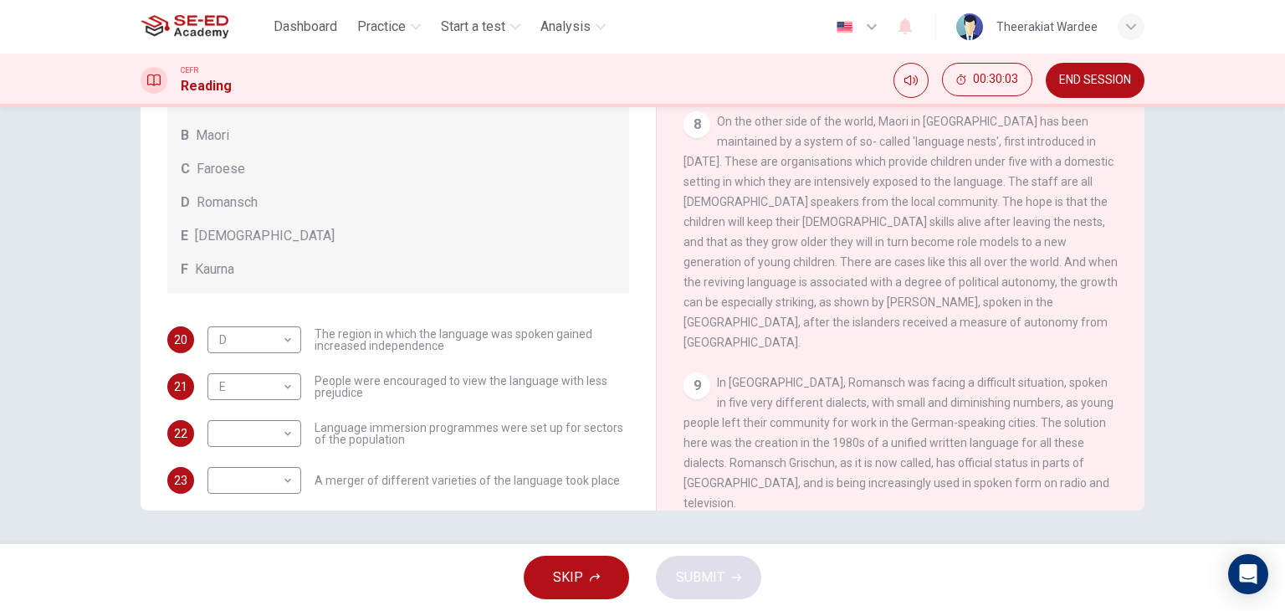
scroll to position [52, 0]
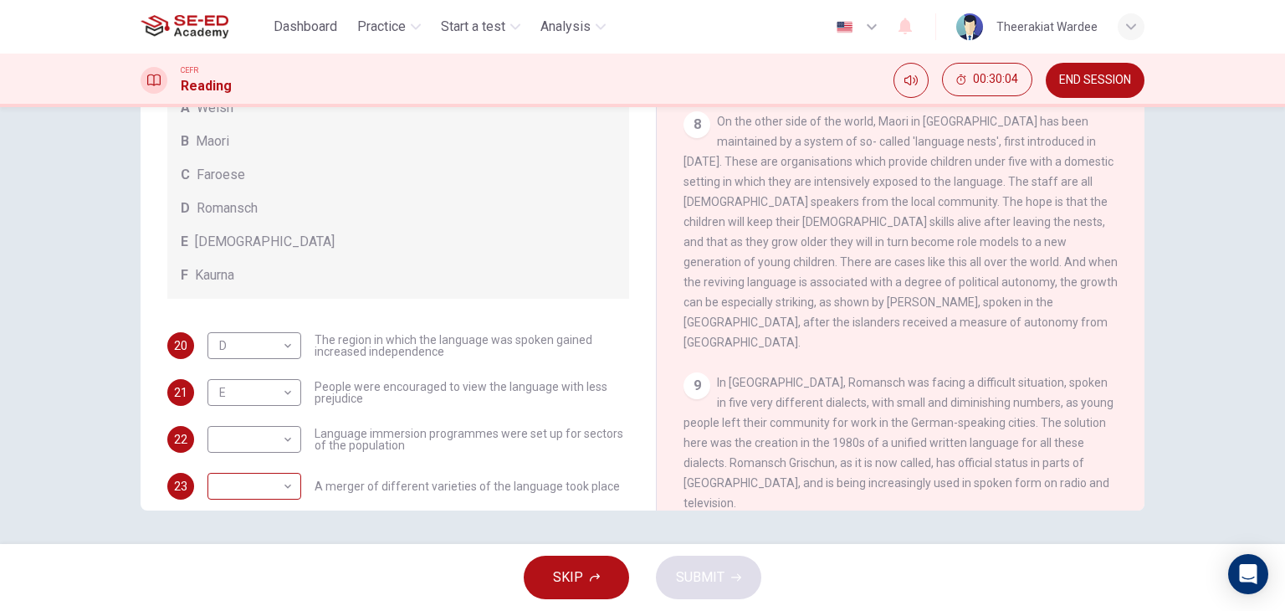
click at [254, 494] on body "This site uses cookies, as explained in our Privacy Policy . If you agree to th…" at bounding box center [642, 305] width 1285 height 611
click at [250, 503] on li "C" at bounding box center [250, 503] width 94 height 27
type input "C"
click at [527, 282] on div "F Kaurna" at bounding box center [398, 275] width 435 height 20
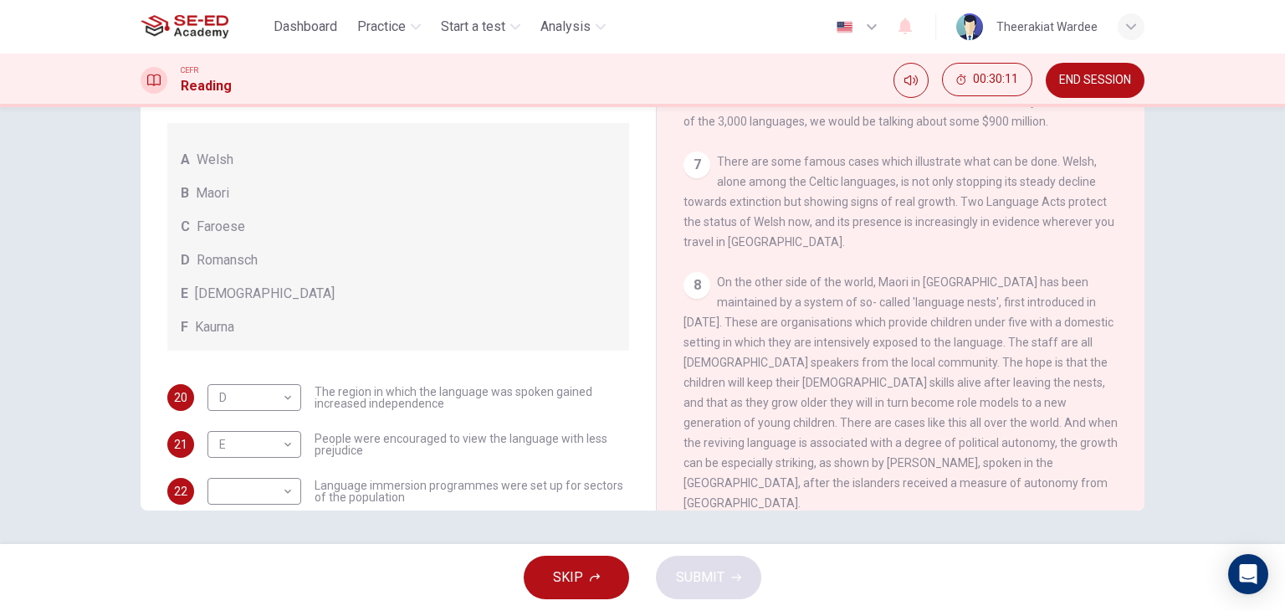
scroll to position [1100, 0]
click at [248, 490] on body "This site uses cookies, as explained in our Privacy Policy . If you agree to th…" at bounding box center [642, 305] width 1285 height 611
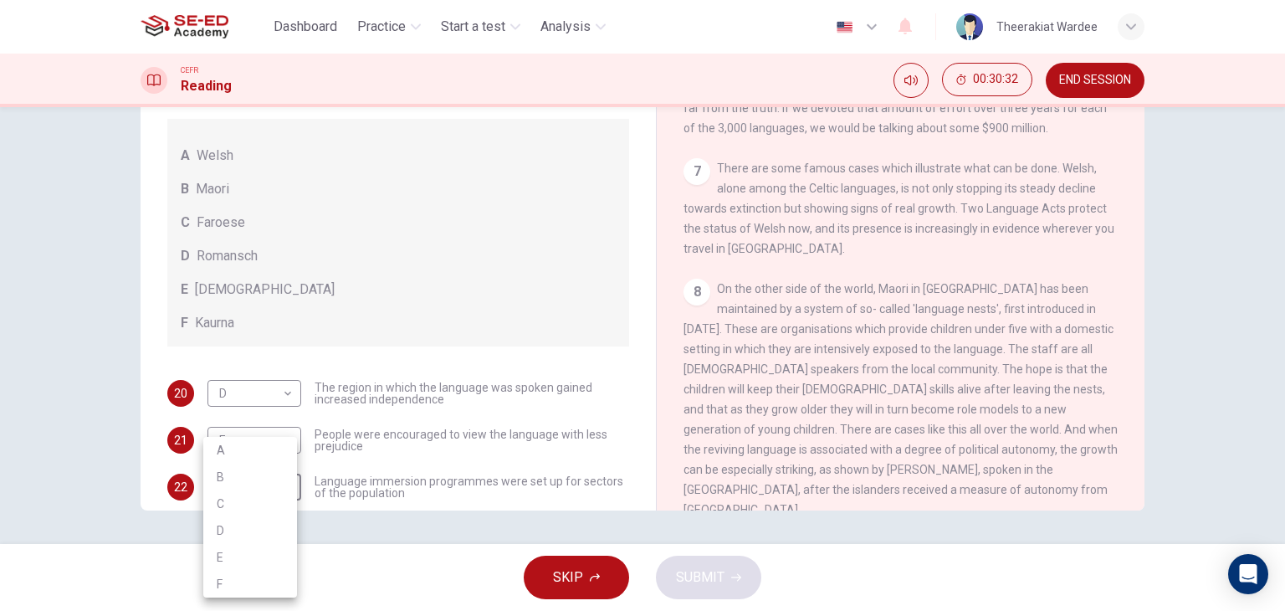
click at [250, 442] on li "A" at bounding box center [250, 450] width 94 height 27
type input "A"
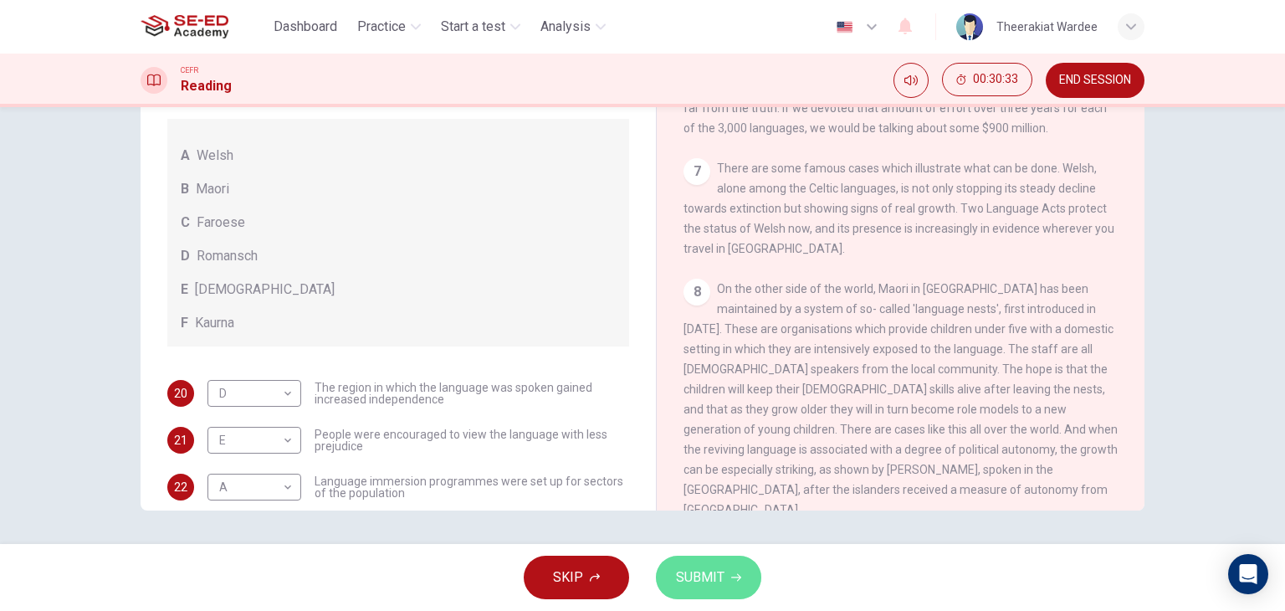
click at [716, 576] on span "SUBMIT" at bounding box center [700, 576] width 49 height 23
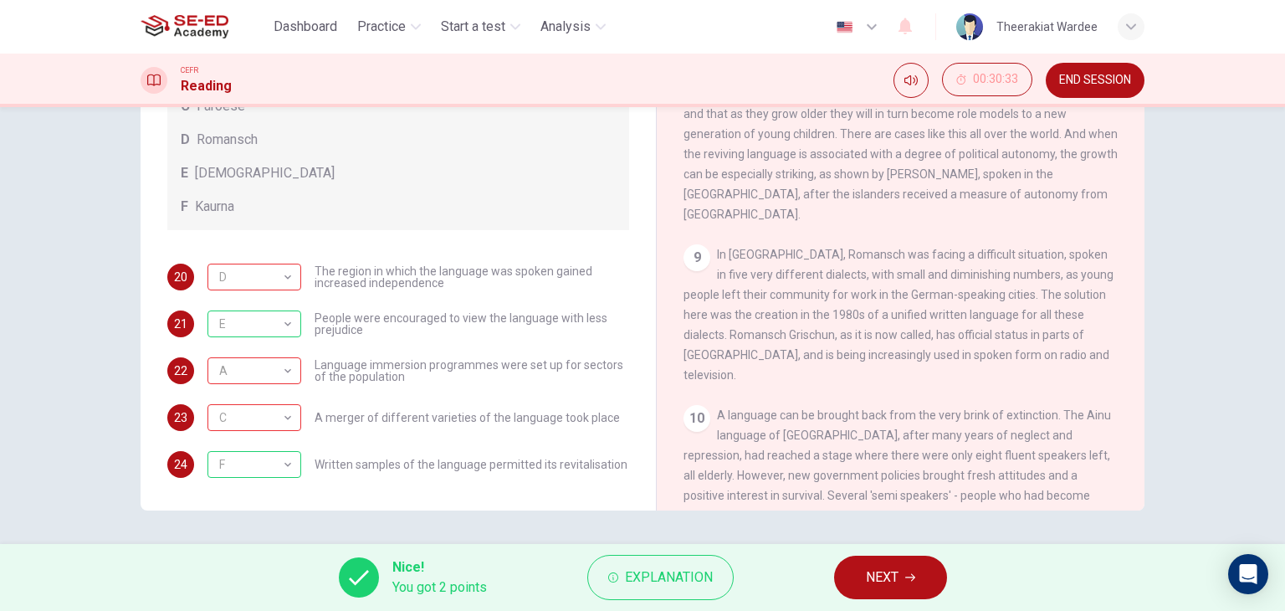
scroll to position [1249, 0]
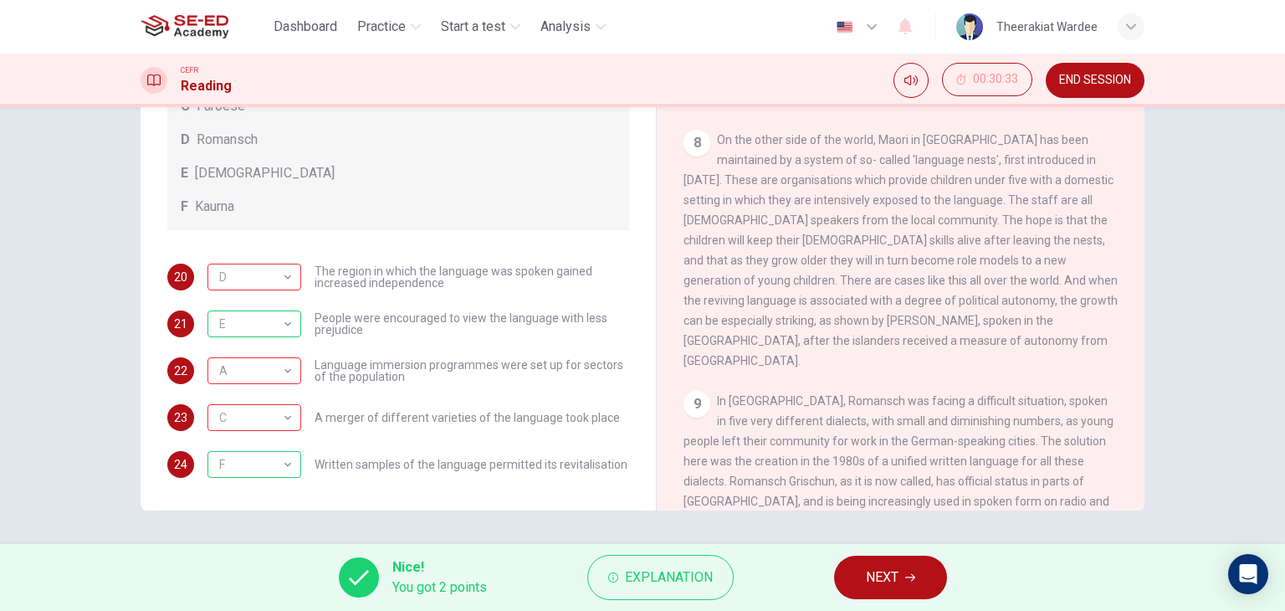
click at [391, 335] on div "E E ​ People were encouraged to view the language with less prejudice" at bounding box center [418, 323] width 422 height 27
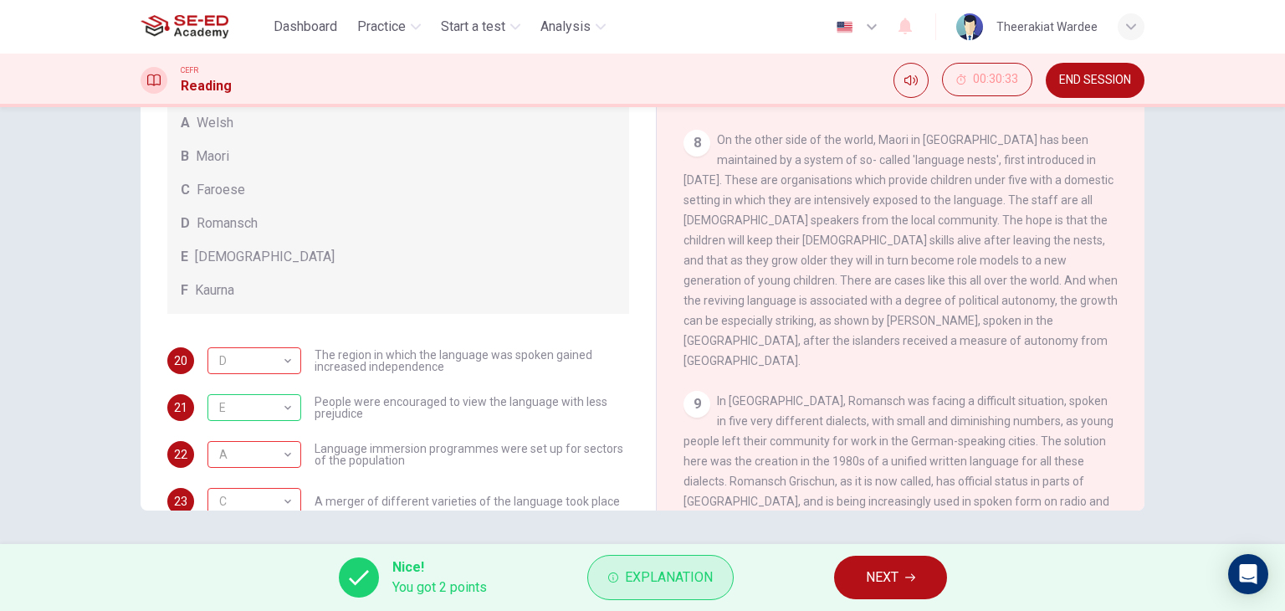
click at [632, 578] on span "Explanation" at bounding box center [669, 576] width 88 height 23
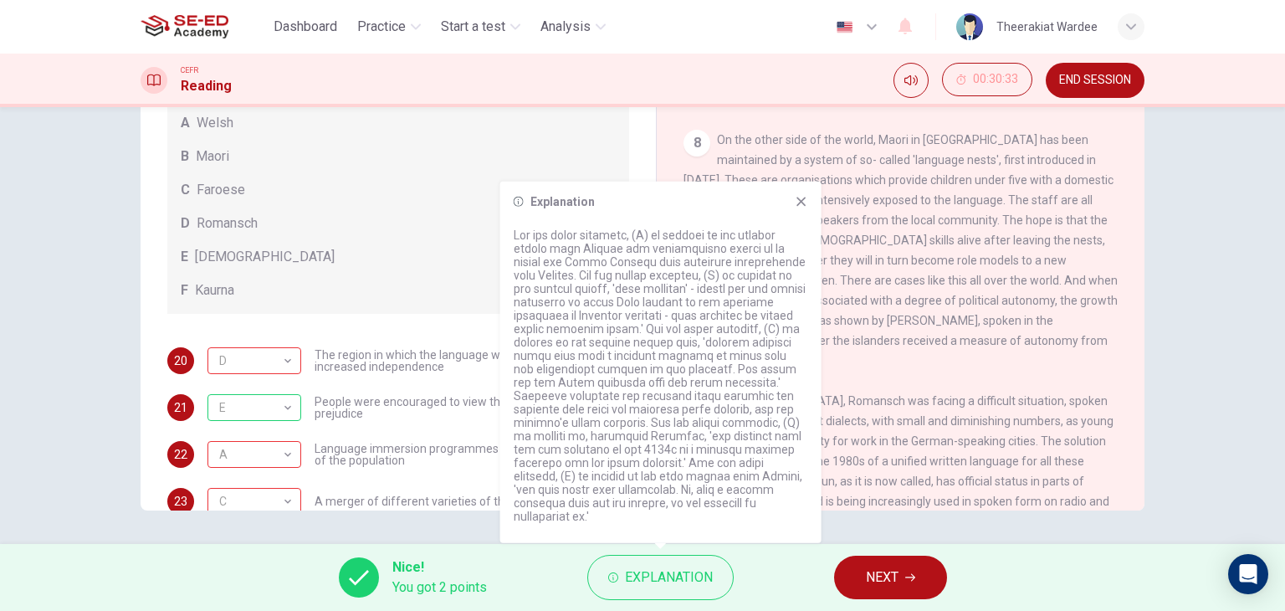
click at [802, 208] on icon at bounding box center [801, 201] width 13 height 13
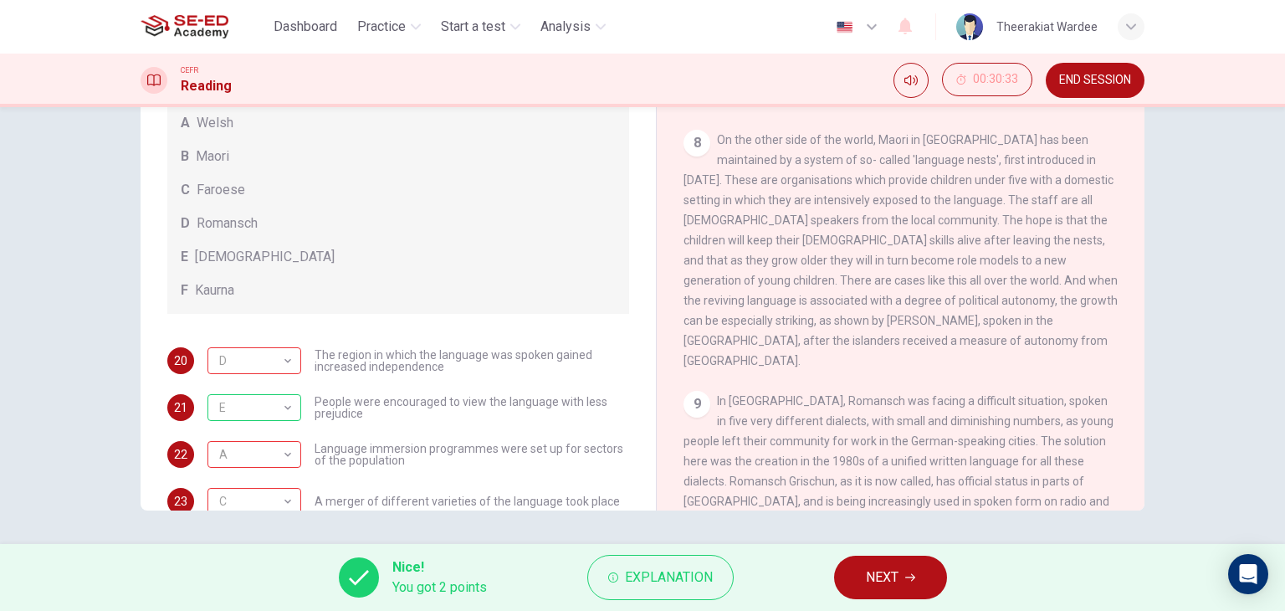
scroll to position [120, 0]
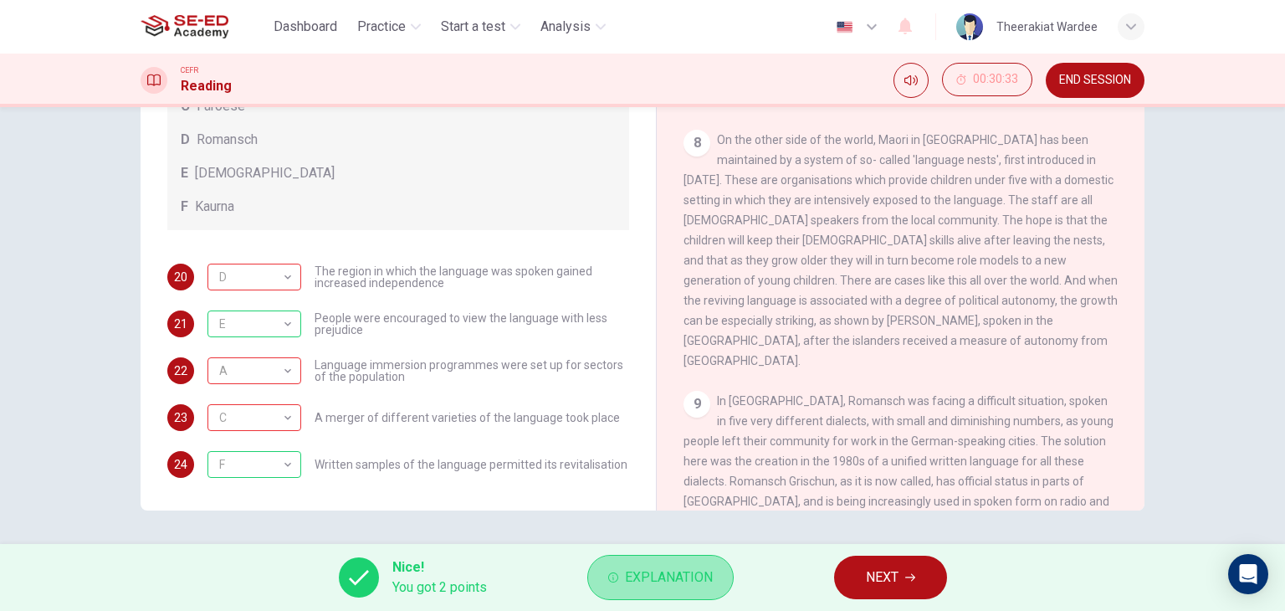
click at [666, 583] on span "Explanation" at bounding box center [669, 576] width 88 height 23
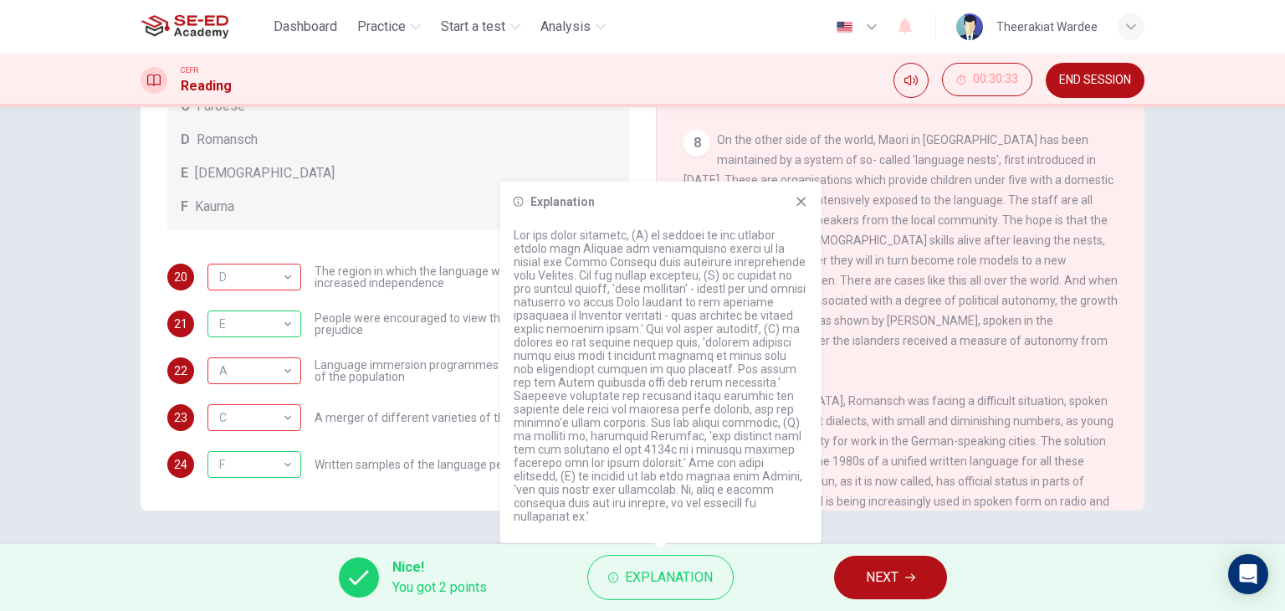
drag, startPoint x: 566, startPoint y: 415, endPoint x: 726, endPoint y: 412, distance: 159.8
click at [726, 412] on p at bounding box center [661, 375] width 294 height 294
click at [805, 206] on icon at bounding box center [800, 201] width 9 height 9
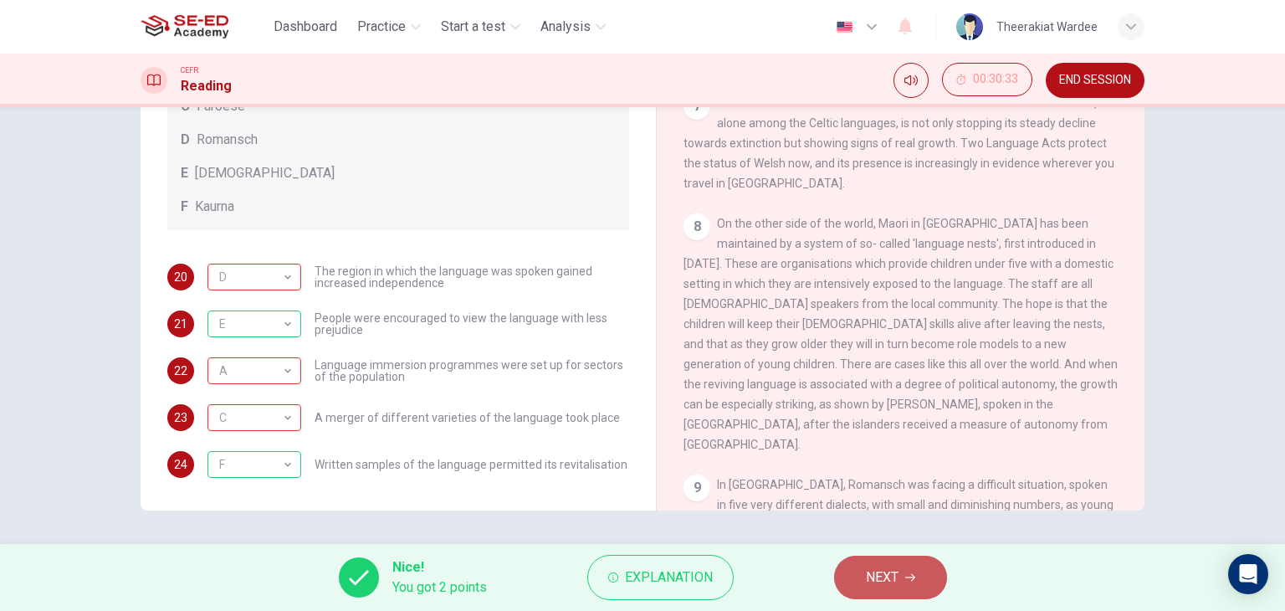
click at [915, 575] on icon "button" at bounding box center [910, 577] width 10 height 10
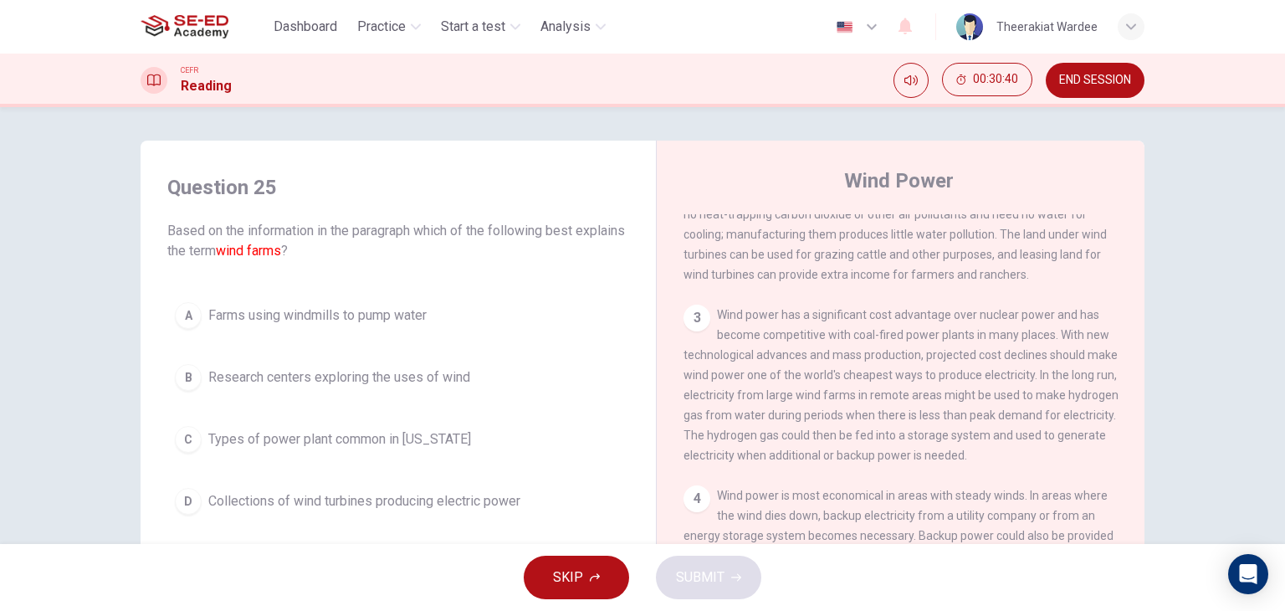
scroll to position [0, 0]
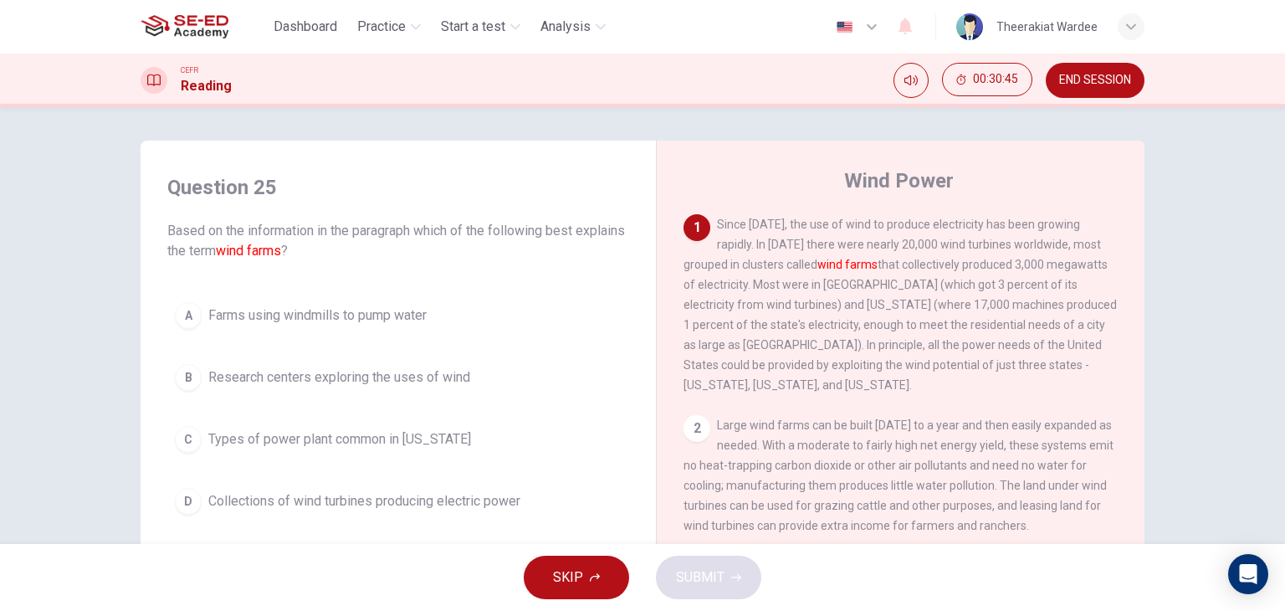
click at [377, 503] on span "Collections of wind turbines producing electric power" at bounding box center [364, 501] width 312 height 20
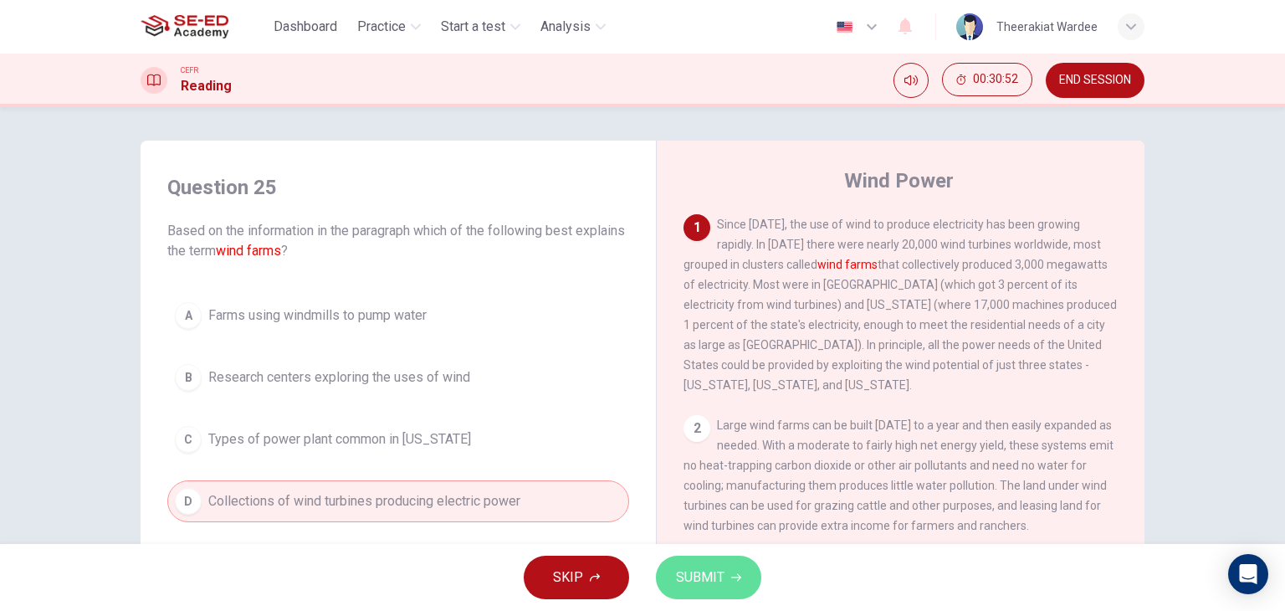
click at [696, 575] on span "SUBMIT" at bounding box center [700, 576] width 49 height 23
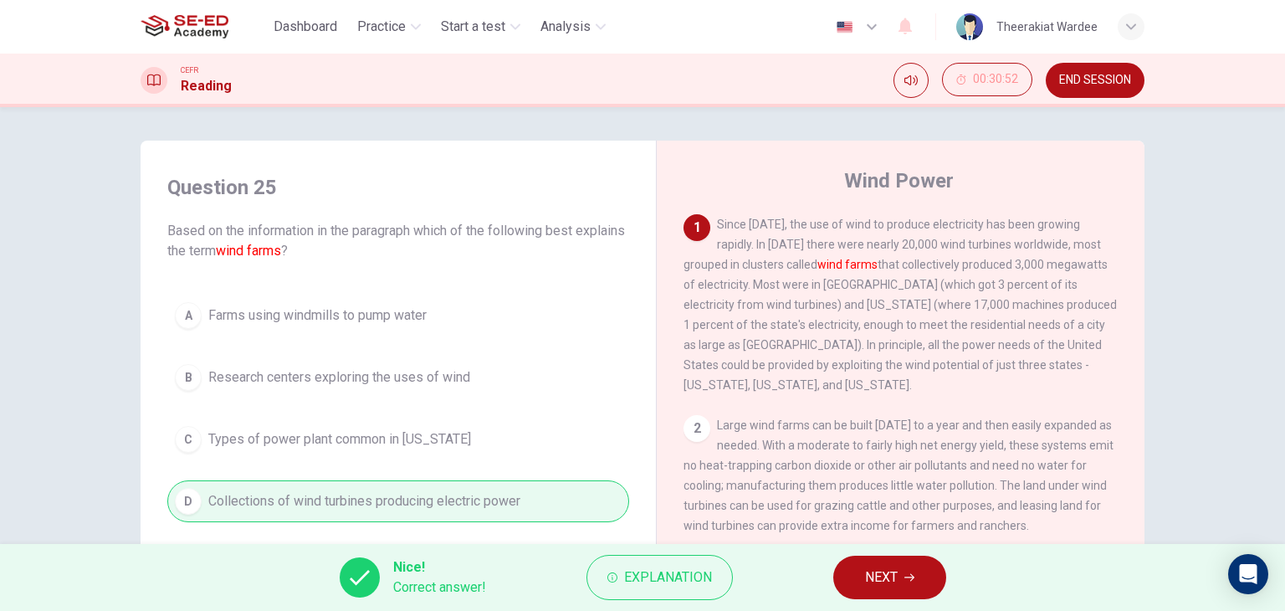
click at [893, 581] on span "NEXT" at bounding box center [881, 576] width 33 height 23
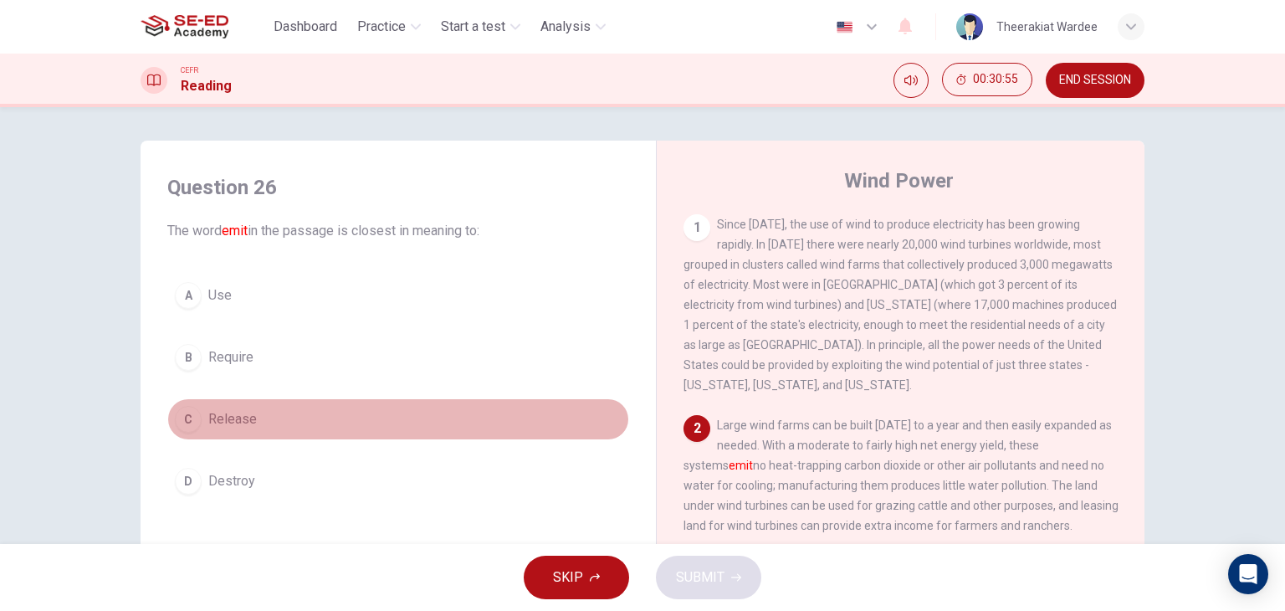
click at [248, 428] on button "C Release" at bounding box center [398, 419] width 462 height 42
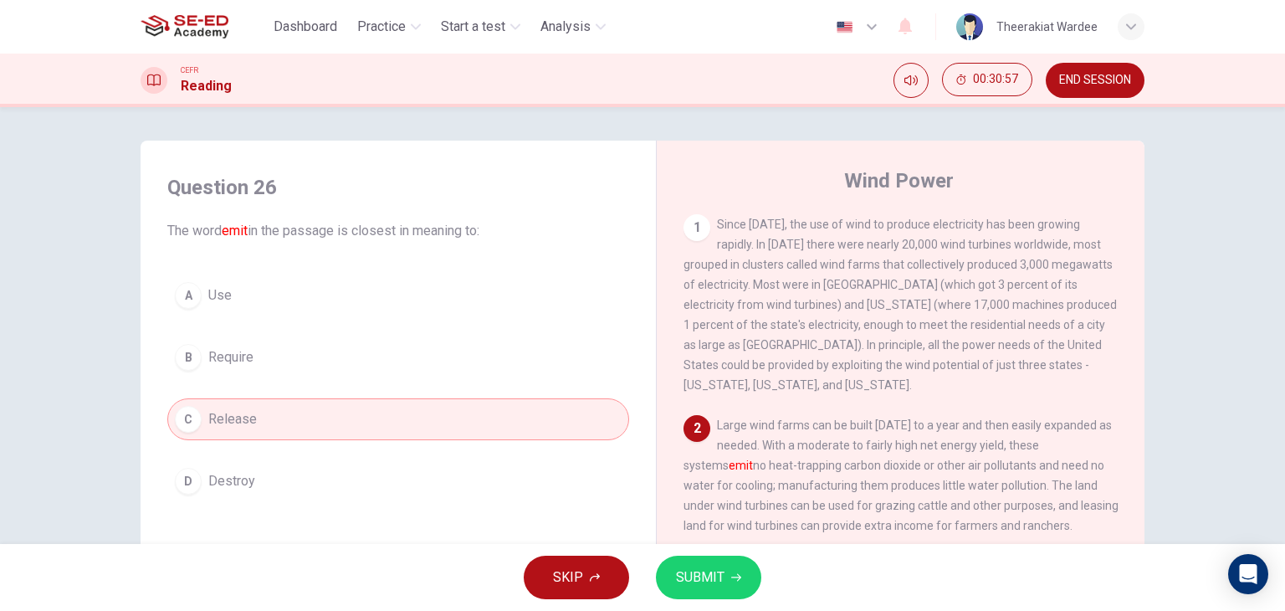
click at [706, 583] on span "SUBMIT" at bounding box center [700, 576] width 49 height 23
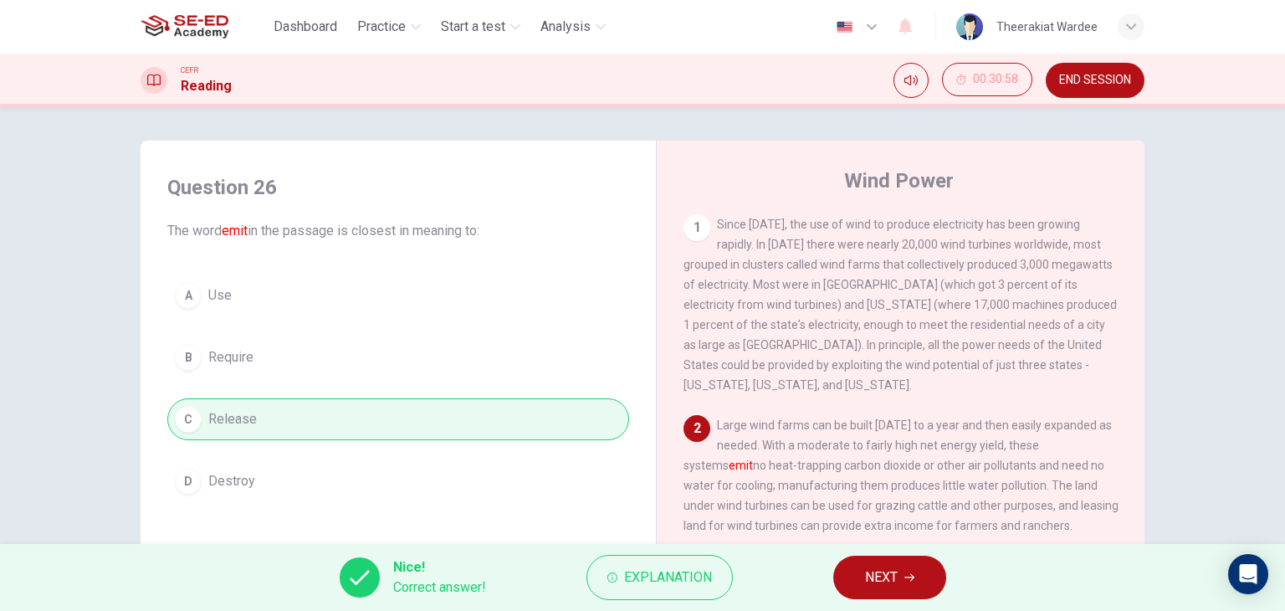
click at [916, 583] on button "NEXT" at bounding box center [889, 576] width 113 height 43
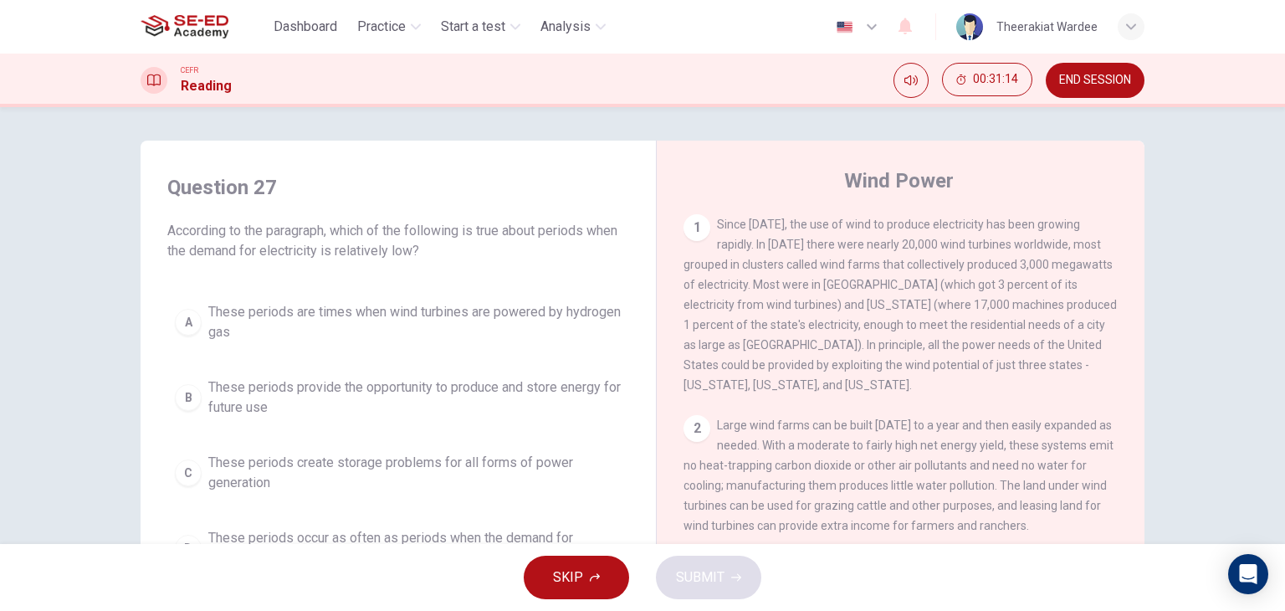
scroll to position [84, 0]
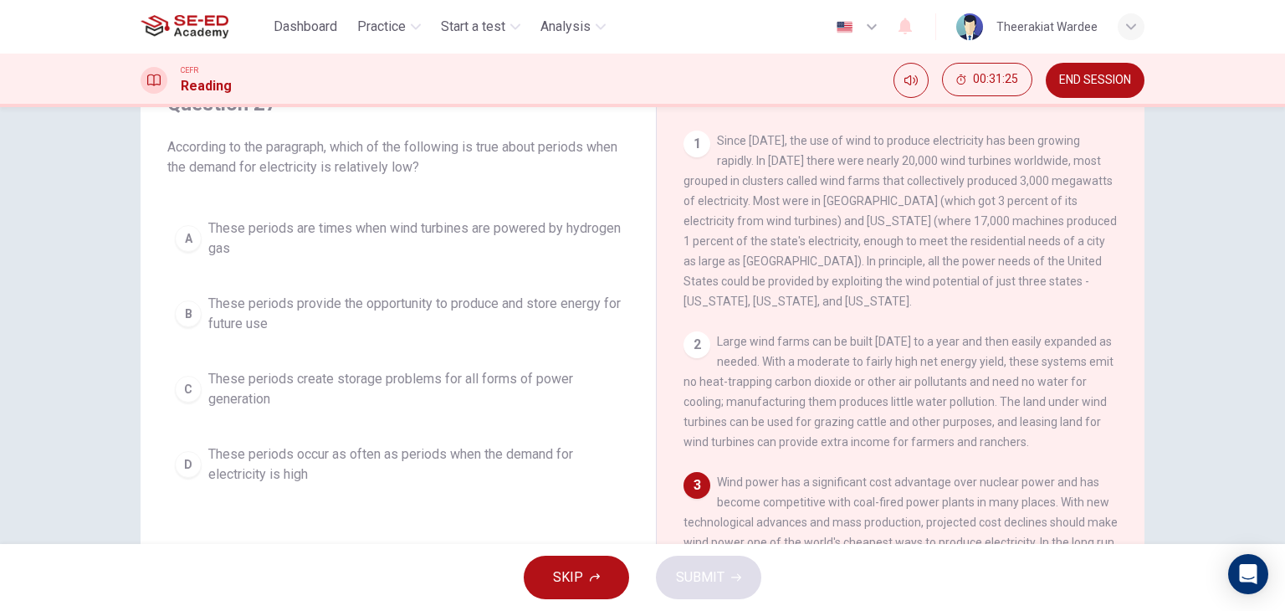
click at [288, 326] on span "These periods provide the opportunity to produce and store energy for future use" at bounding box center [414, 314] width 413 height 40
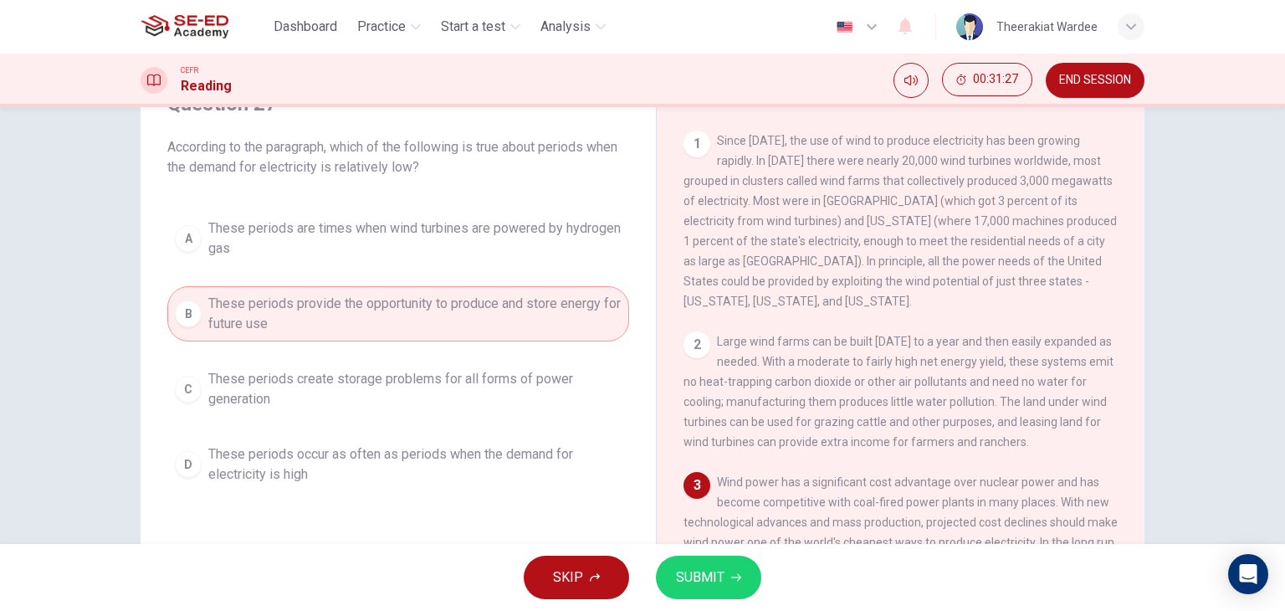
click at [698, 579] on span "SUBMIT" at bounding box center [700, 576] width 49 height 23
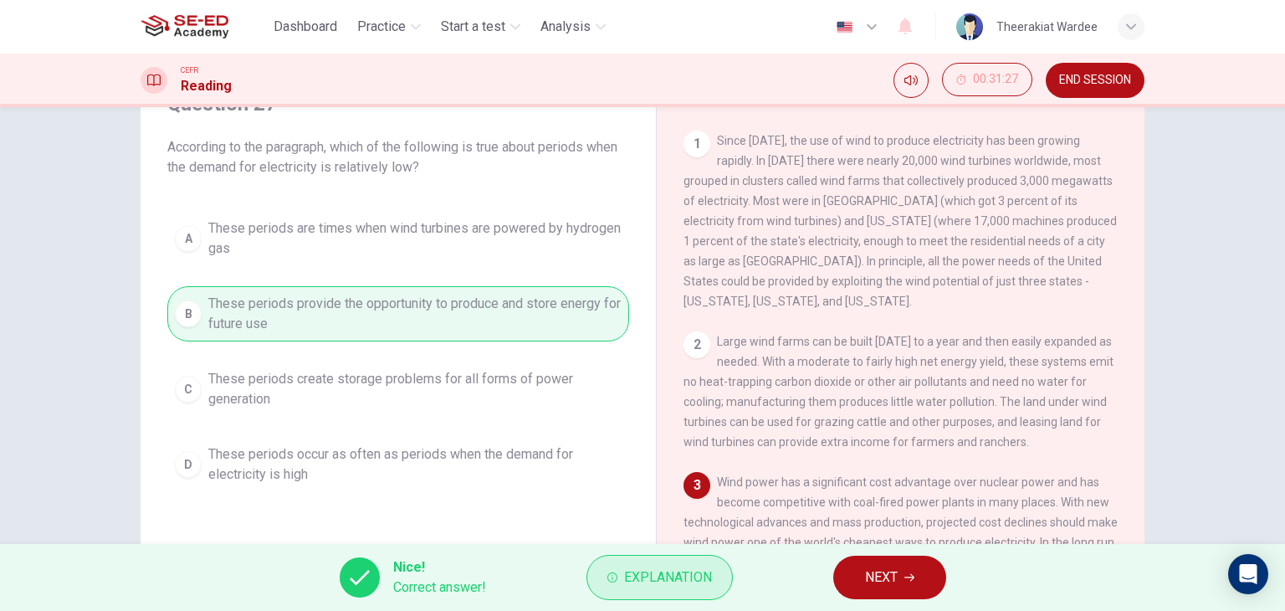
click at [673, 574] on span "Explanation" at bounding box center [668, 576] width 88 height 23
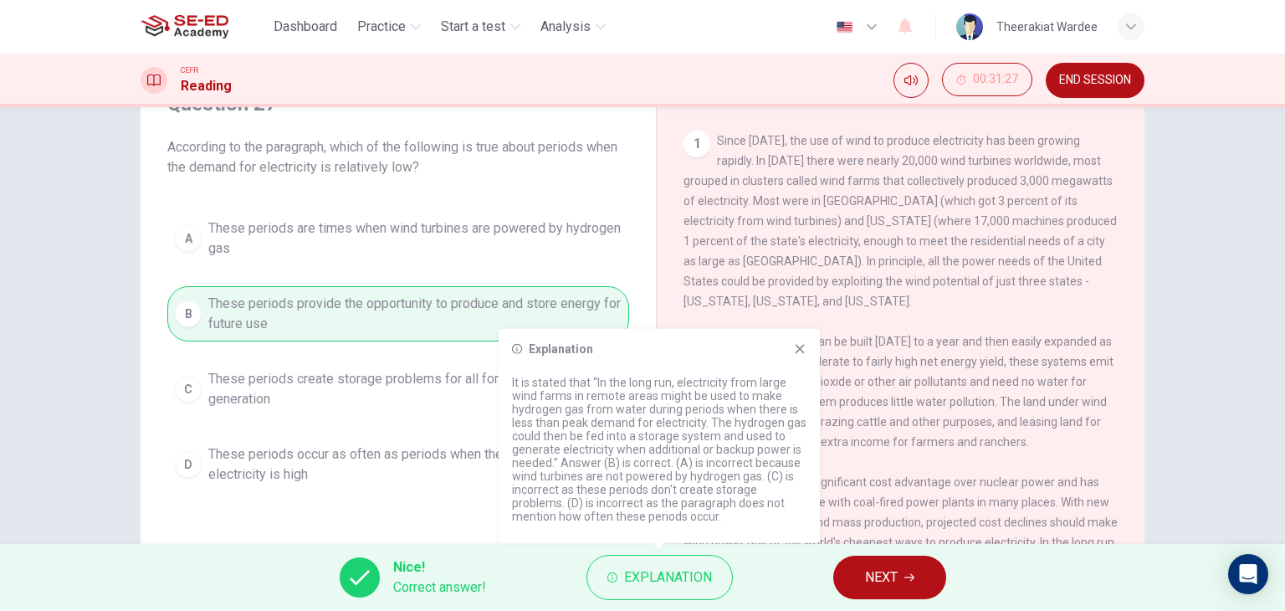
click at [800, 347] on icon at bounding box center [799, 348] width 9 height 9
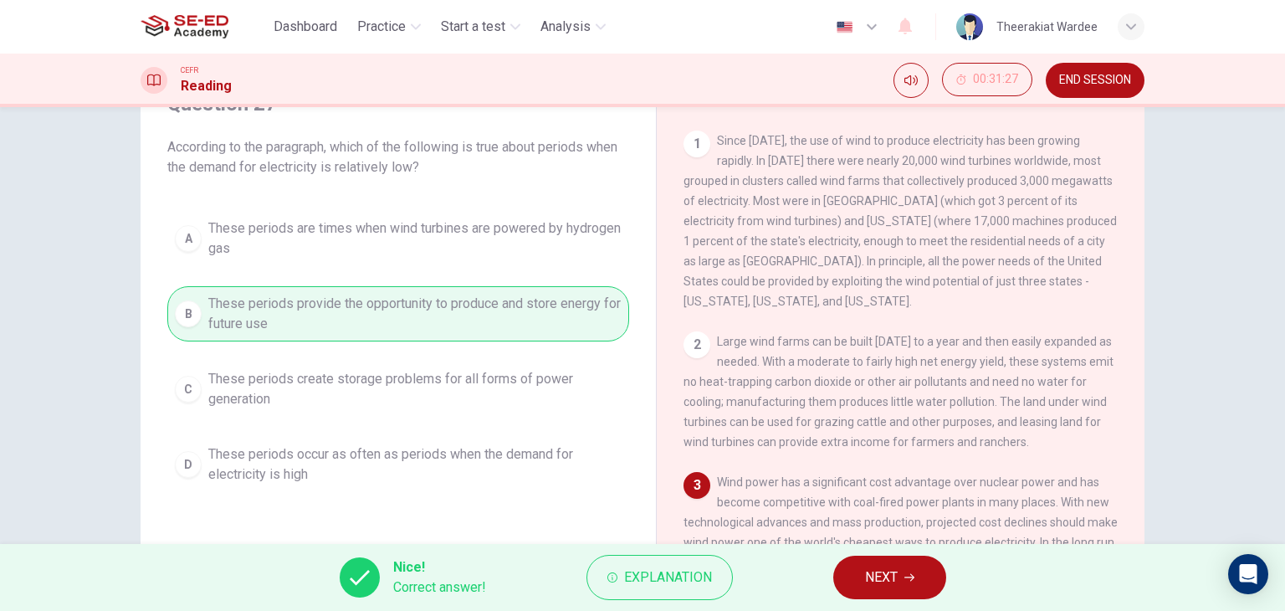
click at [881, 562] on button "NEXT" at bounding box center [889, 576] width 113 height 43
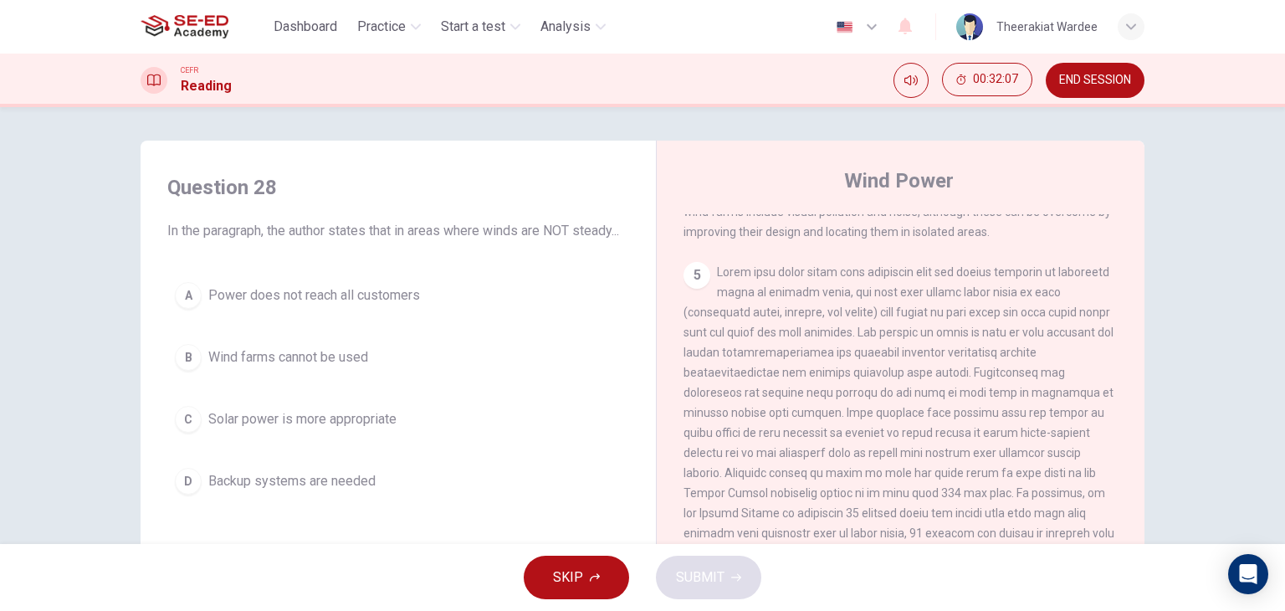
scroll to position [420, 0]
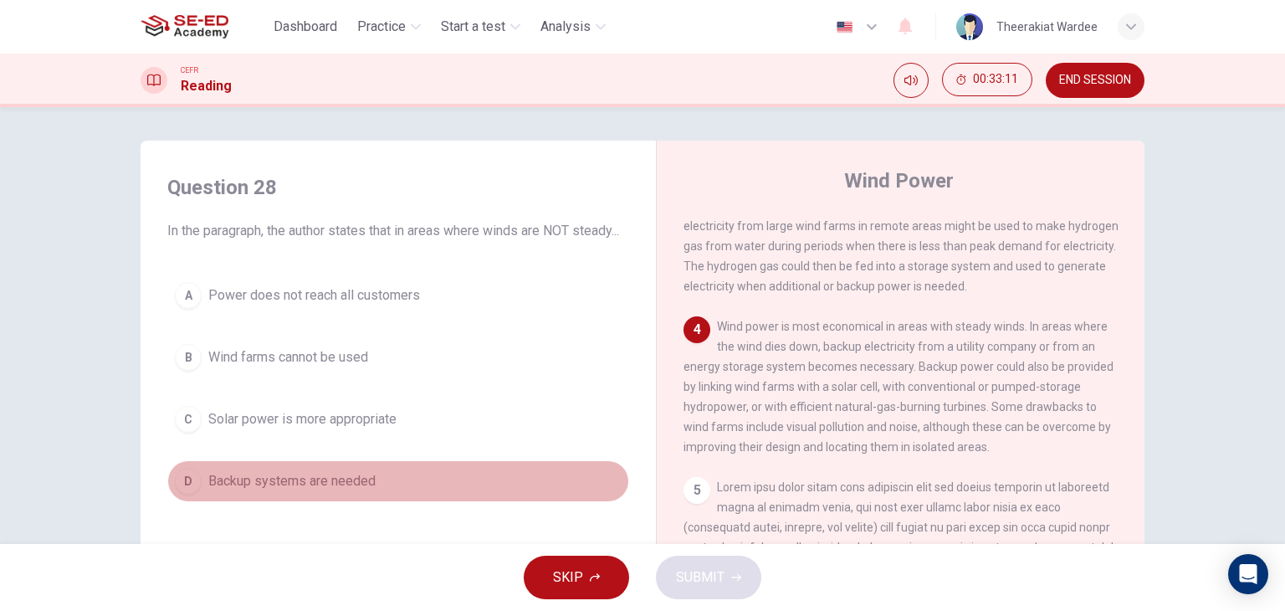
click at [289, 491] on span "Backup systems are needed" at bounding box center [291, 481] width 167 height 20
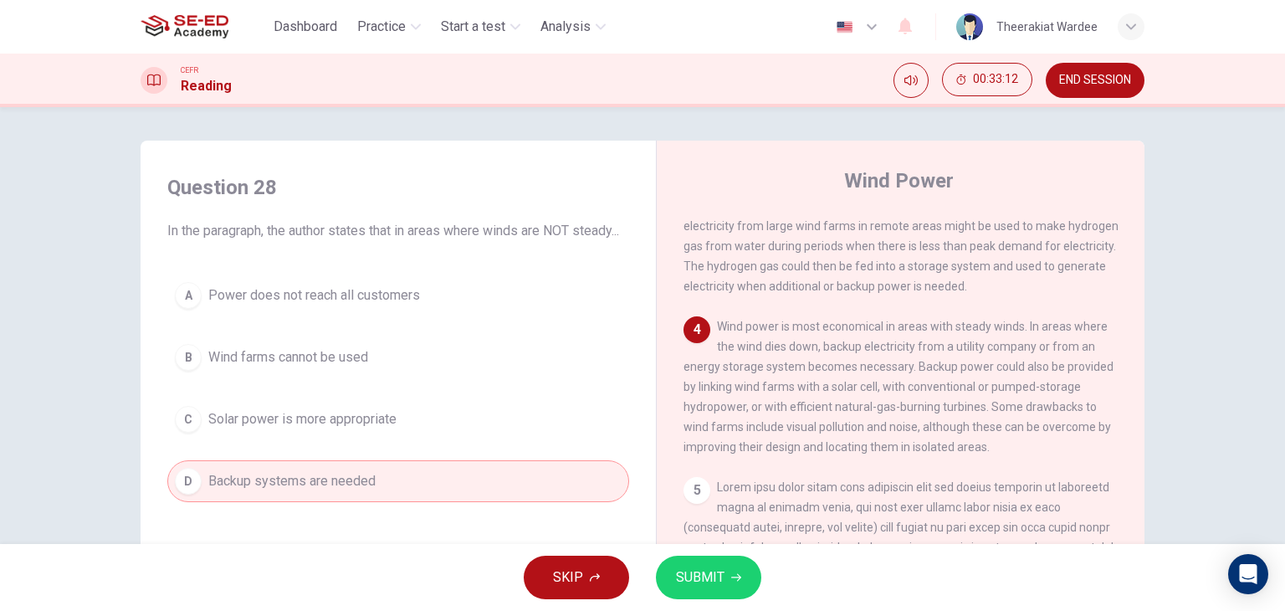
click at [756, 572] on button "SUBMIT" at bounding box center [708, 576] width 105 height 43
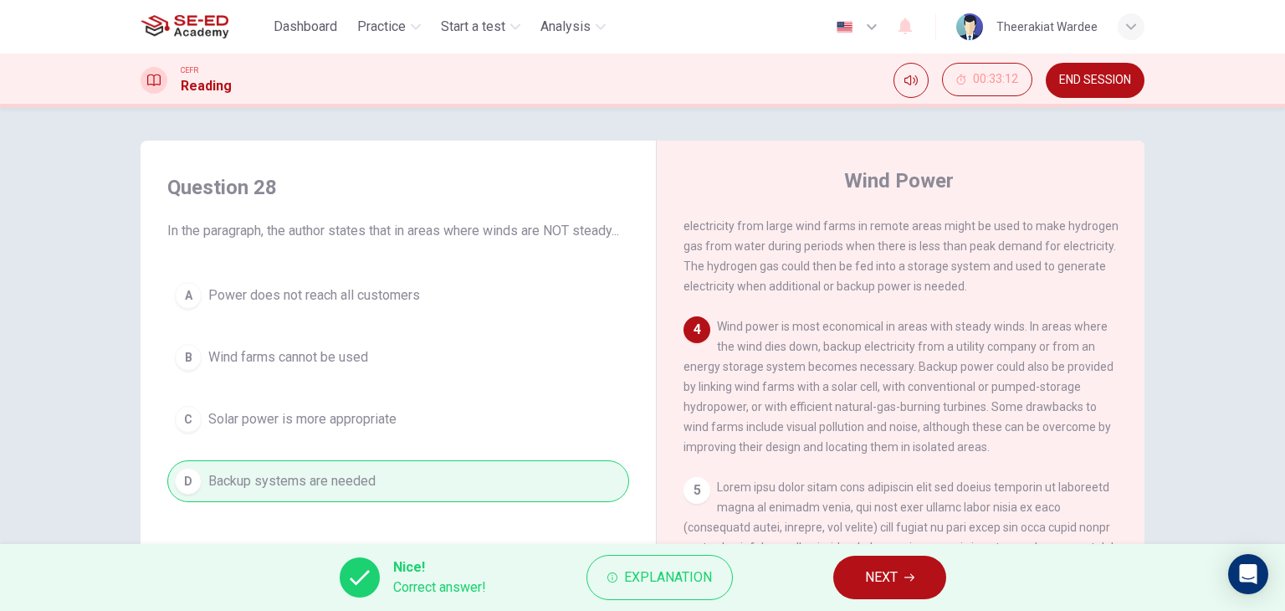
scroll to position [212, 0]
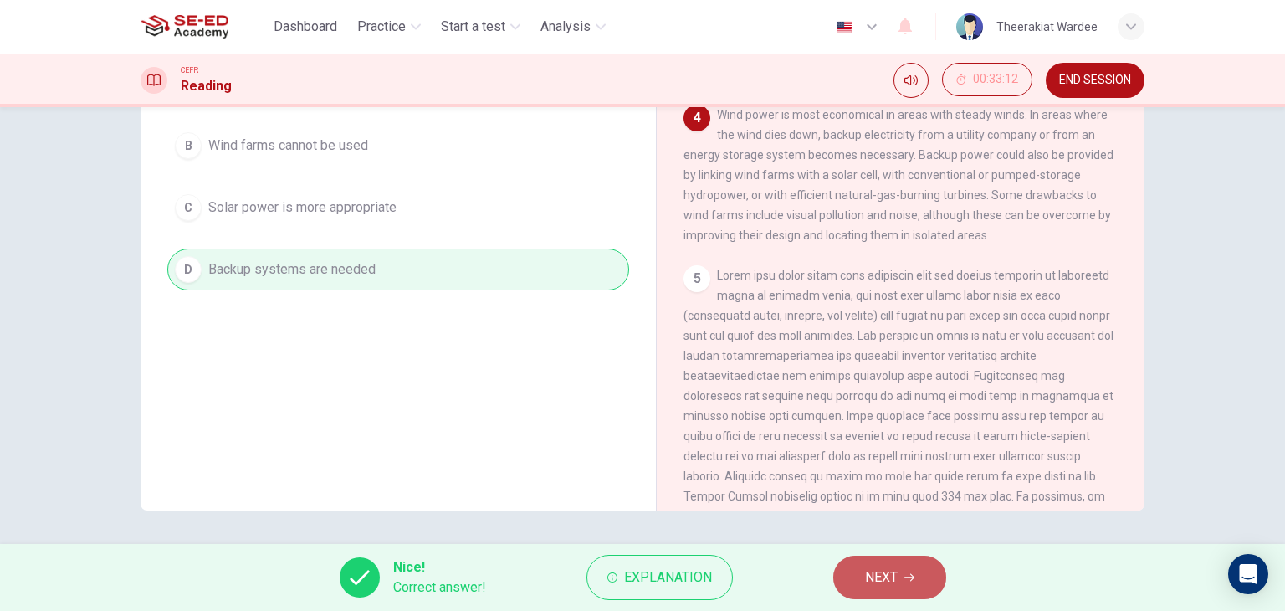
click at [843, 584] on button "NEXT" at bounding box center [889, 576] width 113 height 43
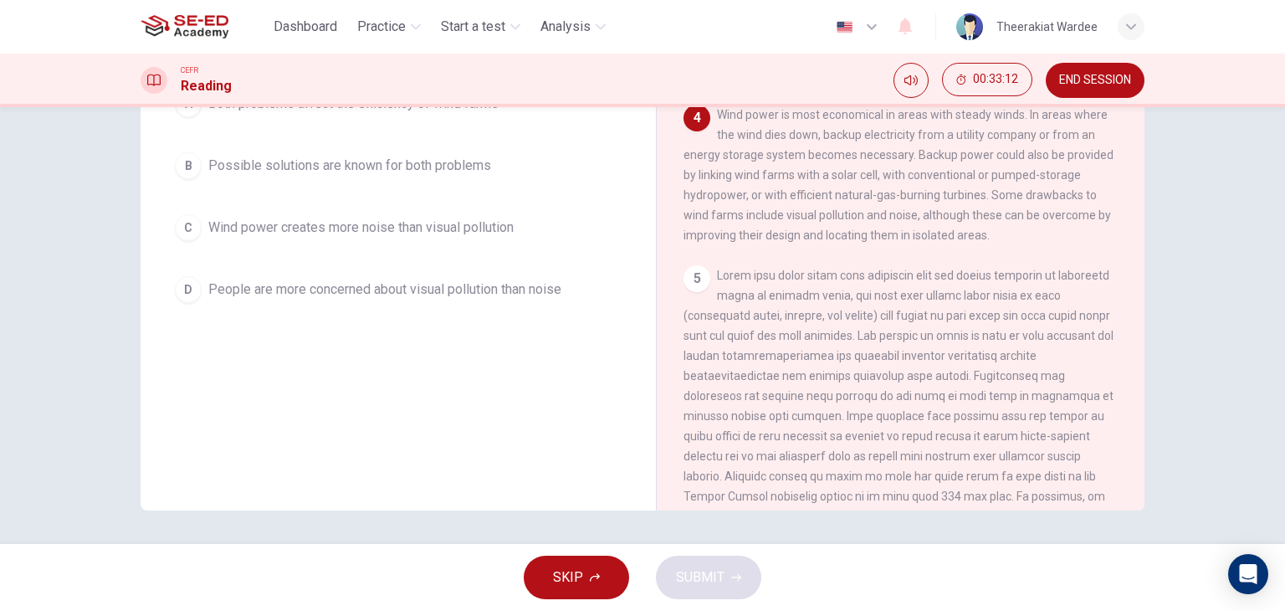
scroll to position [44, 0]
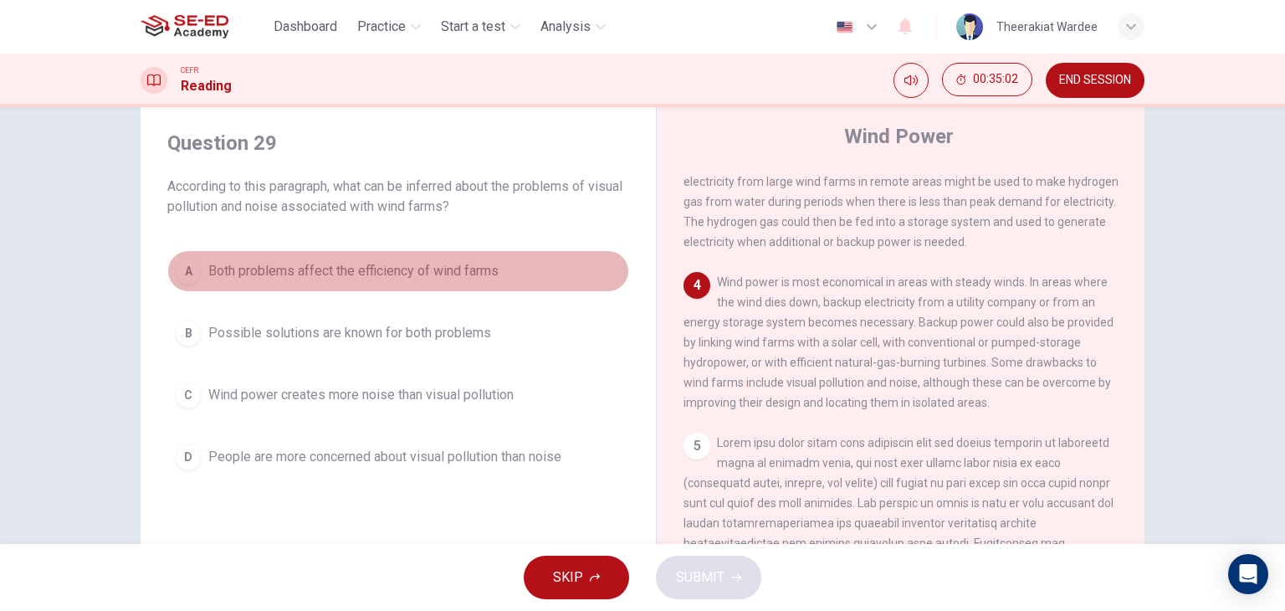
click at [386, 275] on span "Both problems affect the efficiency of wind farms" at bounding box center [353, 271] width 290 height 20
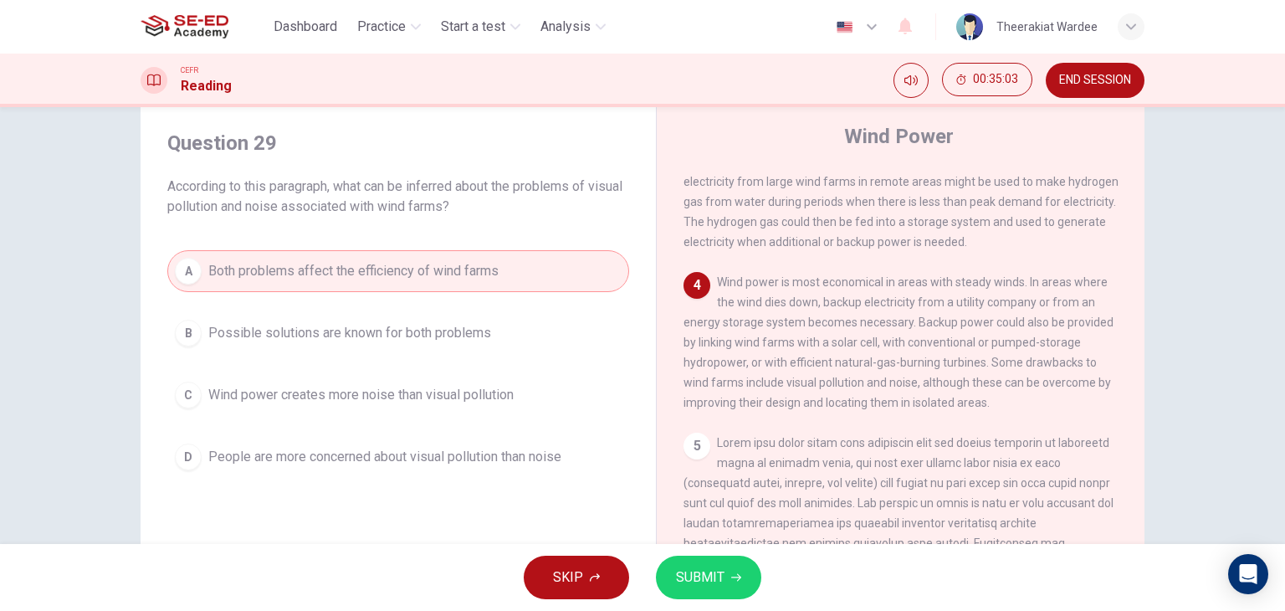
click at [703, 589] on button "SUBMIT" at bounding box center [708, 576] width 105 height 43
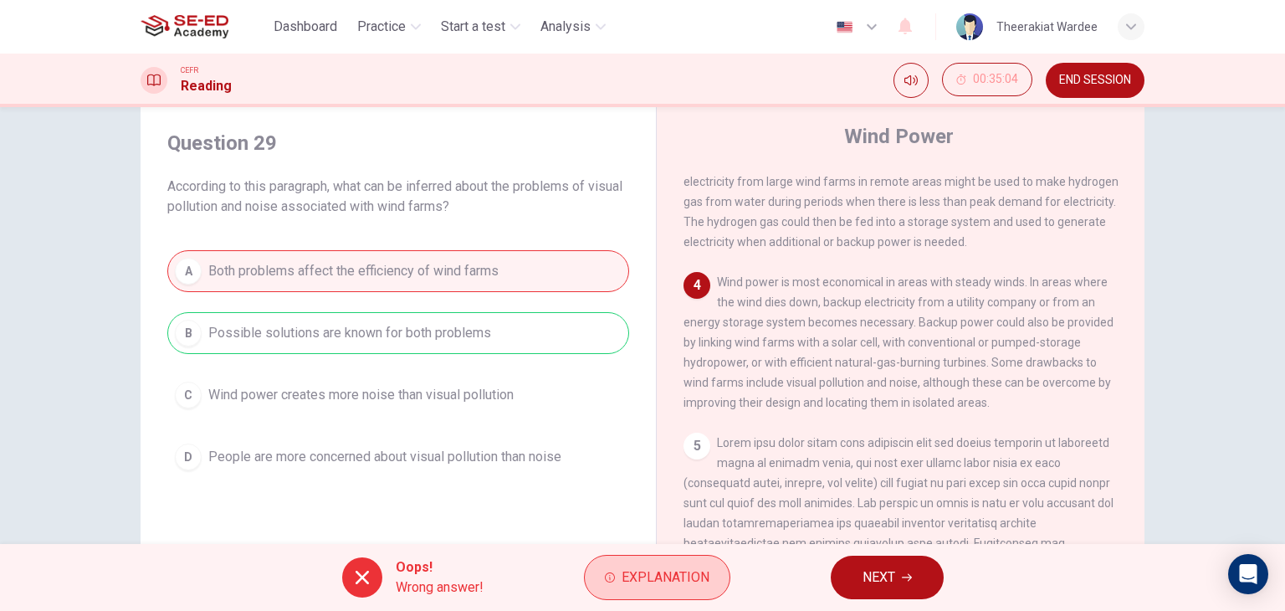
click at [654, 577] on span "Explanation" at bounding box center [665, 576] width 88 height 23
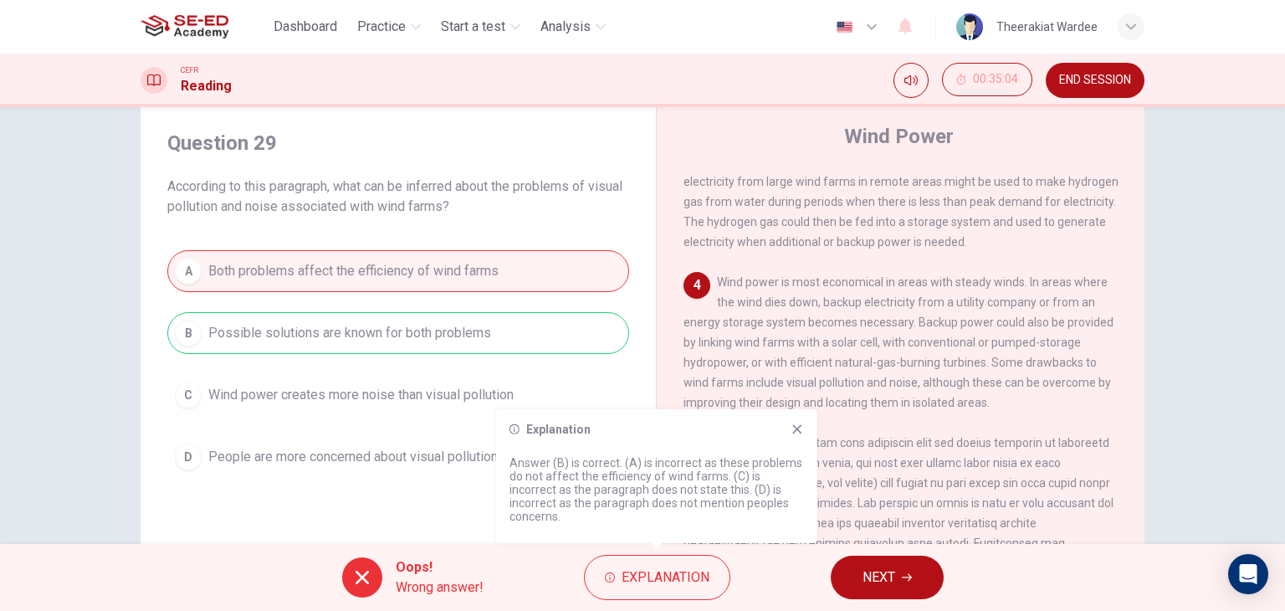
click at [797, 432] on icon at bounding box center [796, 428] width 13 height 13
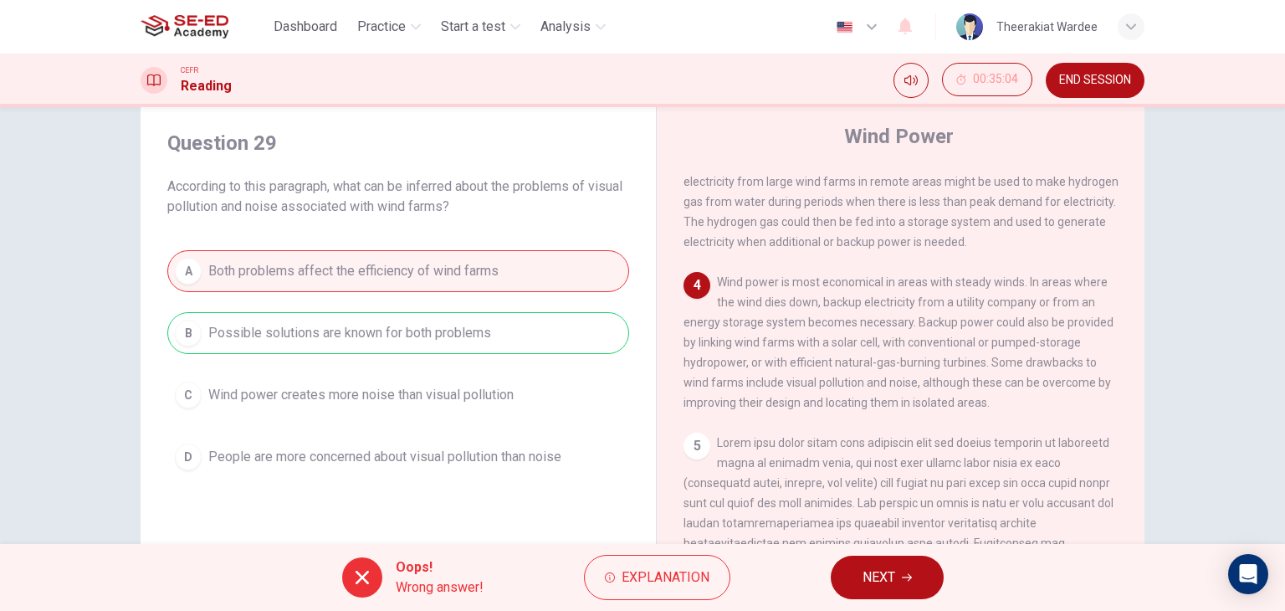
click at [895, 571] on span "NEXT" at bounding box center [878, 576] width 33 height 23
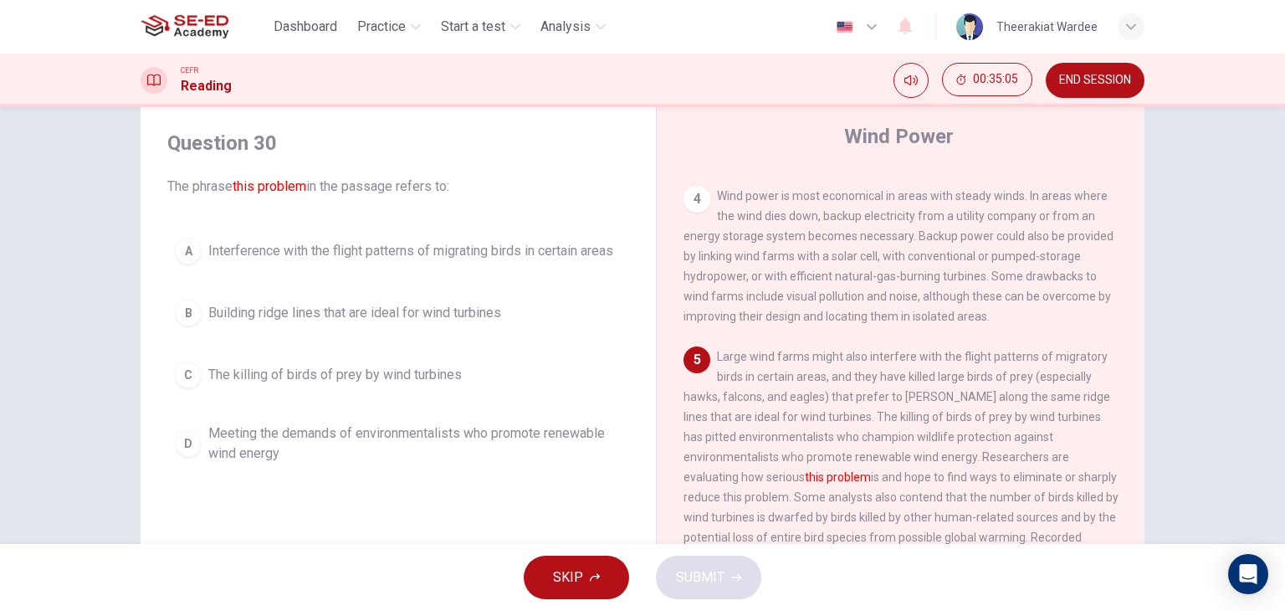
scroll to position [587, 0]
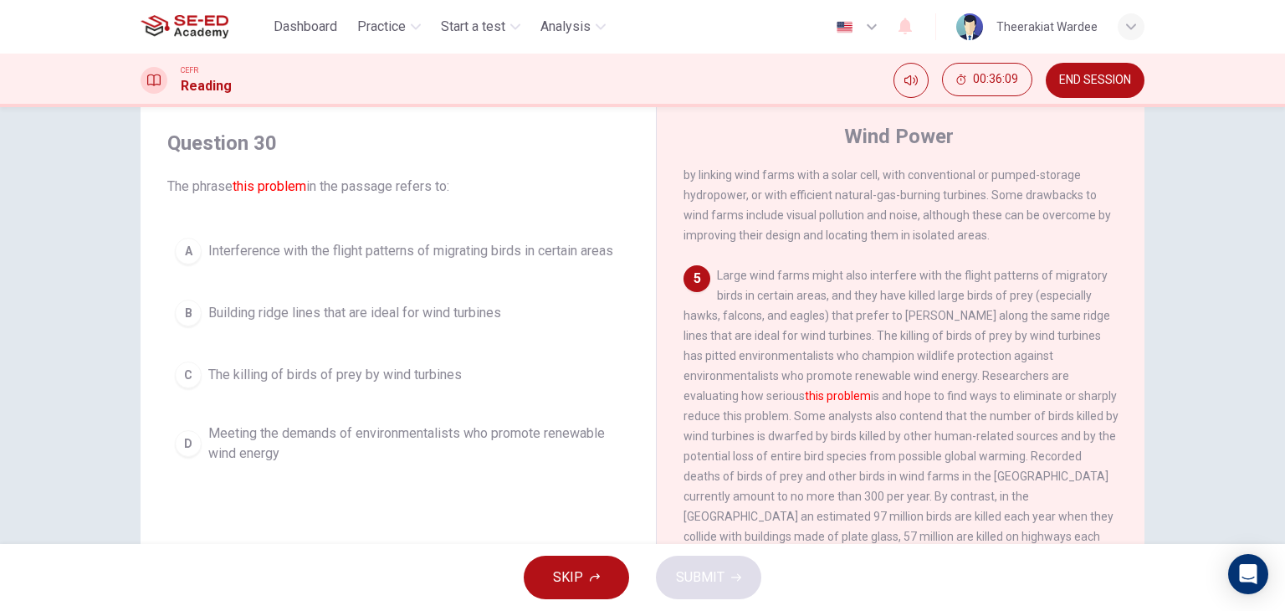
click at [398, 258] on span "Interference with the flight patterns of migrating birds in certain areas" at bounding box center [410, 251] width 405 height 20
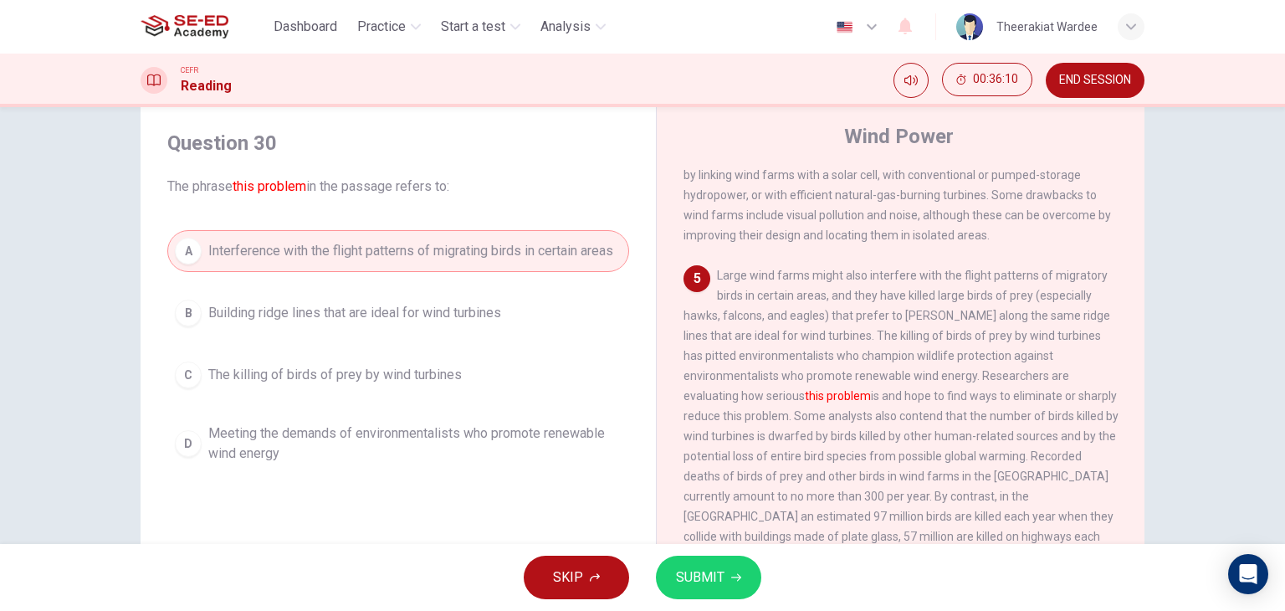
click at [684, 569] on span "SUBMIT" at bounding box center [700, 576] width 49 height 23
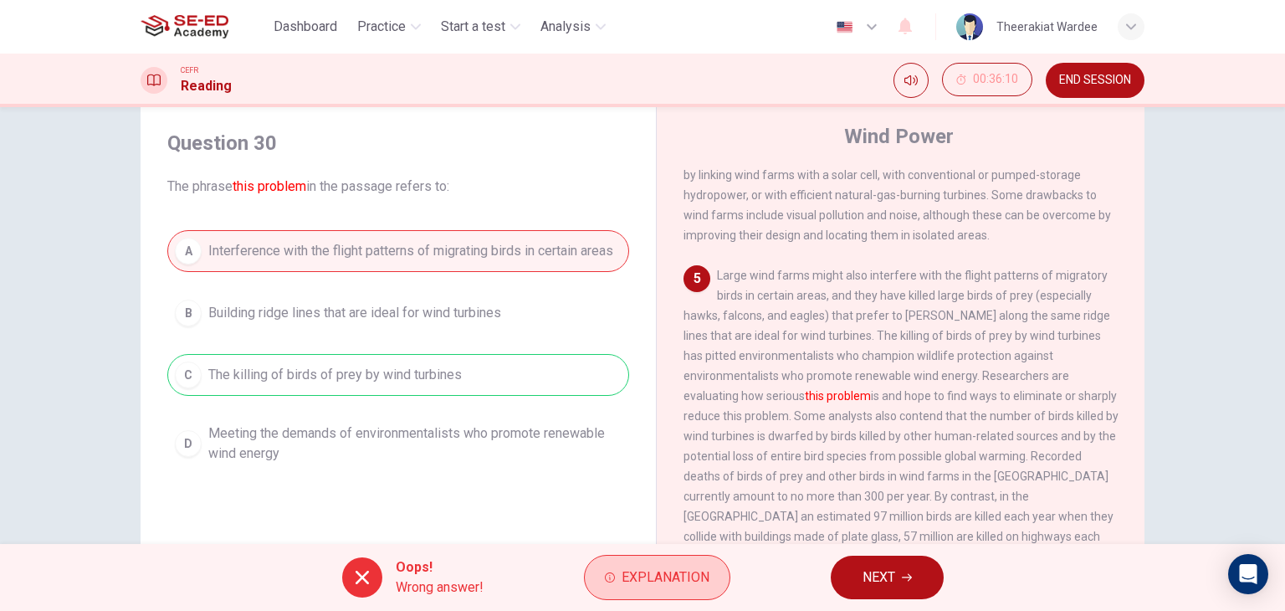
click at [693, 591] on button "Explanation" at bounding box center [657, 577] width 146 height 45
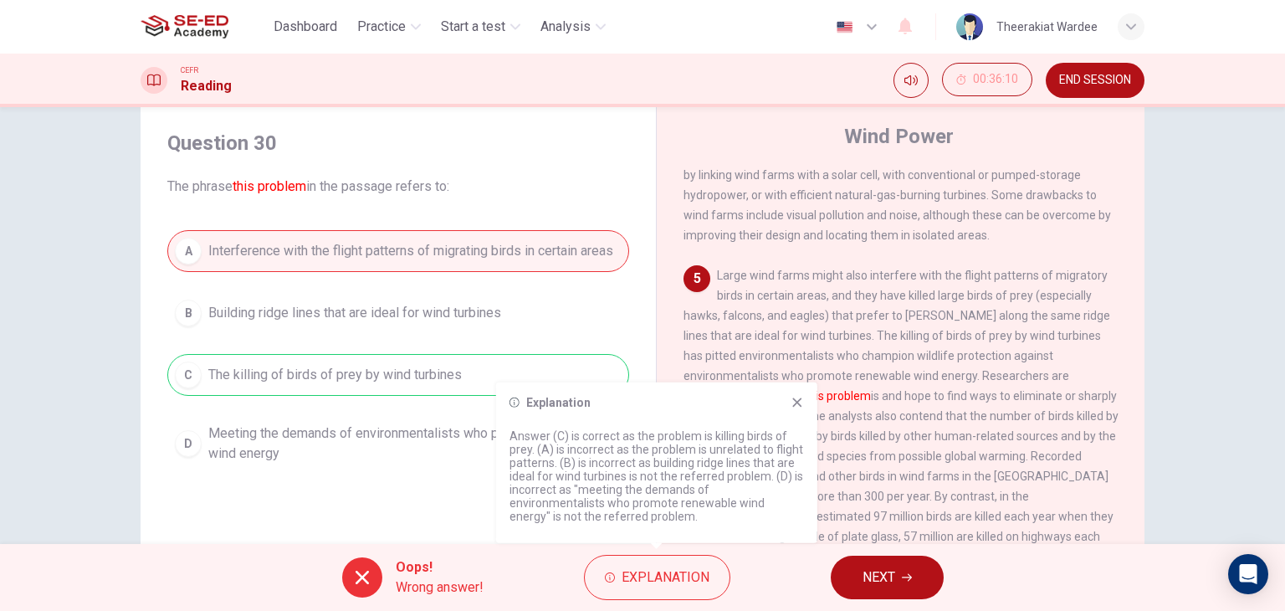
click at [794, 402] on icon at bounding box center [796, 402] width 13 height 13
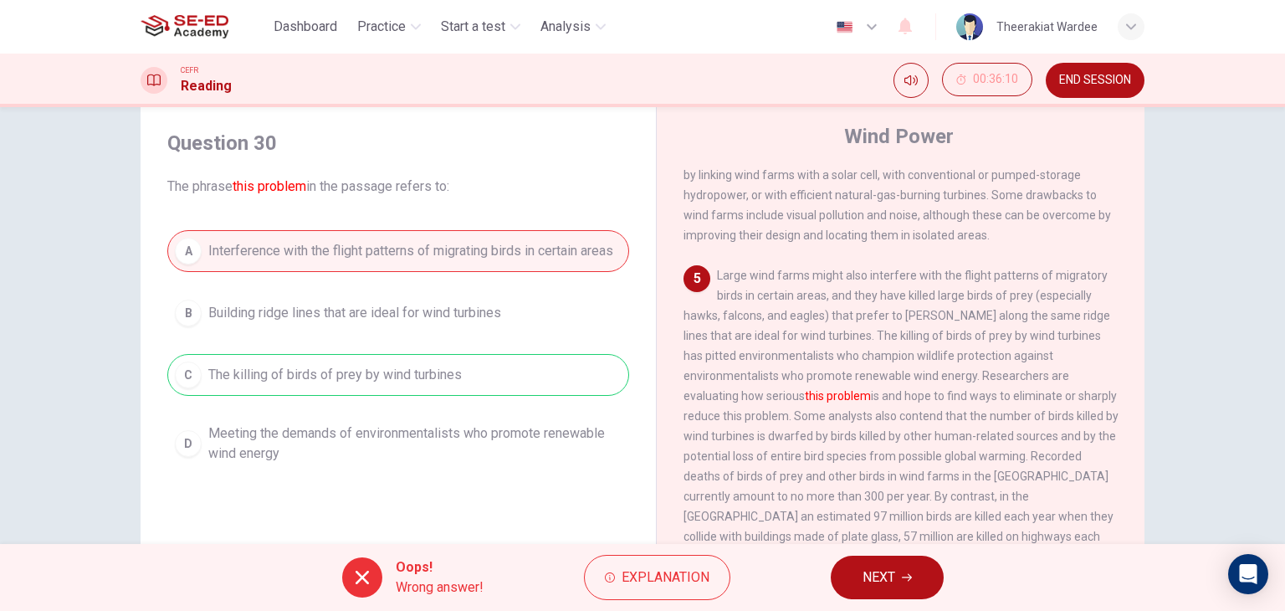
click at [883, 586] on span "NEXT" at bounding box center [878, 576] width 33 height 23
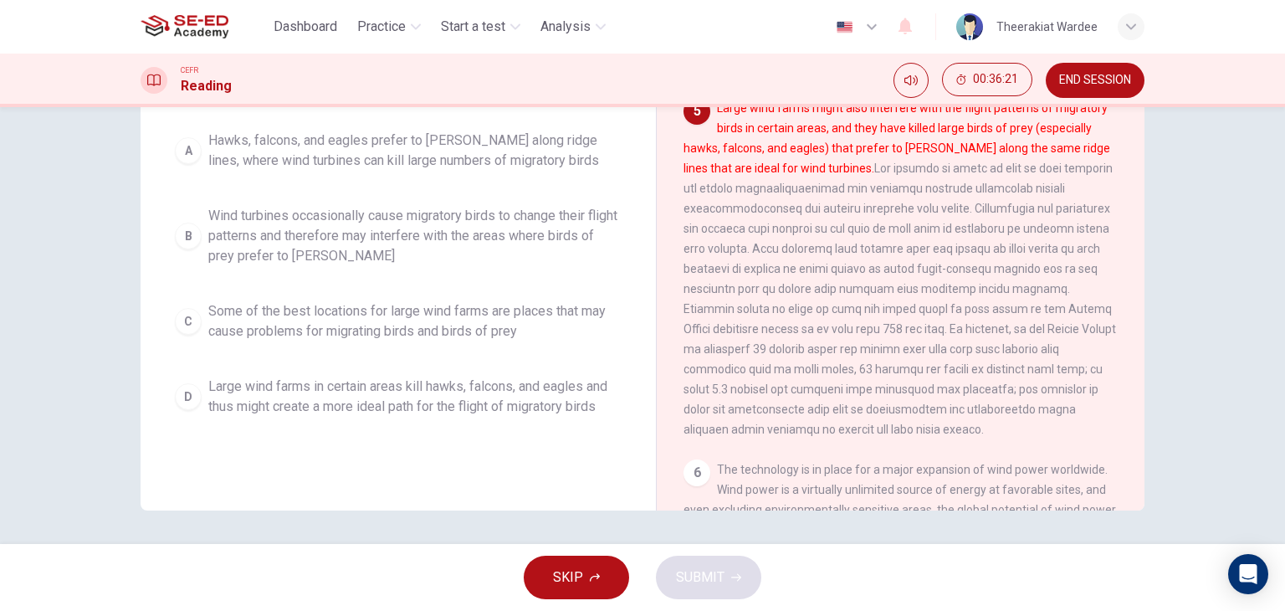
scroll to position [128, 0]
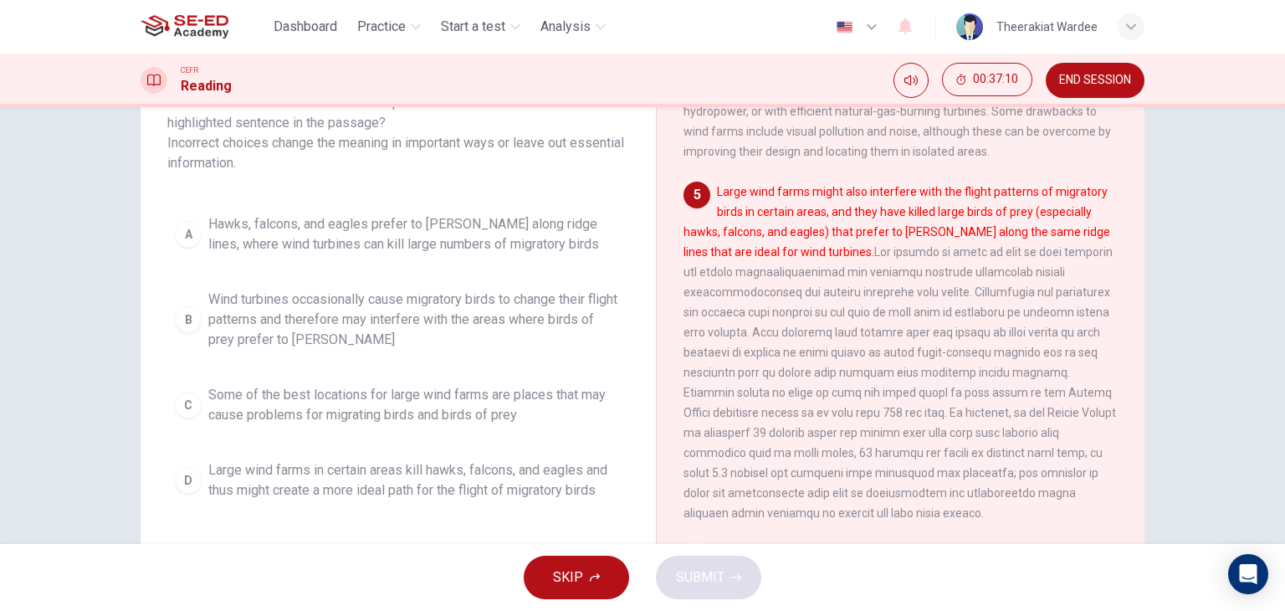
click at [463, 241] on span "Hawks, falcons, and eagles prefer to [PERSON_NAME] along ridge lines, where win…" at bounding box center [414, 234] width 413 height 40
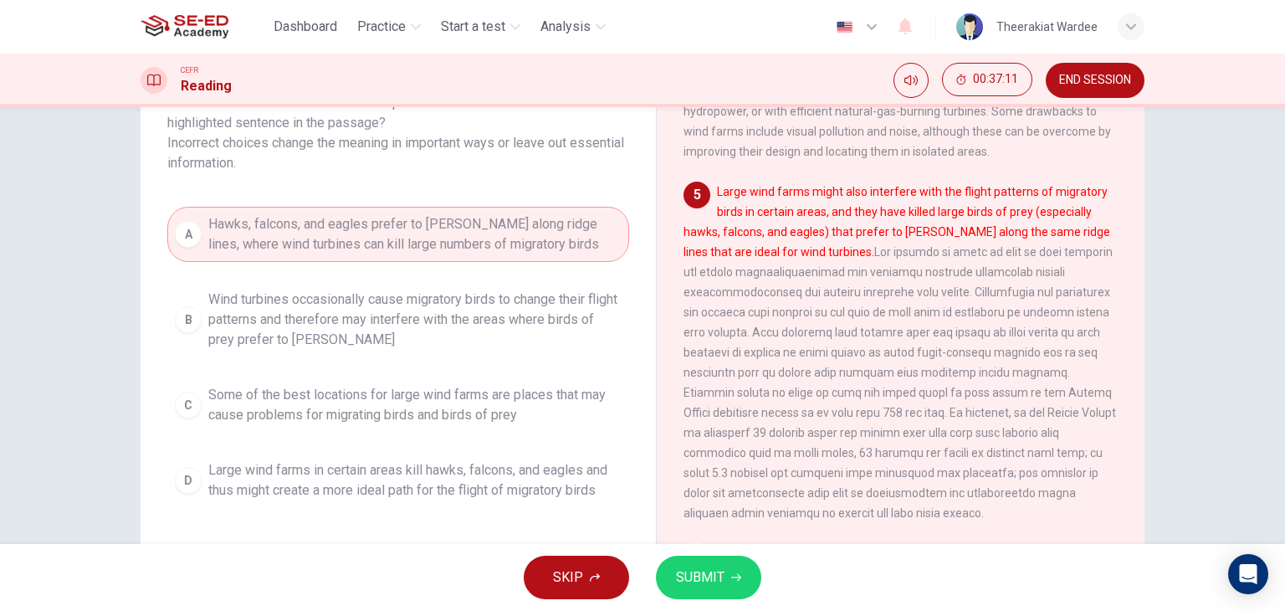
click at [723, 567] on button "SUBMIT" at bounding box center [708, 576] width 105 height 43
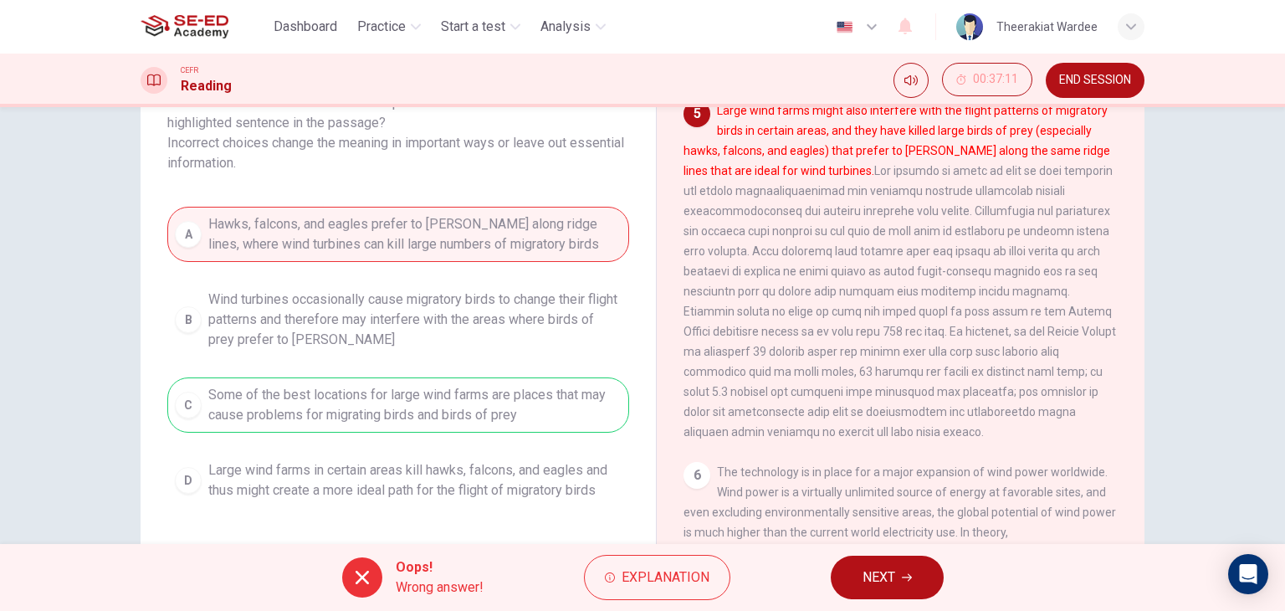
scroll to position [602, 0]
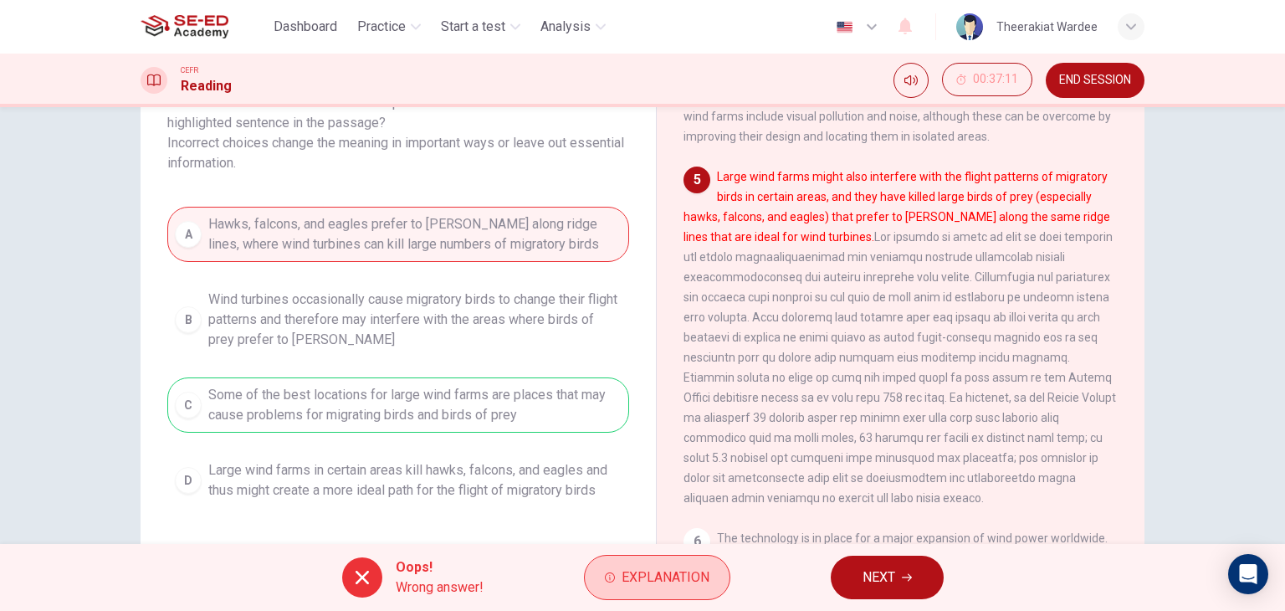
click at [692, 571] on span "Explanation" at bounding box center [665, 576] width 88 height 23
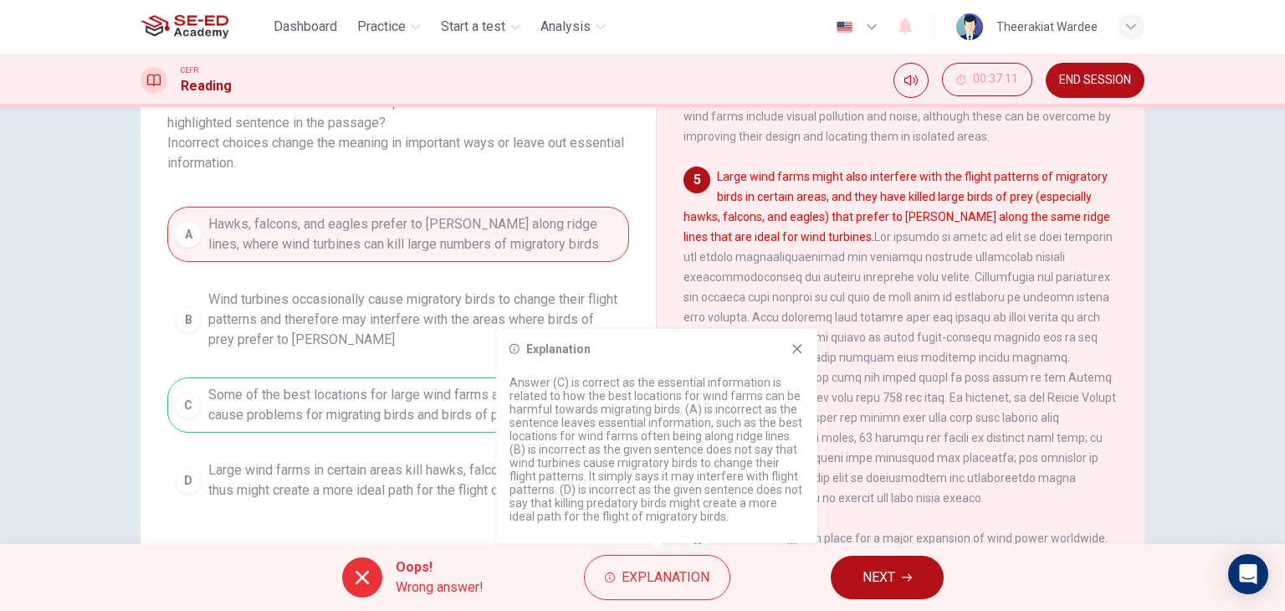
click at [795, 353] on icon at bounding box center [796, 348] width 13 height 13
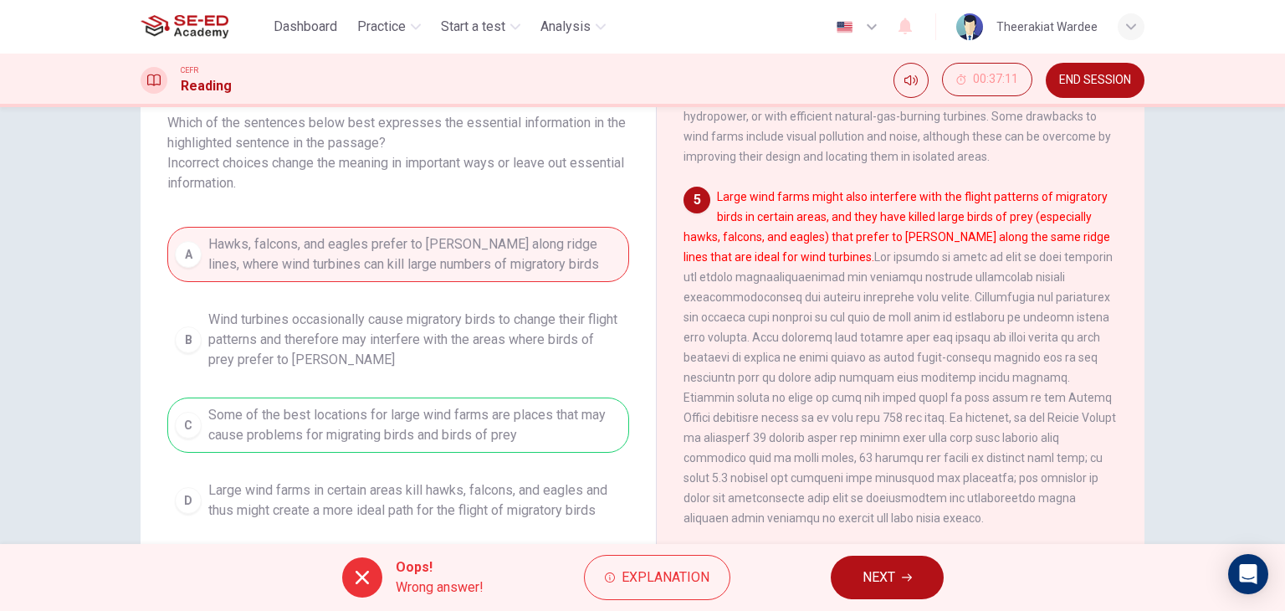
scroll to position [103, 0]
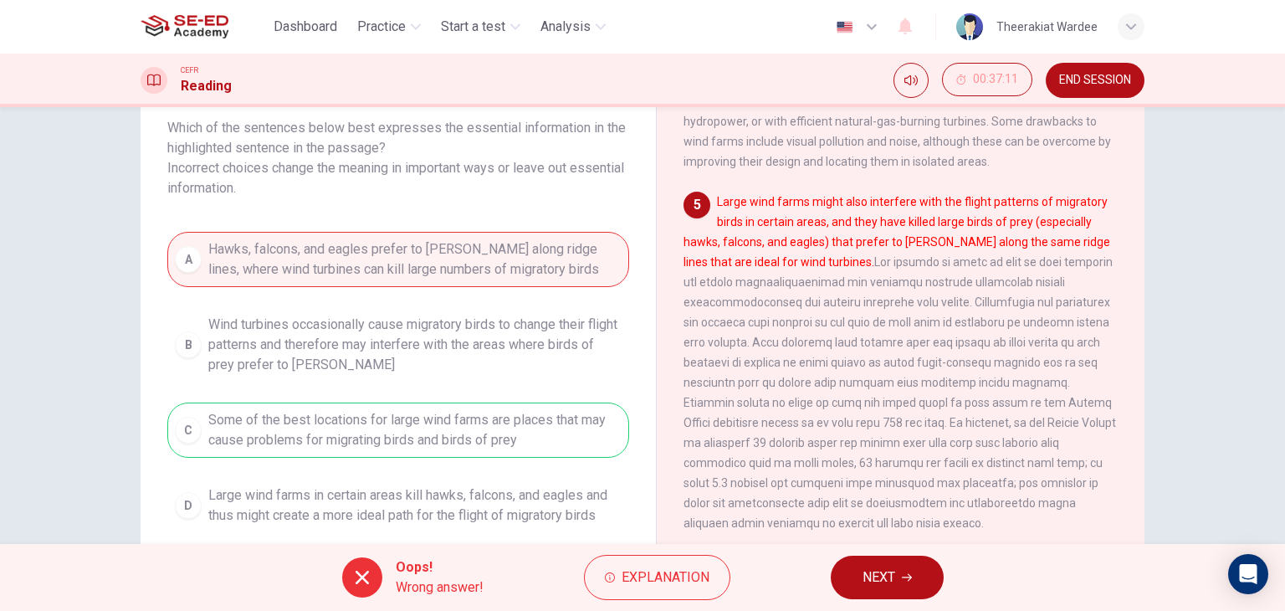
click at [919, 591] on button "NEXT" at bounding box center [887, 576] width 113 height 43
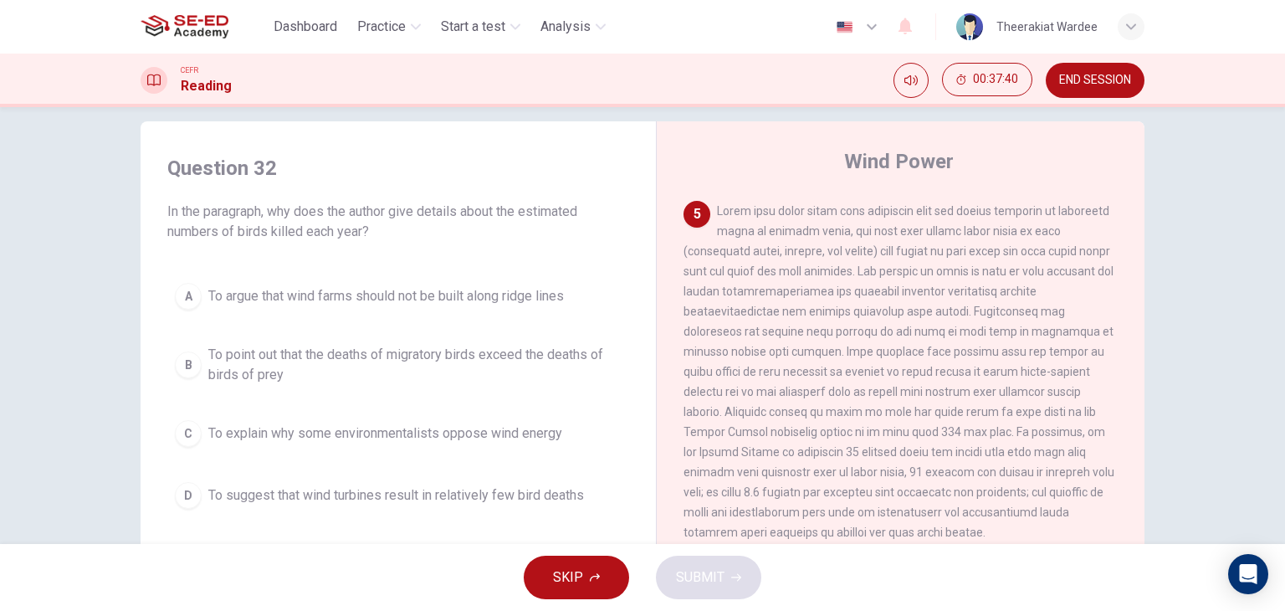
scroll to position [753, 0]
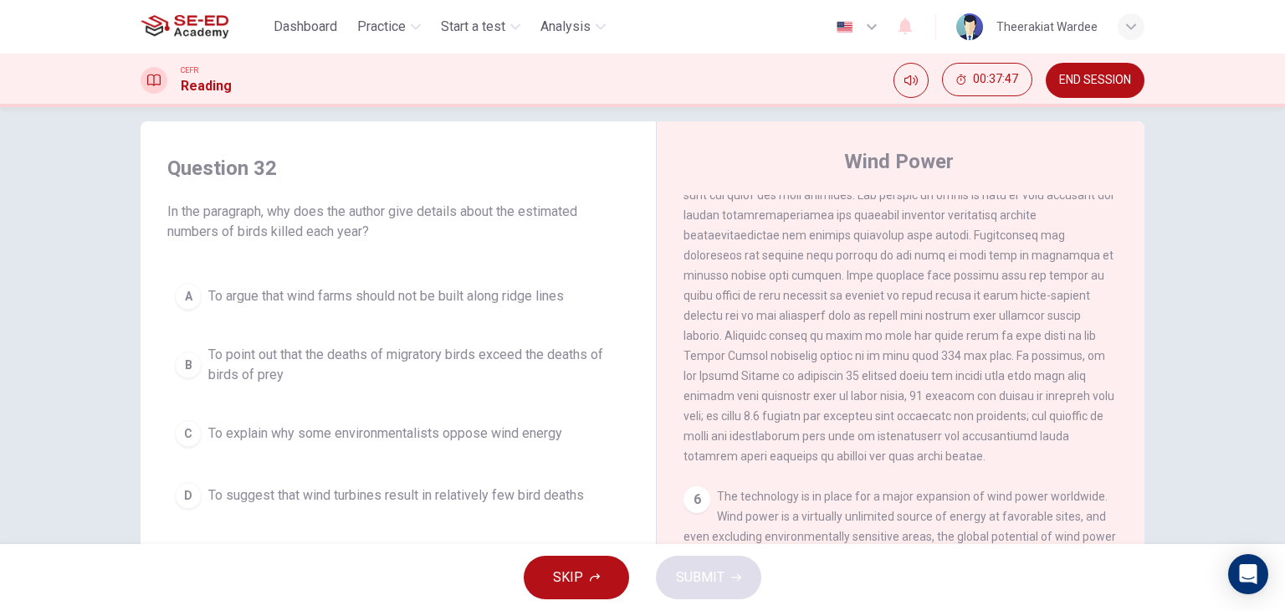
click at [325, 299] on span "To argue that wind farms should not be built along ridge lines" at bounding box center [385, 296] width 355 height 20
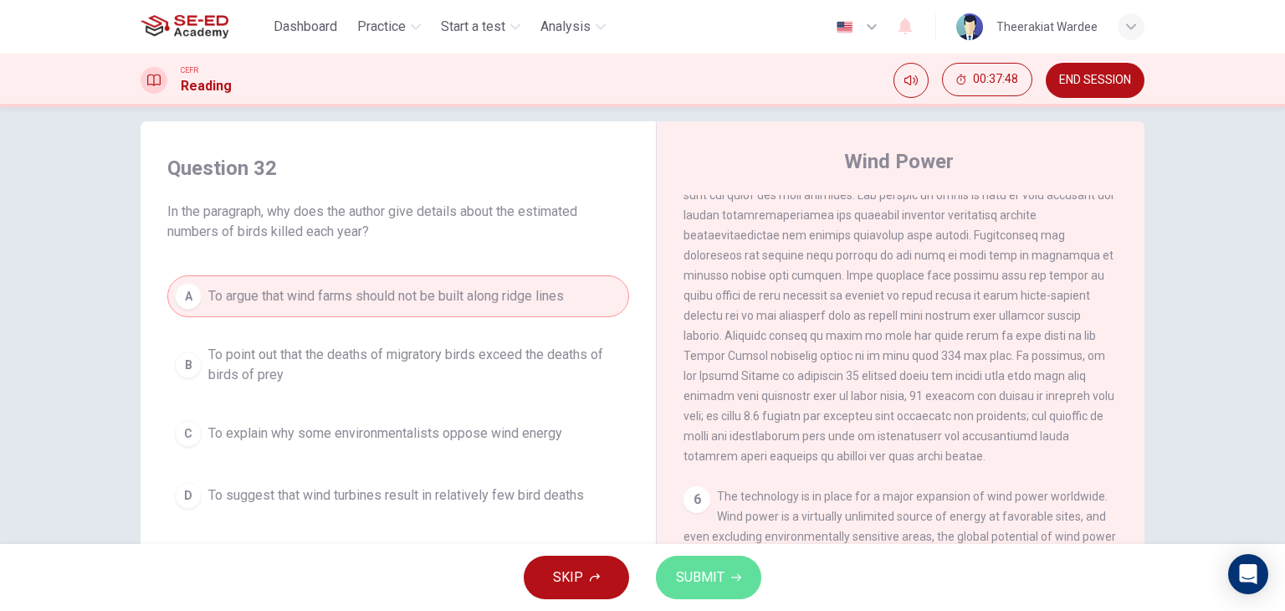
click at [710, 582] on span "SUBMIT" at bounding box center [700, 576] width 49 height 23
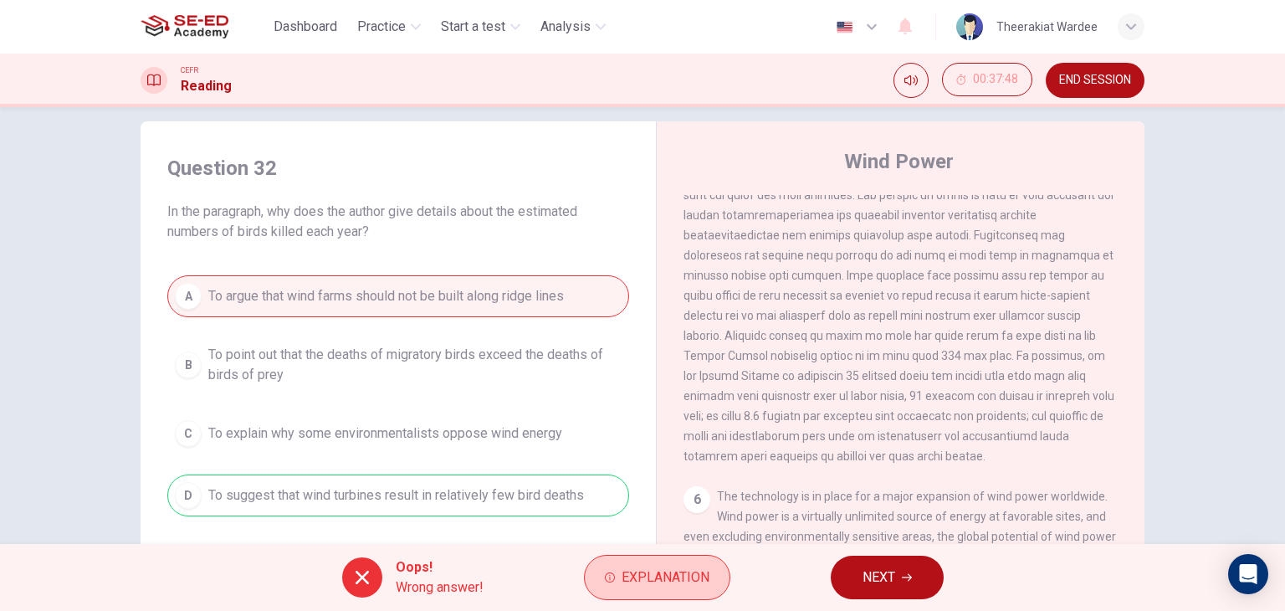
click at [642, 587] on span "Explanation" at bounding box center [665, 576] width 88 height 23
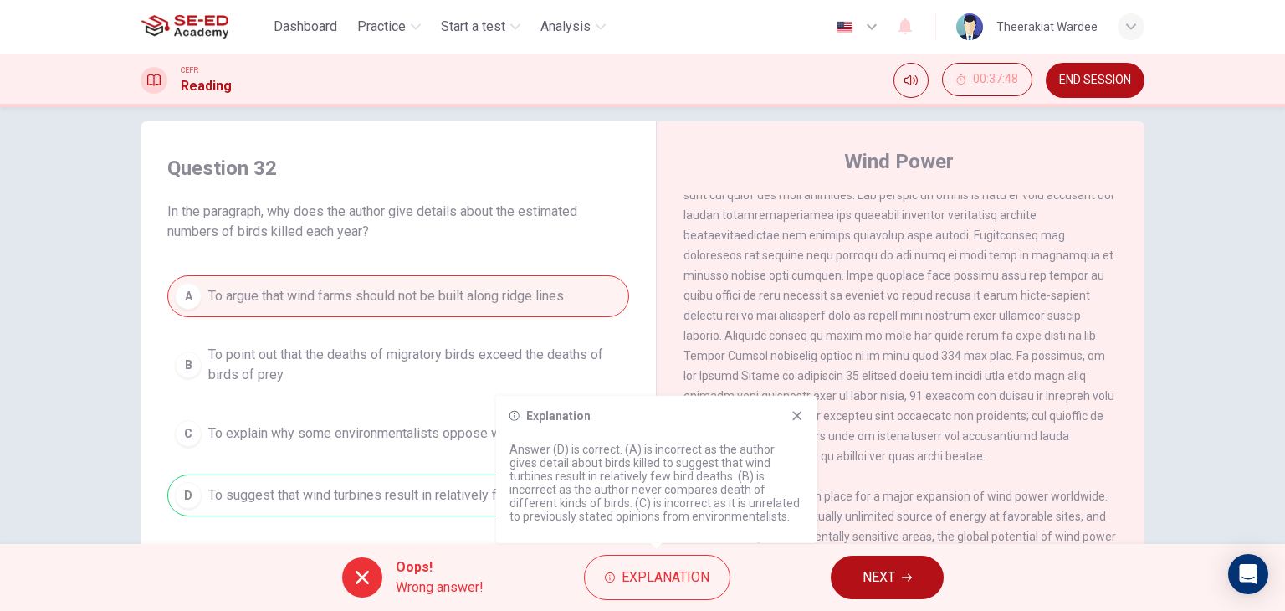
click at [795, 414] on icon at bounding box center [796, 415] width 9 height 9
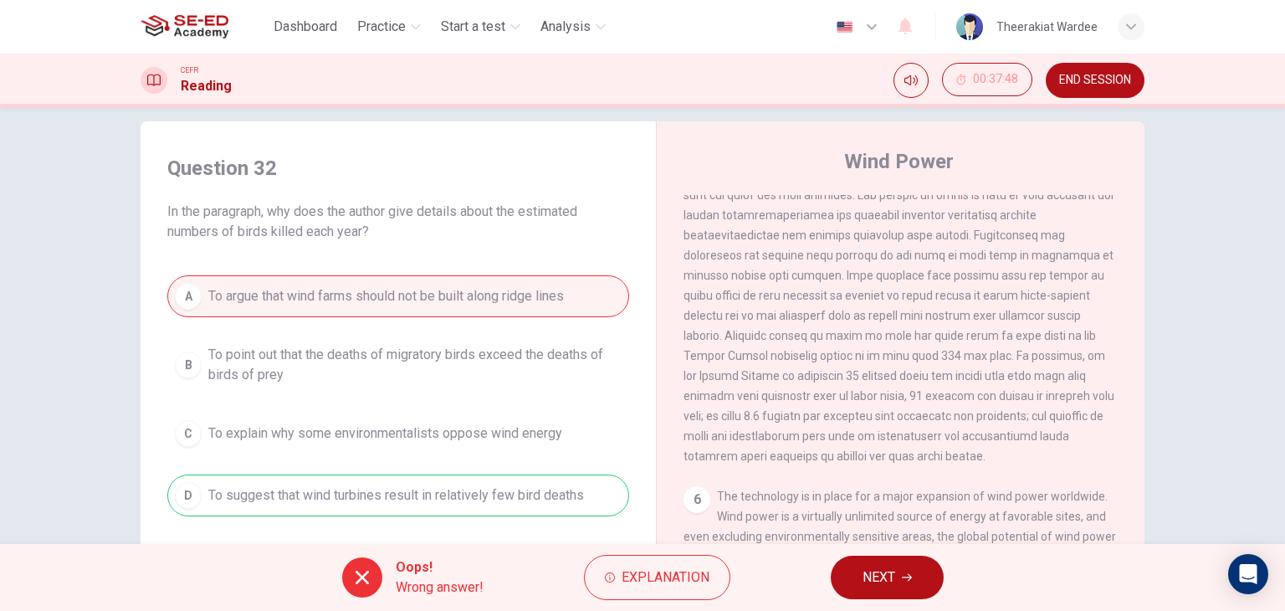
scroll to position [669, 0]
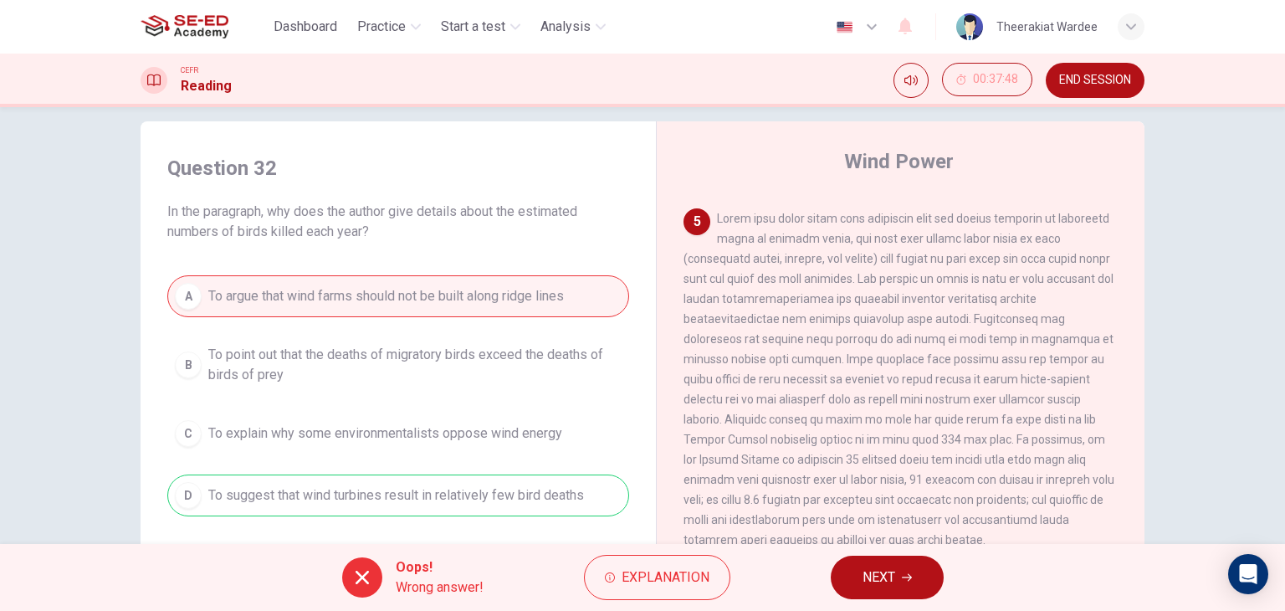
drag, startPoint x: 847, startPoint y: 366, endPoint x: 975, endPoint y: 366, distance: 128.8
click at [975, 366] on span at bounding box center [898, 379] width 431 height 335
click at [898, 570] on button "NEXT" at bounding box center [887, 576] width 113 height 43
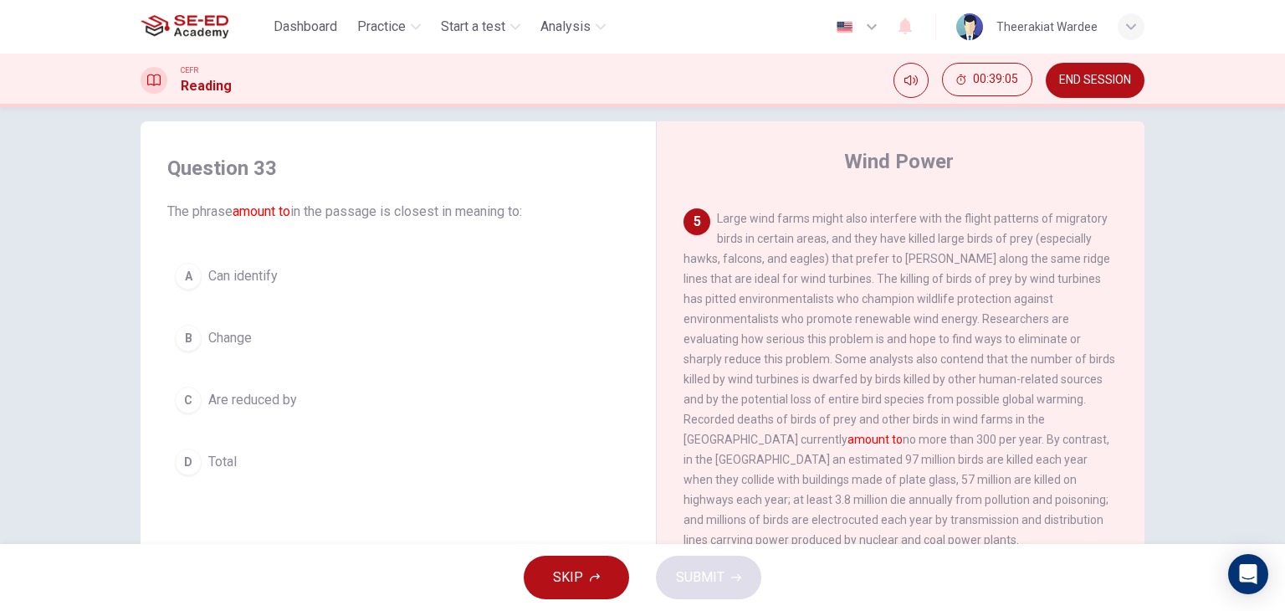
click at [196, 452] on button "D Total" at bounding box center [398, 462] width 462 height 42
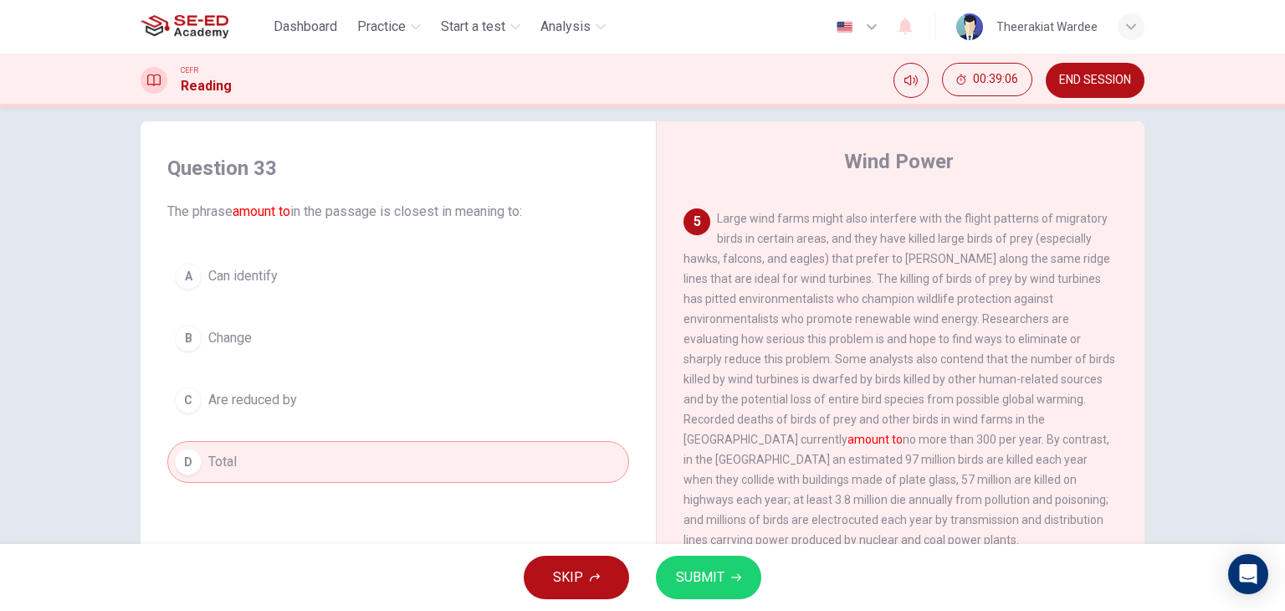
click at [712, 576] on span "SUBMIT" at bounding box center [700, 576] width 49 height 23
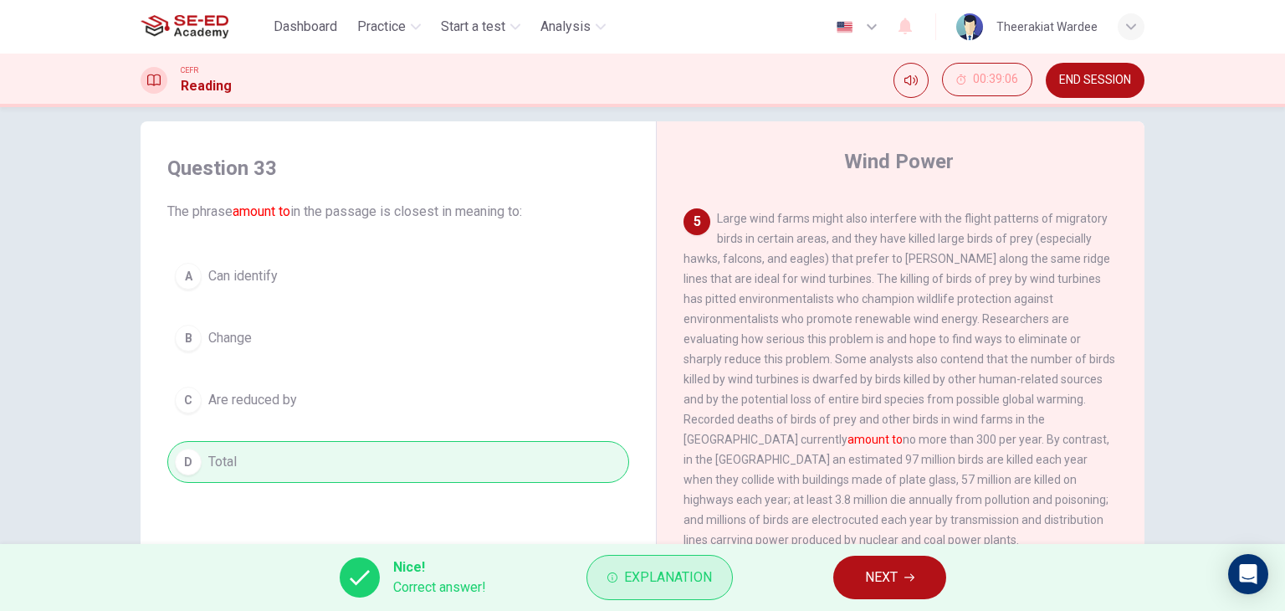
click at [698, 587] on span "Explanation" at bounding box center [668, 576] width 88 height 23
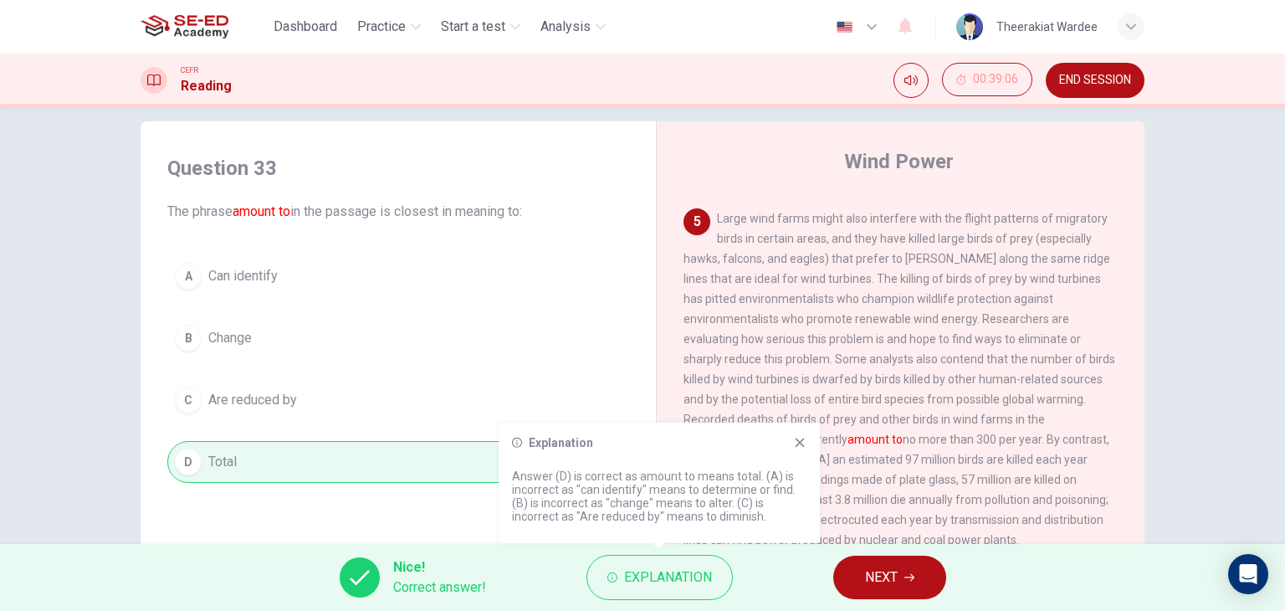
click at [800, 438] on icon at bounding box center [799, 442] width 13 height 13
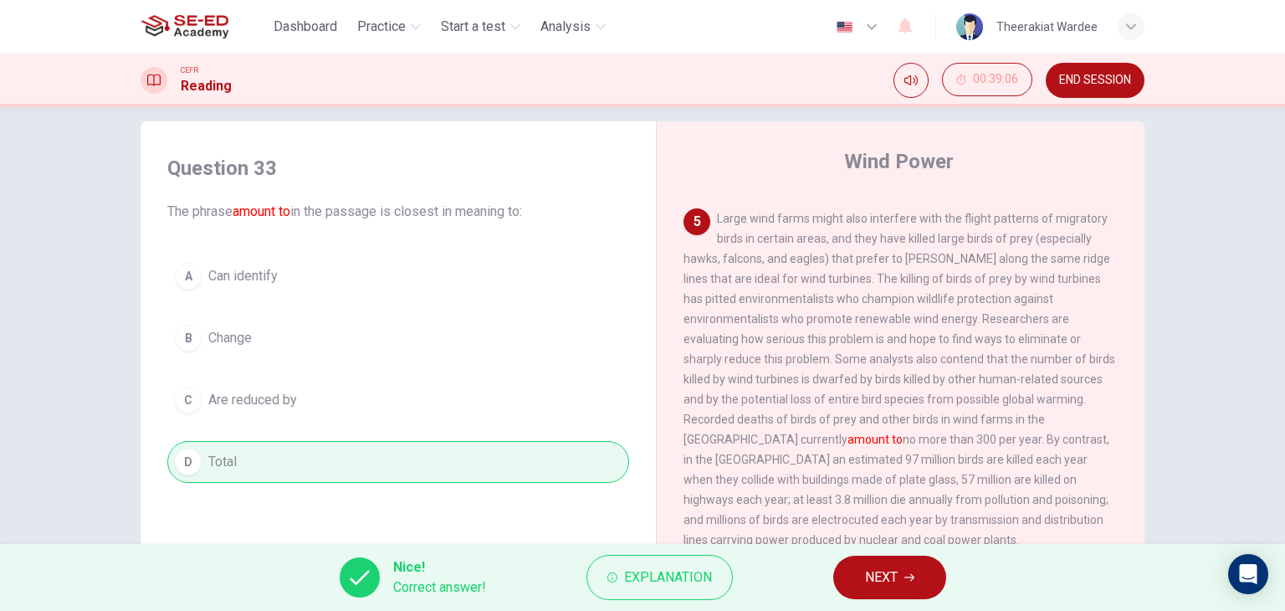
click at [908, 575] on icon "button" at bounding box center [909, 577] width 10 height 10
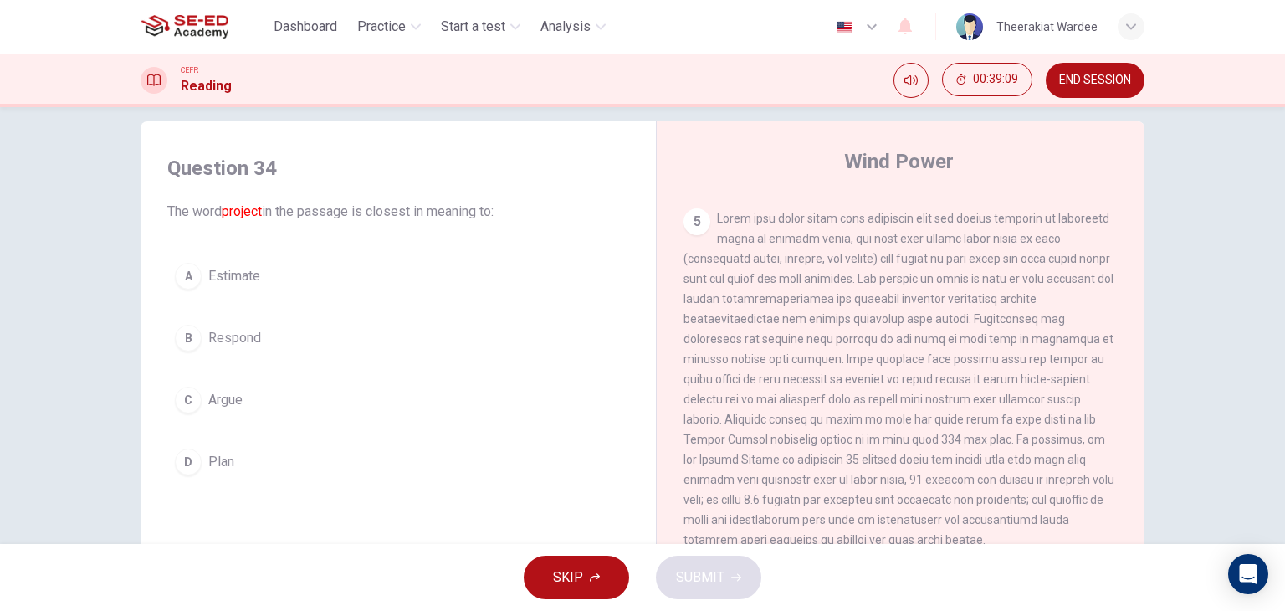
click at [192, 469] on div "D" at bounding box center [188, 461] width 27 height 27
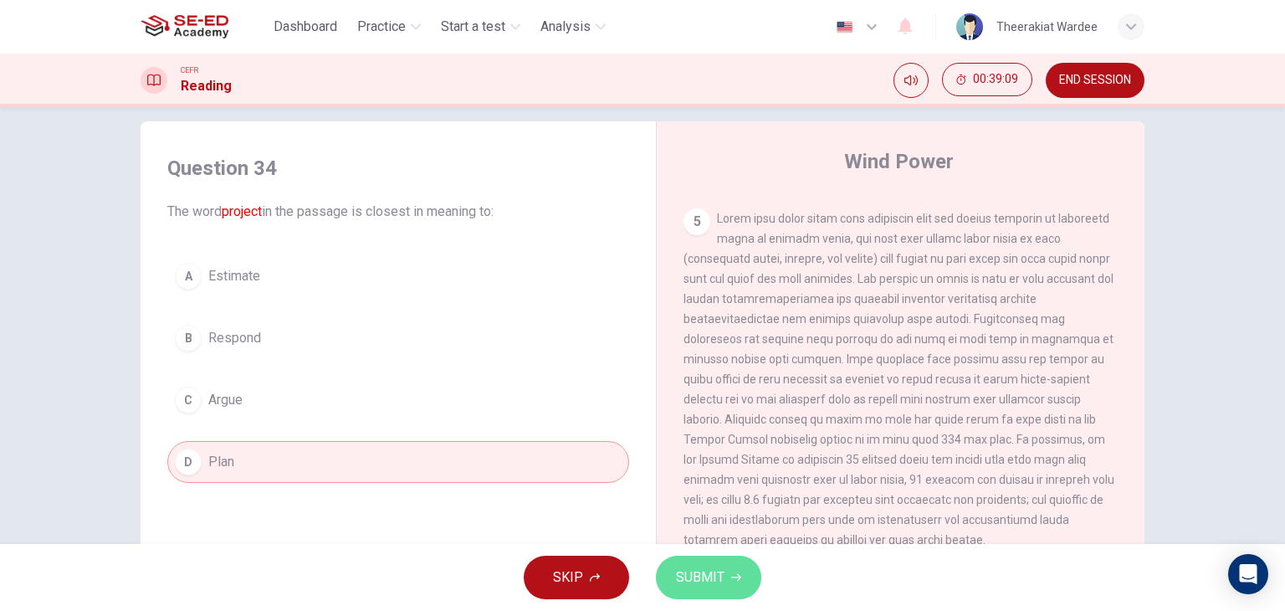
click at [755, 589] on button "SUBMIT" at bounding box center [708, 576] width 105 height 43
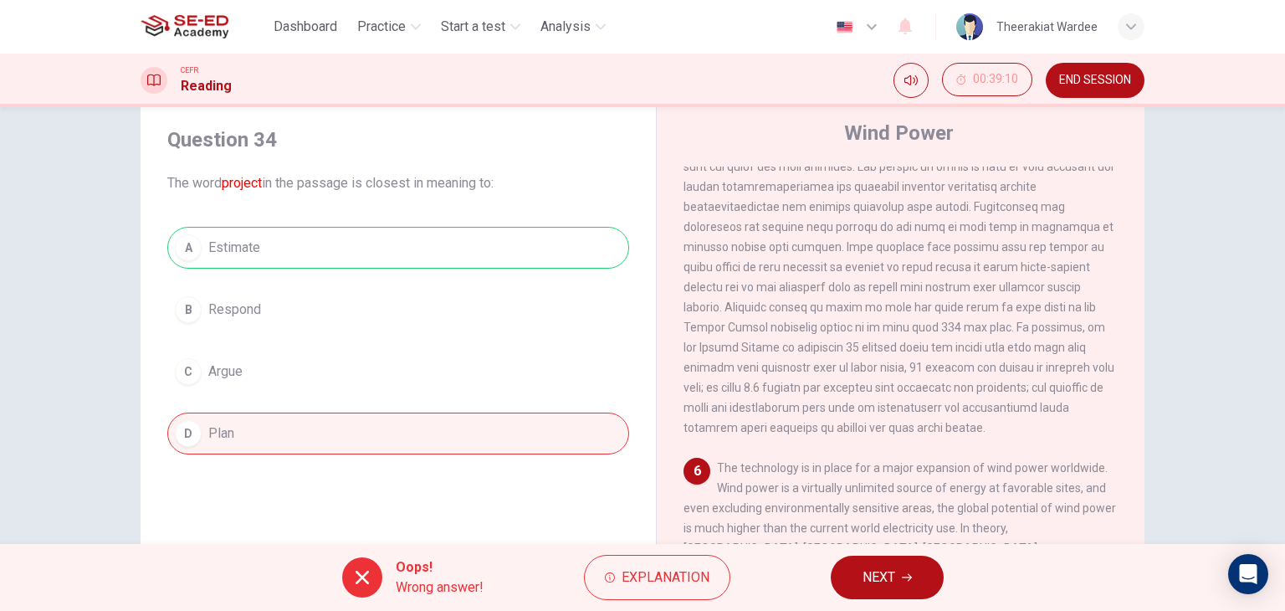
scroll to position [44, 0]
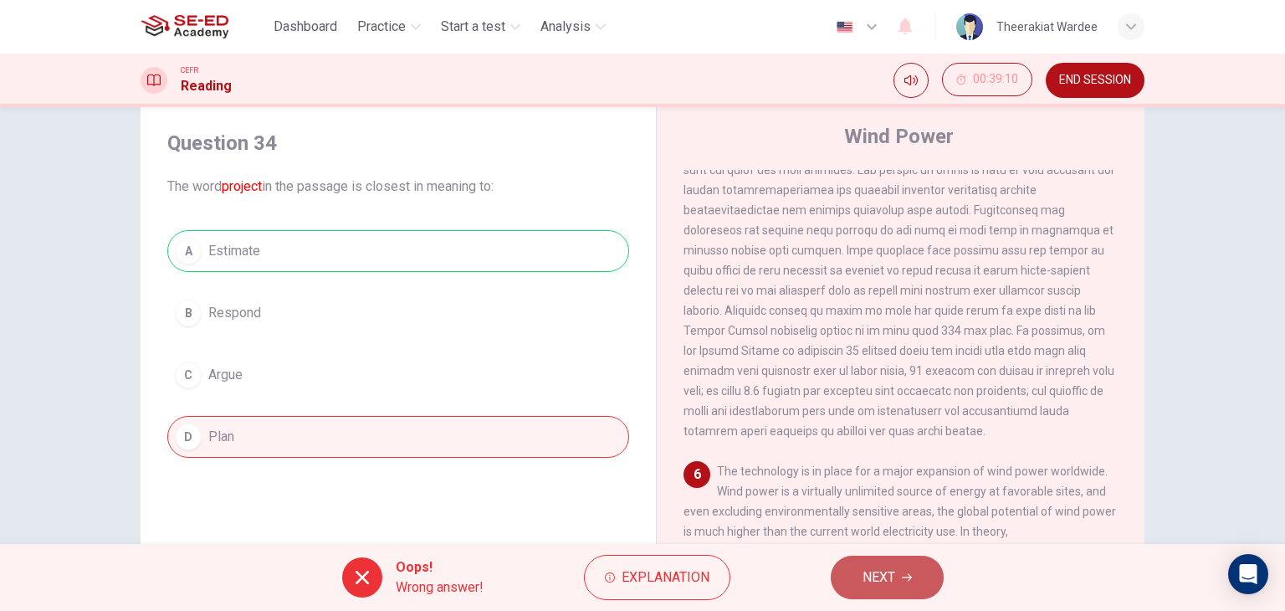
click at [883, 579] on span "NEXT" at bounding box center [878, 576] width 33 height 23
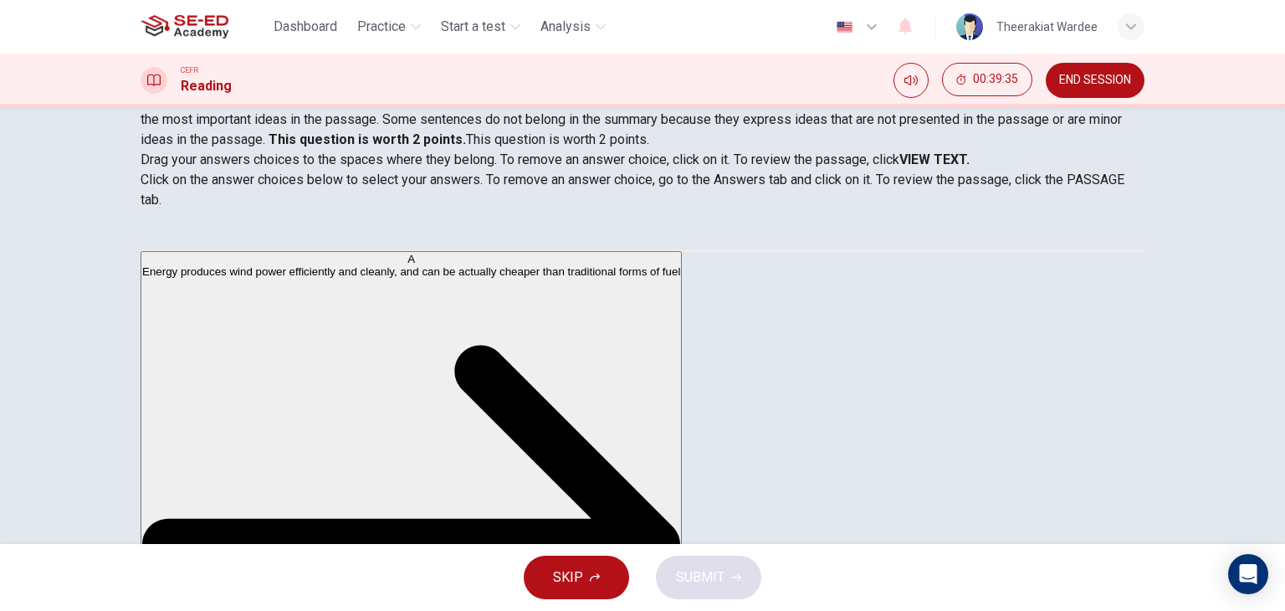
scroll to position [212, 0]
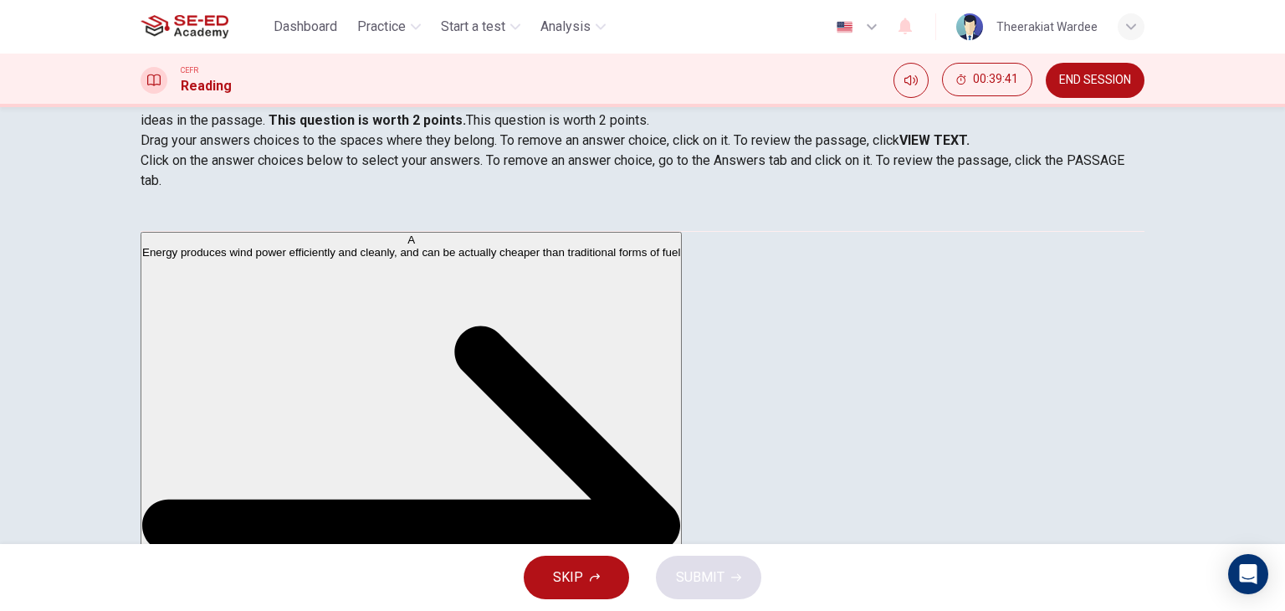
drag, startPoint x: 412, startPoint y: 295, endPoint x: 425, endPoint y: 224, distance: 72.3
drag, startPoint x: 423, startPoint y: 404, endPoint x: 412, endPoint y: 372, distance: 33.9
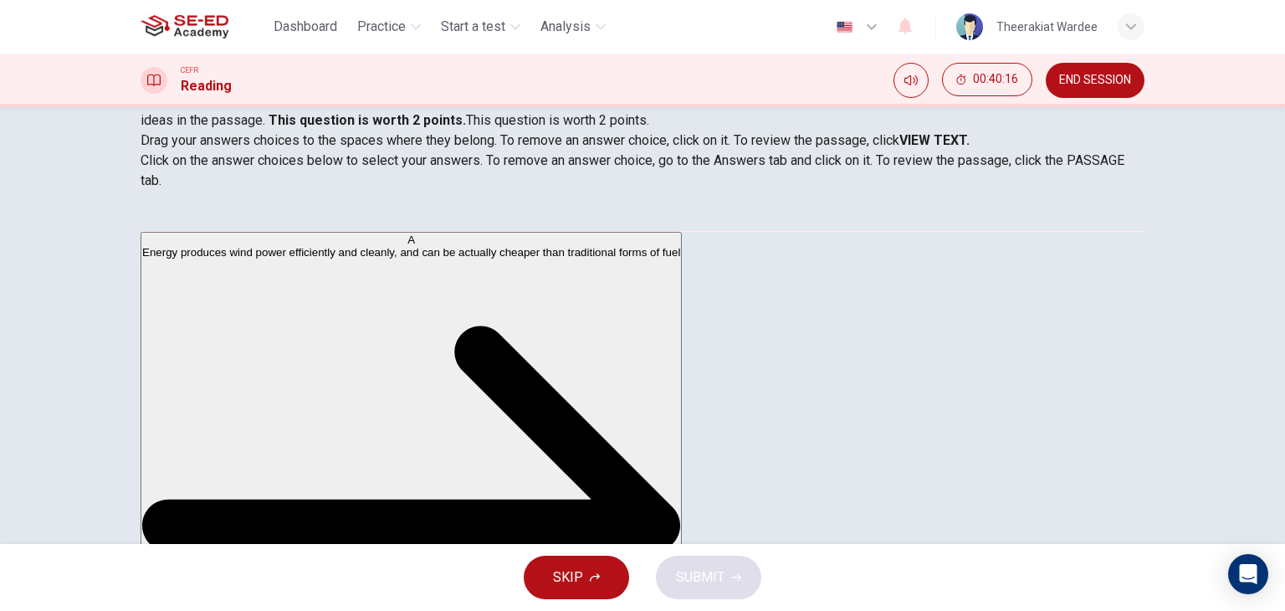
scroll to position [474, 0]
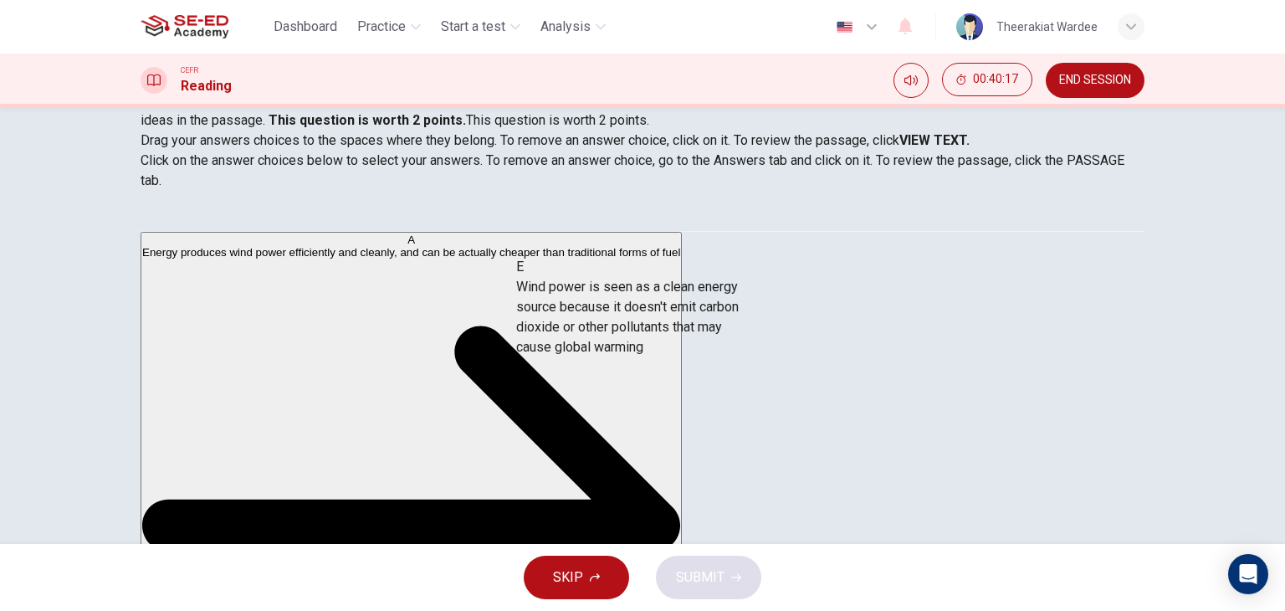
drag, startPoint x: 299, startPoint y: 416, endPoint x: 652, endPoint y: 321, distance: 366.2
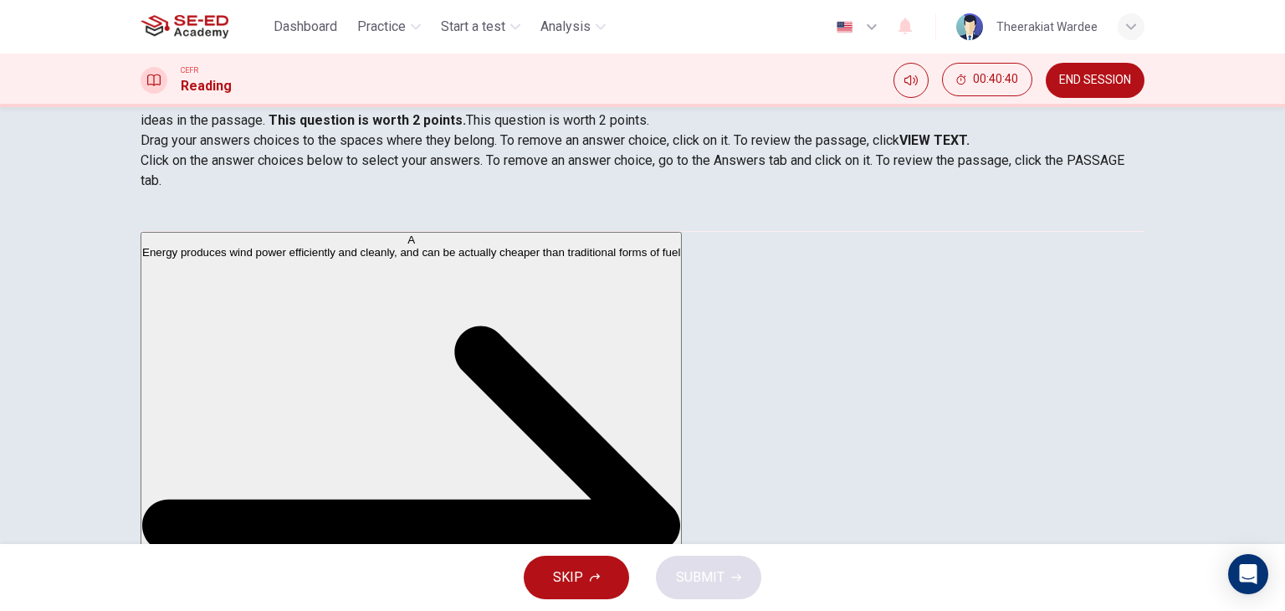
scroll to position [109, 0]
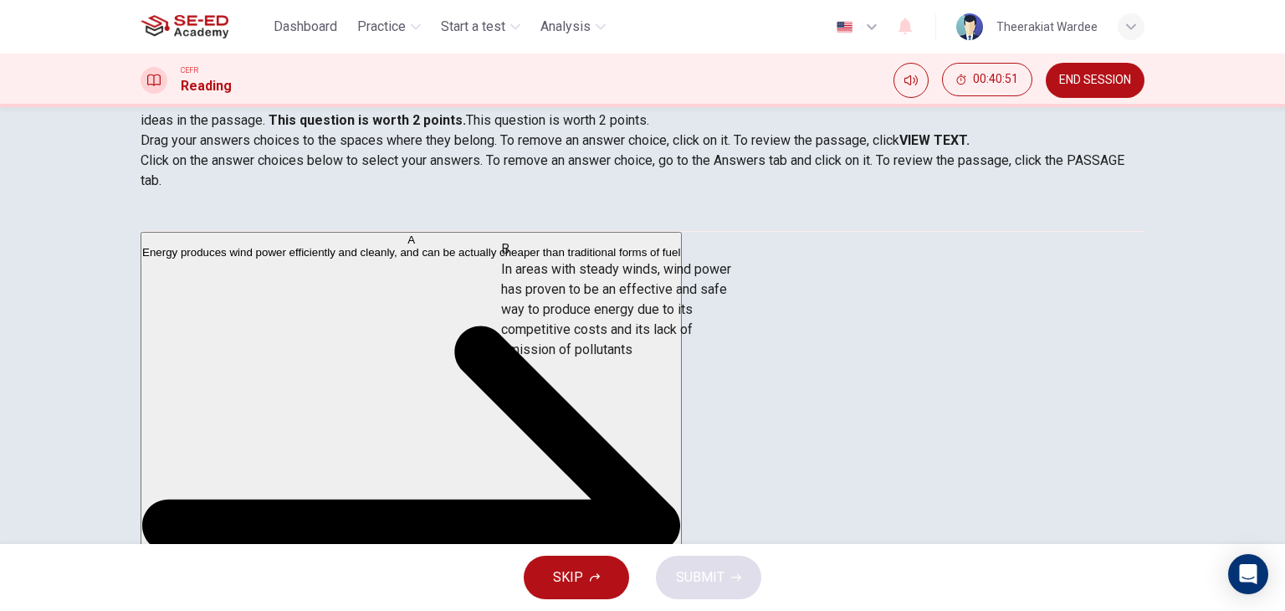
drag, startPoint x: 317, startPoint y: 325, endPoint x: 722, endPoint y: 351, distance: 405.7
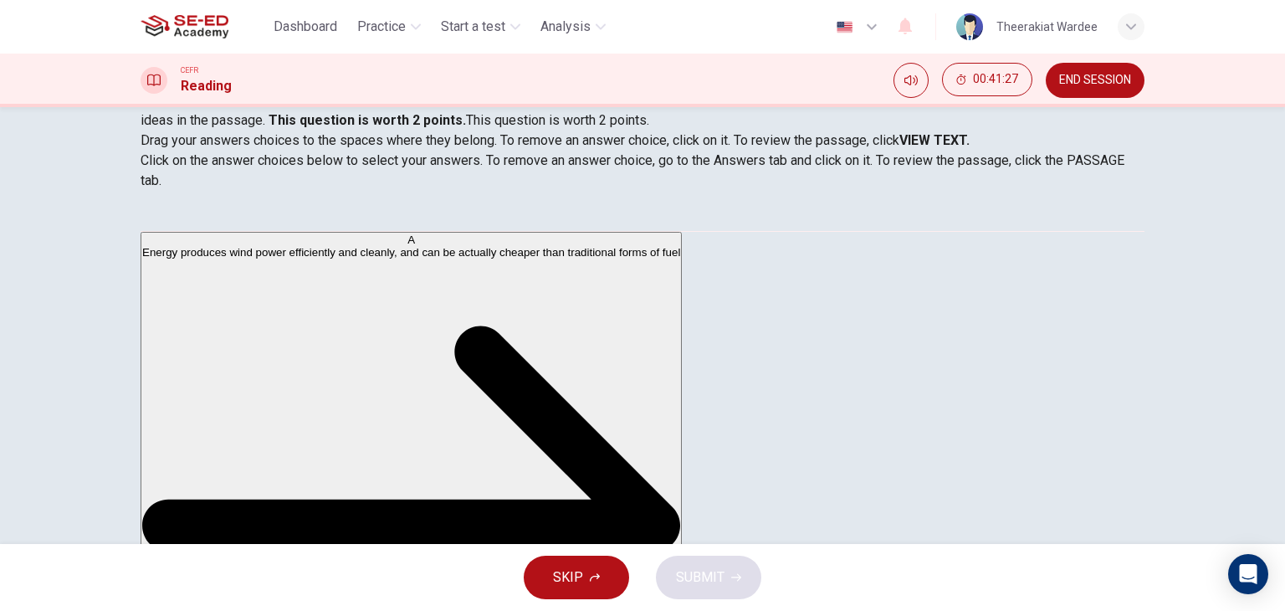
scroll to position [97, 0]
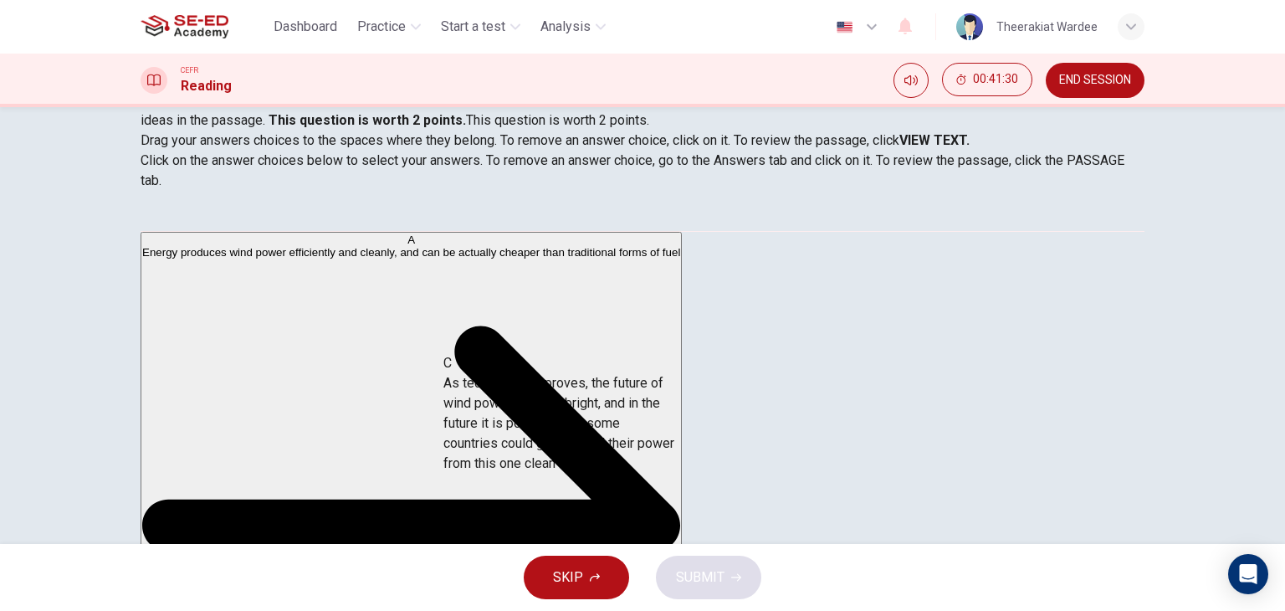
drag, startPoint x: 311, startPoint y: 329, endPoint x: 676, endPoint y: 441, distance: 381.5
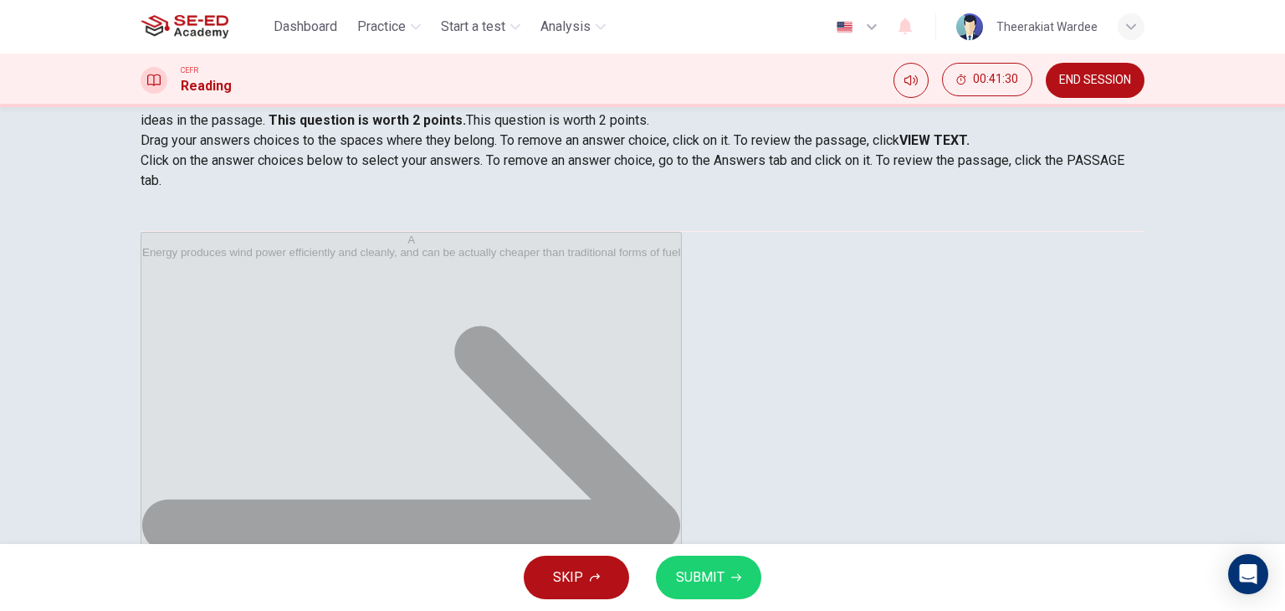
scroll to position [3, 0]
click at [706, 572] on span "SUBMIT" at bounding box center [700, 576] width 49 height 23
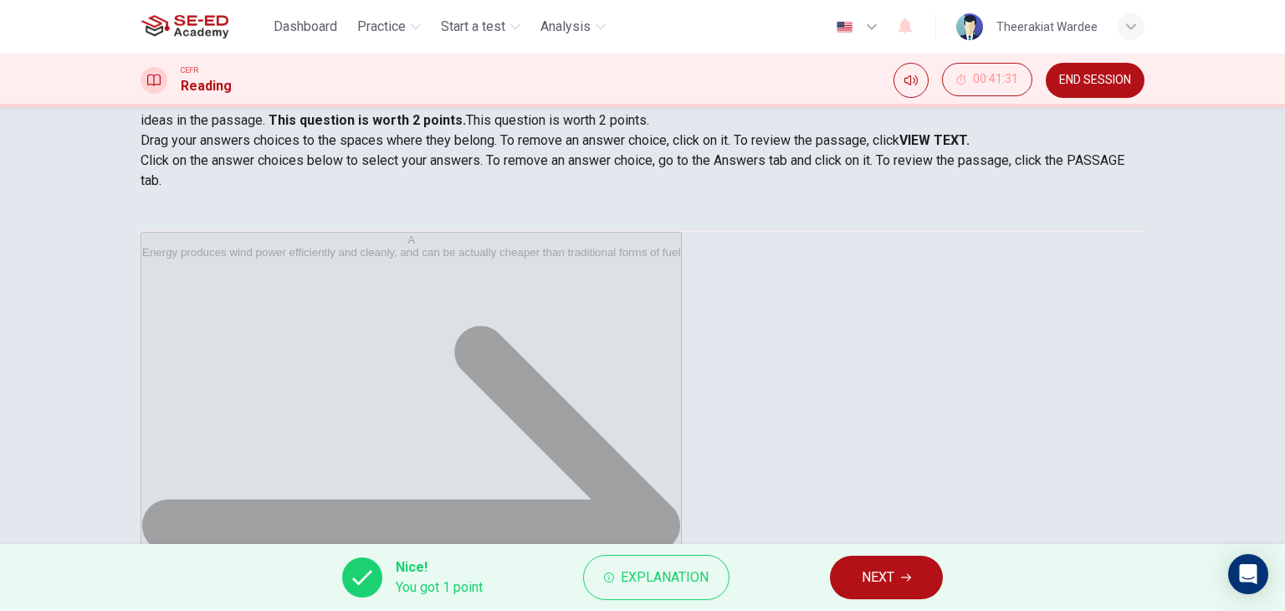
scroll to position [7, 0]
click at [654, 574] on span "Explanation" at bounding box center [665, 576] width 88 height 23
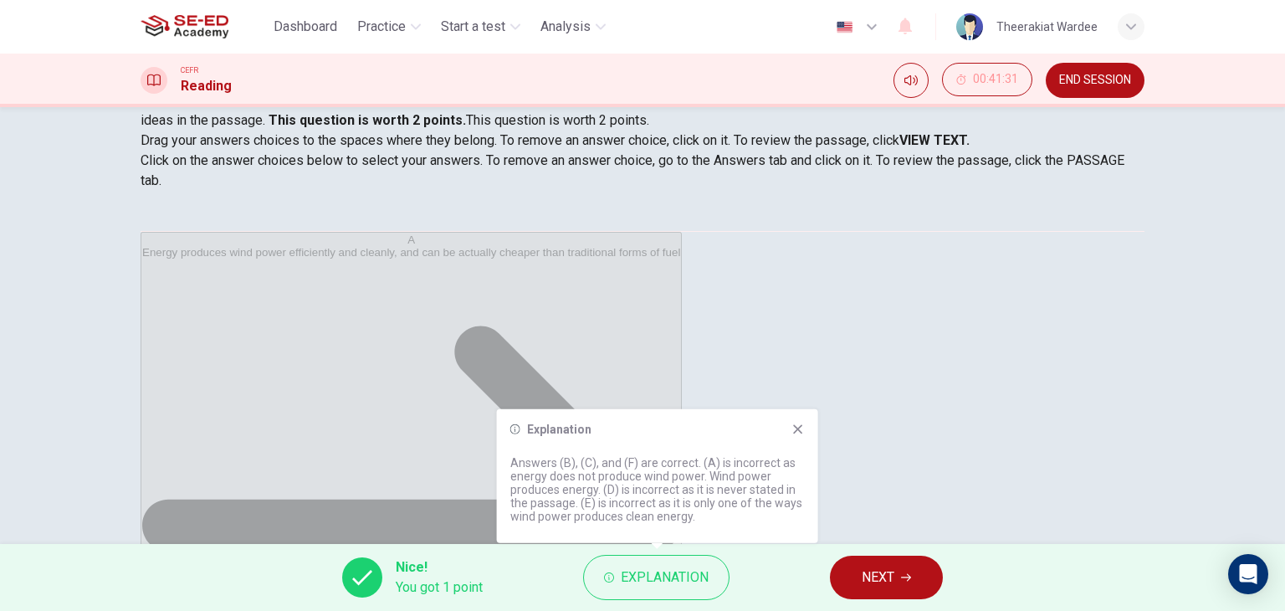
click at [800, 431] on icon at bounding box center [797, 428] width 9 height 9
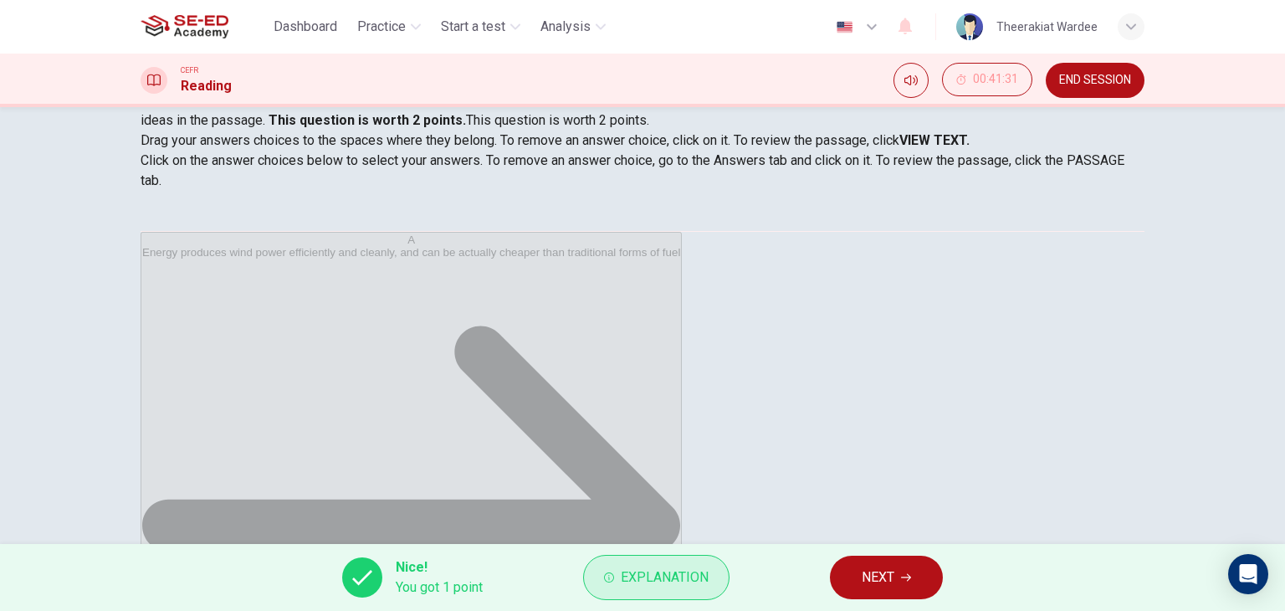
click at [657, 576] on span "Explanation" at bounding box center [665, 576] width 88 height 23
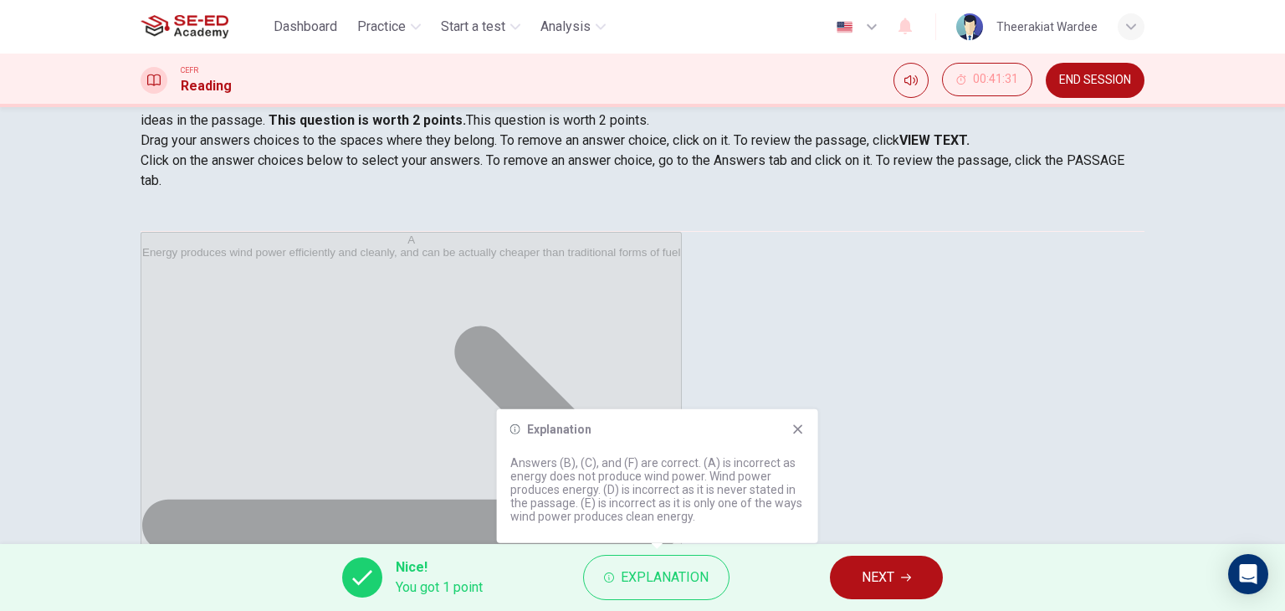
click at [803, 427] on icon at bounding box center [797, 428] width 13 height 13
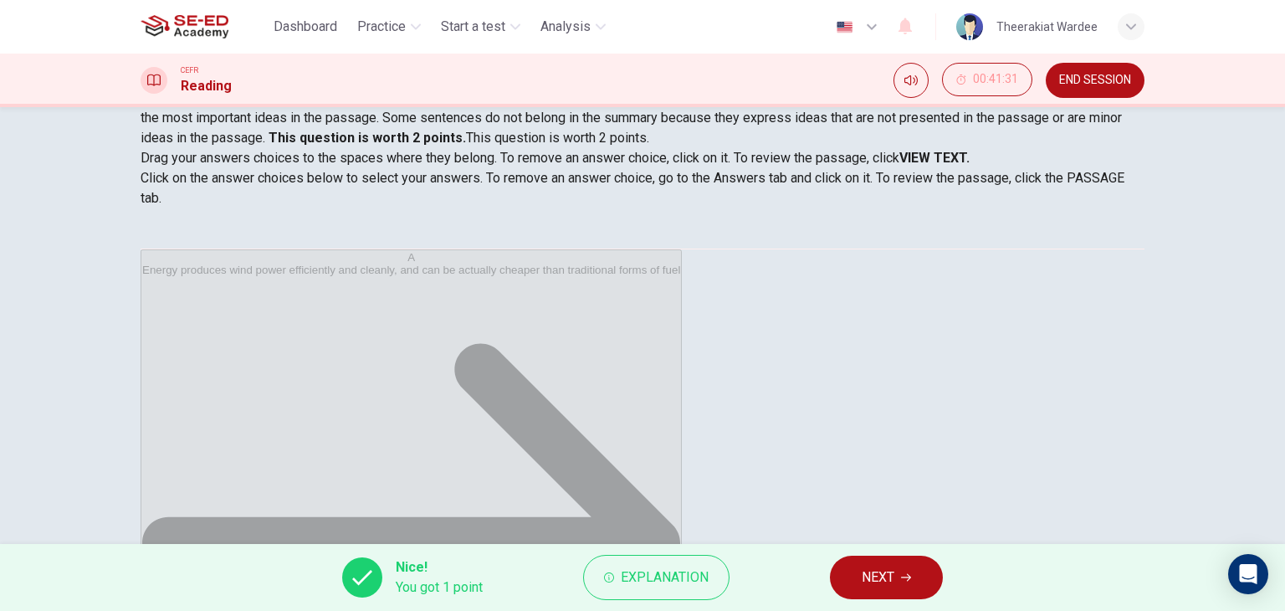
scroll to position [212, 0]
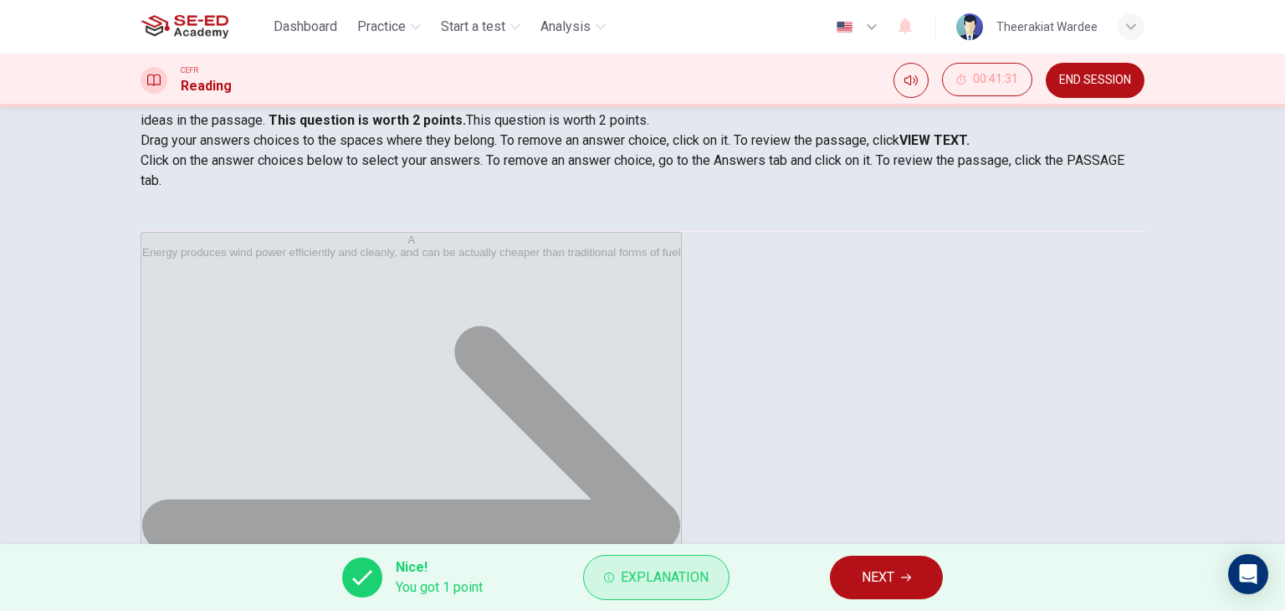
click at [642, 572] on span "Explanation" at bounding box center [665, 576] width 88 height 23
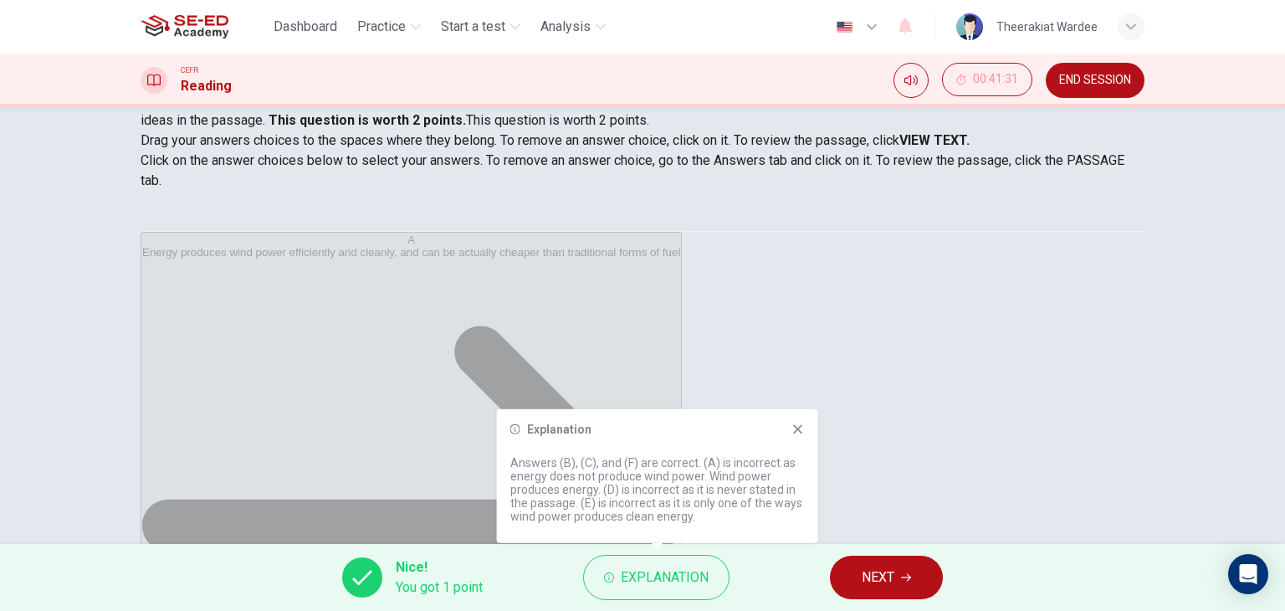
scroll to position [214, 0]
click at [800, 427] on icon at bounding box center [797, 428] width 13 height 13
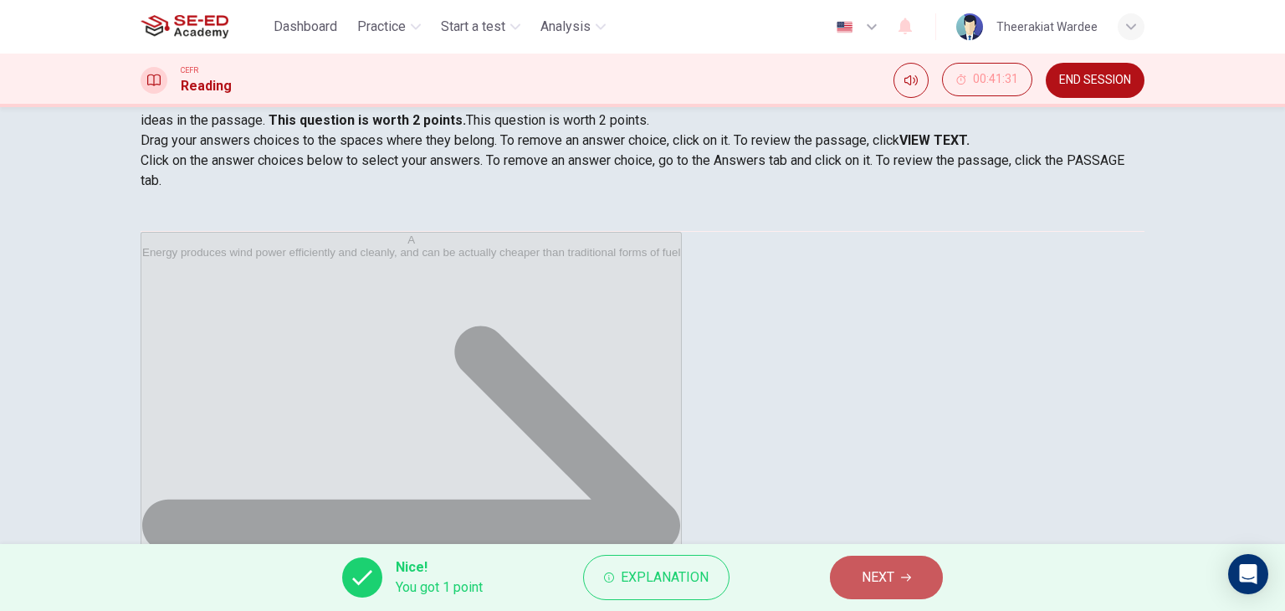
click at [893, 568] on span "NEXT" at bounding box center [878, 576] width 33 height 23
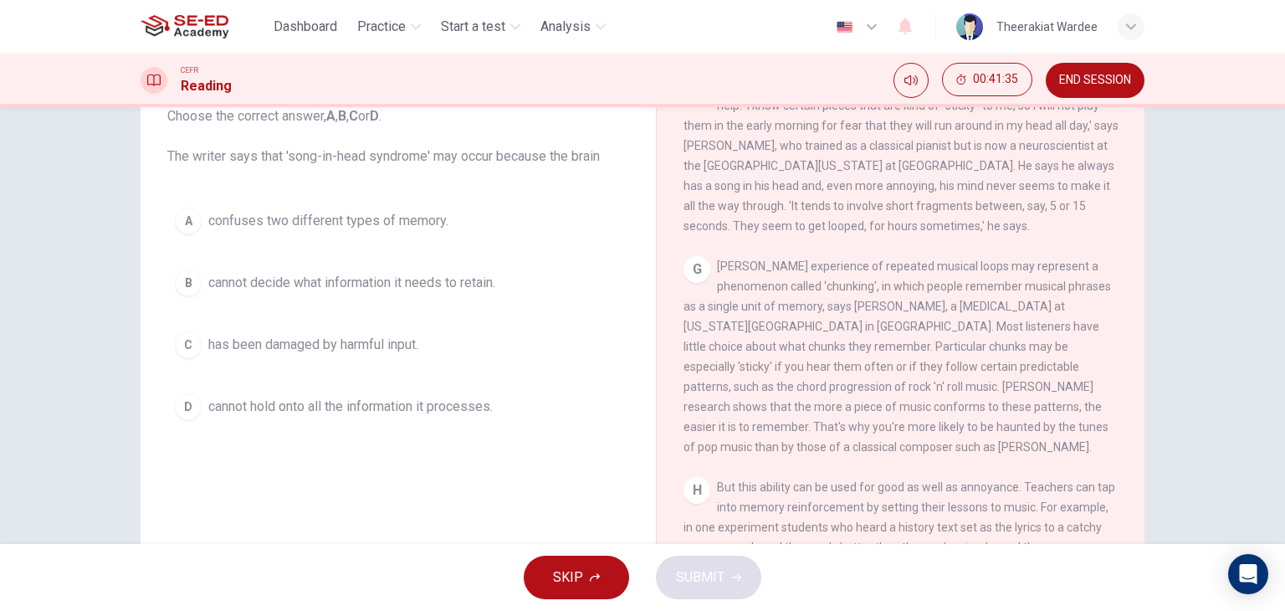
scroll to position [212, 0]
